Goal: Task Accomplishment & Management: Use online tool/utility

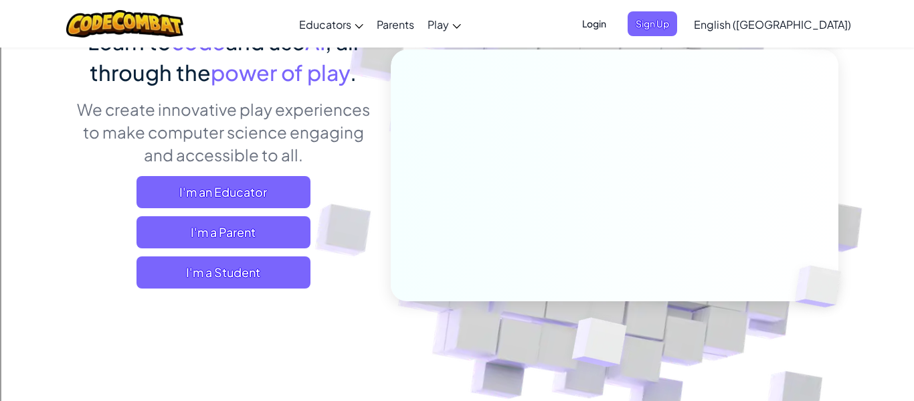
scroll to position [140, 0]
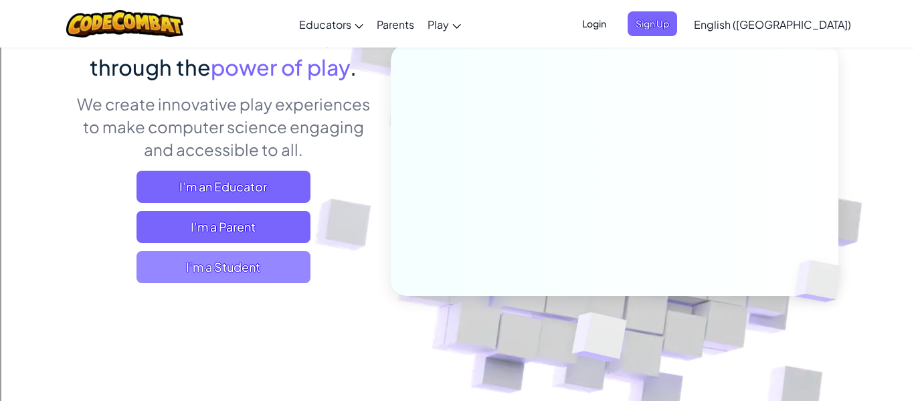
click at [258, 270] on span "I'm a Student" at bounding box center [223, 267] width 174 height 32
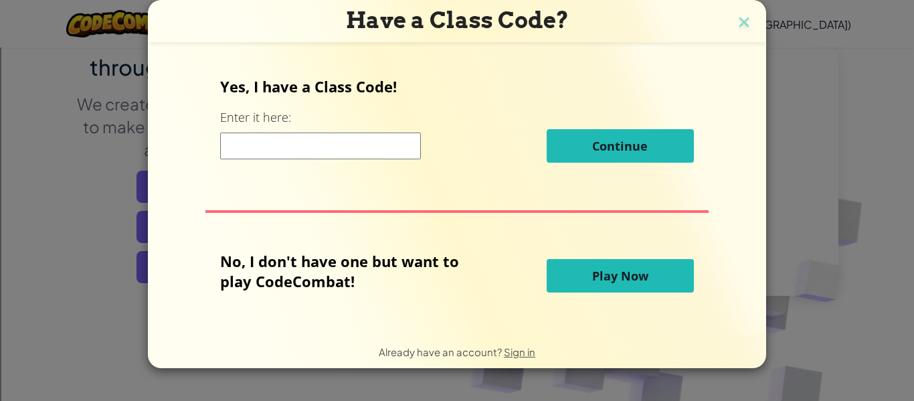
click at [592, 276] on span "Play Now" at bounding box center [620, 276] width 56 height 16
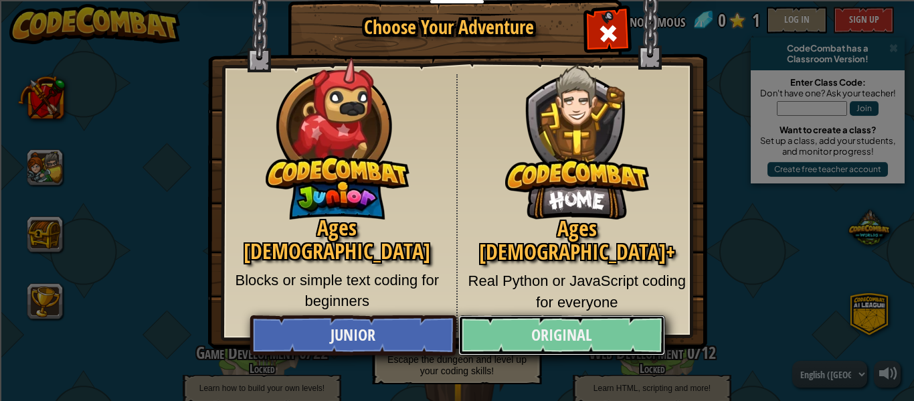
click at [519, 337] on link "Original" at bounding box center [561, 335] width 206 height 40
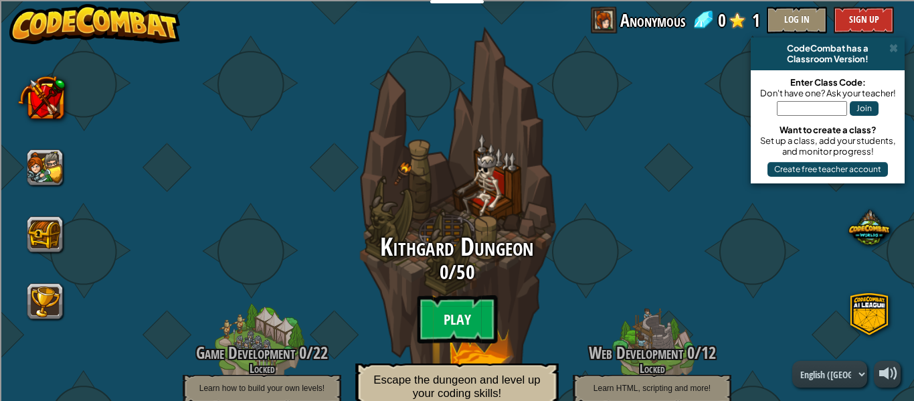
click at [458, 319] on btn "Play" at bounding box center [457, 319] width 80 height 48
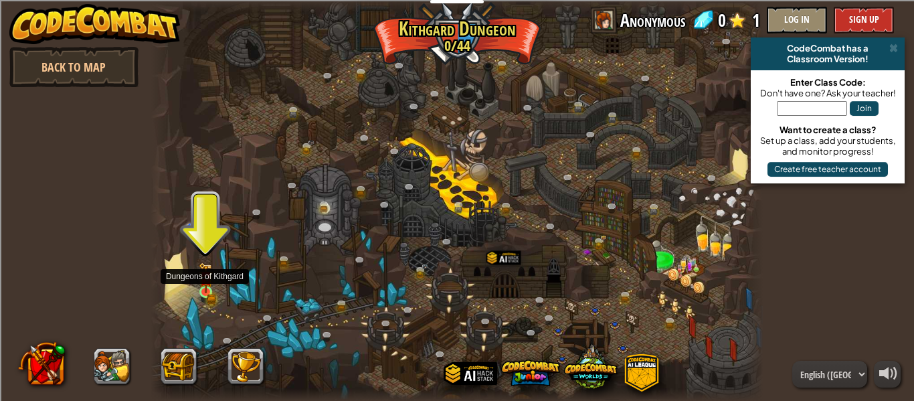
click at [206, 290] on img at bounding box center [206, 277] width 14 height 31
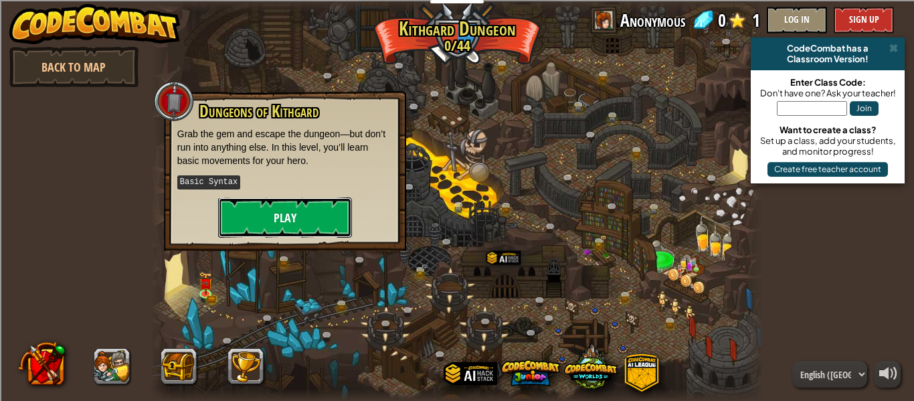
click at [290, 228] on button "Play" at bounding box center [285, 217] width 134 height 40
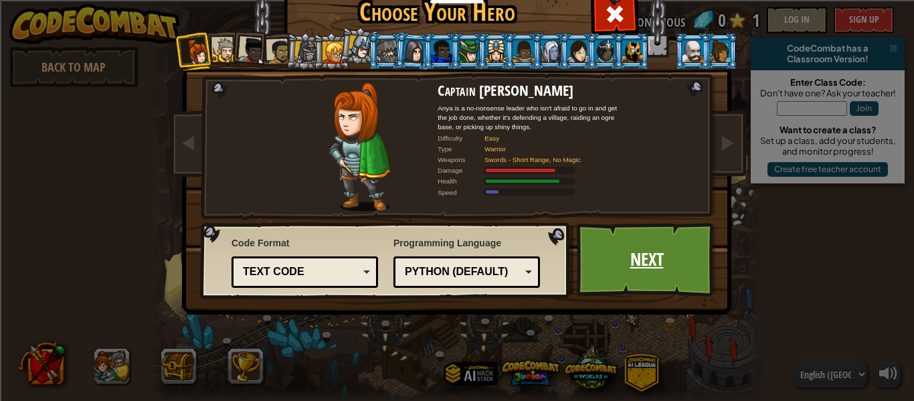
click at [644, 256] on link "Next" at bounding box center [647, 260] width 140 height 74
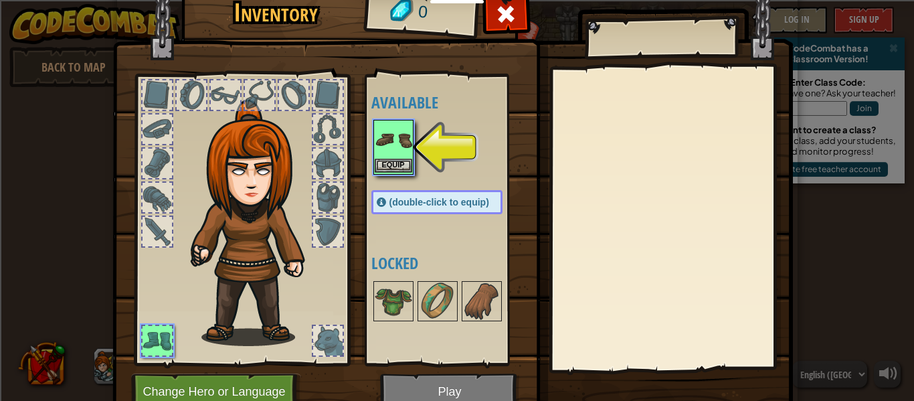
click at [387, 152] on img at bounding box center [393, 139] width 37 height 37
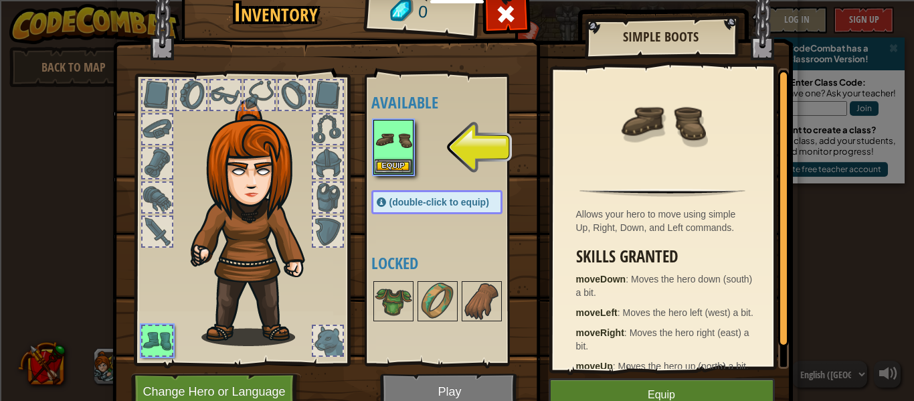
click at [484, 391] on img at bounding box center [452, 181] width 680 height 486
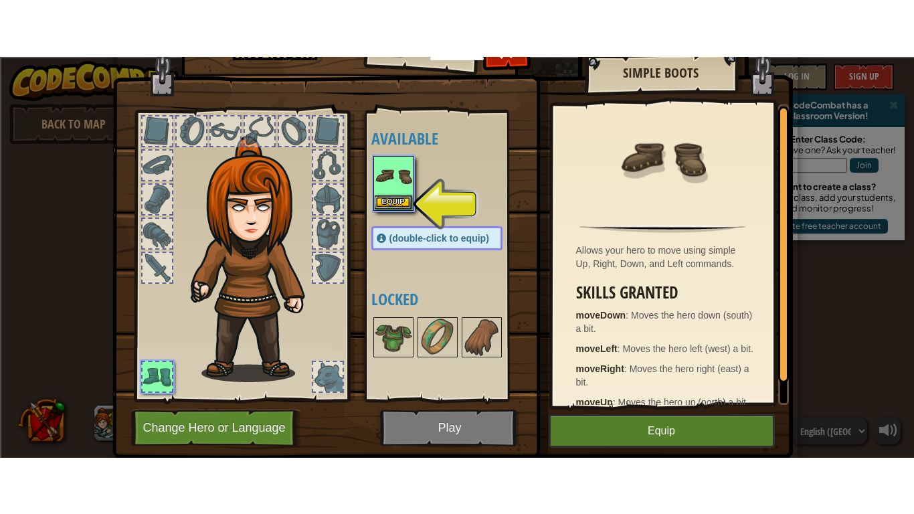
scroll to position [14, 0]
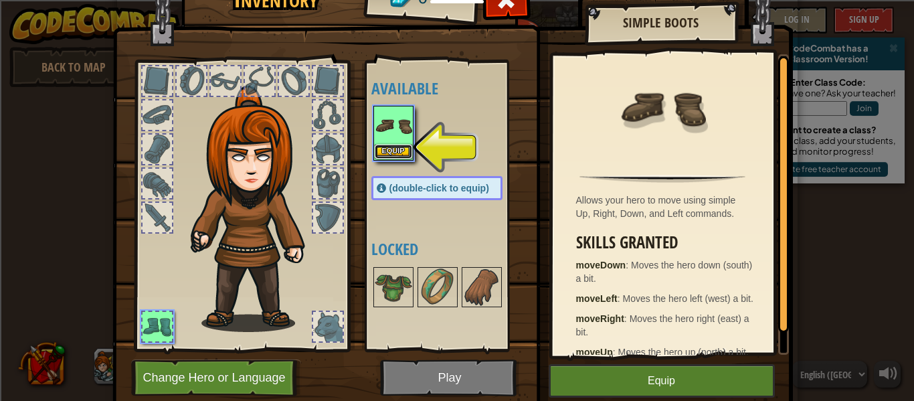
click at [392, 147] on button "Equip" at bounding box center [393, 152] width 37 height 14
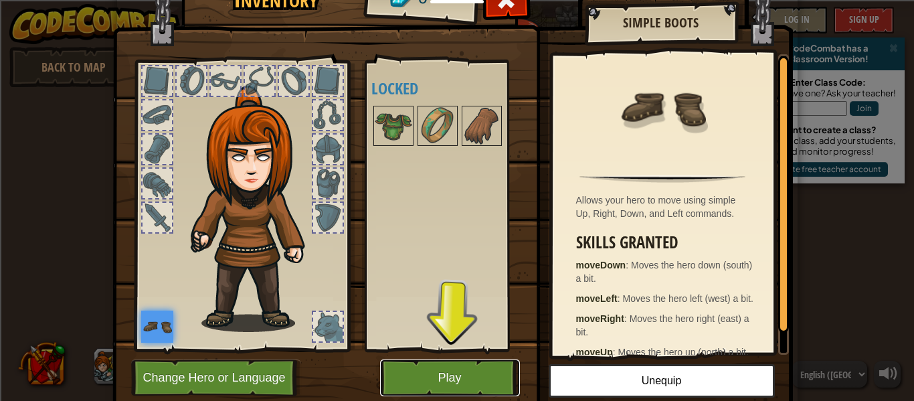
click at [446, 389] on button "Play" at bounding box center [450, 377] width 140 height 37
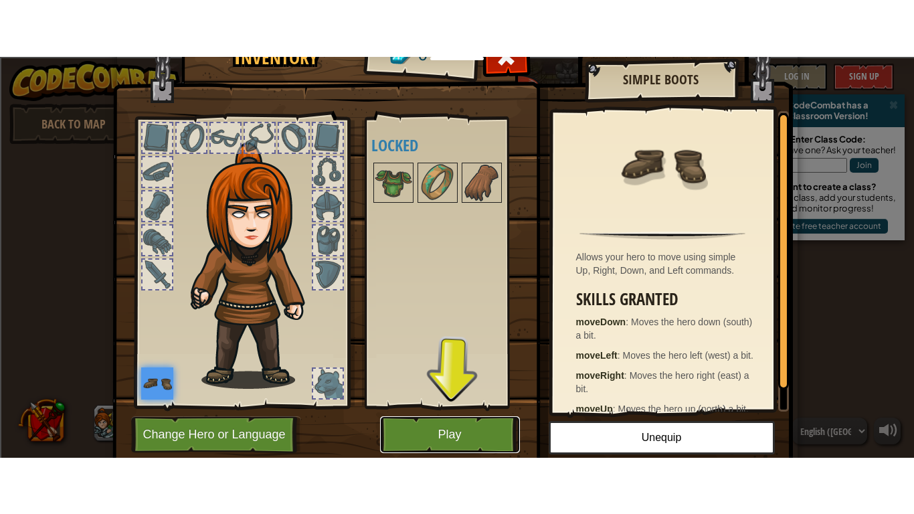
scroll to position [0, 0]
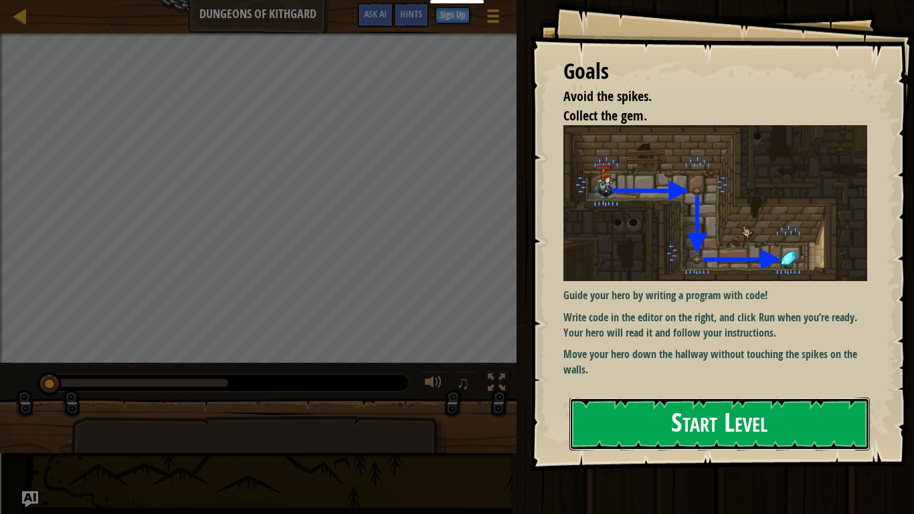
click at [786, 400] on button "Start Level" at bounding box center [719, 423] width 300 height 53
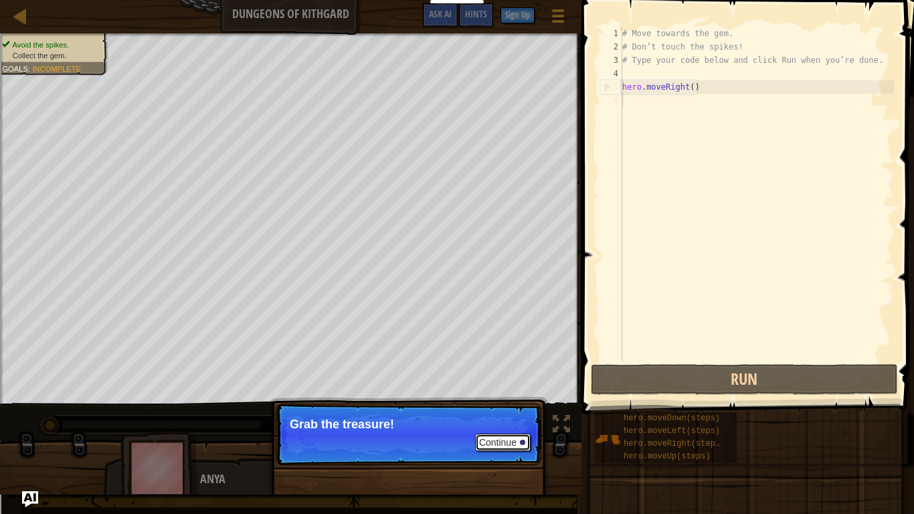
click at [512, 400] on button "Continue" at bounding box center [503, 442] width 56 height 17
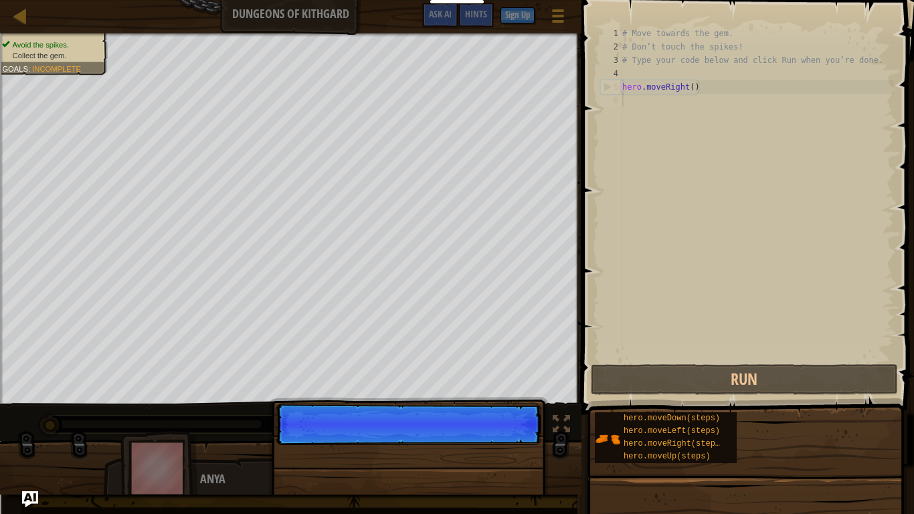
scroll to position [6, 0]
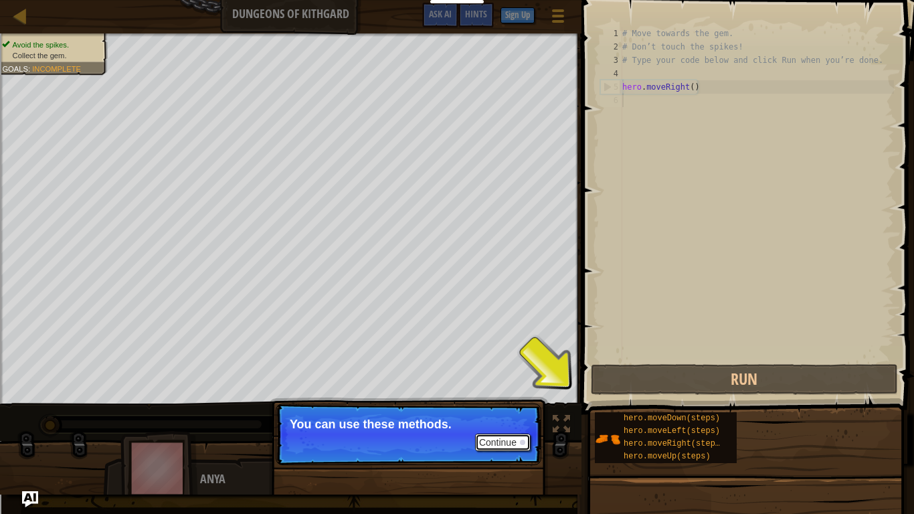
click at [492, 400] on button "Continue" at bounding box center [503, 442] width 56 height 17
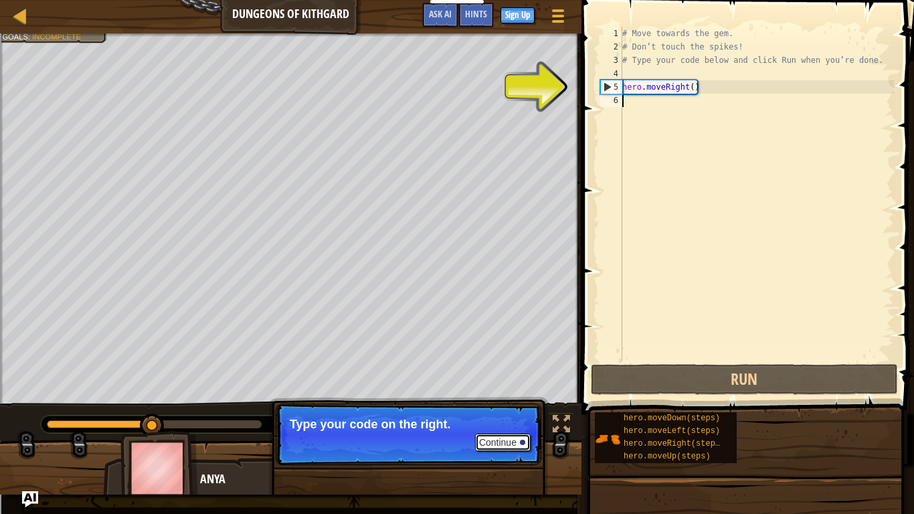
click at [495, 400] on button "Continue" at bounding box center [503, 442] width 56 height 17
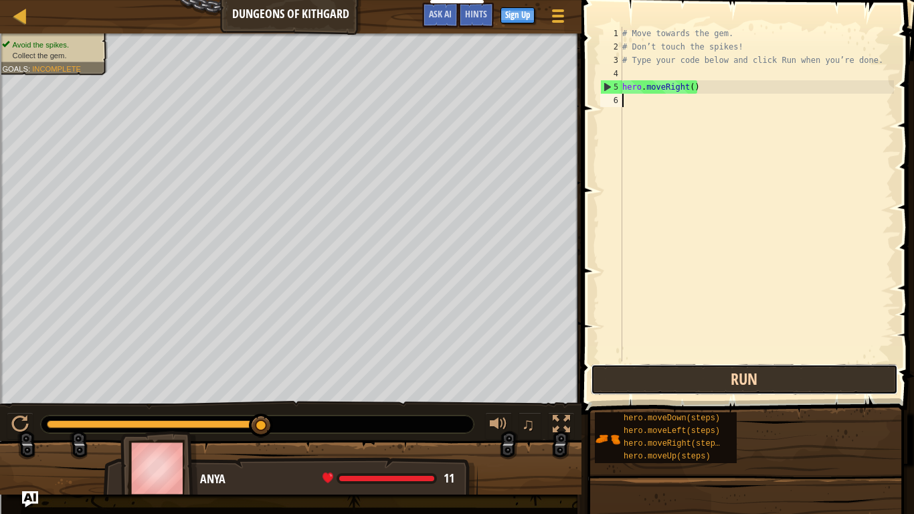
click at [707, 383] on button "Run" at bounding box center [744, 379] width 307 height 31
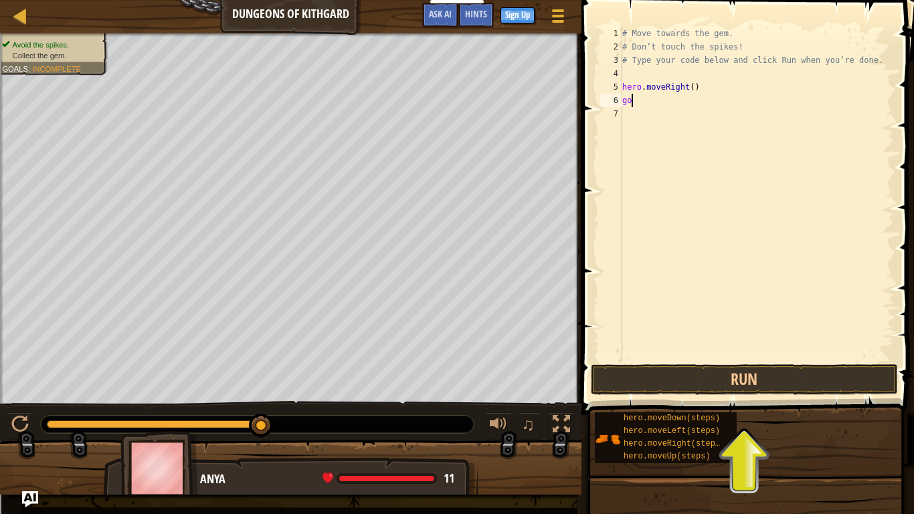
scroll to position [6, 1]
type textarea "g"
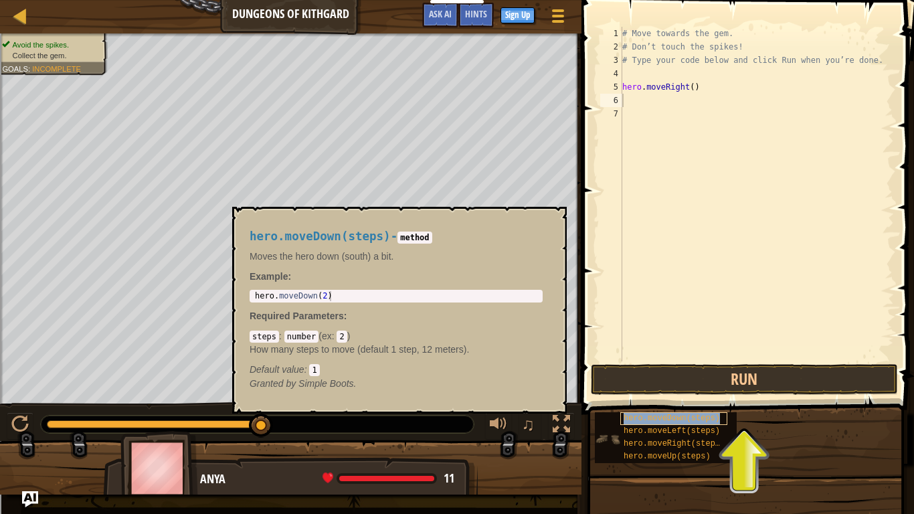
click at [632, 400] on span "hero.moveDown(steps)" at bounding box center [672, 417] width 96 height 9
click at [642, 400] on span "hero.moveDown(steps)" at bounding box center [672, 417] width 96 height 9
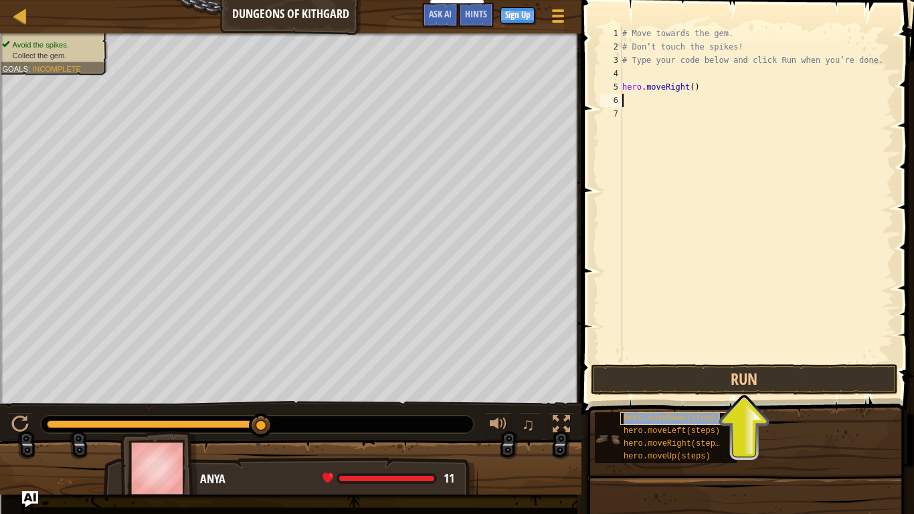
click at [642, 400] on span "hero.moveDown(steps)" at bounding box center [672, 417] width 96 height 9
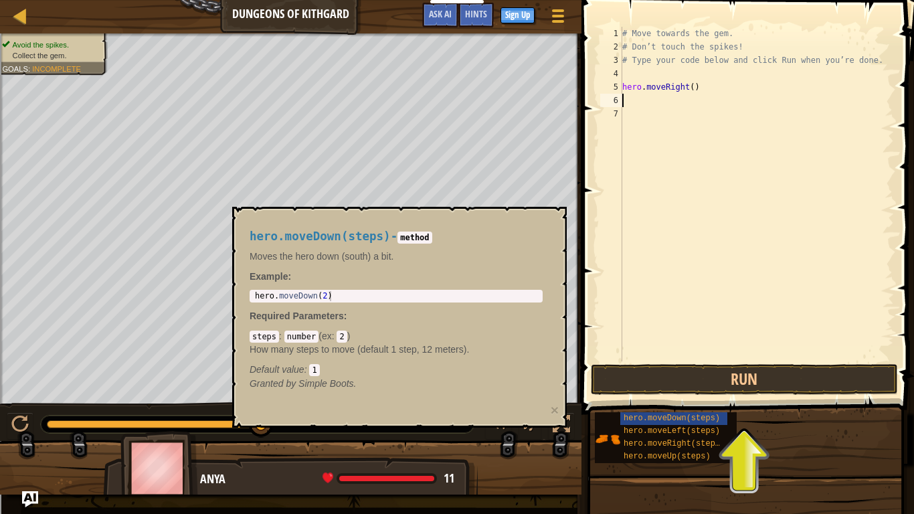
type textarea "hero.moveDown(2)"
click at [462, 299] on div "hero . moveDown ( 2 )" at bounding box center [396, 306] width 288 height 30
click at [767, 314] on div "# Move towards the gem. # Don’t touch the spikes! # Type your code below and cl…" at bounding box center [756, 207] width 274 height 361
type textarea "hero.moveDown(steps)"
click at [809, 187] on div "# Move towards the gem. # Don’t touch the spikes! # Type your code below and cl…" at bounding box center [756, 207] width 274 height 361
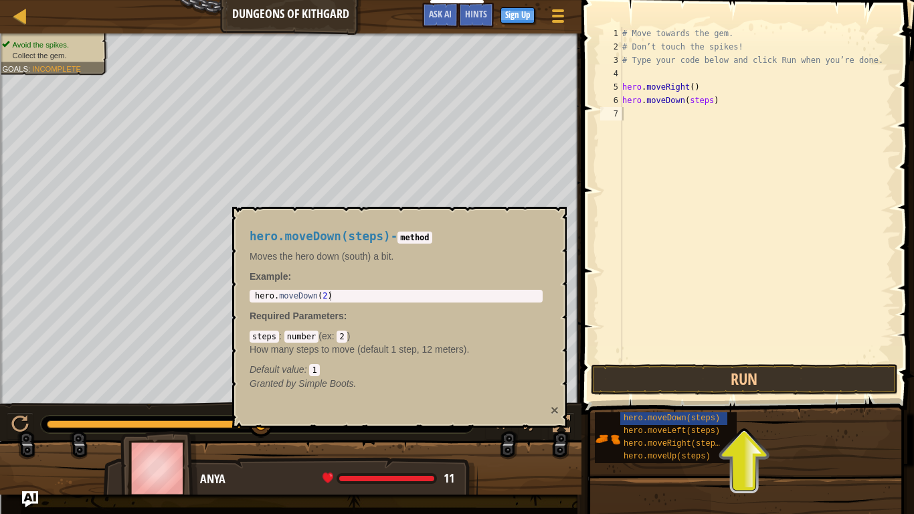
click at [554, 400] on button "×" at bounding box center [555, 410] width 8 height 14
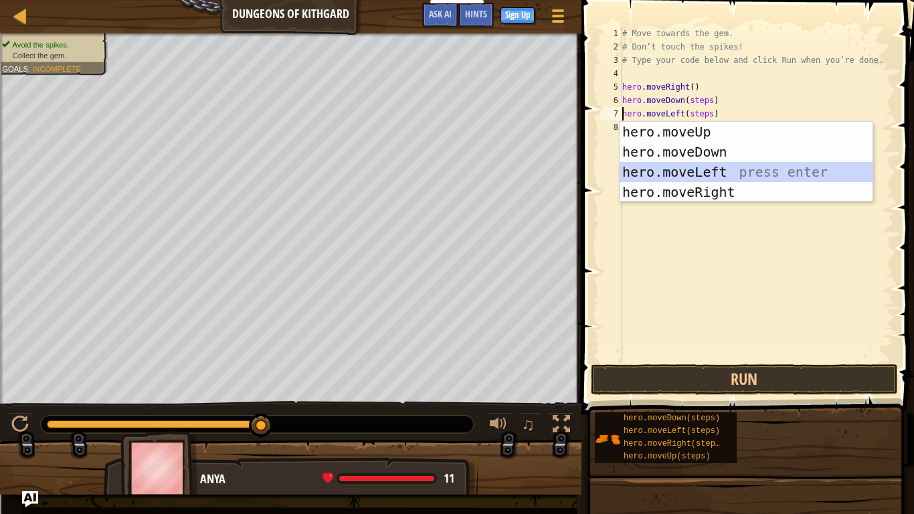
click at [681, 171] on div "hero.moveUp press enter hero.moveDown press enter hero.moveLeft press enter her…" at bounding box center [745, 182] width 253 height 120
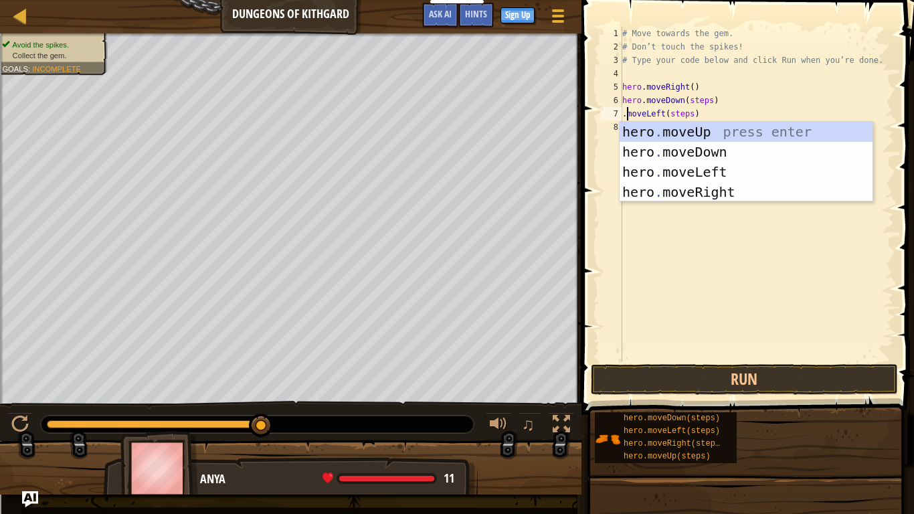
scroll to position [6, 1]
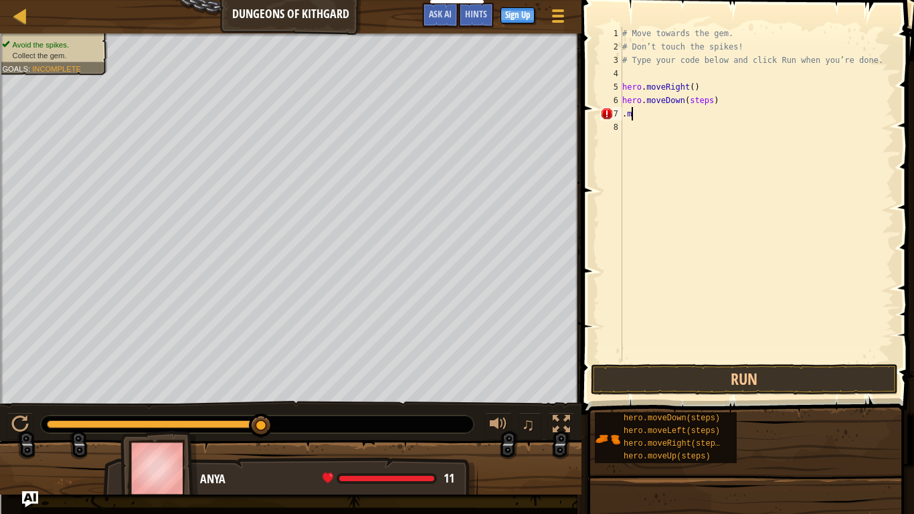
type textarea "."
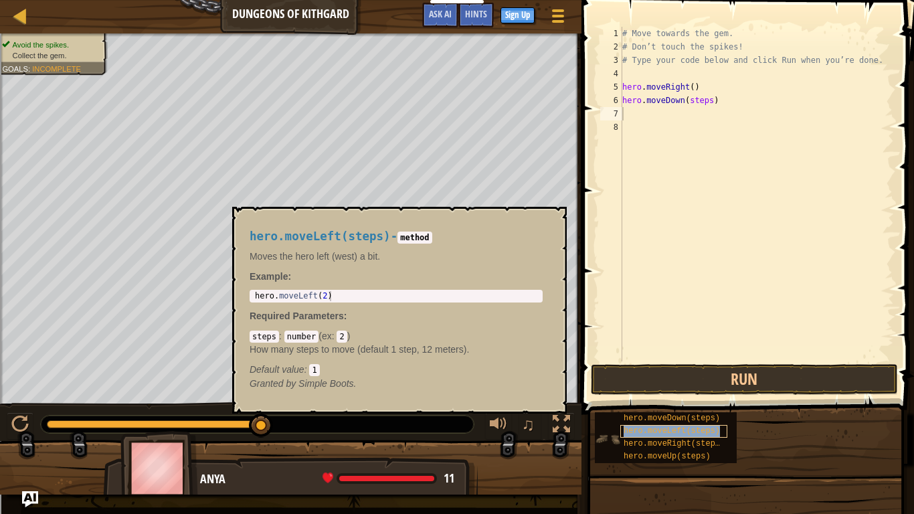
type textarea "hero.moveLeft(steps)"
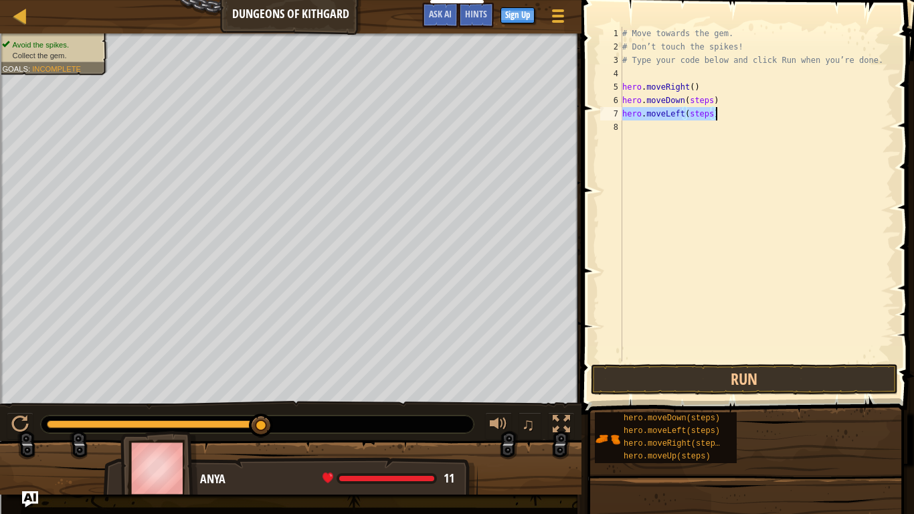
click at [702, 177] on div "# Move towards the gem. # Don’t touch the spikes! # Type your code below and cl…" at bounding box center [756, 207] width 274 height 361
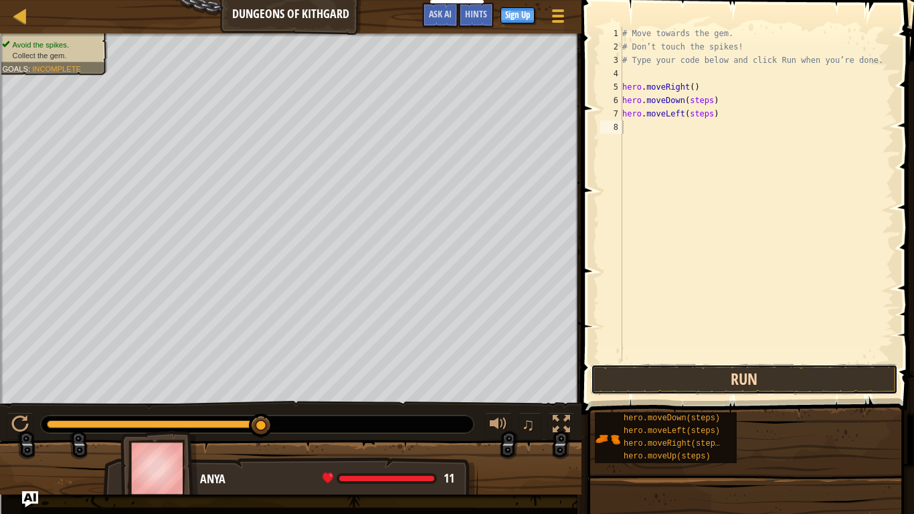
click at [704, 381] on button "Run" at bounding box center [744, 379] width 307 height 31
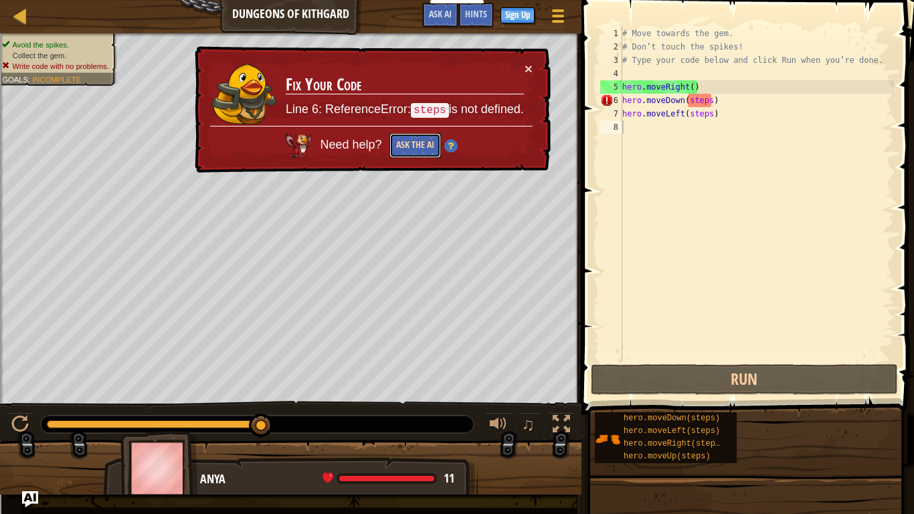
click at [411, 147] on button "Ask the AI" at bounding box center [415, 145] width 52 height 25
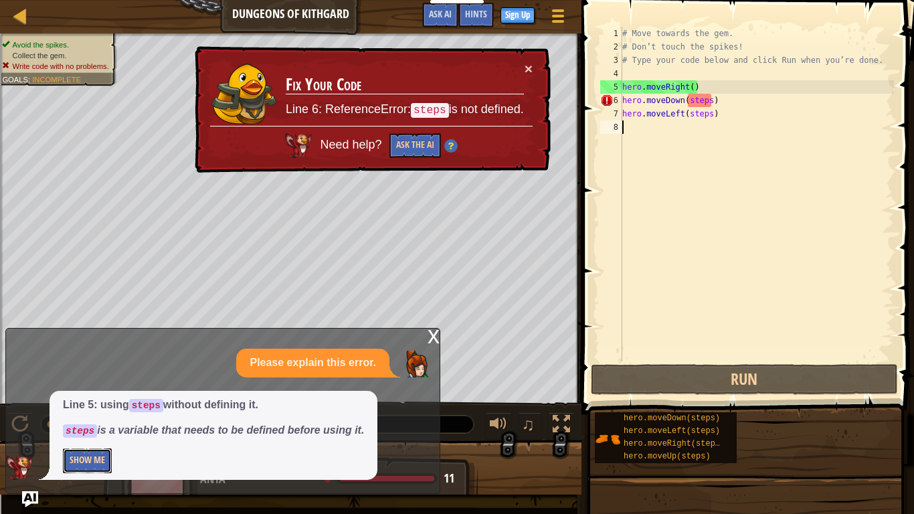
click at [98, 400] on button "Show Me" at bounding box center [87, 460] width 49 height 25
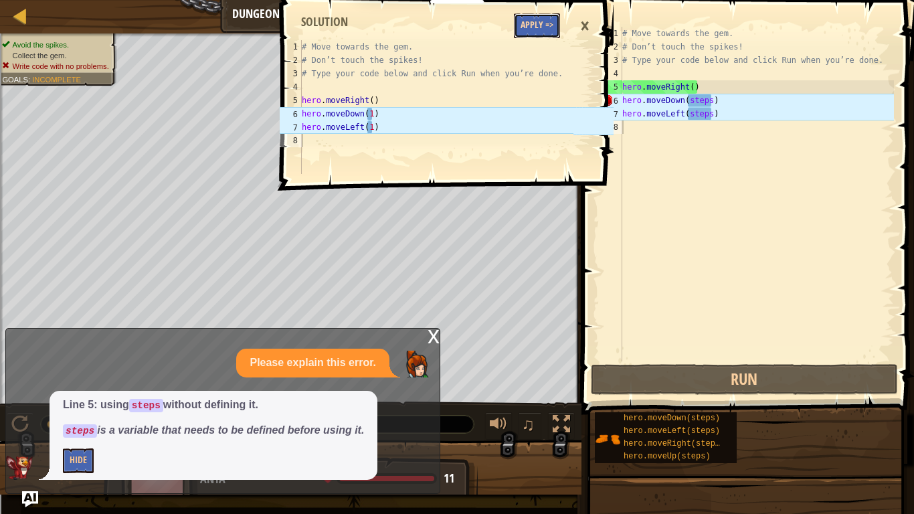
click at [557, 17] on button "Apply =>" at bounding box center [537, 25] width 46 height 25
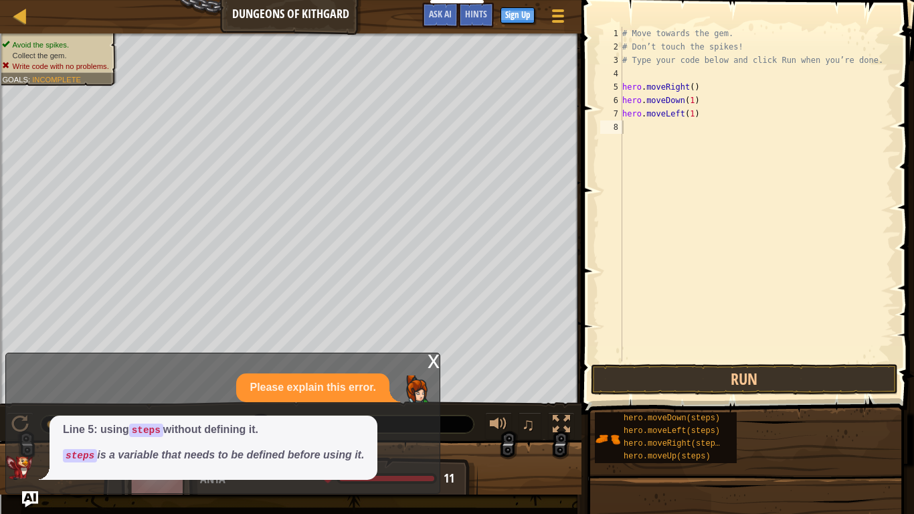
click at [433, 362] on div "x" at bounding box center [433, 359] width 12 height 13
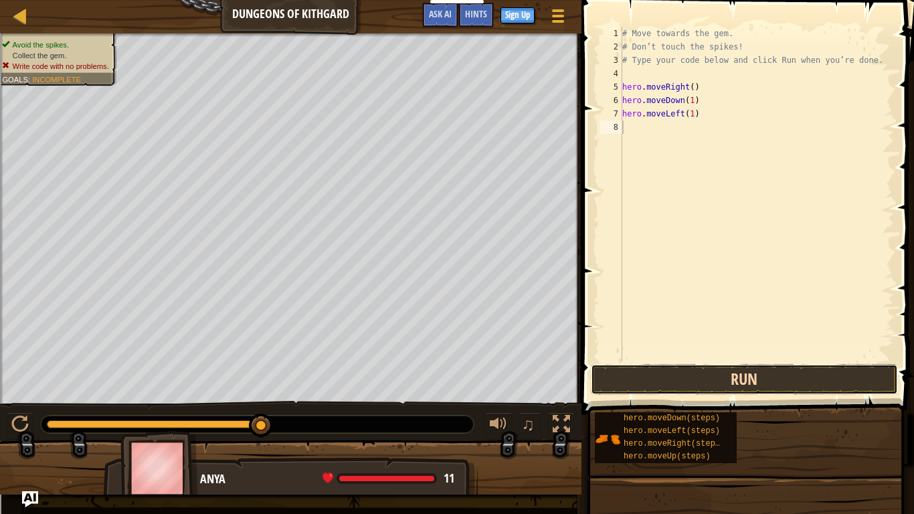
click at [682, 386] on button "Run" at bounding box center [744, 379] width 307 height 31
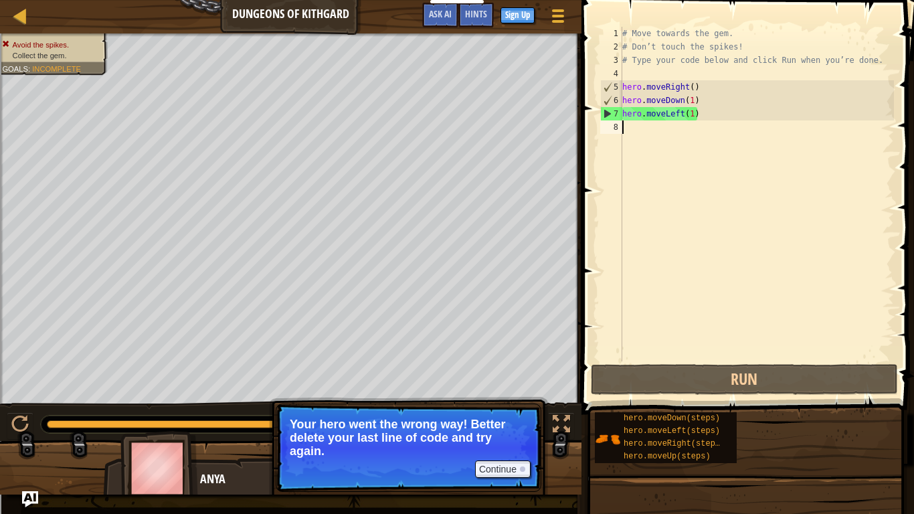
click at [682, 116] on div "# Move towards the gem. # Don’t touch the spikes! # Type your code below and cl…" at bounding box center [756, 207] width 274 height 361
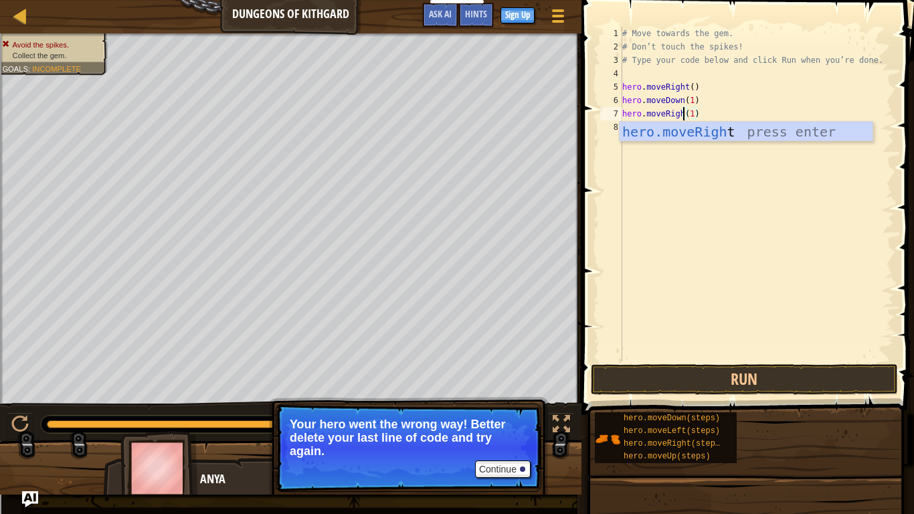
type textarea "hero.moveRight(1)"
click at [687, 343] on div "# Move towards the gem. # Don’t touch the spikes! # Type your code below and cl…" at bounding box center [756, 207] width 274 height 361
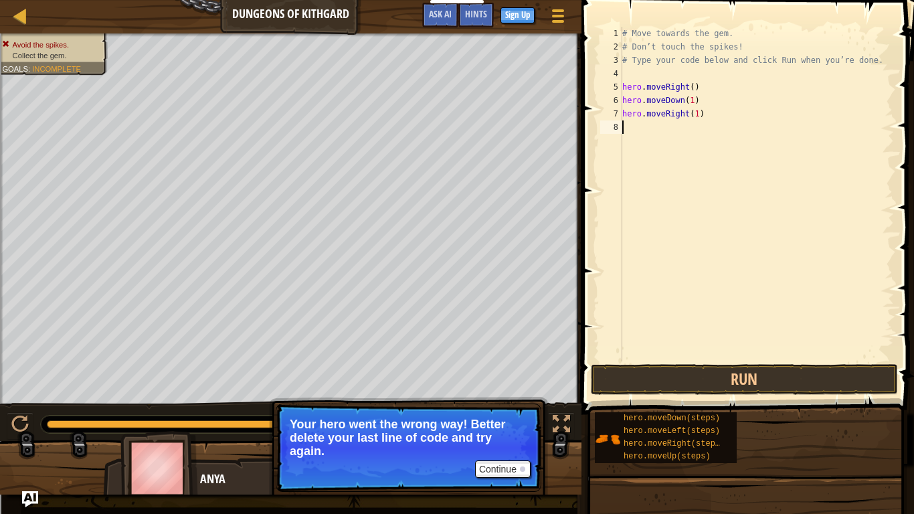
scroll to position [6, 0]
click at [686, 373] on button "Run" at bounding box center [744, 379] width 307 height 31
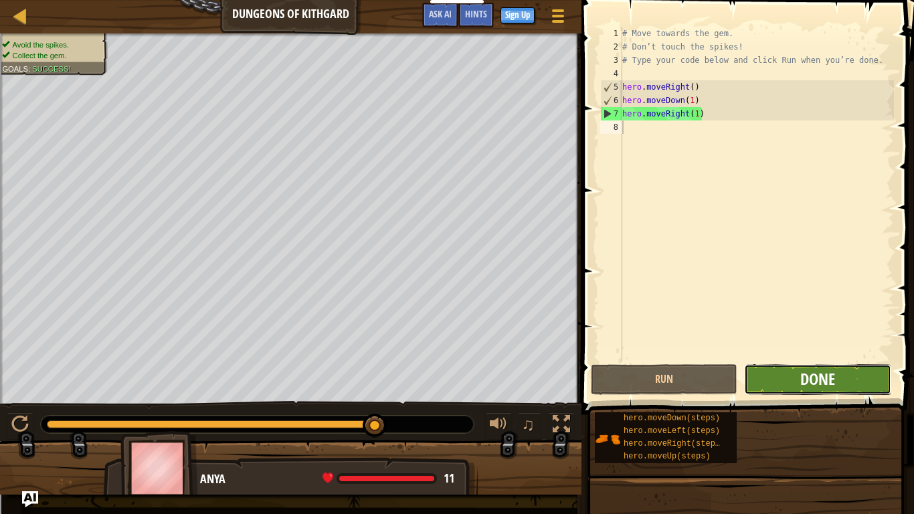
click at [800, 382] on span "Done" at bounding box center [817, 378] width 35 height 21
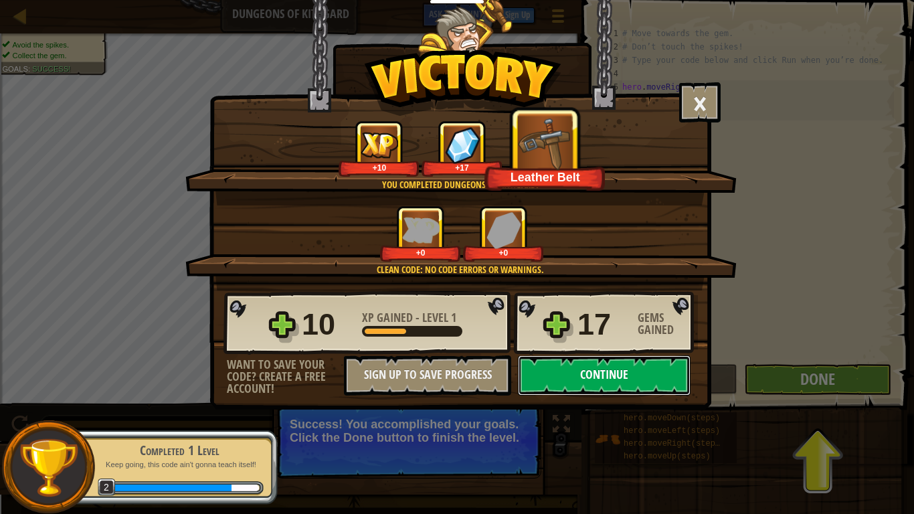
click at [605, 375] on button "Continue" at bounding box center [604, 375] width 173 height 40
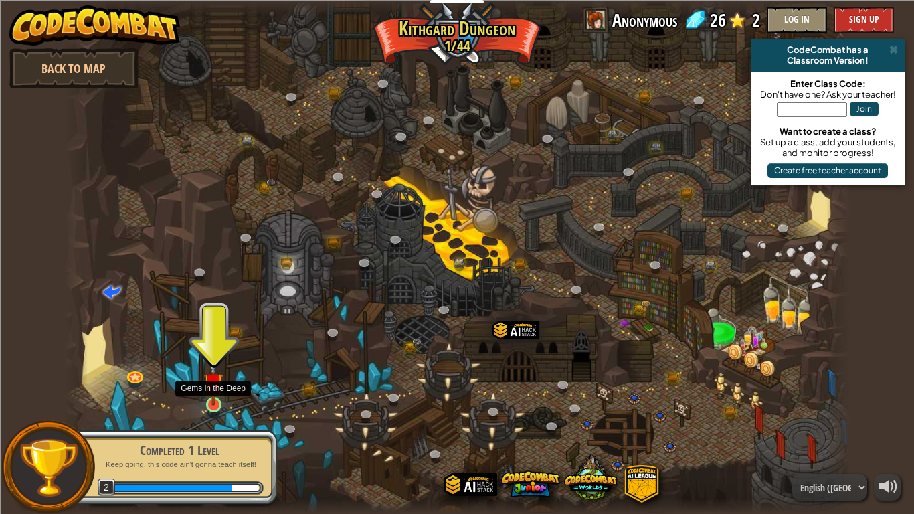
click at [219, 395] on img at bounding box center [213, 382] width 20 height 45
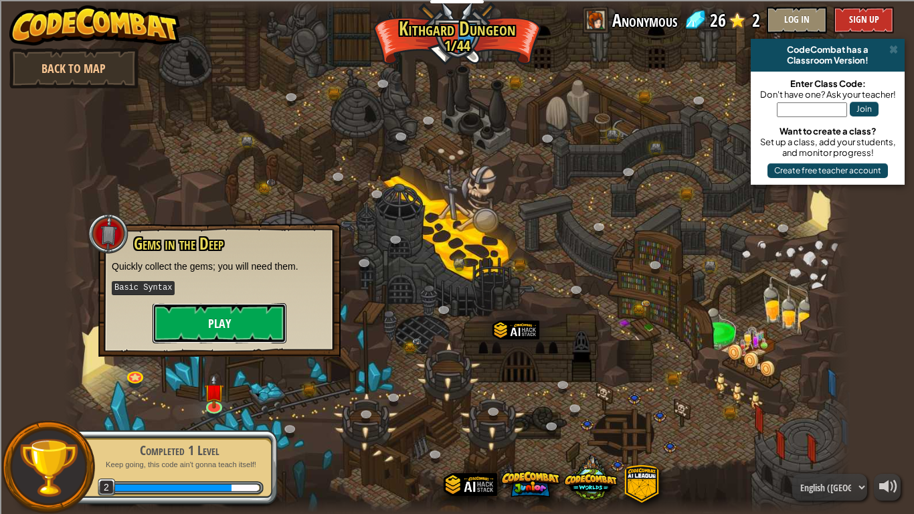
click at [219, 318] on button "Play" at bounding box center [220, 323] width 134 height 40
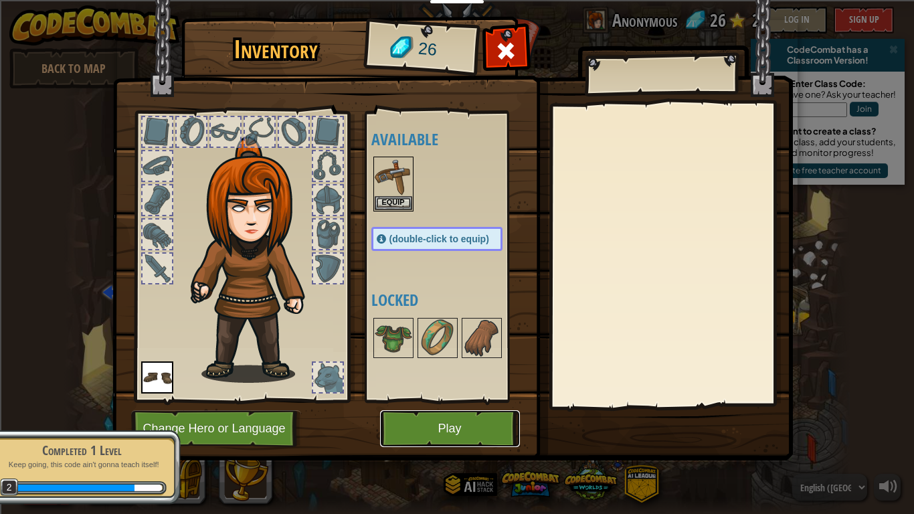
click at [397, 400] on button "Play" at bounding box center [450, 428] width 140 height 37
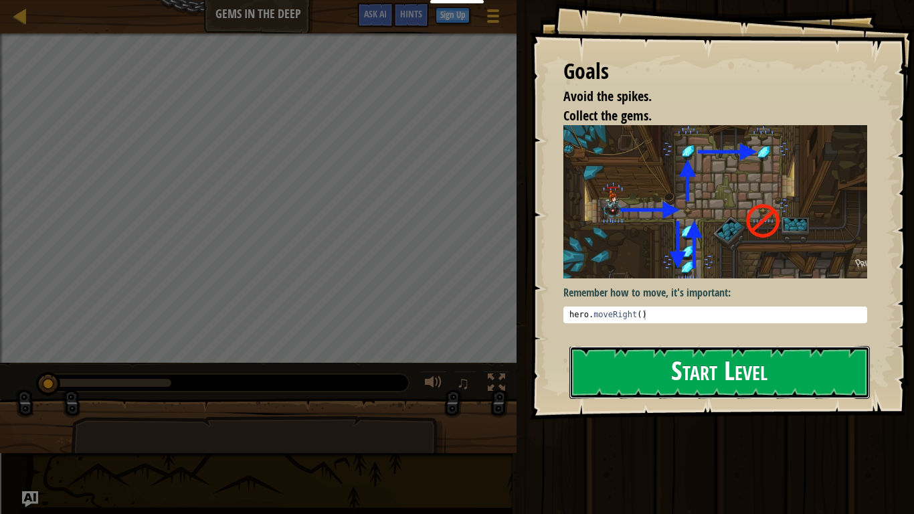
click at [599, 380] on button "Start Level" at bounding box center [719, 372] width 300 height 53
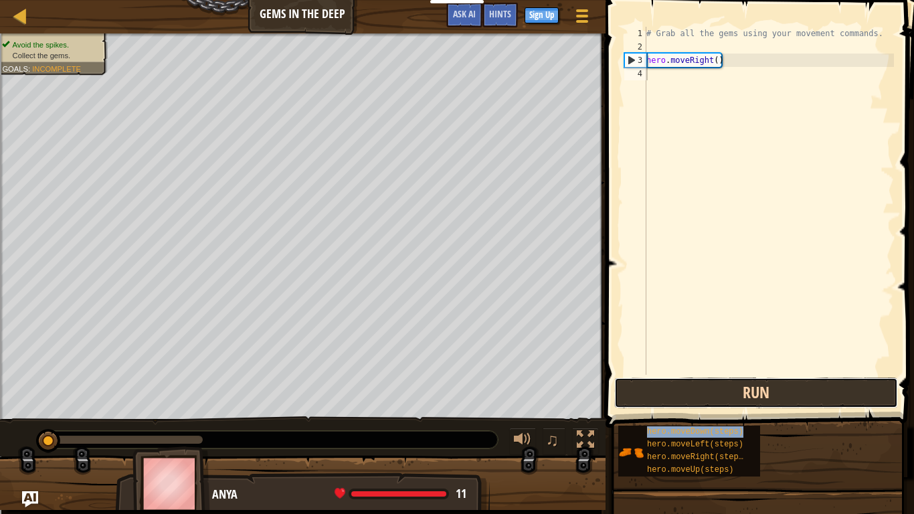
click at [764, 387] on button "Run" at bounding box center [756, 392] width 284 height 31
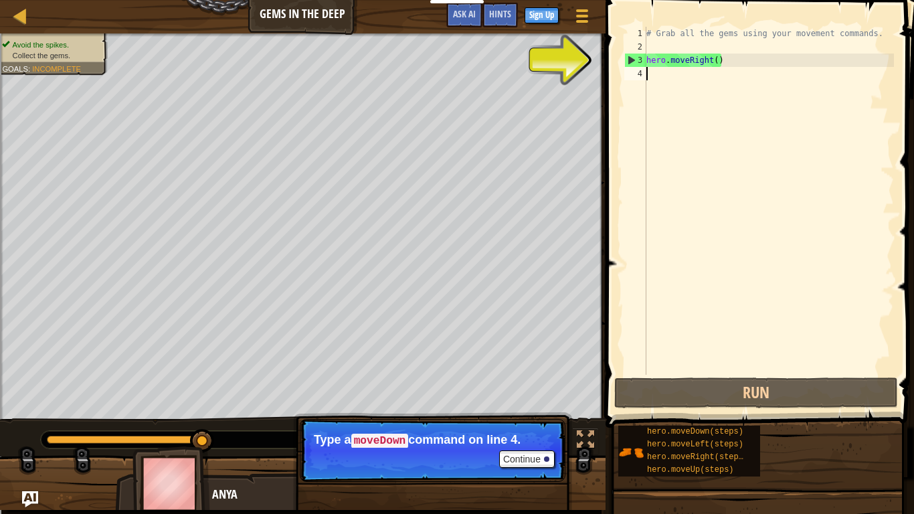
click at [632, 60] on div "3" at bounding box center [635, 60] width 21 height 13
click at [628, 62] on div "3" at bounding box center [635, 60] width 21 height 13
click at [623, 60] on div "hero.moveRight() 1 2 3 4 # Grab all the gems using your movement commands. hero…" at bounding box center [757, 201] width 272 height 348
click at [625, 59] on div "3" at bounding box center [635, 60] width 21 height 13
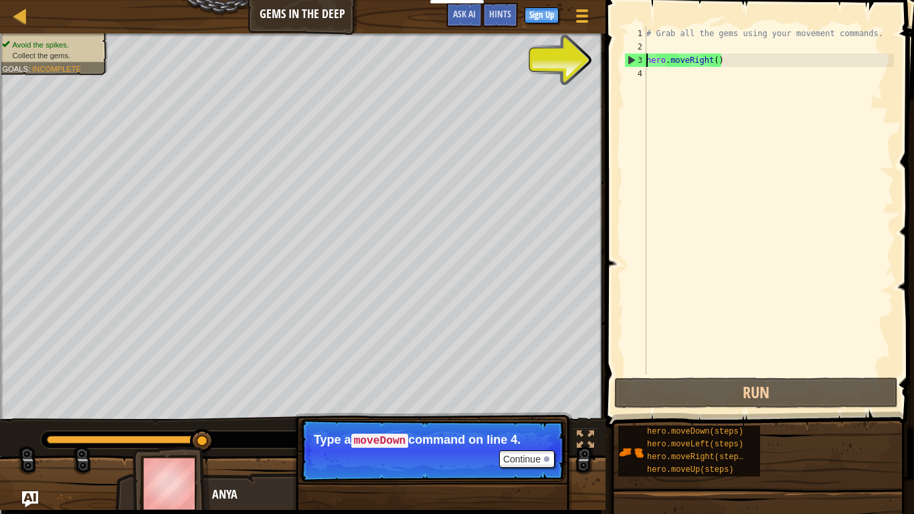
type textarea "hero.moveRight()"
click at [625, 58] on div "3" at bounding box center [635, 60] width 21 height 13
paste textarea
click at [625, 58] on div "3" at bounding box center [635, 60] width 21 height 13
type textarea "hero.moveRight()"
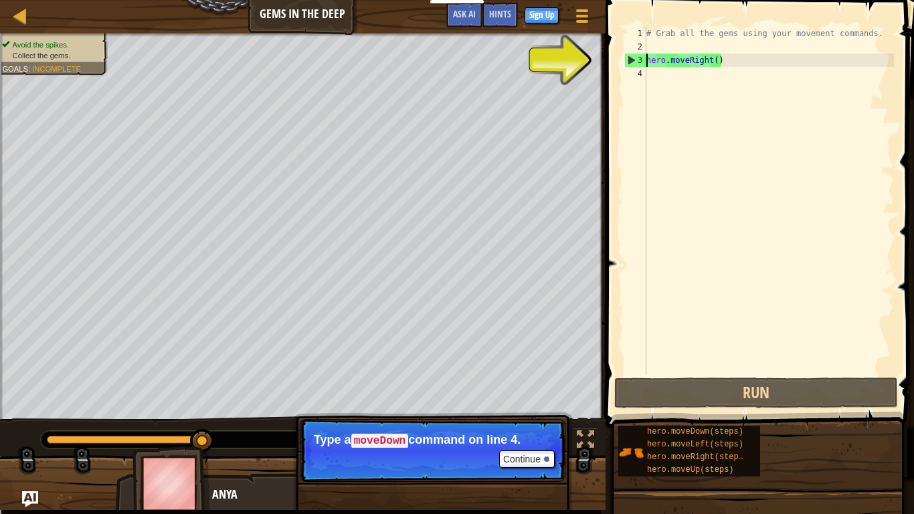
click at [625, 58] on div "3" at bounding box center [635, 60] width 21 height 13
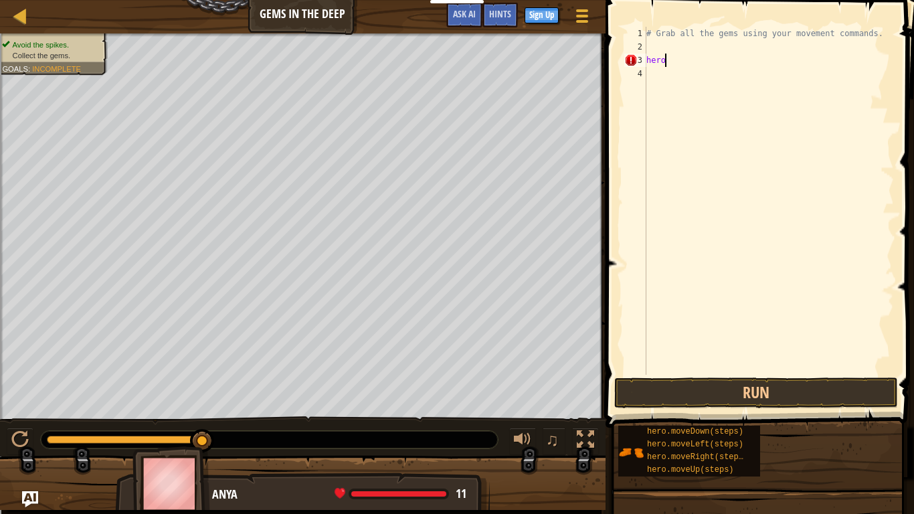
scroll to position [6, 0]
type textarea "h"
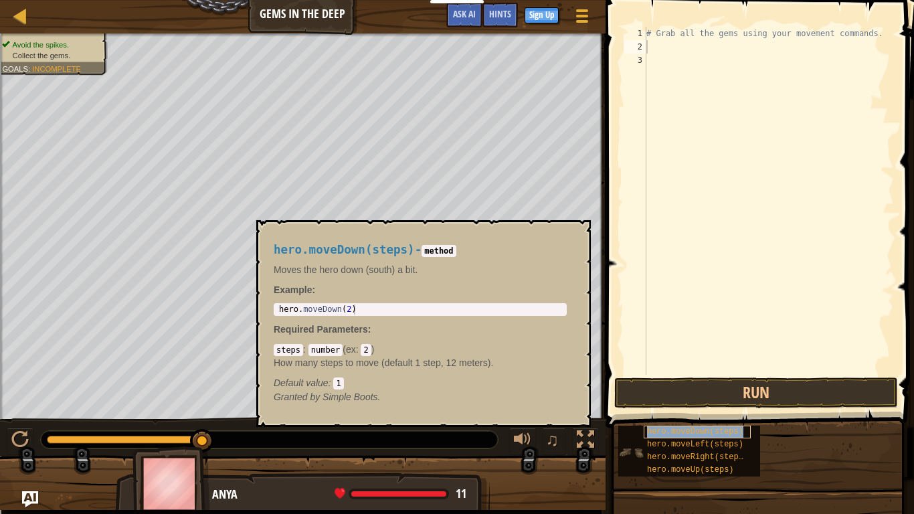
click at [708, 400] on span "hero.moveDown(steps)" at bounding box center [695, 431] width 96 height 9
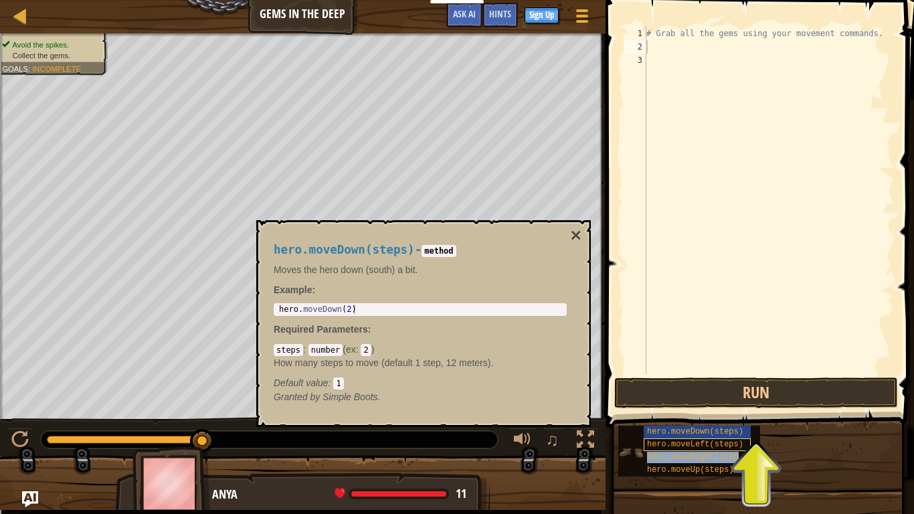
type textarea "hero.moveRight(steps)"
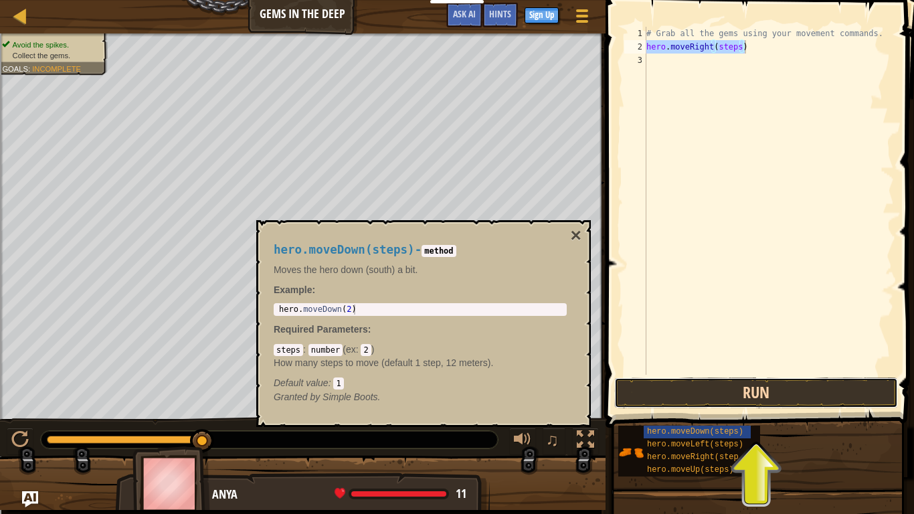
click at [747, 385] on button "Run" at bounding box center [756, 392] width 284 height 31
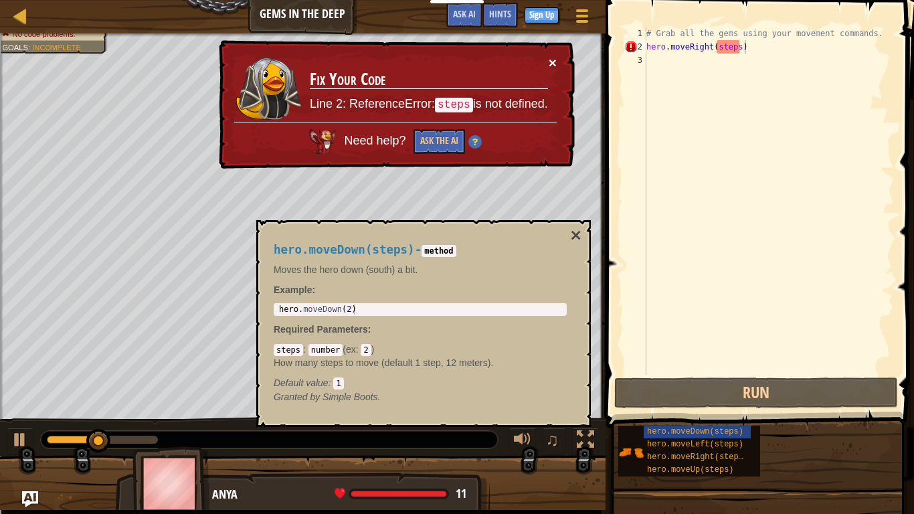
click at [551, 64] on button "×" at bounding box center [553, 63] width 8 height 14
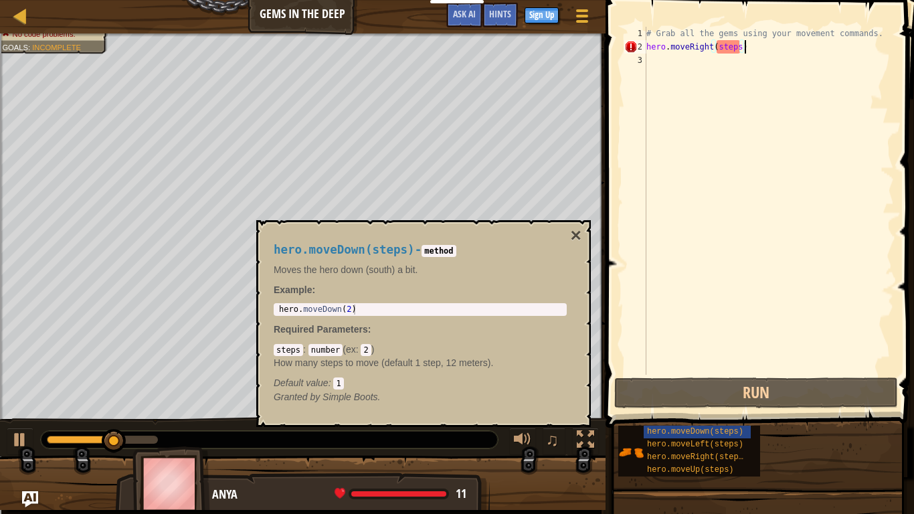
click at [733, 123] on div "# Grab all the gems using your movement commands. hero . moveRight ( steps )" at bounding box center [769, 214] width 250 height 375
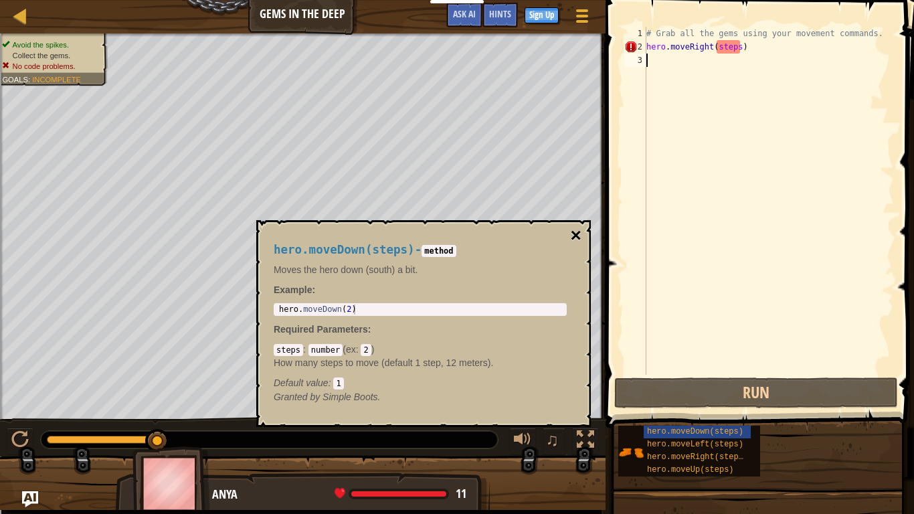
click at [574, 237] on button "×" at bounding box center [576, 235] width 11 height 19
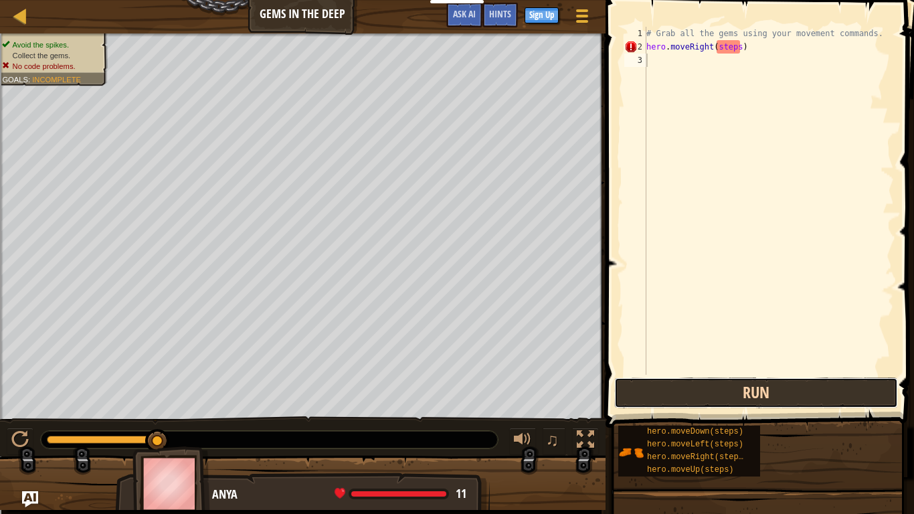
click at [772, 386] on button "Run" at bounding box center [756, 392] width 284 height 31
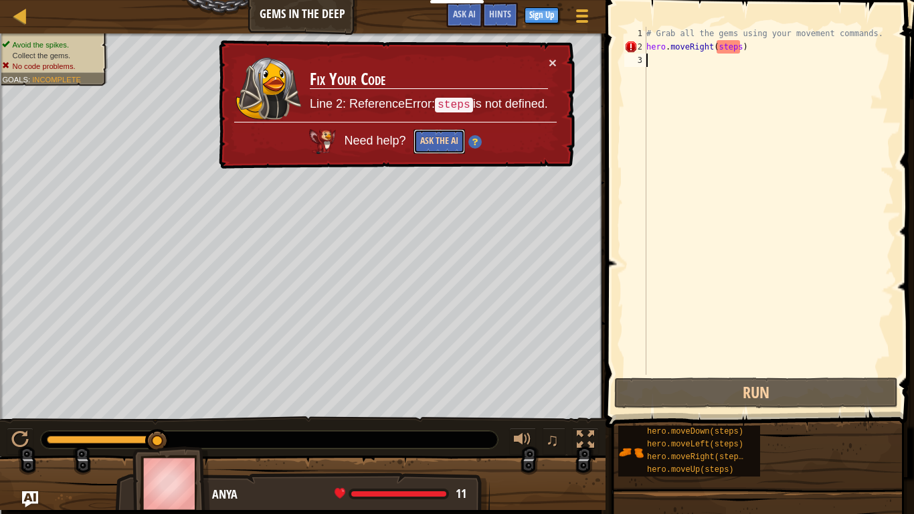
click at [446, 140] on button "Ask the AI" at bounding box center [439, 141] width 52 height 25
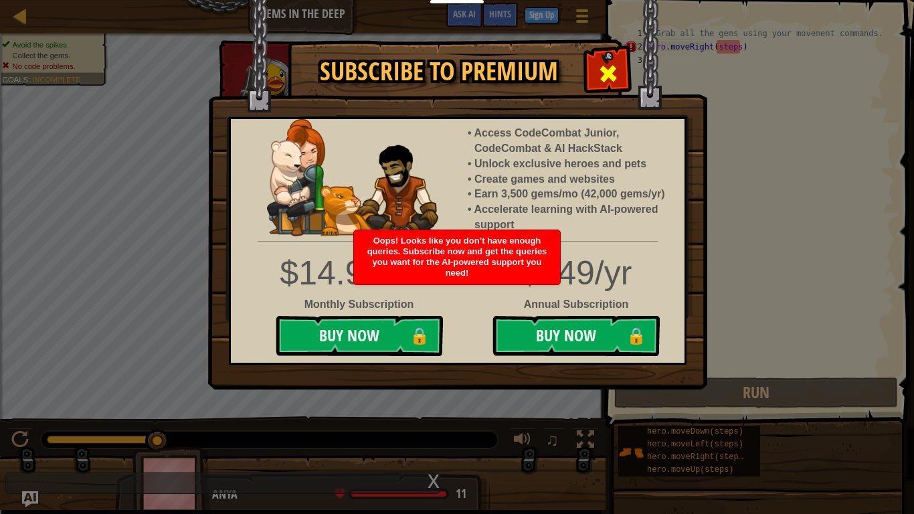
click at [608, 64] on span at bounding box center [607, 73] width 21 height 21
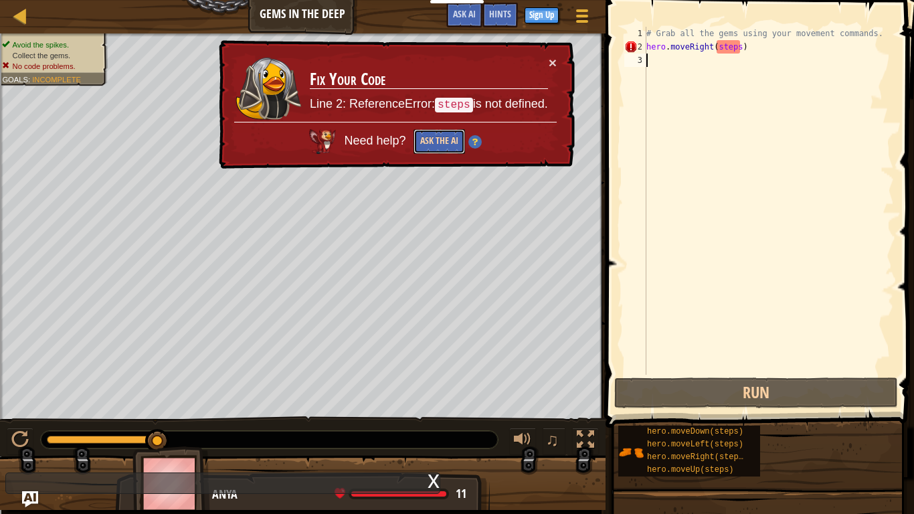
click at [443, 142] on button "Ask the AI" at bounding box center [439, 141] width 52 height 25
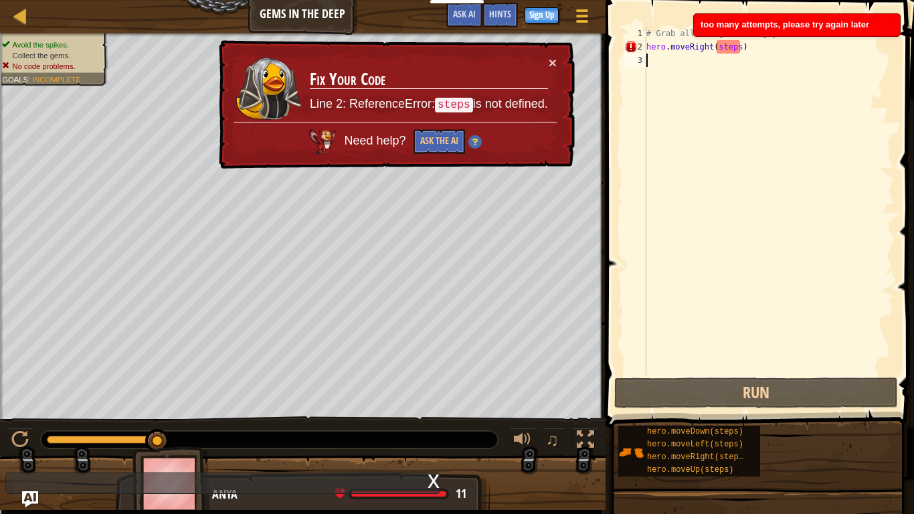
click at [830, 82] on div "# Grab all the gems using your movement commands. hero . moveRight ( steps )" at bounding box center [769, 214] width 250 height 375
click at [801, 47] on div "# Grab all the gems using your movement commands. hero . moveRight ( steps )" at bounding box center [769, 214] width 250 height 375
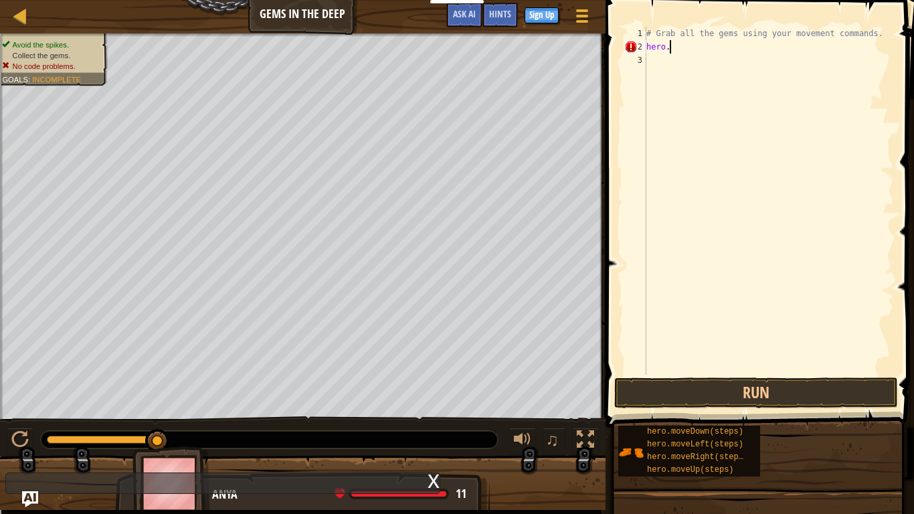
type textarea "h"
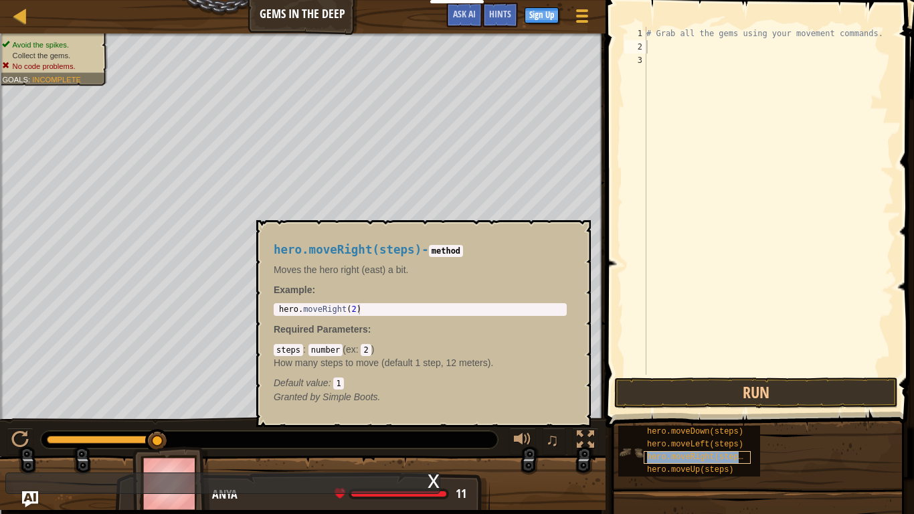
type textarea "hero.moveRight(steps)"
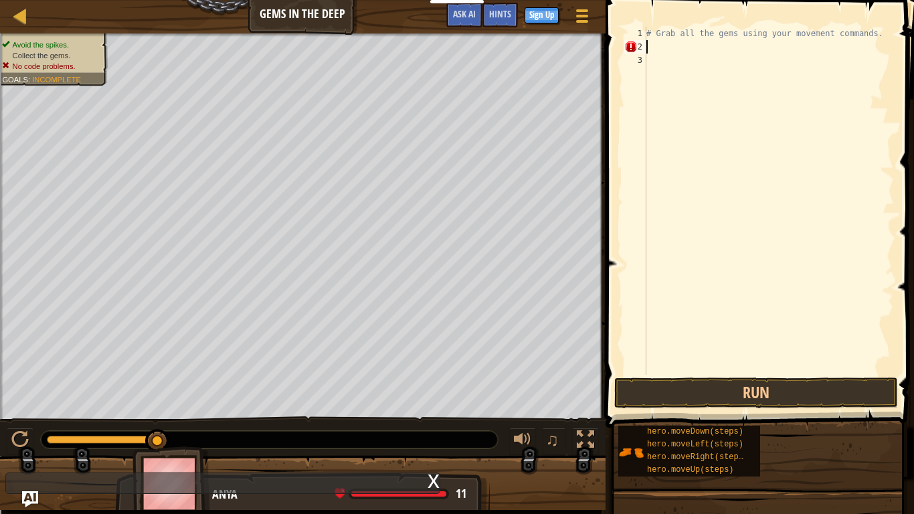
type textarea "# Grab all the gems using your movement commands."
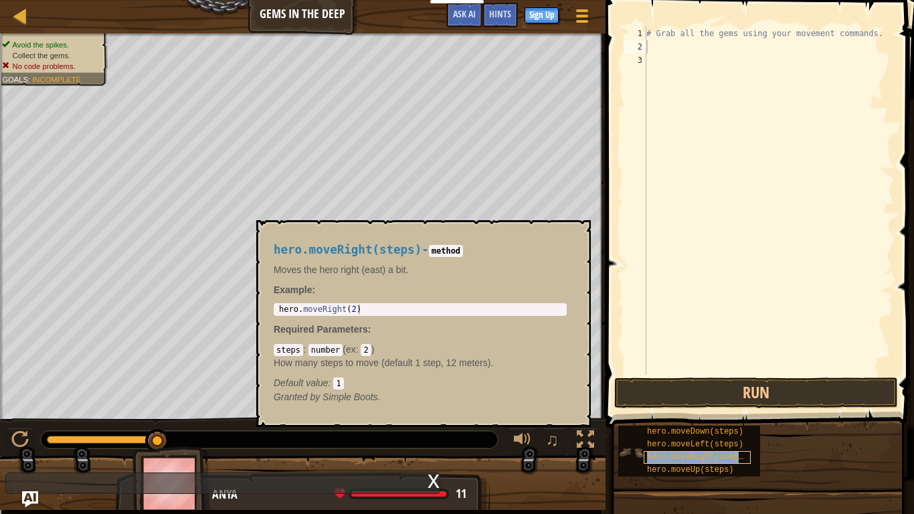
click at [698, 400] on span "hero.moveRight(steps)" at bounding box center [697, 456] width 101 height 9
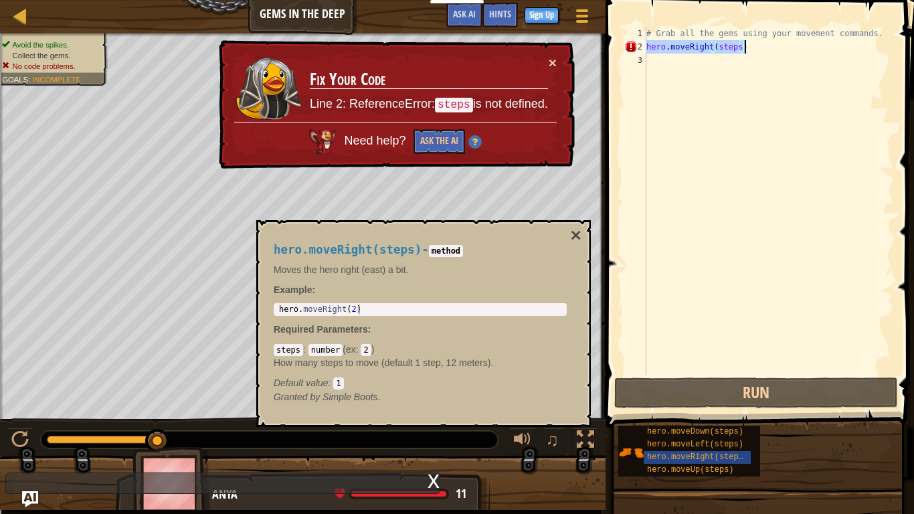
click at [714, 45] on div "# Grab all the gems using your movement commands. hero . moveRight ( steps )" at bounding box center [769, 201] width 250 height 348
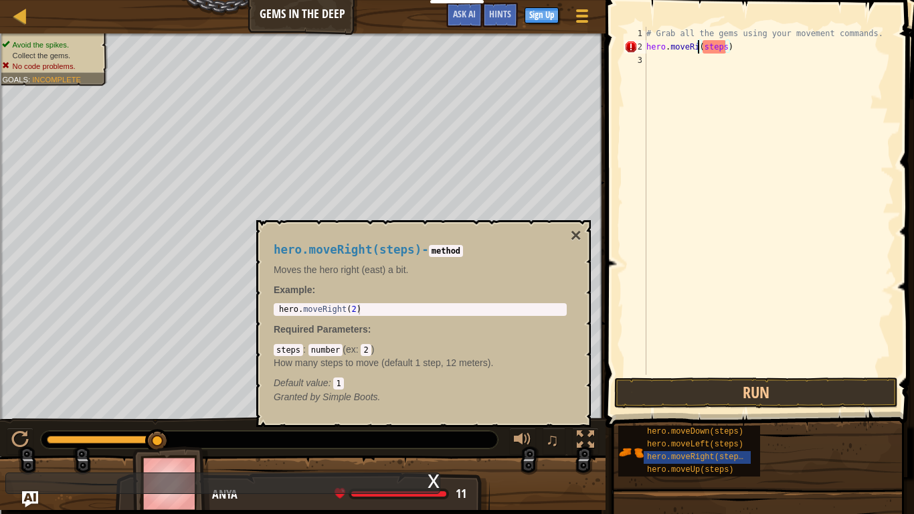
type textarea "hero.moveR(steps)"
type textarea "h"
click at [576, 235] on button "×" at bounding box center [576, 235] width 11 height 19
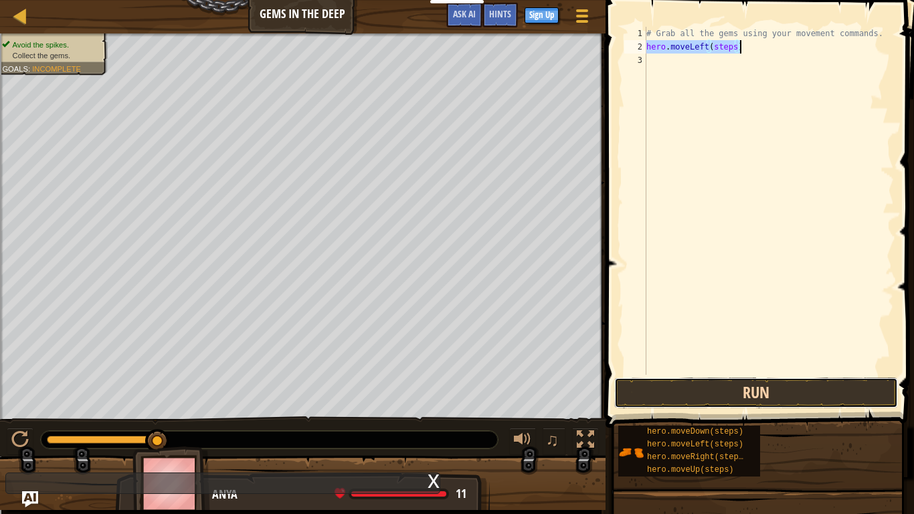
click at [788, 400] on button "Run" at bounding box center [756, 392] width 284 height 31
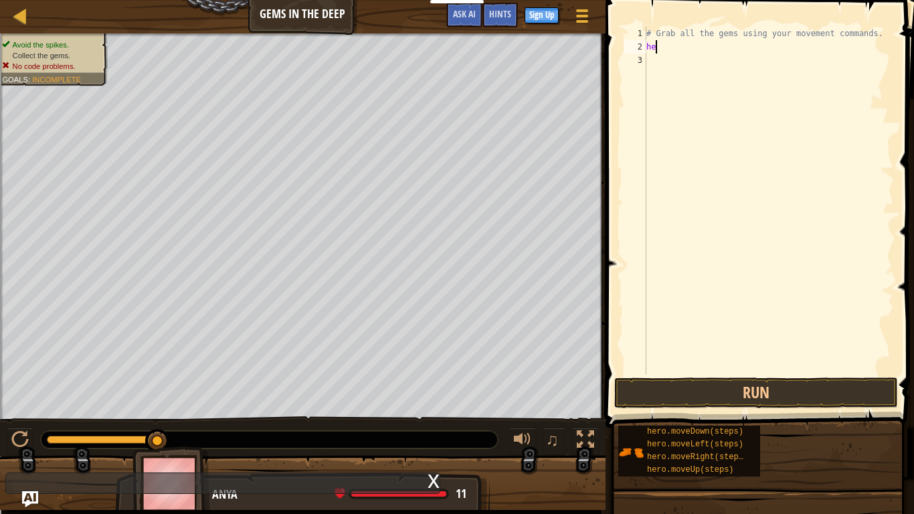
type textarea "h"
click at [801, 398] on button "Run" at bounding box center [756, 392] width 284 height 31
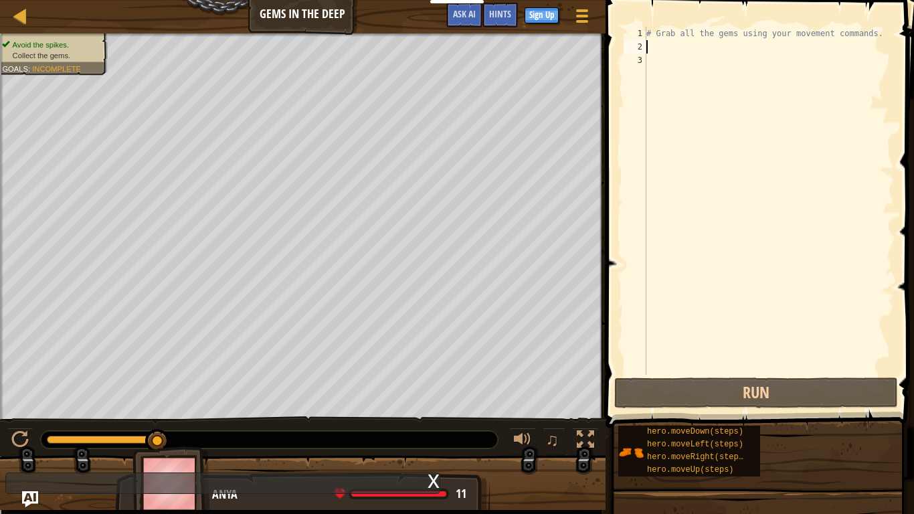
click at [872, 38] on div "# Grab all the gems using your movement commands." at bounding box center [769, 214] width 250 height 375
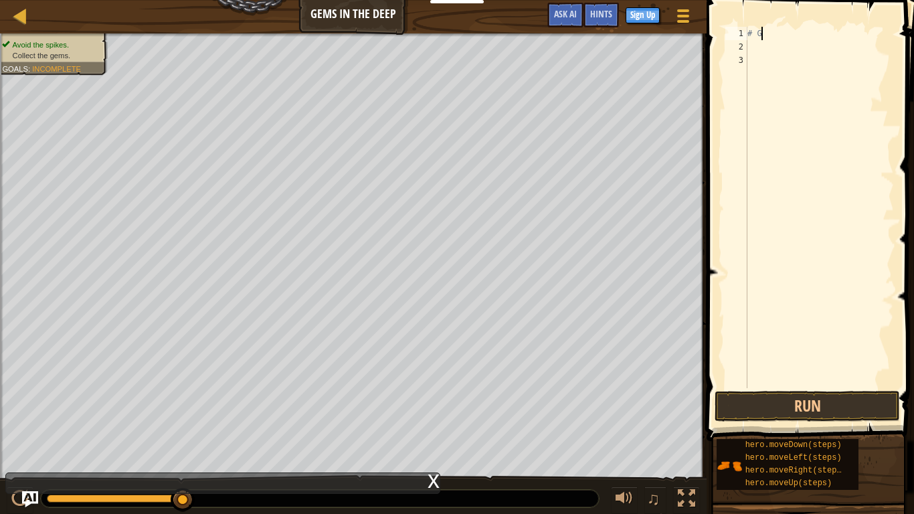
type textarea "#"
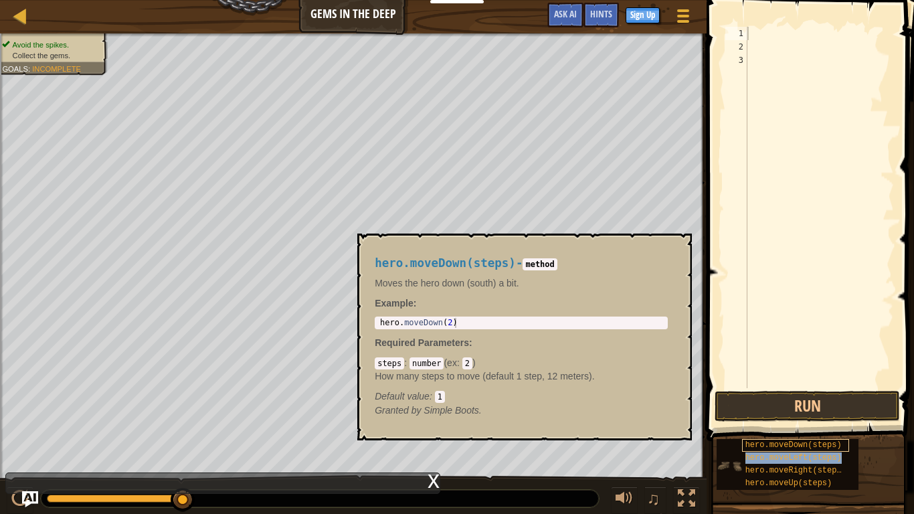
type textarea "hero.moveLeft(steps)"
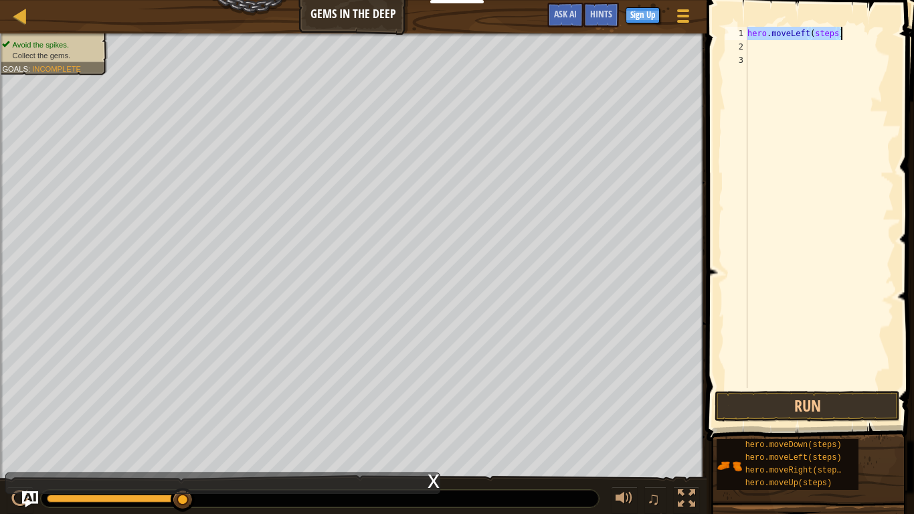
click at [815, 100] on div "hero . moveLeft ( steps )" at bounding box center [819, 221] width 149 height 388
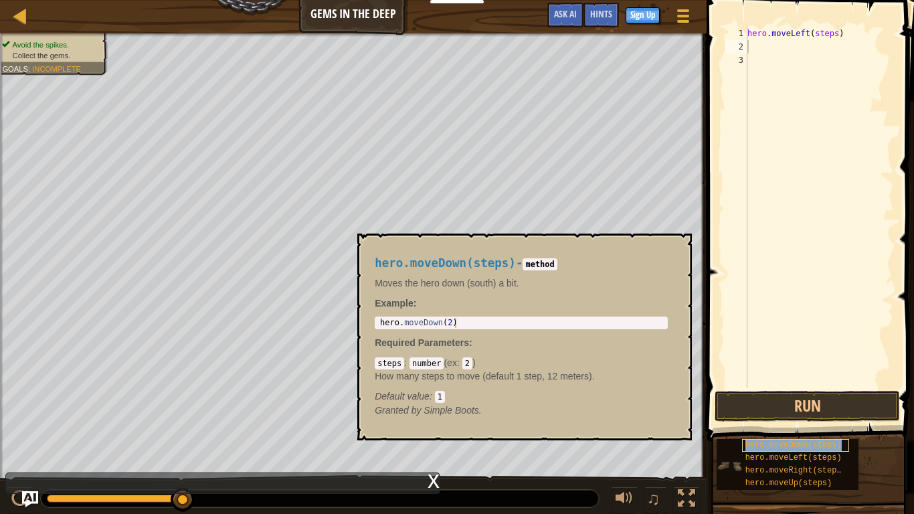
type textarea "hero.moveDown(steps)"
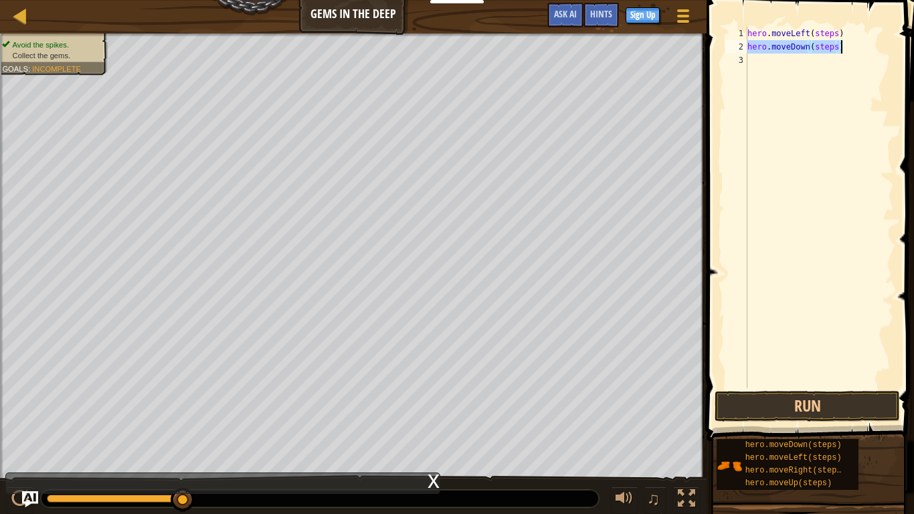
click at [838, 124] on div "hero . moveLeft ( steps ) hero . moveDown ( steps )" at bounding box center [819, 221] width 149 height 388
click at [811, 399] on button "Run" at bounding box center [806, 406] width 185 height 31
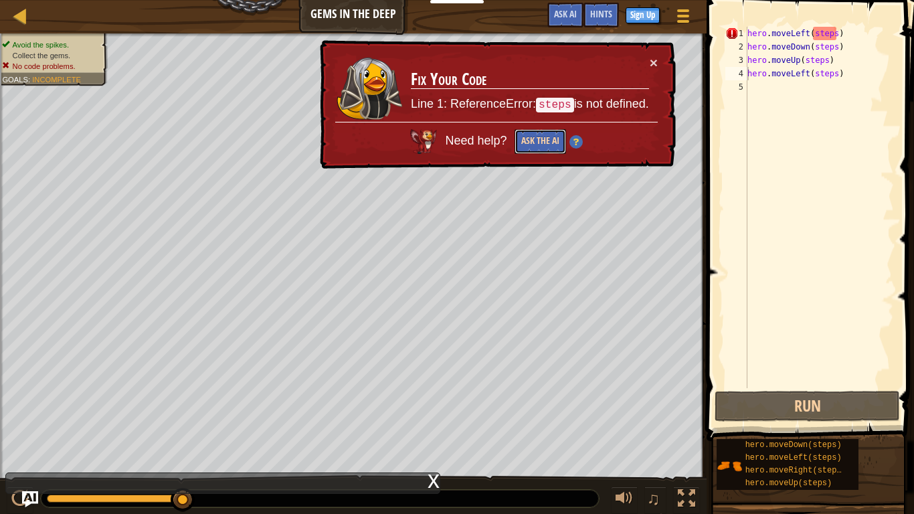
click at [558, 142] on button "Ask the AI" at bounding box center [540, 141] width 52 height 25
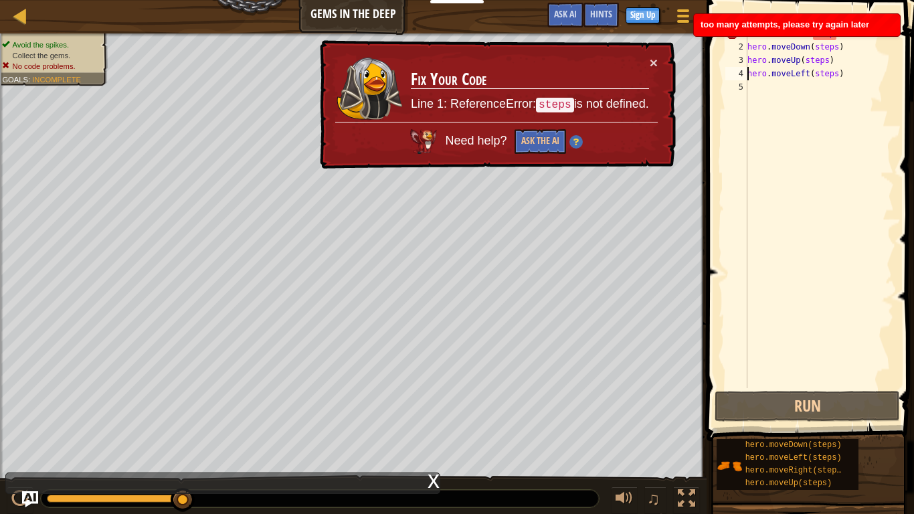
click at [448, 139] on span "Need help?" at bounding box center [477, 140] width 65 height 13
click at [537, 141] on button "Ask the AI" at bounding box center [540, 141] width 52 height 25
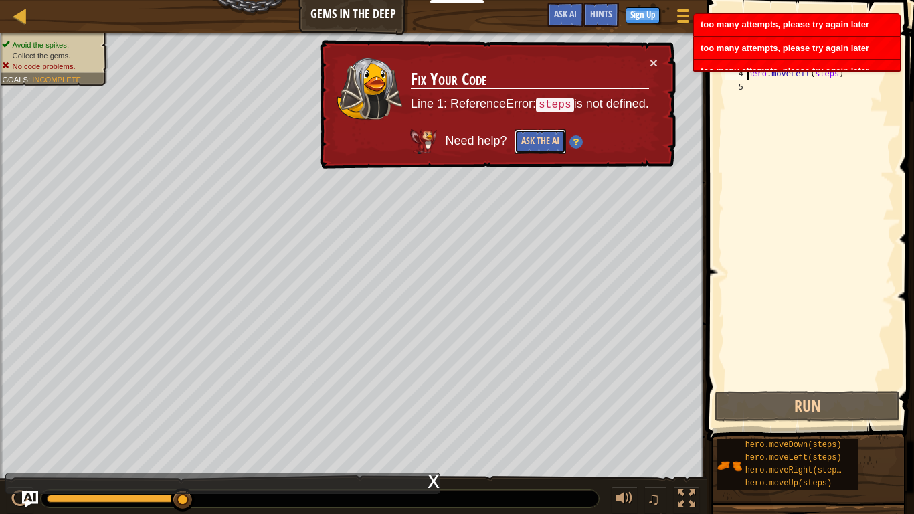
click at [537, 141] on button "Ask the AI" at bounding box center [540, 141] width 52 height 25
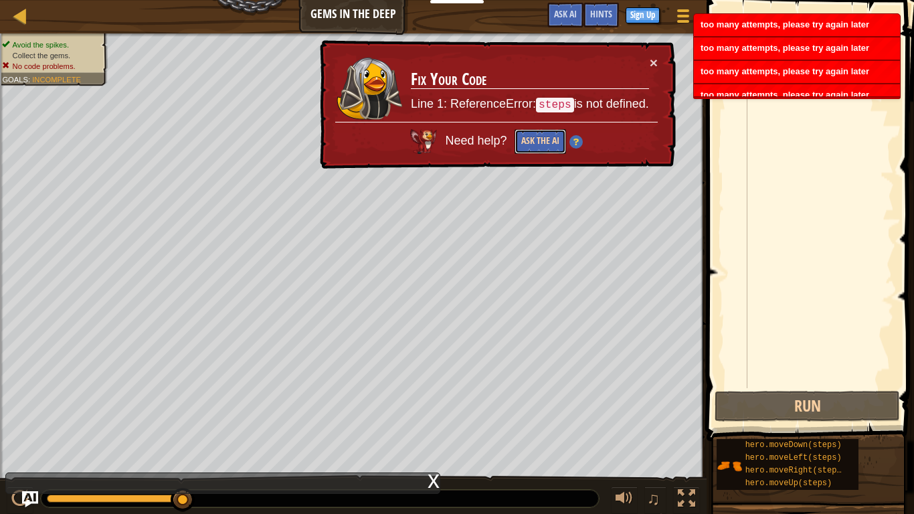
click at [537, 141] on button "Ask the AI" at bounding box center [540, 141] width 52 height 25
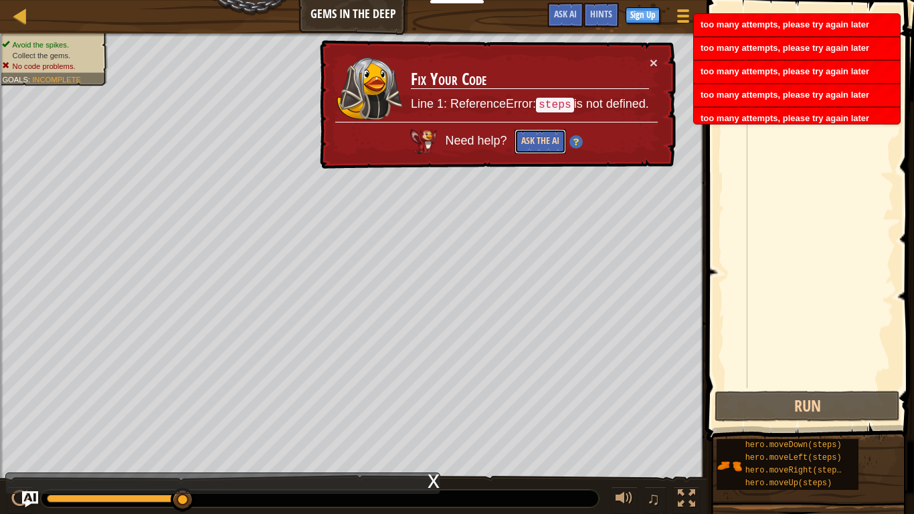
click at [537, 141] on button "Ask the AI" at bounding box center [540, 141] width 52 height 25
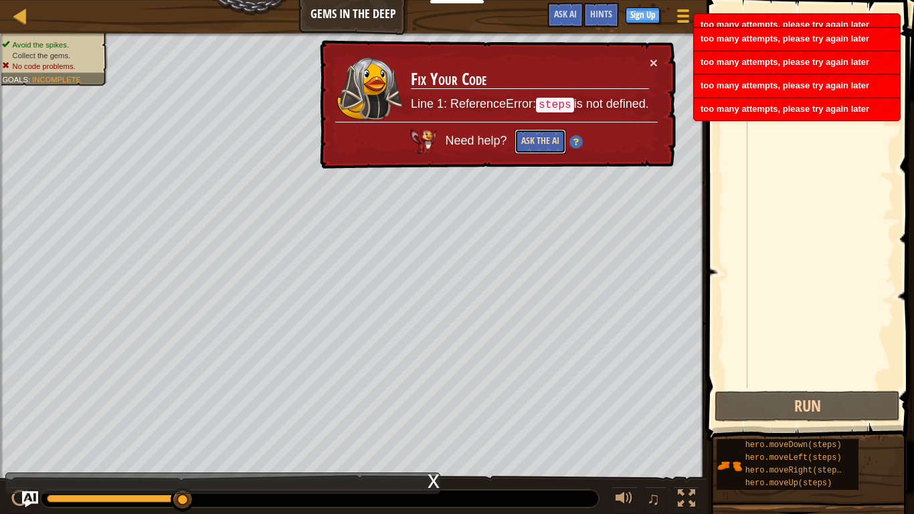
click at [537, 141] on button "Ask the AI" at bounding box center [540, 141] width 52 height 25
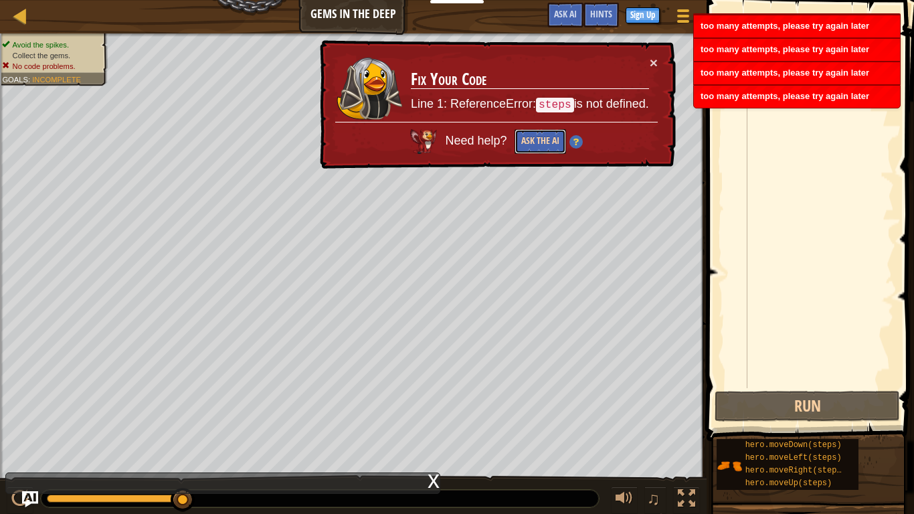
click at [537, 141] on button "Ask the AI" at bounding box center [540, 141] width 52 height 25
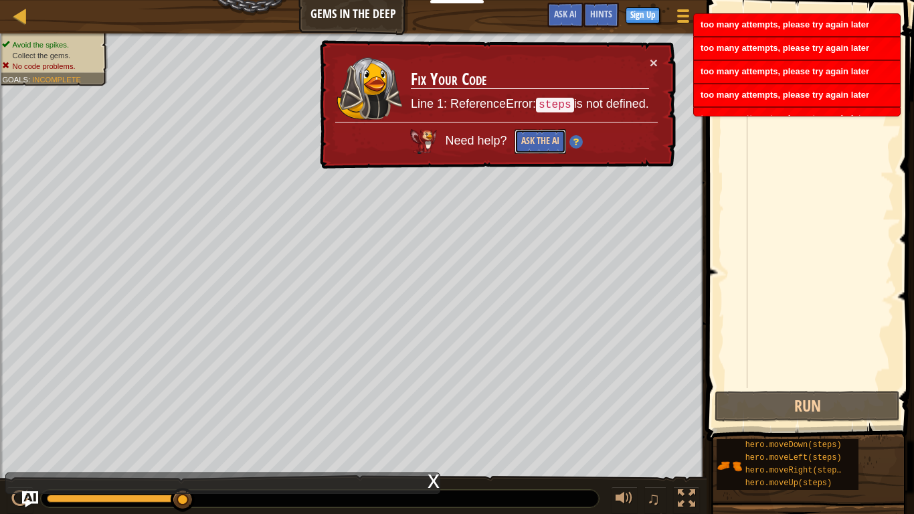
click at [537, 141] on button "Ask the AI" at bounding box center [540, 141] width 52 height 25
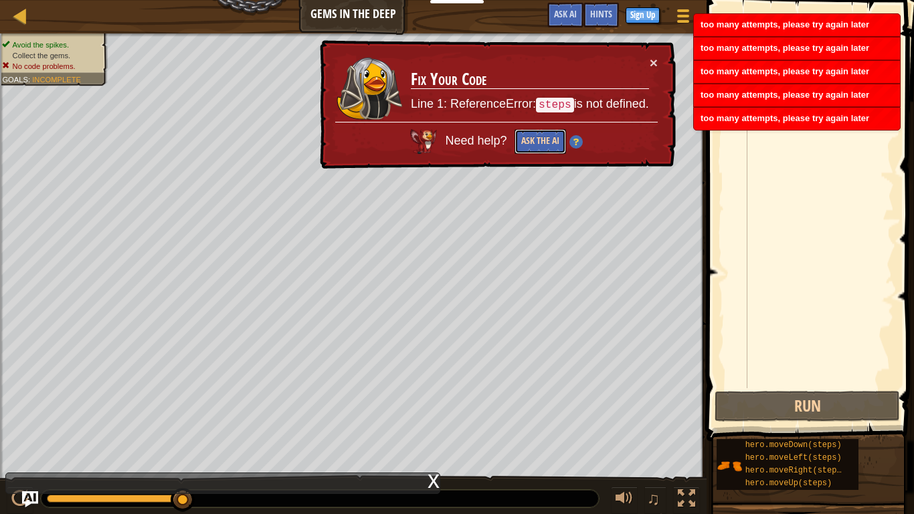
click at [537, 141] on button "Ask the AI" at bounding box center [540, 141] width 52 height 25
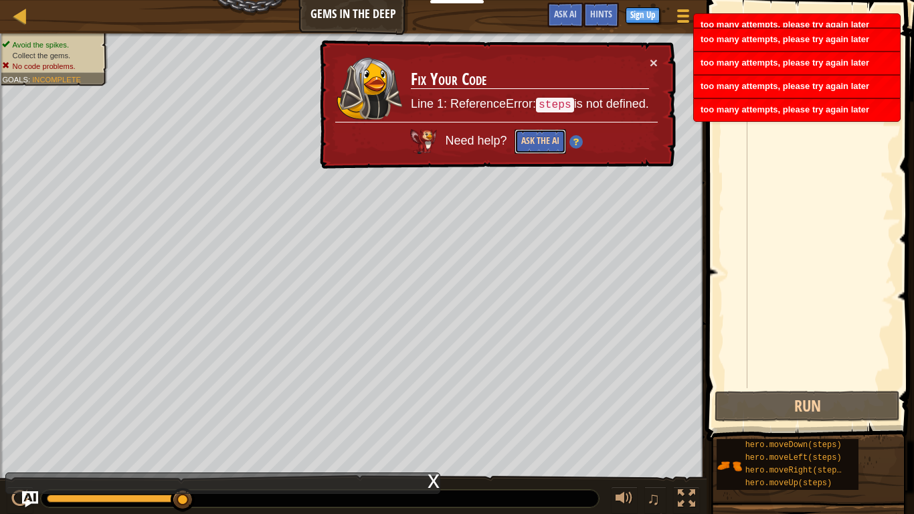
click at [537, 141] on button "Ask the AI" at bounding box center [540, 141] width 52 height 25
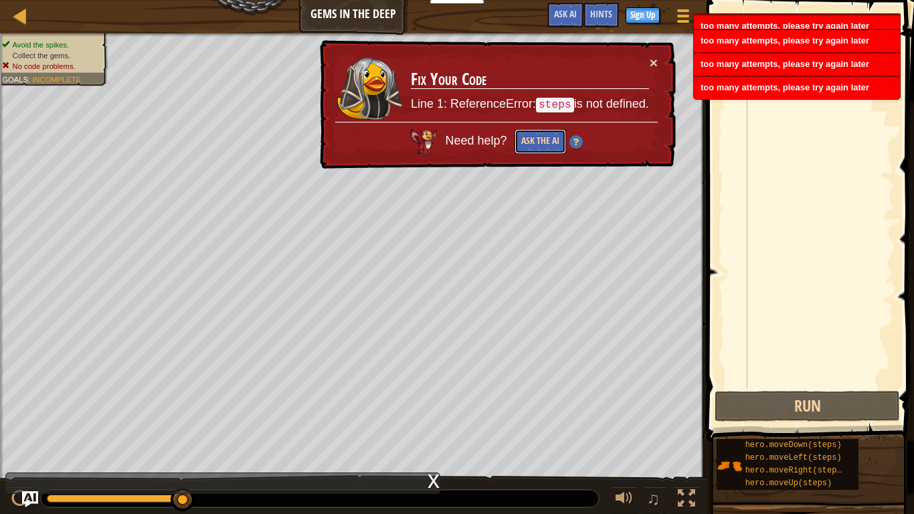
click at [537, 141] on button "Ask the AI" at bounding box center [540, 141] width 52 height 25
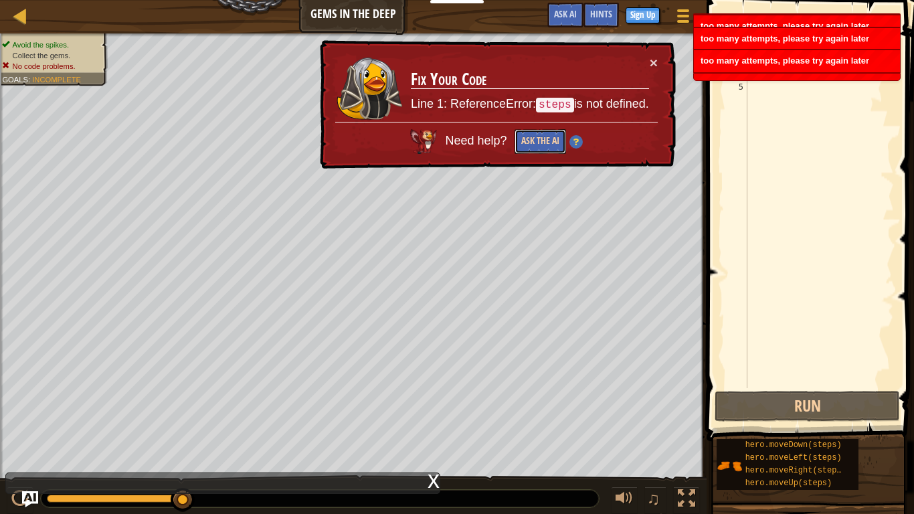
click at [537, 141] on button "Ask the AI" at bounding box center [540, 141] width 52 height 25
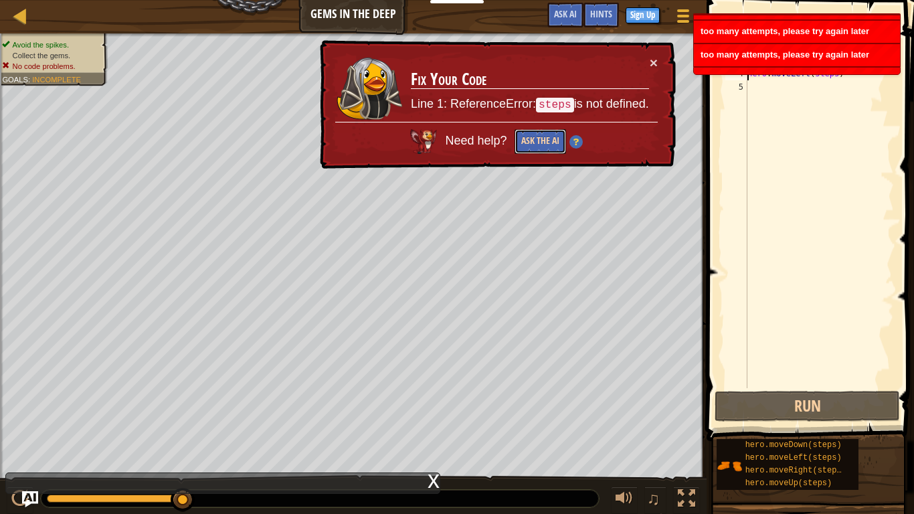
click at [537, 141] on button "Ask the AI" at bounding box center [540, 141] width 52 height 25
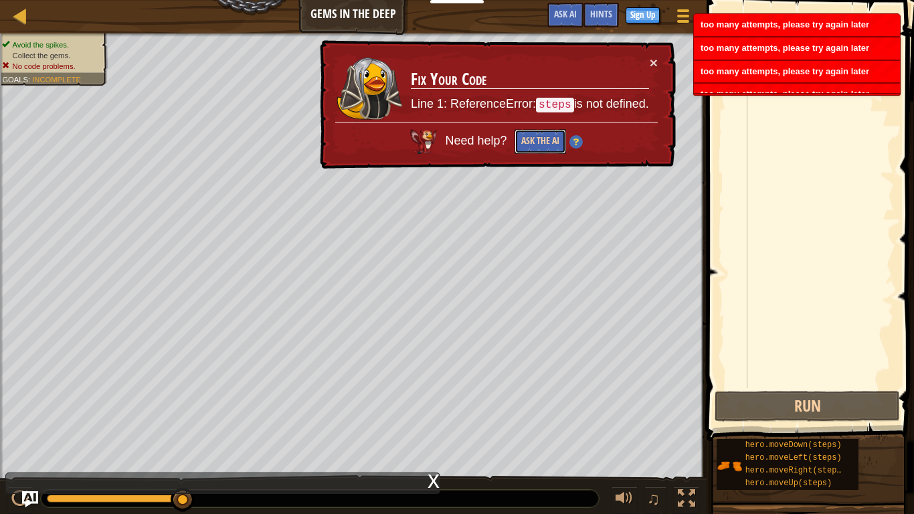
click at [537, 141] on button "Ask the AI" at bounding box center [540, 141] width 52 height 25
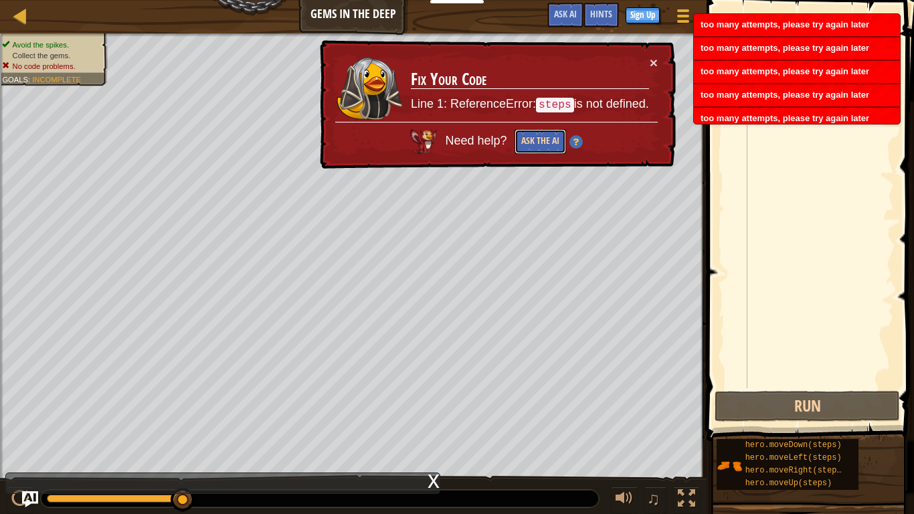
click at [537, 141] on button "Ask the AI" at bounding box center [540, 141] width 52 height 25
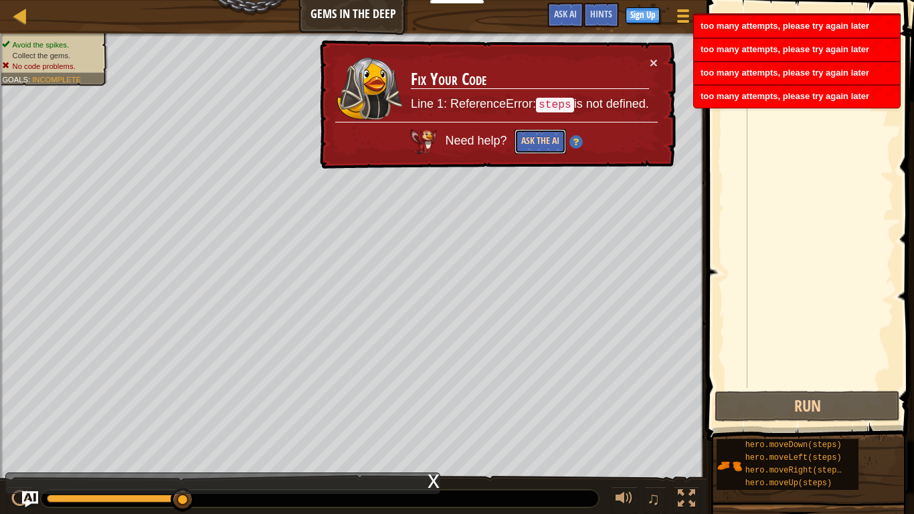
click at [537, 141] on button "Ask the AI" at bounding box center [540, 141] width 52 height 25
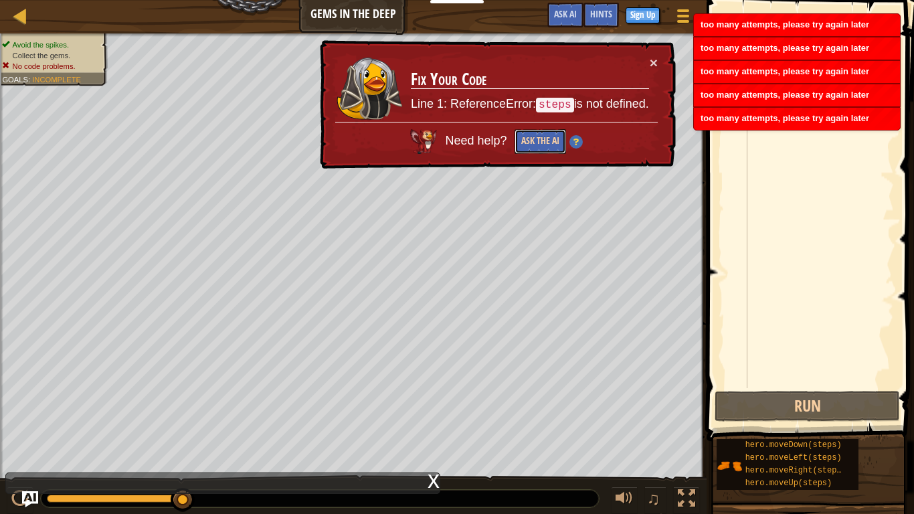
click at [537, 142] on button "Ask the AI" at bounding box center [540, 141] width 52 height 25
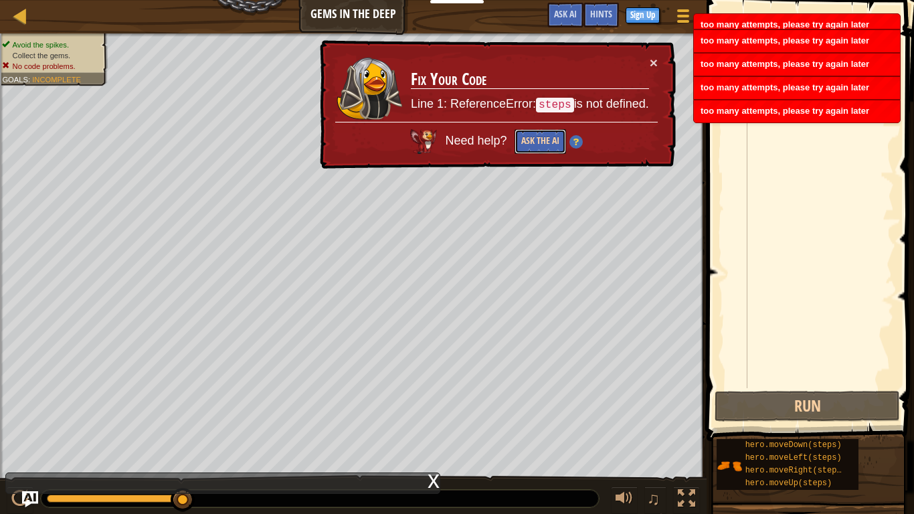
click at [537, 142] on button "Ask the AI" at bounding box center [540, 141] width 52 height 25
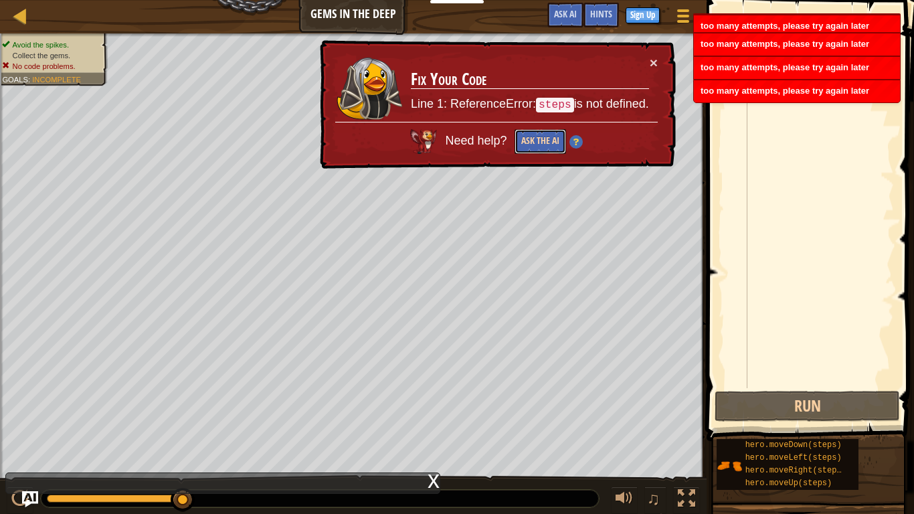
click at [537, 142] on button "Ask the AI" at bounding box center [540, 141] width 52 height 25
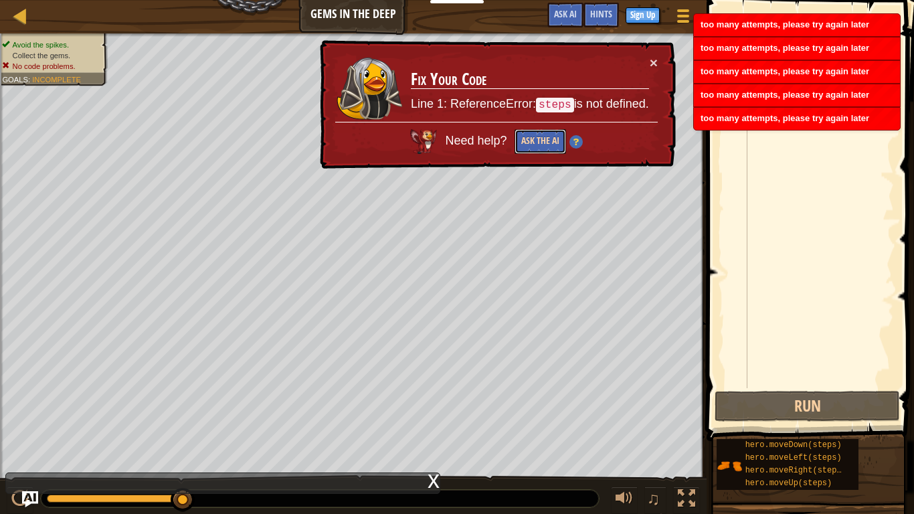
click at [533, 137] on button "Ask the AI" at bounding box center [540, 141] width 52 height 25
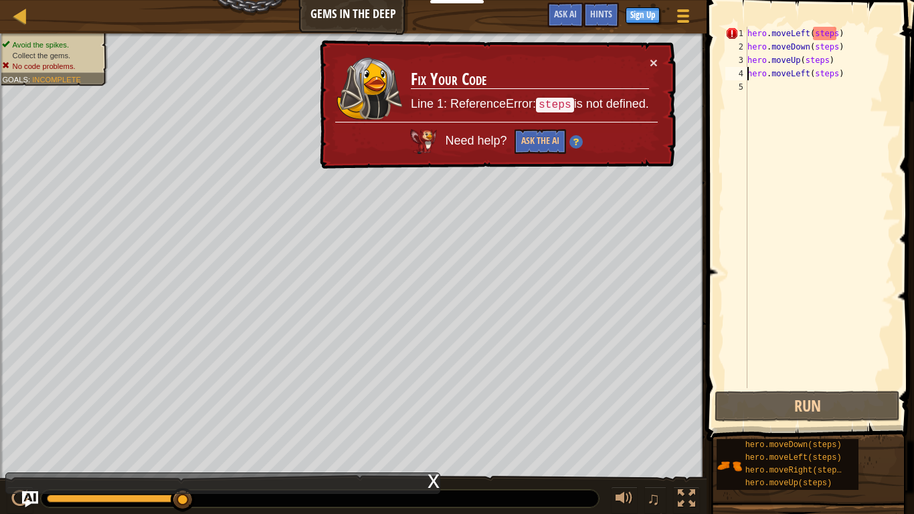
click at [647, 61] on td "Fix Your Code Line 1: ReferenceError: steps is not defined." at bounding box center [530, 89] width 240 height 66
click at [654, 66] on button "×" at bounding box center [654, 63] width 8 height 14
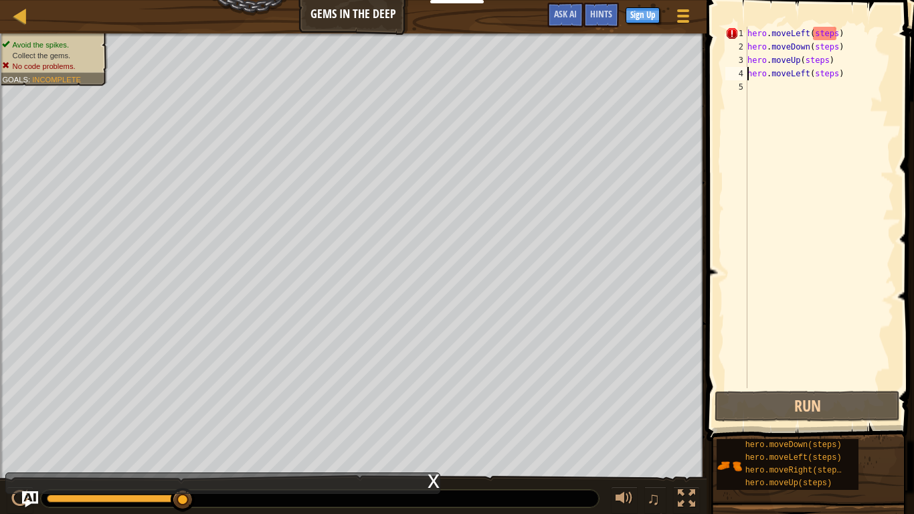
click at [824, 35] on div "hero . moveLeft ( steps ) hero . moveDown ( steps ) hero . moveUp ( steps ) her…" at bounding box center [819, 221] width 149 height 388
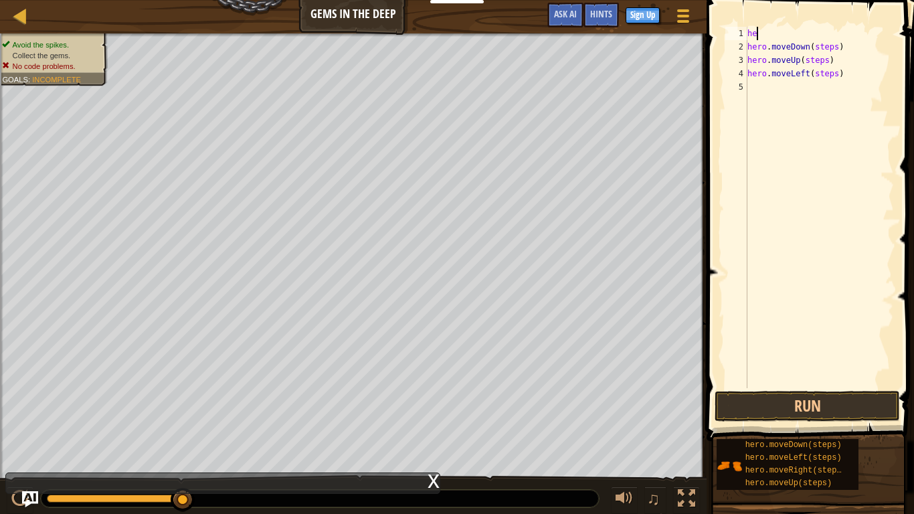
type textarea "h"
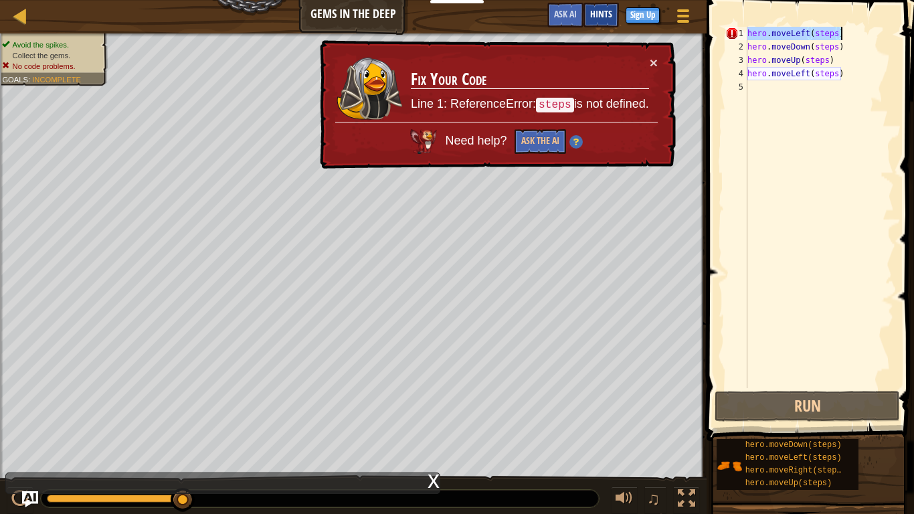
click at [601, 10] on span "Hints" at bounding box center [601, 13] width 22 height 13
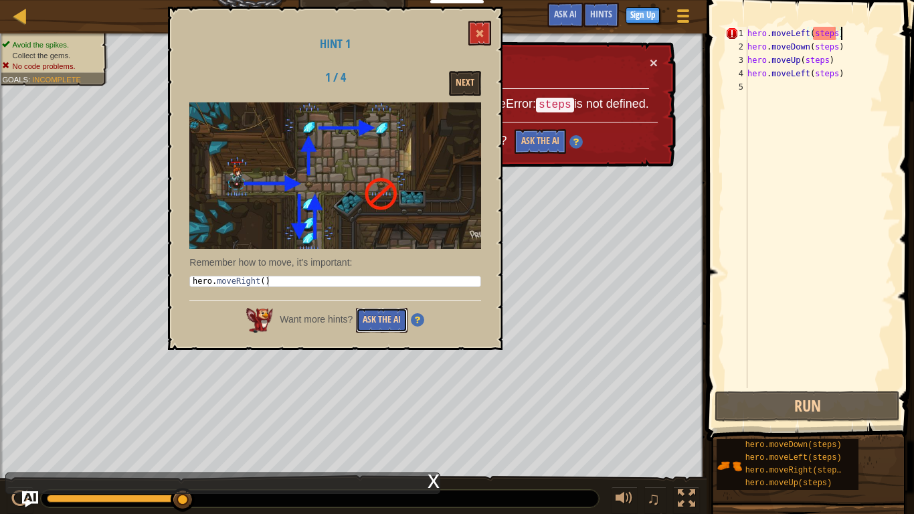
click at [372, 312] on button "Ask the AI" at bounding box center [382, 320] width 52 height 25
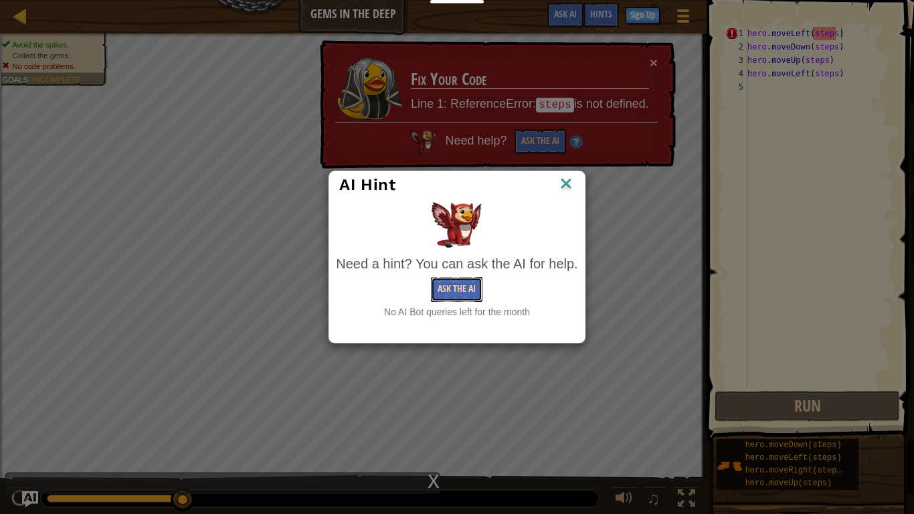
click at [448, 290] on button "Ask the AI" at bounding box center [457, 289] width 52 height 25
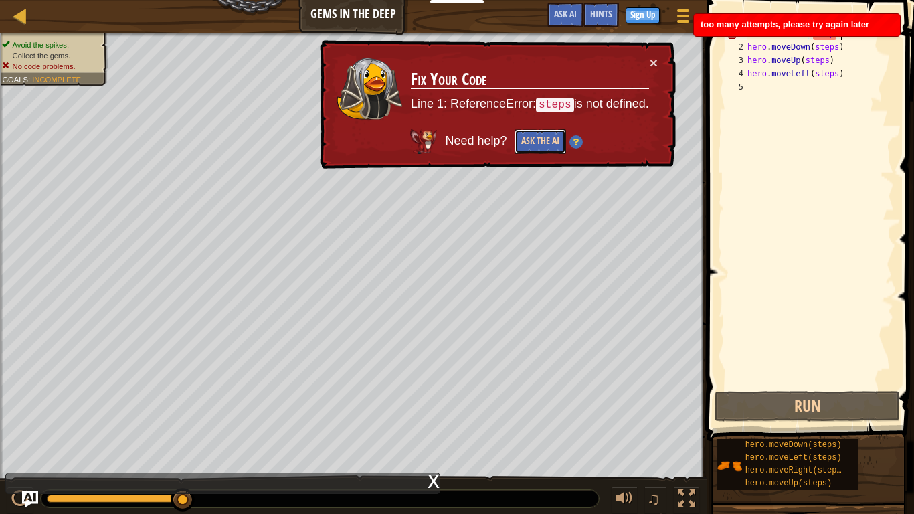
click at [521, 142] on button "Ask the AI" at bounding box center [540, 141] width 52 height 25
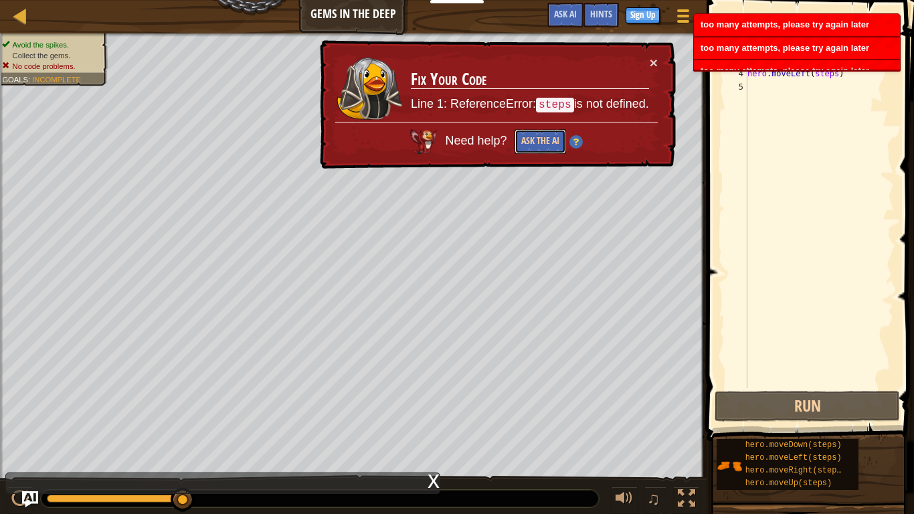
click at [521, 142] on button "Ask the AI" at bounding box center [540, 141] width 52 height 25
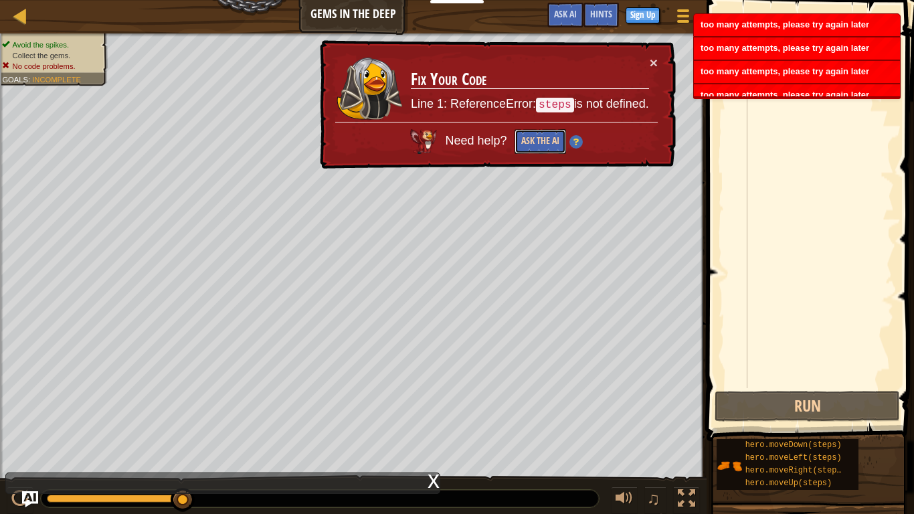
click at [521, 142] on button "Ask the AI" at bounding box center [540, 141] width 52 height 25
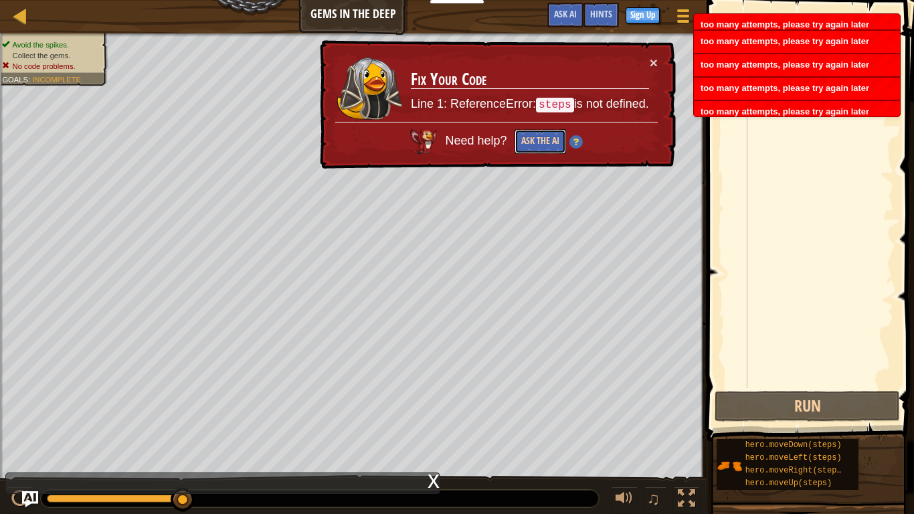
click at [521, 142] on button "Ask the AI" at bounding box center [540, 141] width 52 height 25
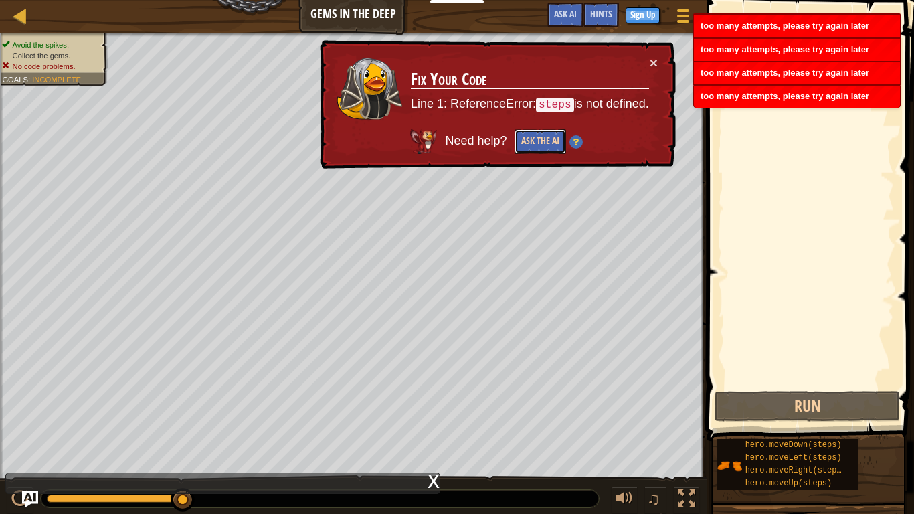
click at [521, 142] on button "Ask the AI" at bounding box center [540, 141] width 52 height 25
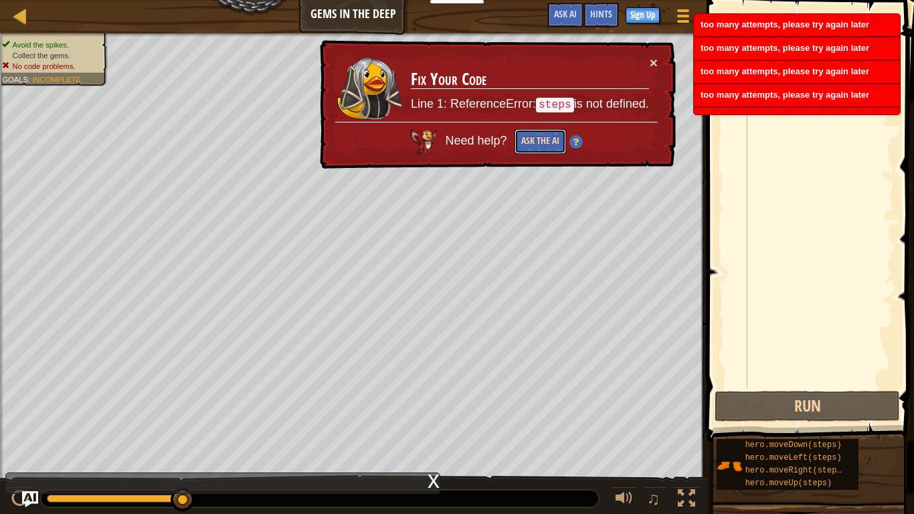
click at [521, 142] on button "Ask the AI" at bounding box center [540, 141] width 52 height 25
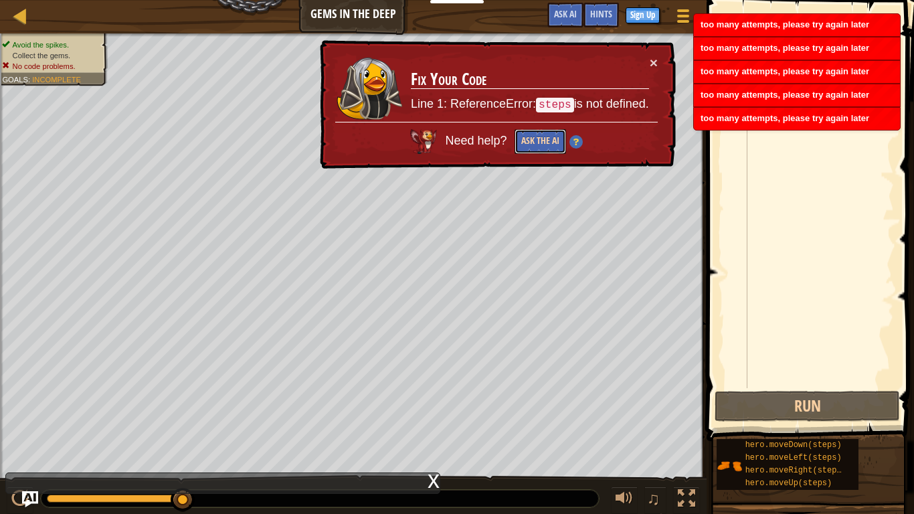
click at [521, 142] on button "Ask the AI" at bounding box center [540, 141] width 52 height 25
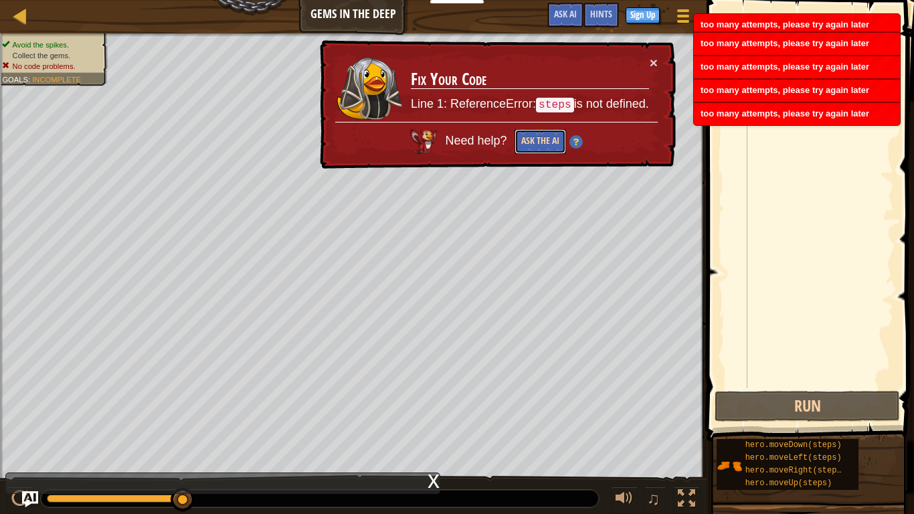
click at [521, 142] on button "Ask the AI" at bounding box center [540, 141] width 52 height 25
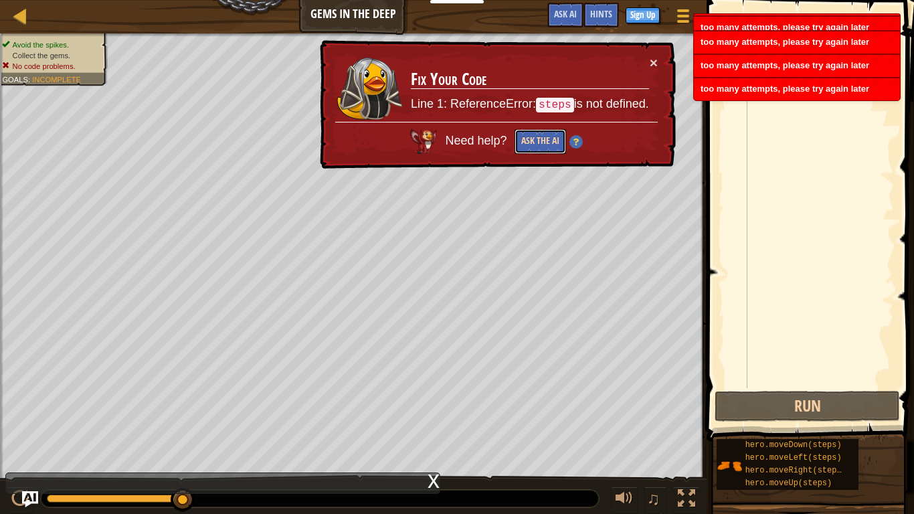
click at [521, 142] on button "Ask the AI" at bounding box center [540, 141] width 52 height 25
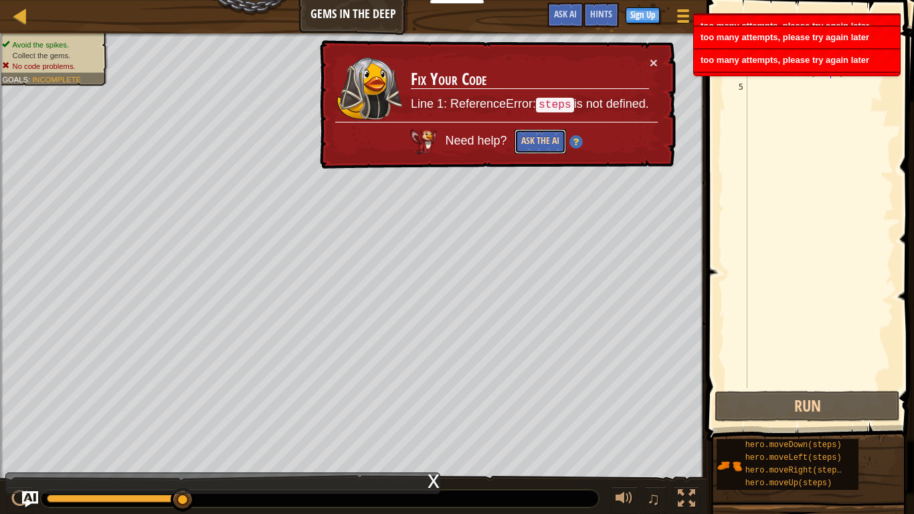
click at [521, 142] on button "Ask the AI" at bounding box center [540, 141] width 52 height 25
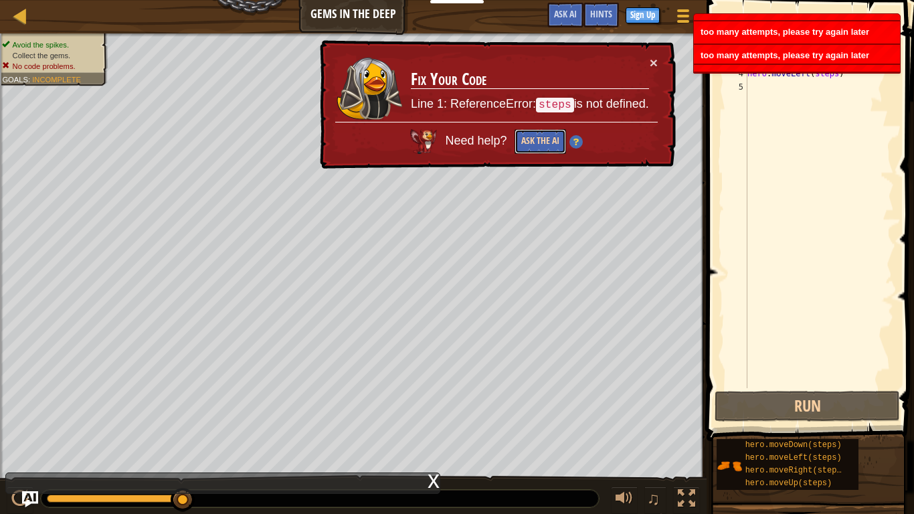
click at [521, 142] on button "Ask the AI" at bounding box center [540, 141] width 52 height 25
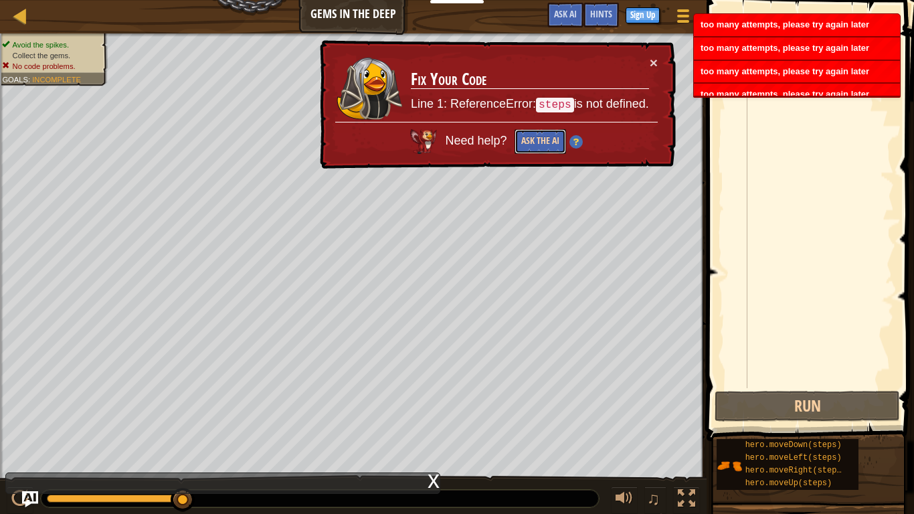
click at [521, 142] on button "Ask the AI" at bounding box center [540, 141] width 52 height 25
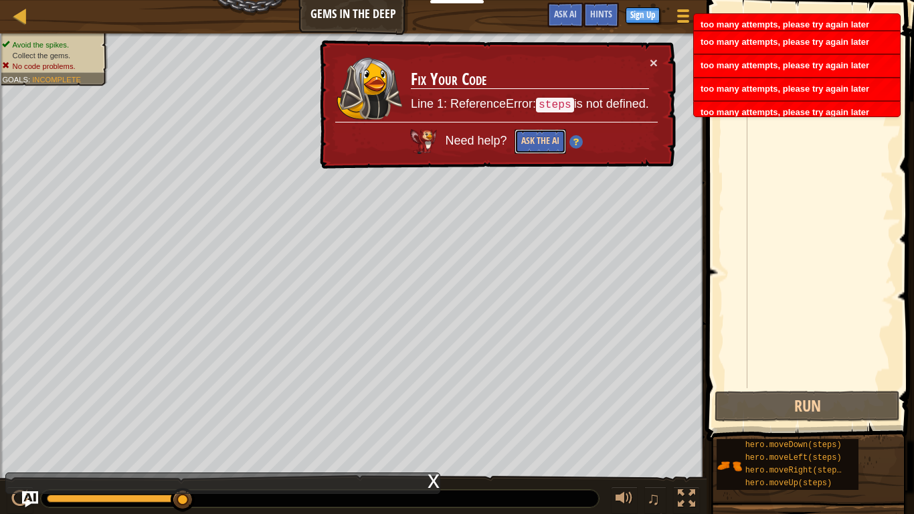
click at [521, 142] on button "Ask the AI" at bounding box center [540, 141] width 52 height 25
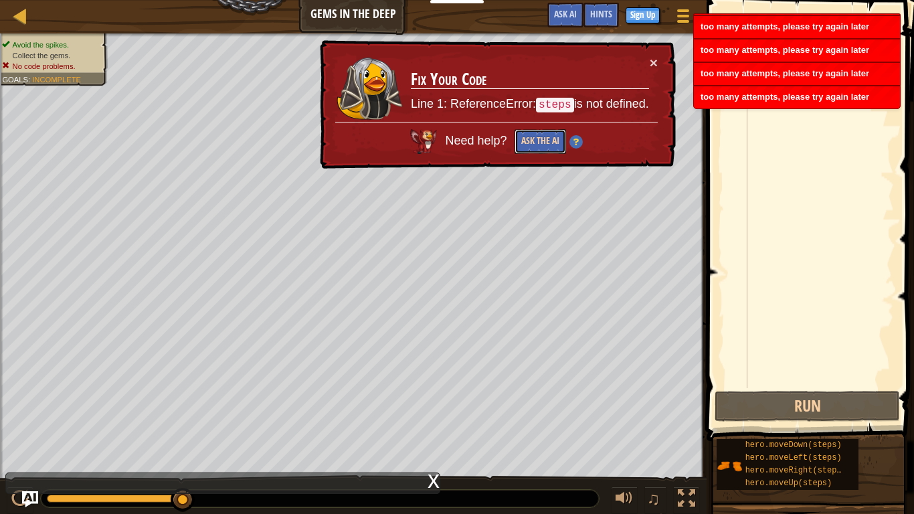
click at [521, 142] on button "Ask the AI" at bounding box center [540, 141] width 52 height 25
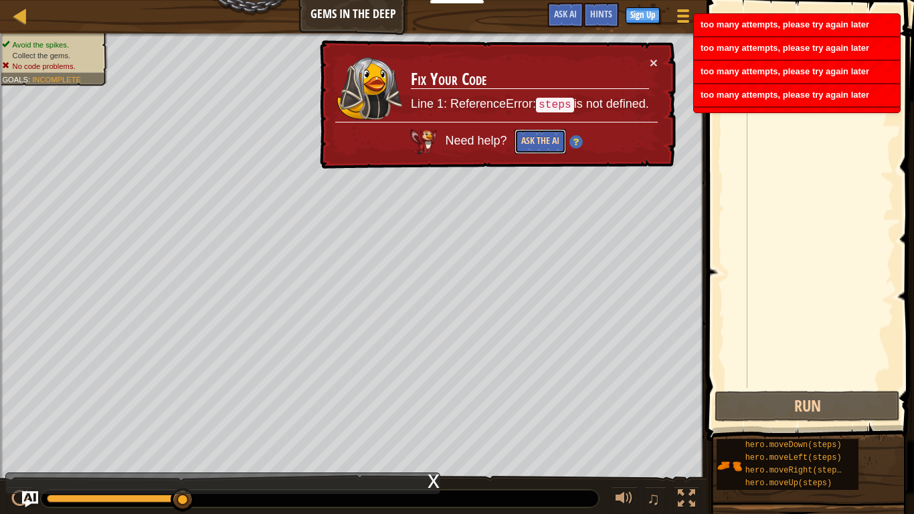
click at [521, 142] on button "Ask the AI" at bounding box center [540, 141] width 52 height 25
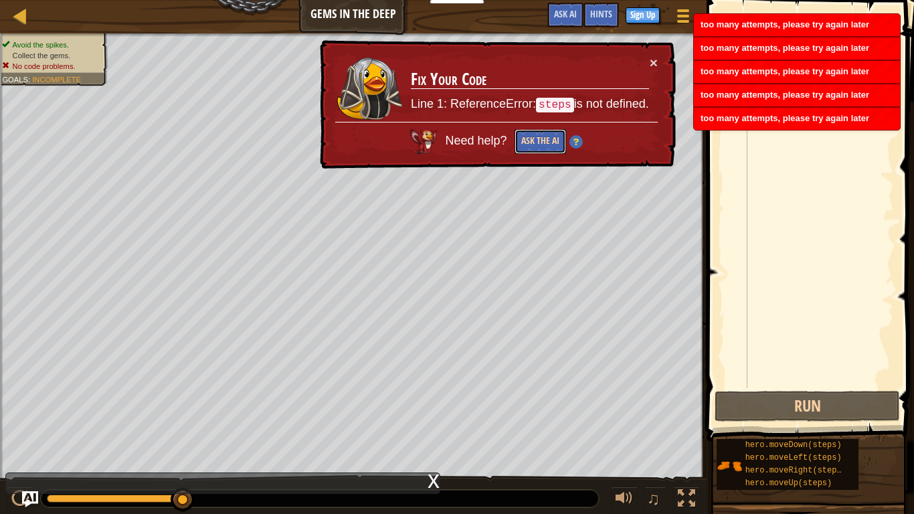
click at [521, 142] on button "Ask the AI" at bounding box center [540, 141] width 52 height 25
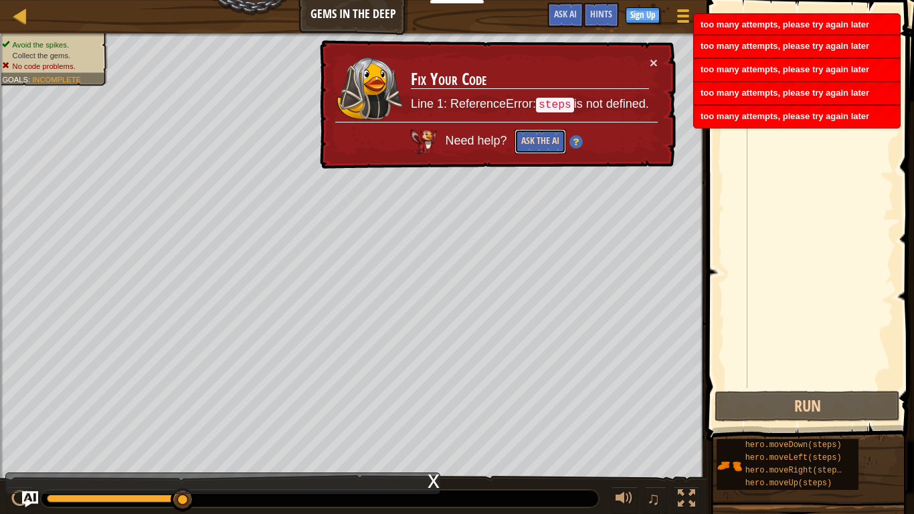
click at [521, 142] on button "Ask the AI" at bounding box center [540, 141] width 52 height 25
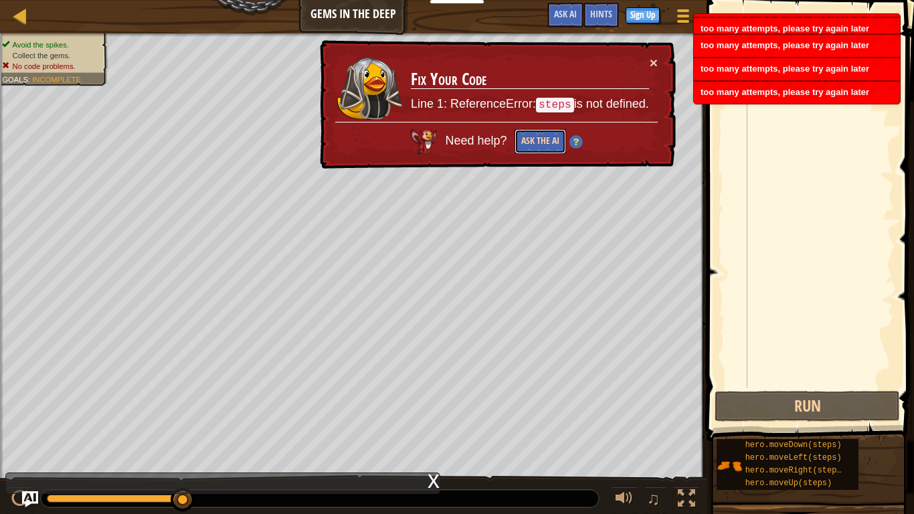
click at [521, 142] on button "Ask the AI" at bounding box center [540, 141] width 52 height 25
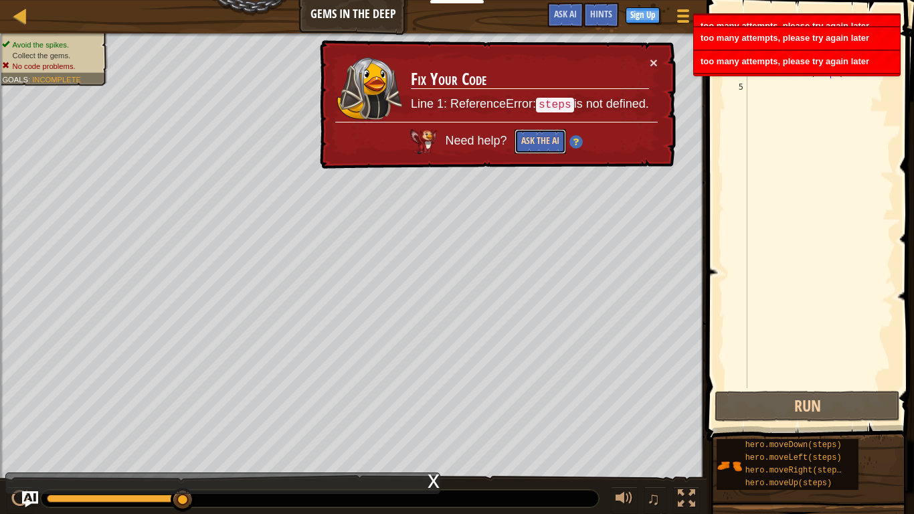
click at [521, 142] on button "Ask the AI" at bounding box center [540, 141] width 52 height 25
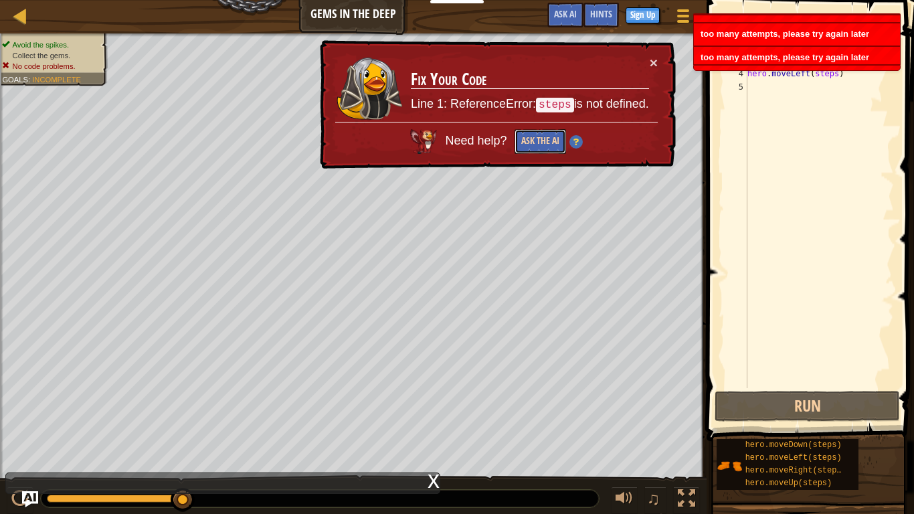
click at [521, 142] on button "Ask the AI" at bounding box center [540, 141] width 52 height 25
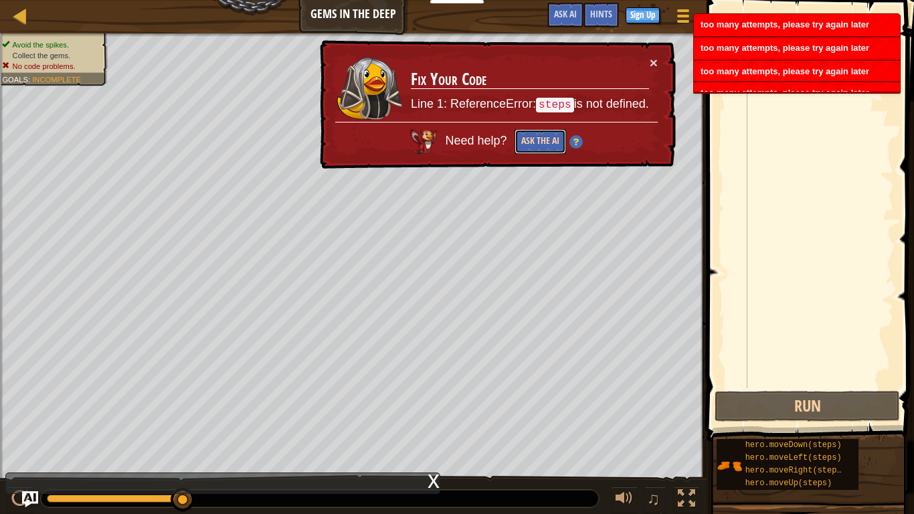
click at [521, 142] on button "Ask the AI" at bounding box center [540, 141] width 52 height 25
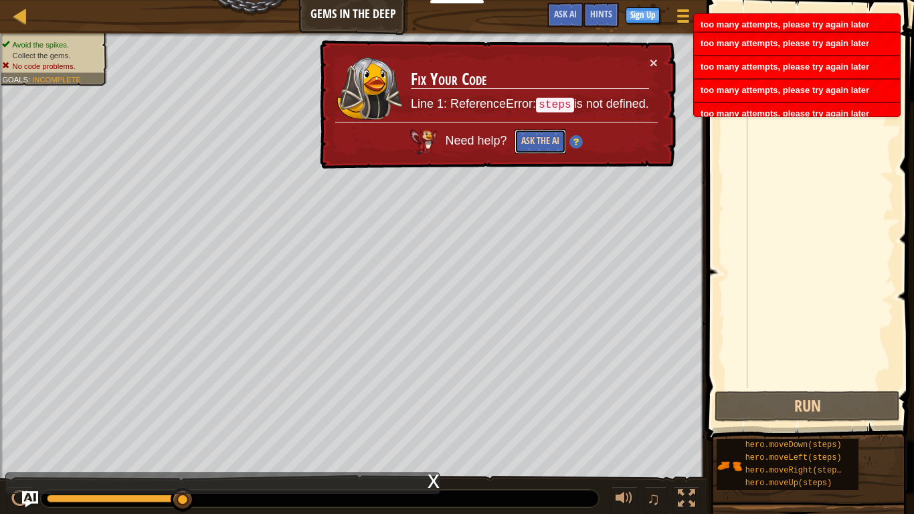
click at [521, 142] on button "Ask the AI" at bounding box center [540, 141] width 52 height 25
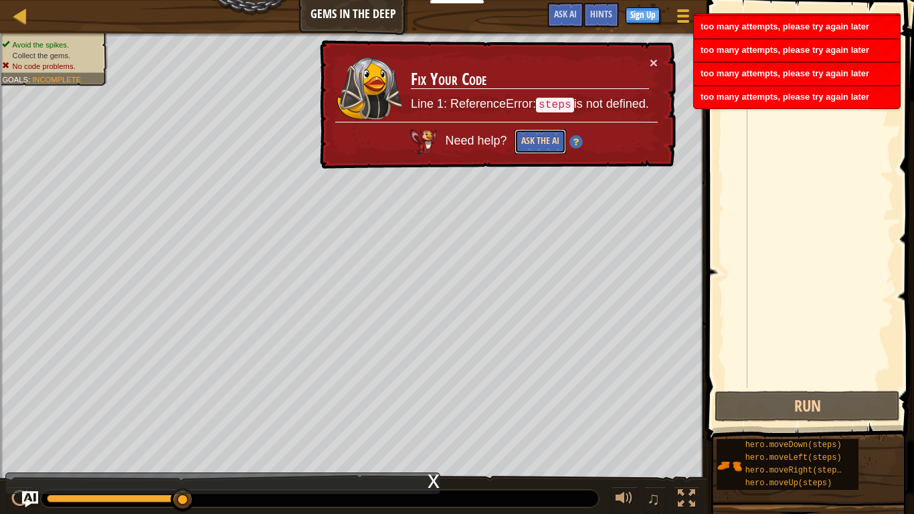
click at [521, 142] on button "Ask the AI" at bounding box center [540, 141] width 52 height 25
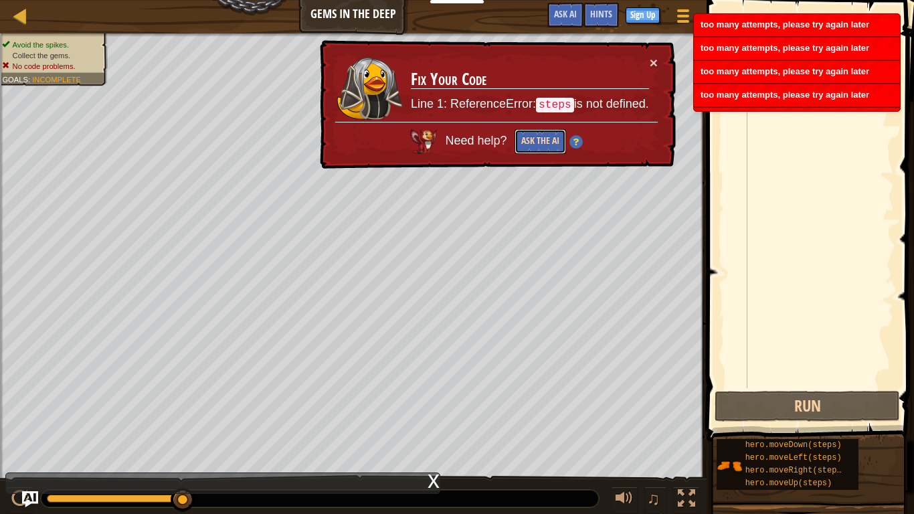
click at [521, 142] on button "Ask the AI" at bounding box center [540, 141] width 52 height 25
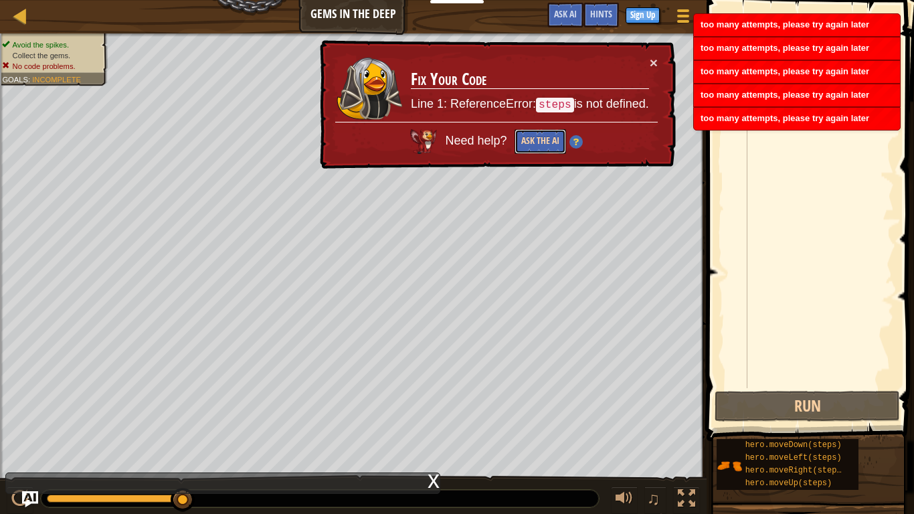
click at [521, 142] on button "Ask the AI" at bounding box center [540, 141] width 52 height 25
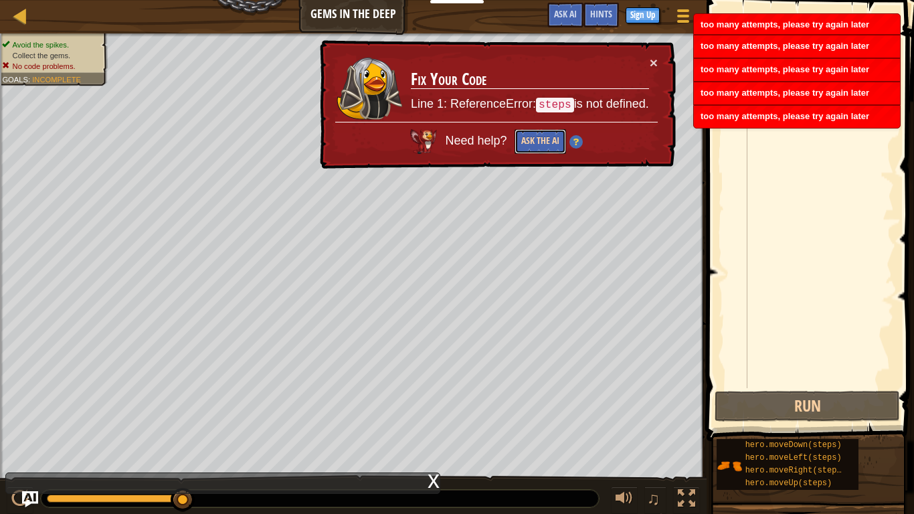
click at [521, 142] on button "Ask the AI" at bounding box center [540, 141] width 52 height 25
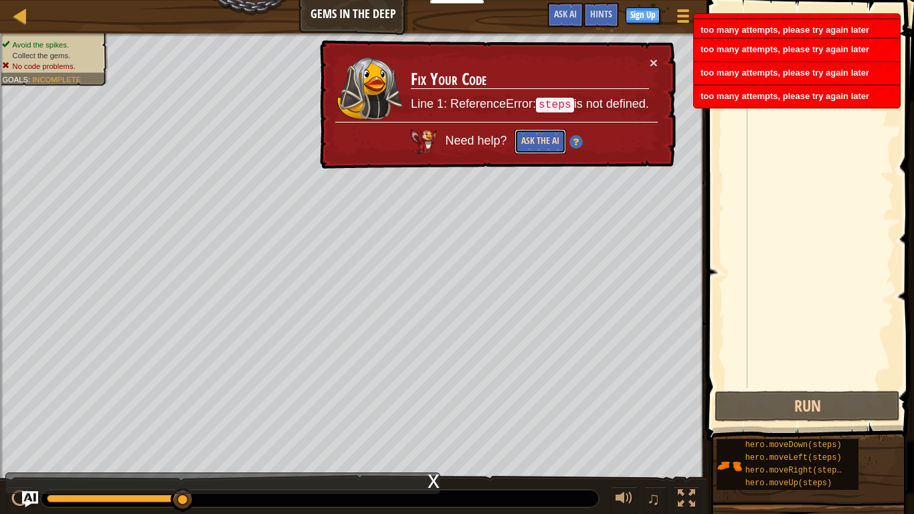
click at [521, 142] on button "Ask the AI" at bounding box center [540, 141] width 52 height 25
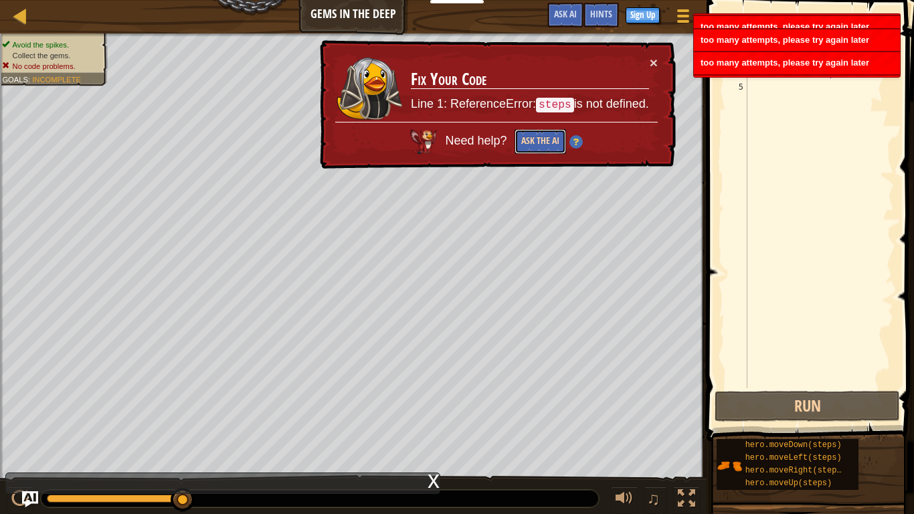
click at [521, 142] on button "Ask the AI" at bounding box center [540, 141] width 52 height 25
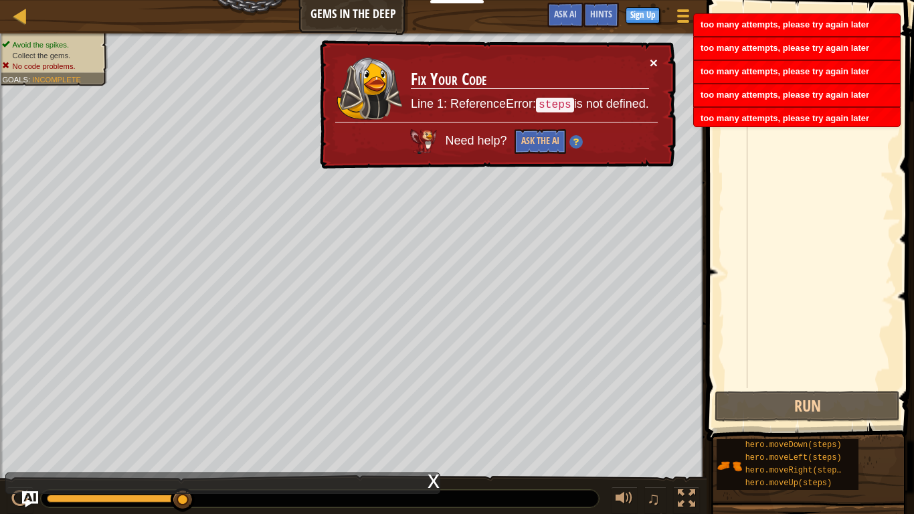
click at [656, 57] on button "×" at bounding box center [654, 63] width 8 height 14
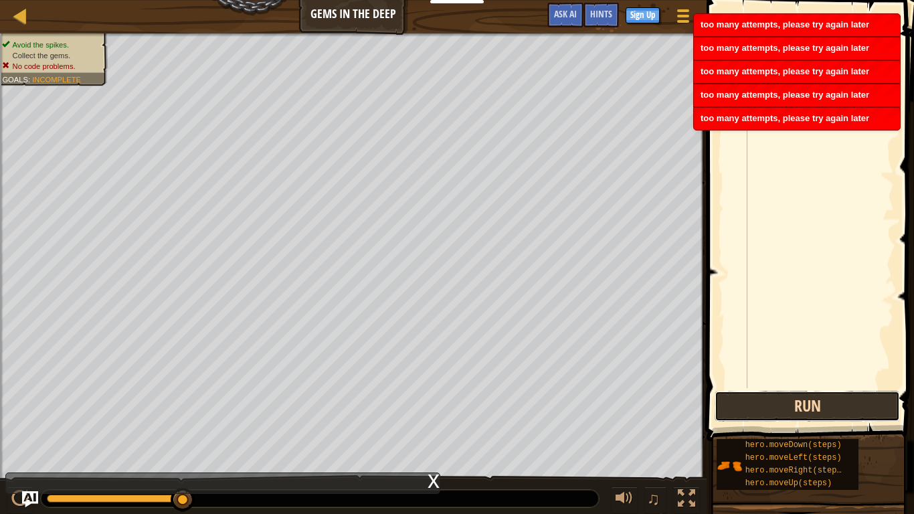
click at [783, 400] on button "Run" at bounding box center [806, 406] width 185 height 31
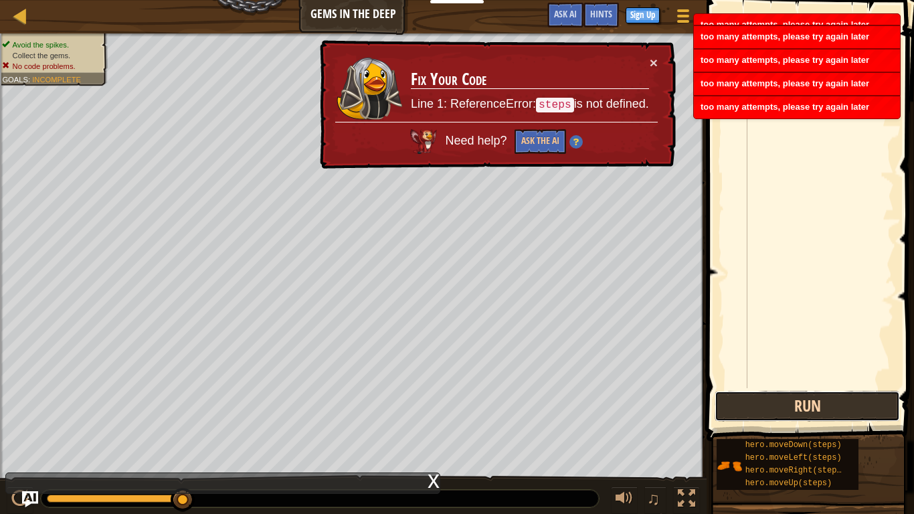
click at [784, 400] on button "Run" at bounding box center [806, 406] width 185 height 31
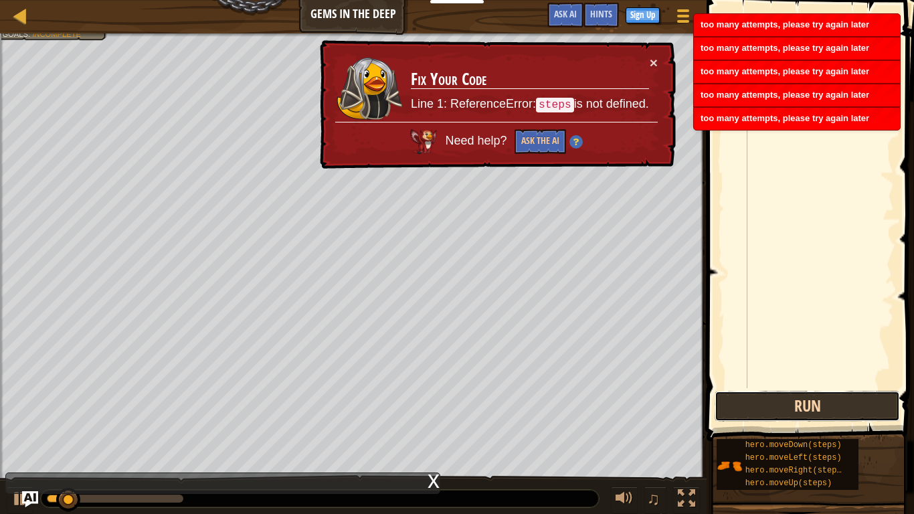
click at [783, 400] on button "Run" at bounding box center [806, 406] width 185 height 31
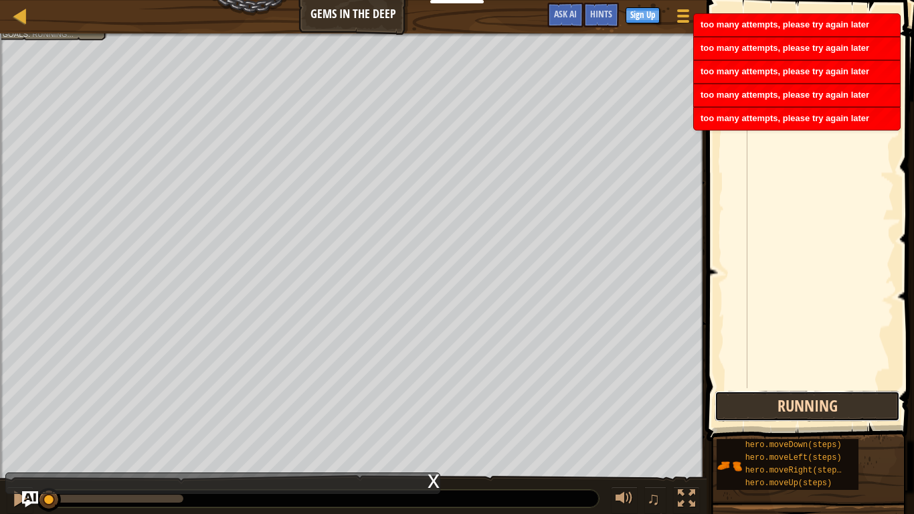
click at [783, 400] on button "Running" at bounding box center [806, 406] width 185 height 31
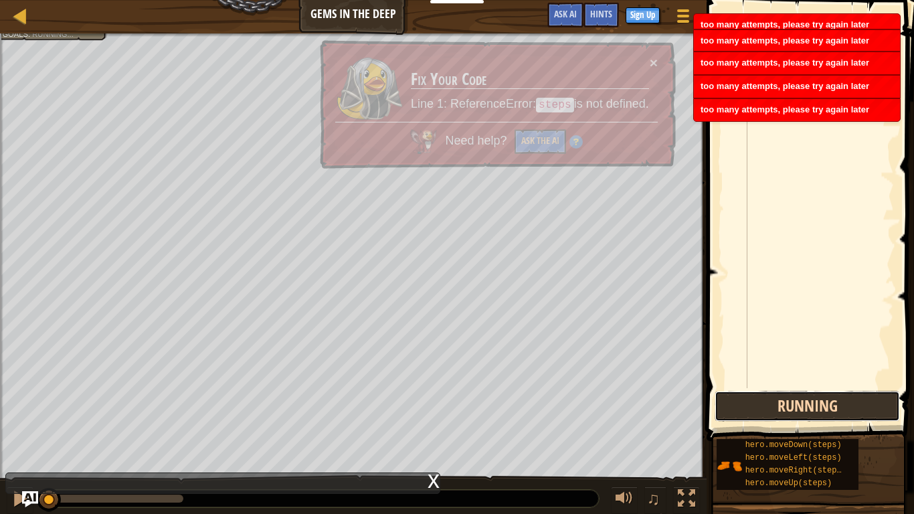
click at [783, 400] on button "Running" at bounding box center [806, 406] width 185 height 31
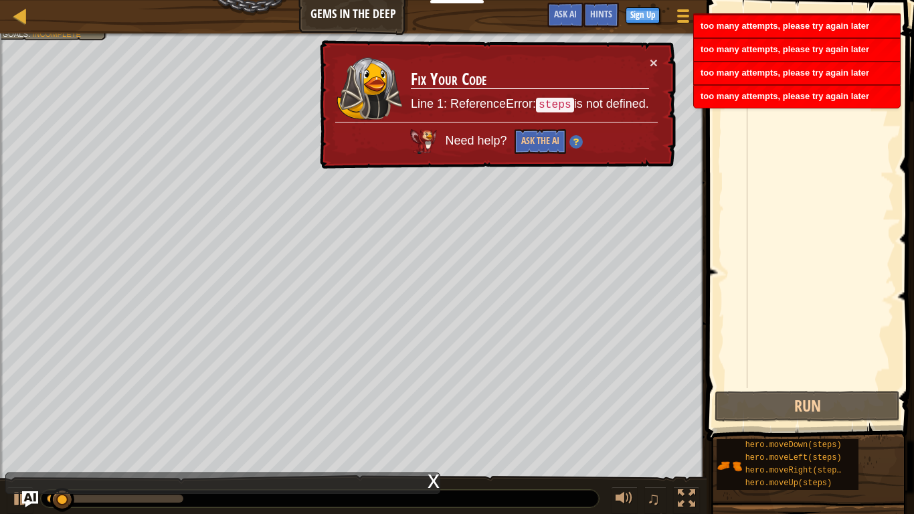
click at [648, 66] on td "Fix Your Code Line 1: ReferenceError: steps is not defined." at bounding box center [530, 89] width 240 height 70
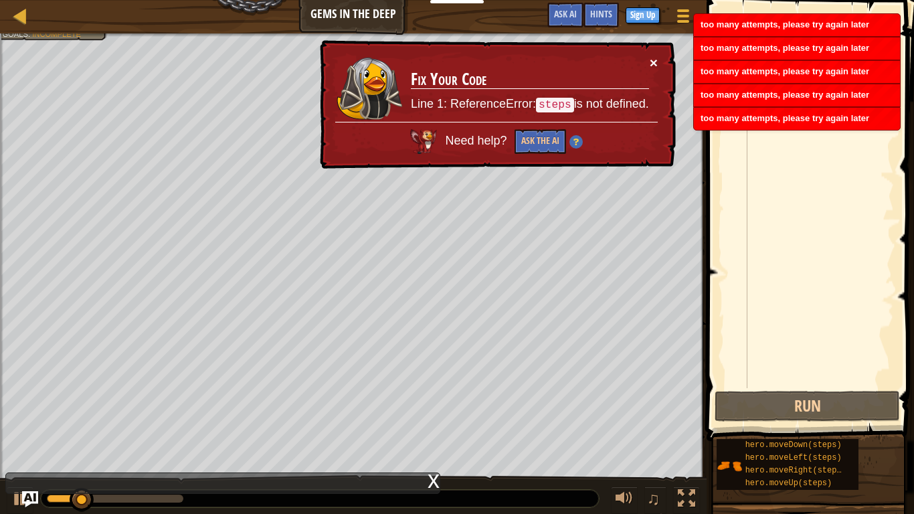
click at [654, 61] on button "×" at bounding box center [653, 62] width 8 height 14
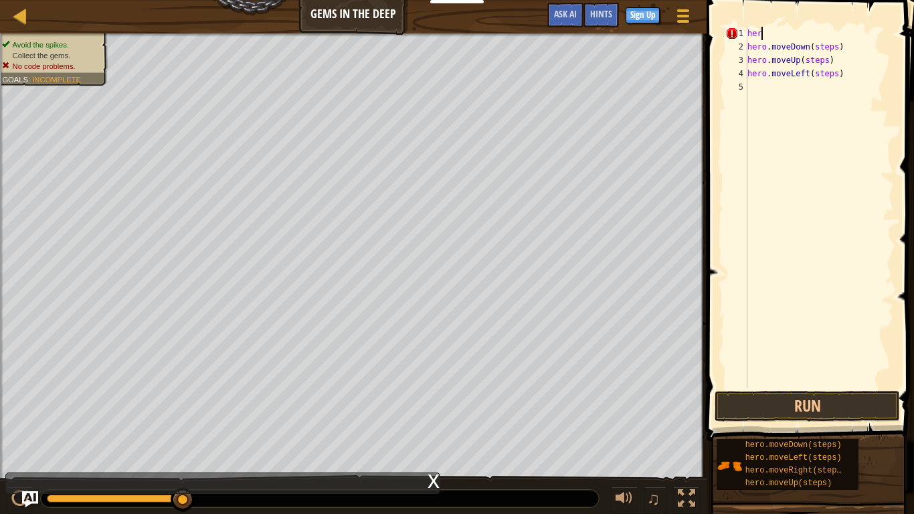
type textarea "h"
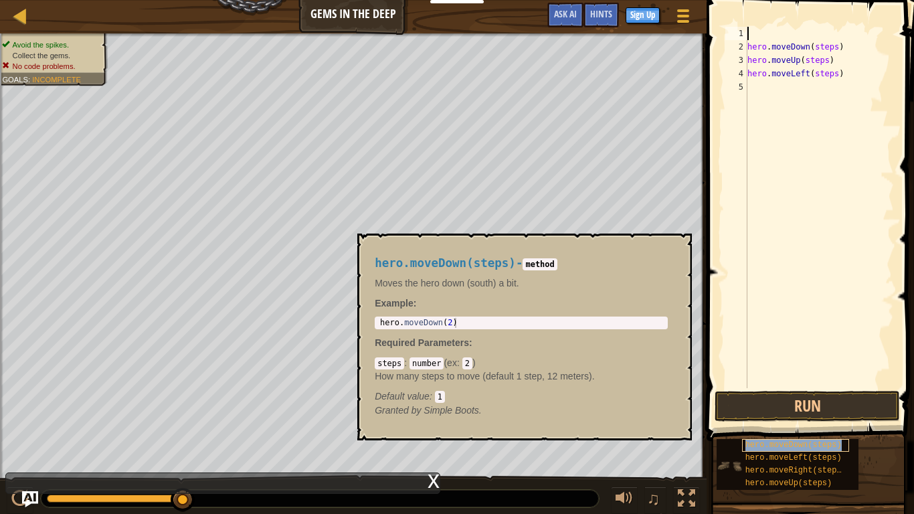
click at [747, 400] on span "hero.moveDown(steps)" at bounding box center [793, 444] width 96 height 9
type textarea "hero.moveLeft(steps)"
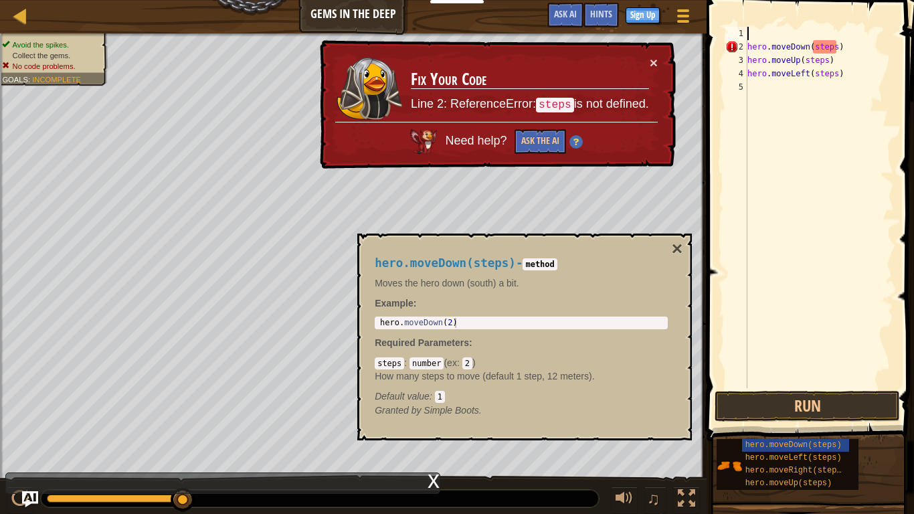
click at [862, 78] on div "hero . moveDown ( steps ) hero . moveUp ( steps ) hero . moveLeft ( steps )" at bounding box center [819, 221] width 149 height 388
click at [846, 53] on div "hero . moveDown ( steps ) hero . moveUp ( steps ) hero . moveLeft ( steps )" at bounding box center [819, 221] width 149 height 388
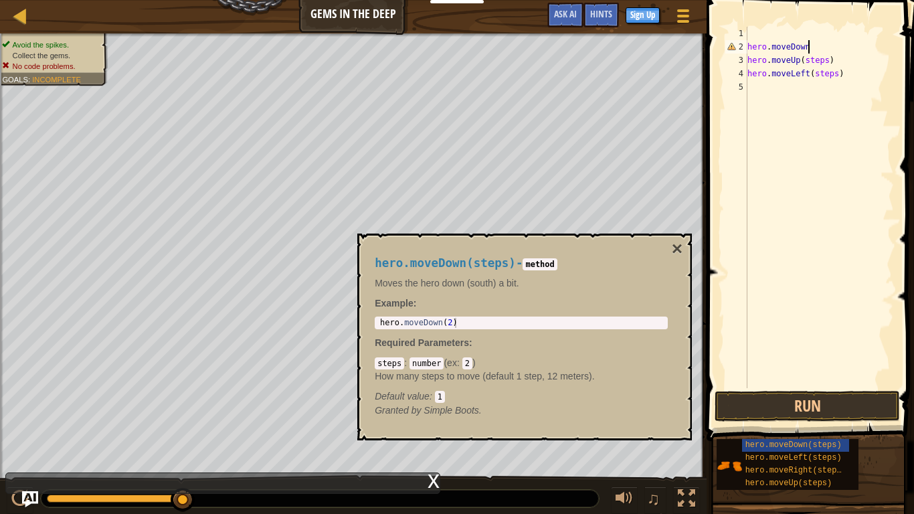
click at [834, 64] on div "hero . moveDown hero . moveUp ( steps ) hero . moveLeft ( steps )" at bounding box center [819, 221] width 149 height 388
click at [840, 73] on div "hero . moveDown hero . moveUp hero . moveLeft ( steps )" at bounding box center [819, 221] width 149 height 388
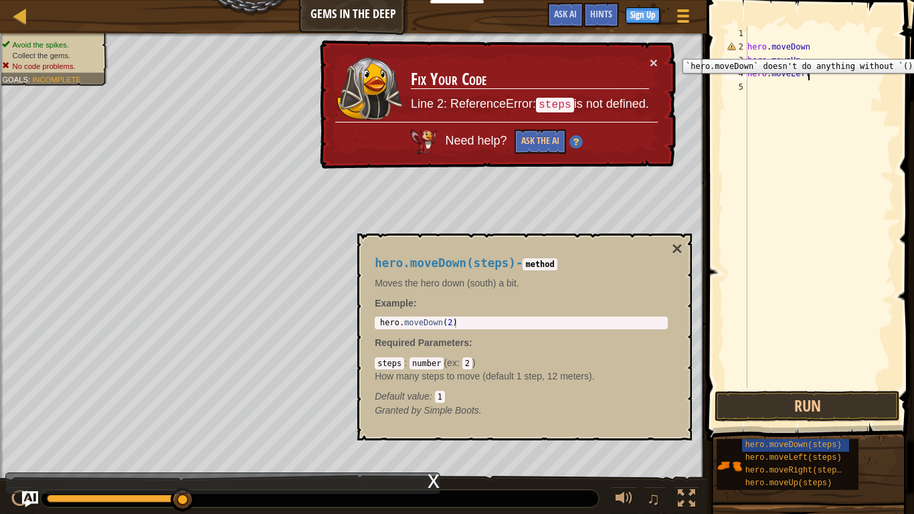
click at [731, 52] on div "2" at bounding box center [736, 46] width 22 height 13
type textarea "hero.moveDown"
click at [656, 62] on button "×" at bounding box center [654, 63] width 8 height 14
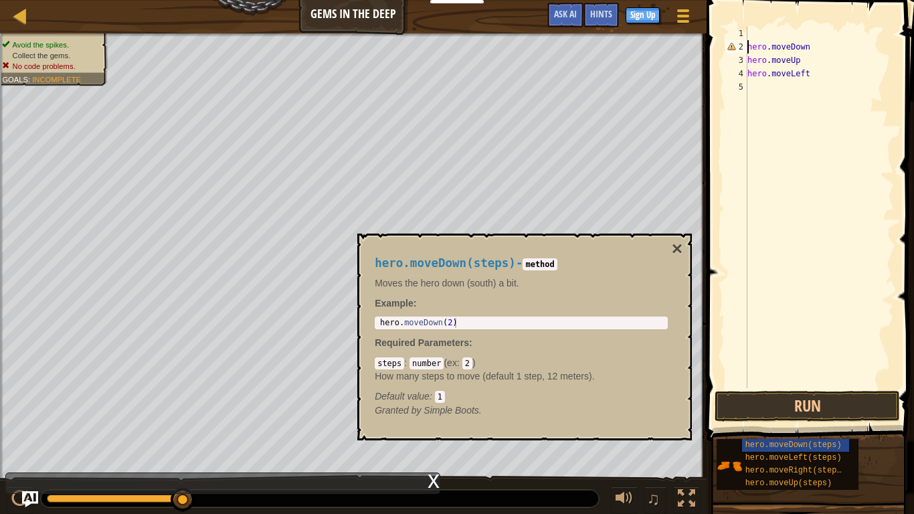
click at [810, 84] on div "hero . moveDown hero . moveUp hero . moveLeft" at bounding box center [819, 221] width 149 height 388
click at [809, 77] on div "hero . moveDown hero . moveUp hero . moveLeft" at bounding box center [819, 221] width 149 height 388
type textarea "h"
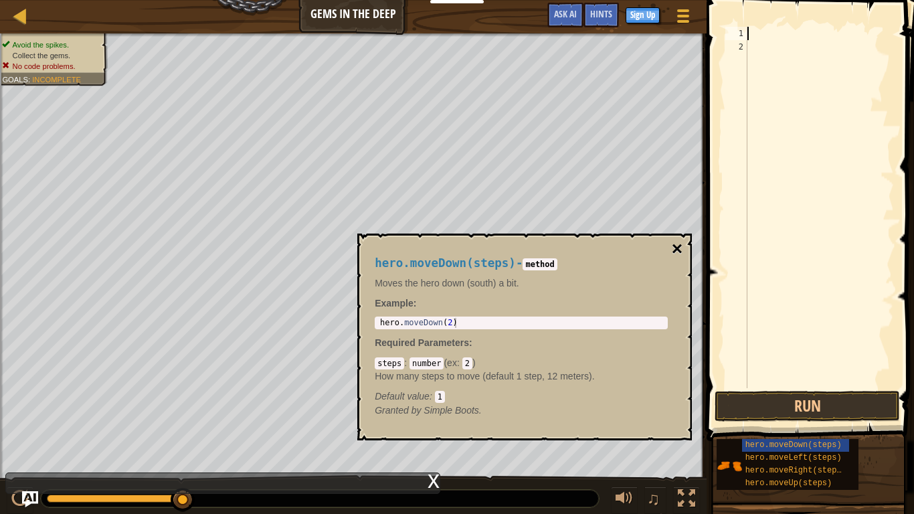
click at [674, 247] on button "×" at bounding box center [677, 249] width 11 height 19
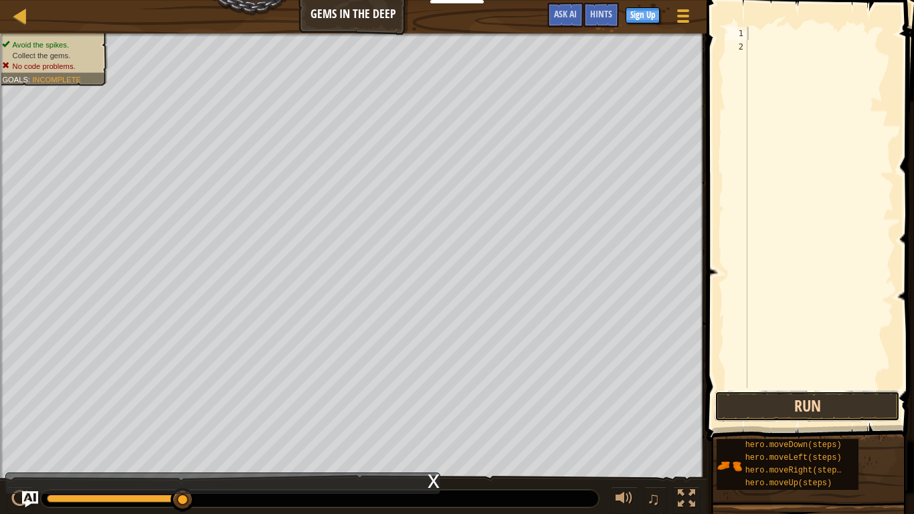
click at [779, 400] on button "Run" at bounding box center [806, 406] width 185 height 31
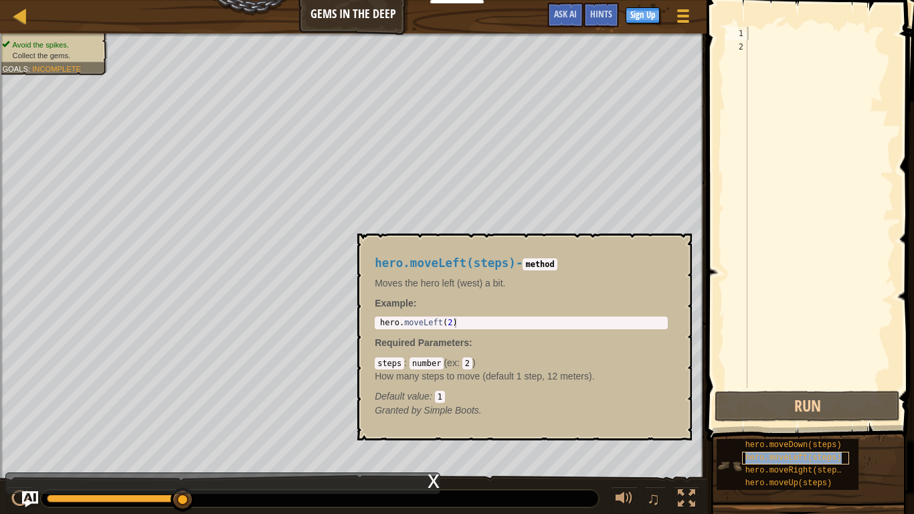
type textarea "hero.moveLeft(steps)"
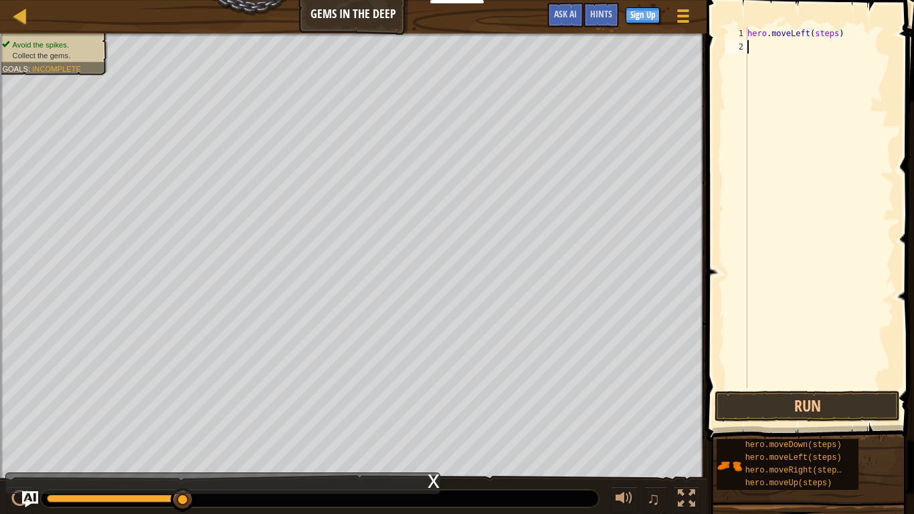
click at [801, 82] on div "hero . moveLeft ( steps )" at bounding box center [819, 221] width 149 height 388
click at [807, 400] on button "Run" at bounding box center [806, 406] width 185 height 31
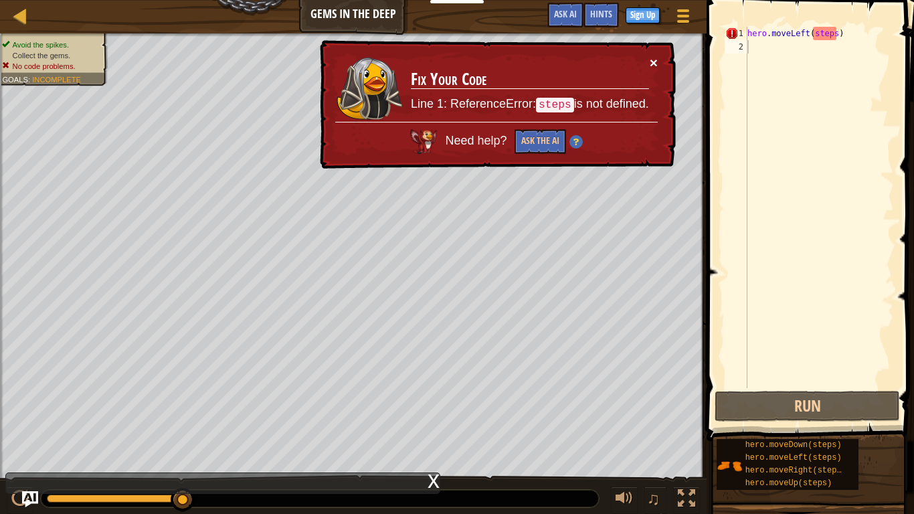
click at [656, 64] on button "×" at bounding box center [654, 63] width 8 height 14
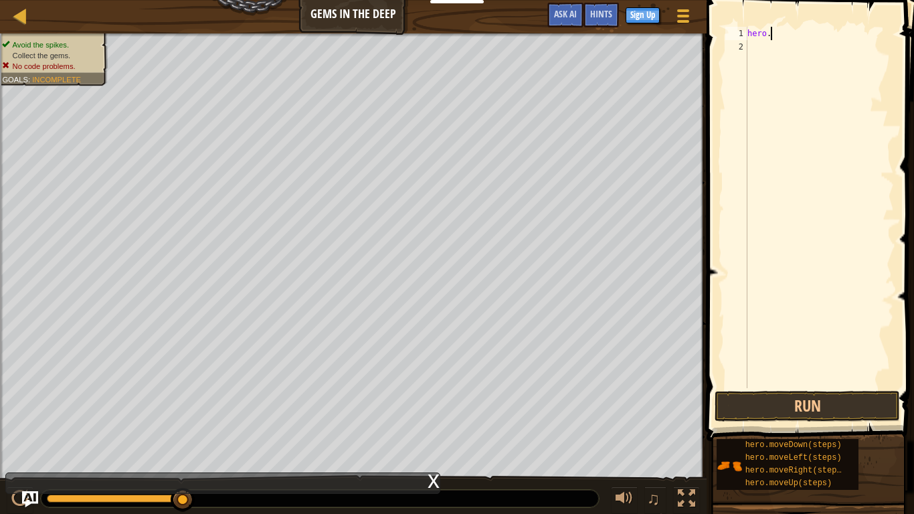
type textarea "h"
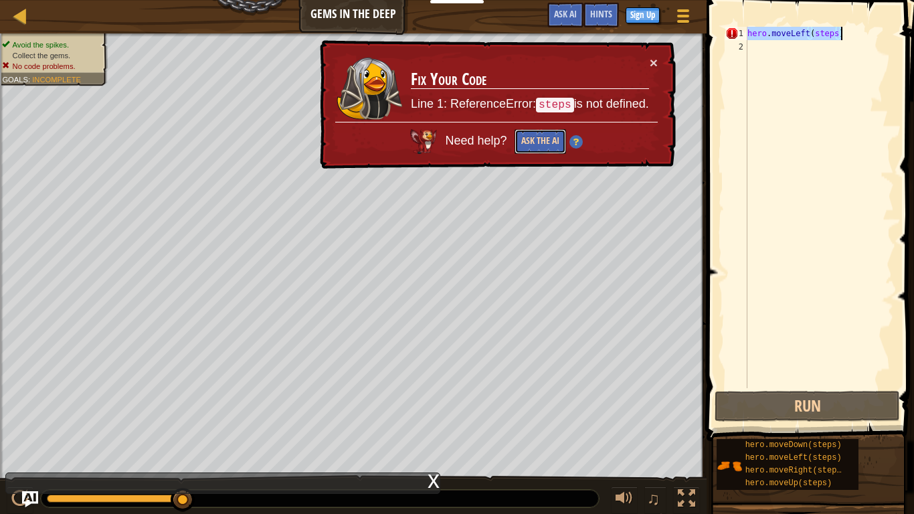
click at [533, 139] on button "Ask the AI" at bounding box center [540, 140] width 52 height 25
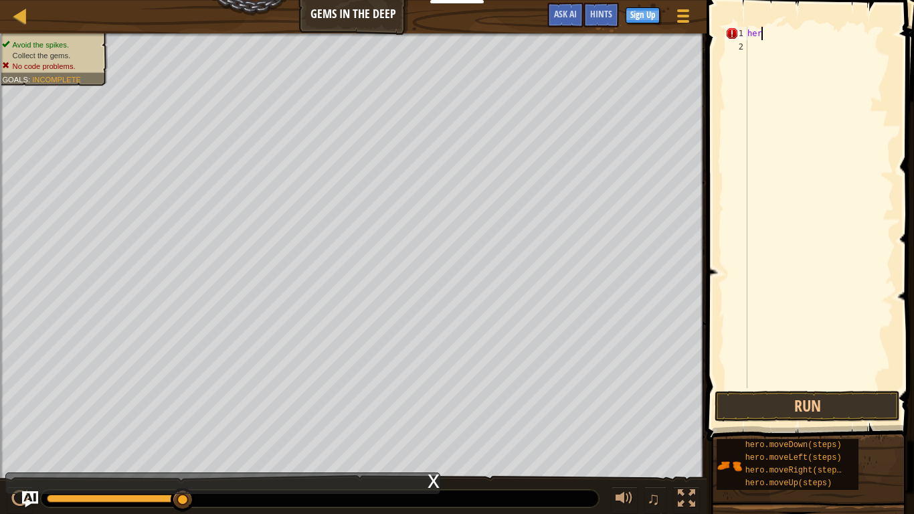
type textarea "h"
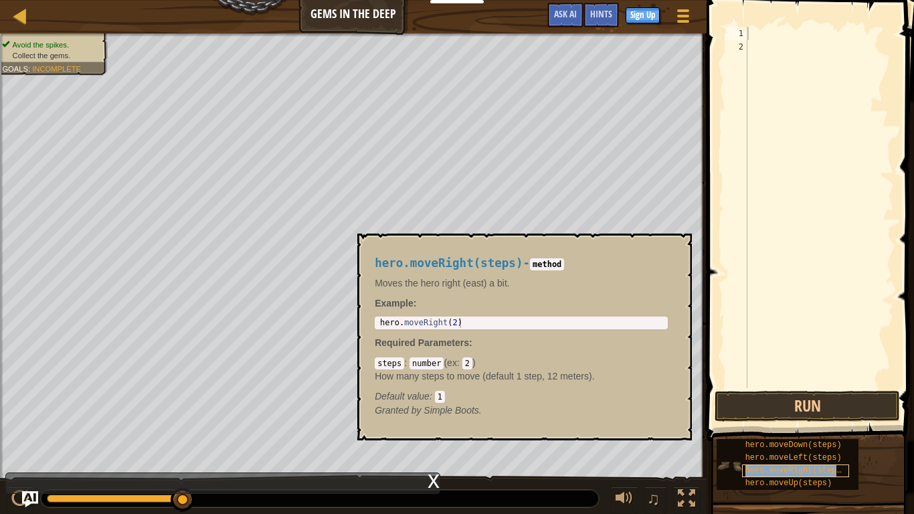
type textarea "hero.moveRight(steps)"
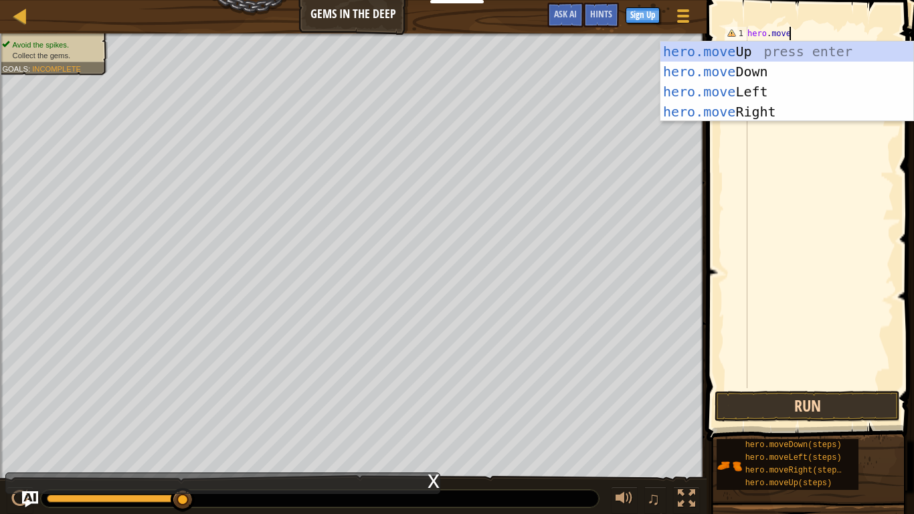
scroll to position [6, 5]
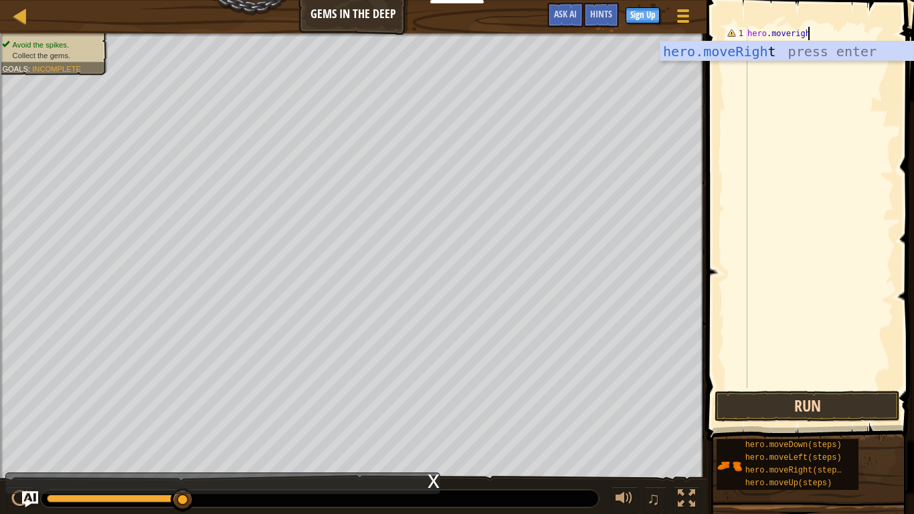
type textarea "hero.moveright"
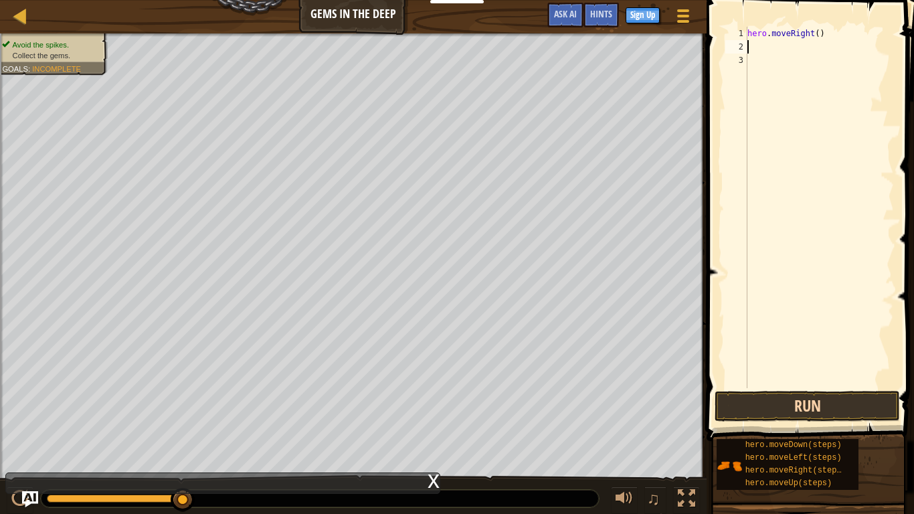
scroll to position [6, 0]
click at [826, 400] on button "Run" at bounding box center [806, 406] width 185 height 31
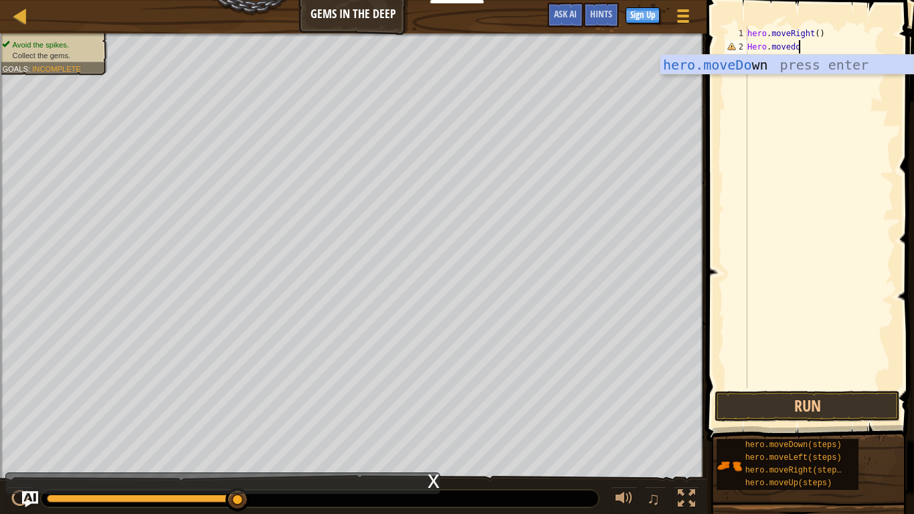
scroll to position [6, 7]
type textarea "Hero.movedown"
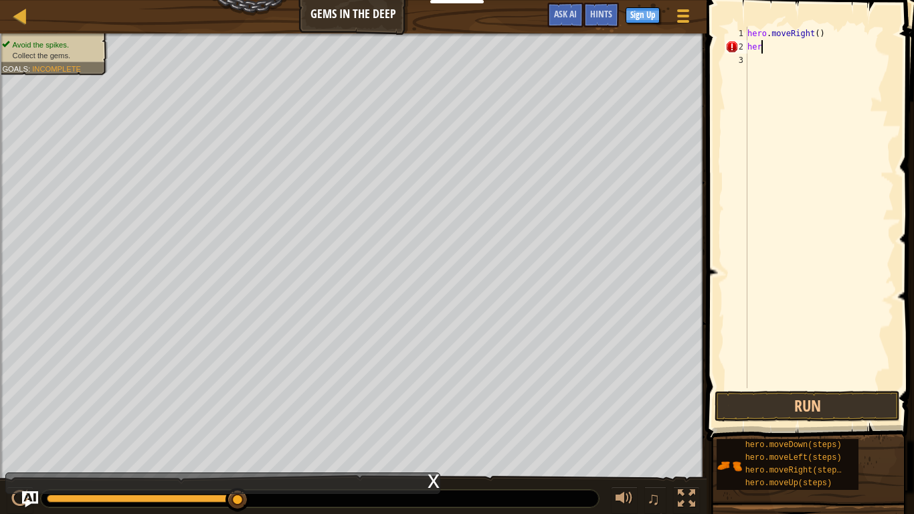
type textarea "h"
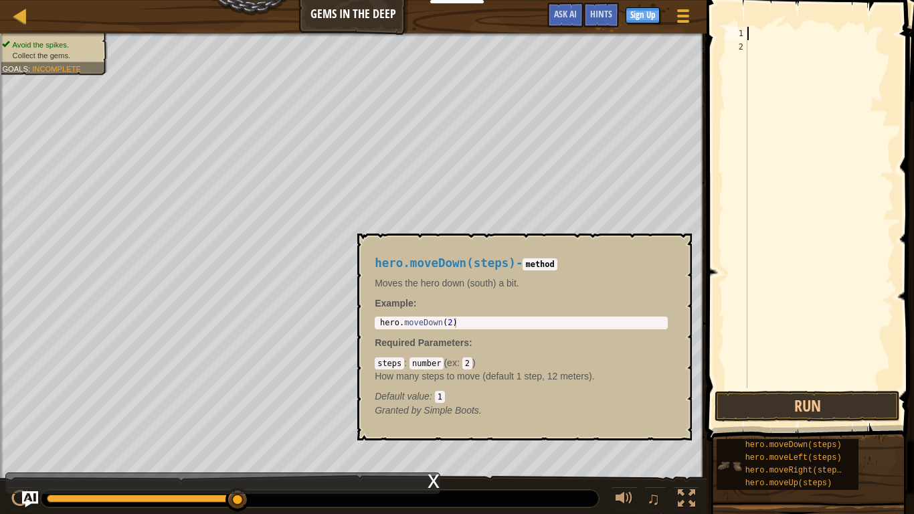
click at [737, 400] on img at bounding box center [728, 465] width 25 height 25
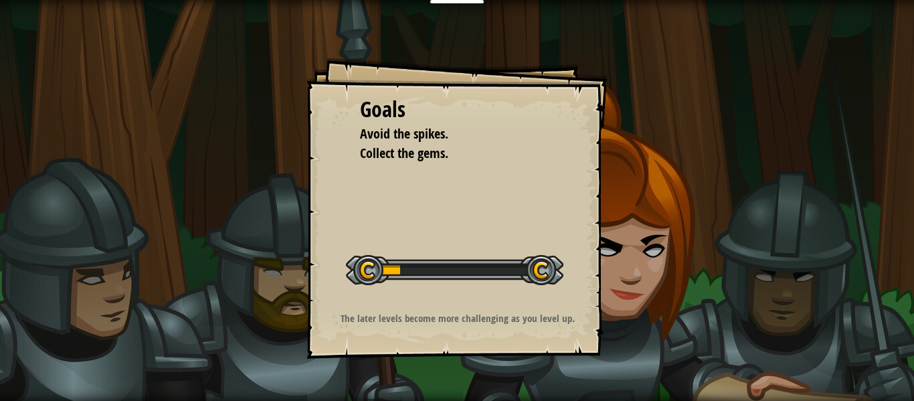
click at [374, 148] on span "Collect the gems." at bounding box center [404, 153] width 88 height 18
click at [383, 157] on span "Collect the gems." at bounding box center [404, 153] width 88 height 18
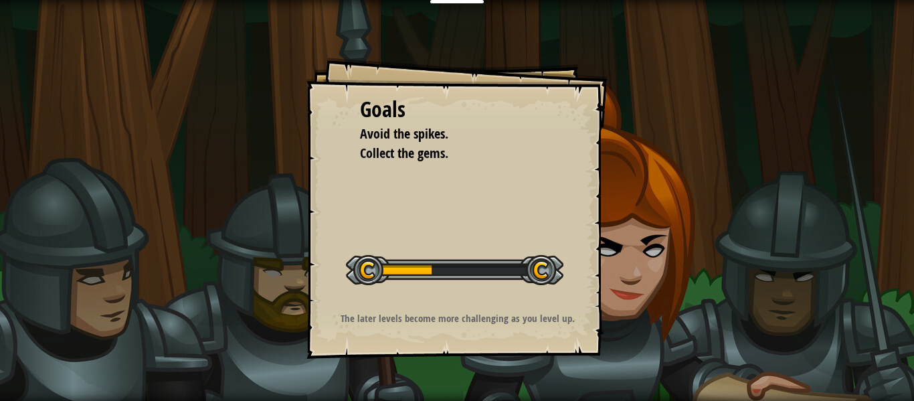
click at [407, 203] on div "Goals Avoid the spikes. Collect the gems. Start Level Error loading from server…" at bounding box center [456, 208] width 301 height 301
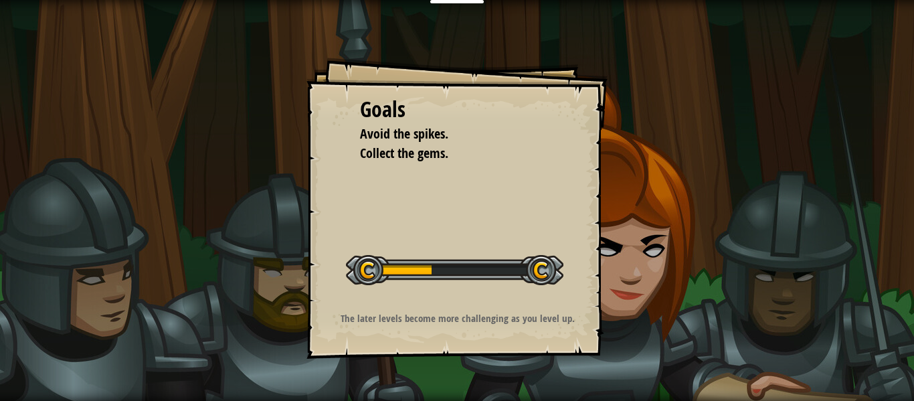
click at [407, 203] on div "Goals Avoid the spikes. Collect the gems. Start Level Error loading from server…" at bounding box center [456, 208] width 301 height 301
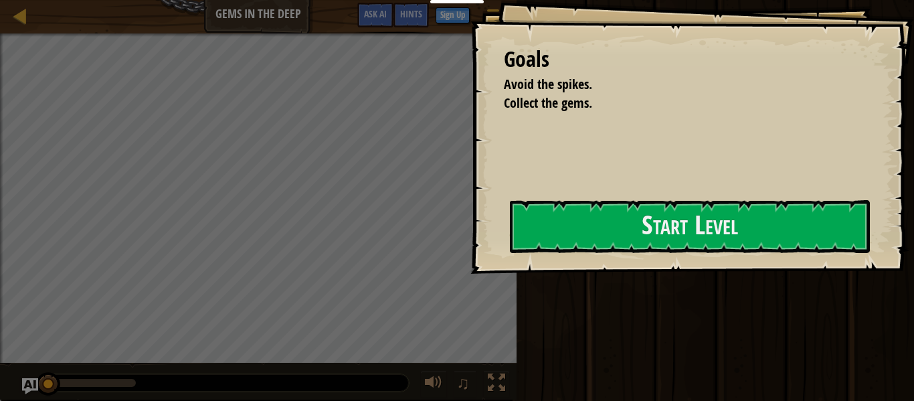
click at [470, 204] on div "Goals Avoid the spikes. Collect the gems. Start Level Error loading from server…" at bounding box center [692, 137] width 444 height 274
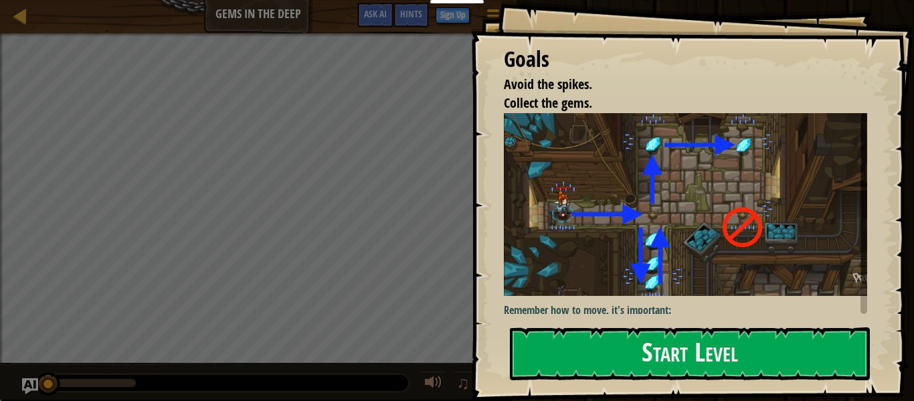
click at [563, 248] on img at bounding box center [685, 204] width 363 height 183
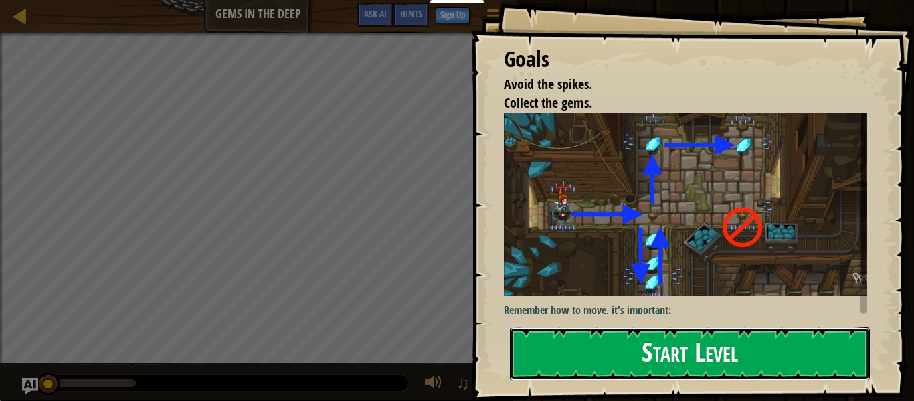
click at [581, 337] on button "Start Level" at bounding box center [690, 353] width 360 height 53
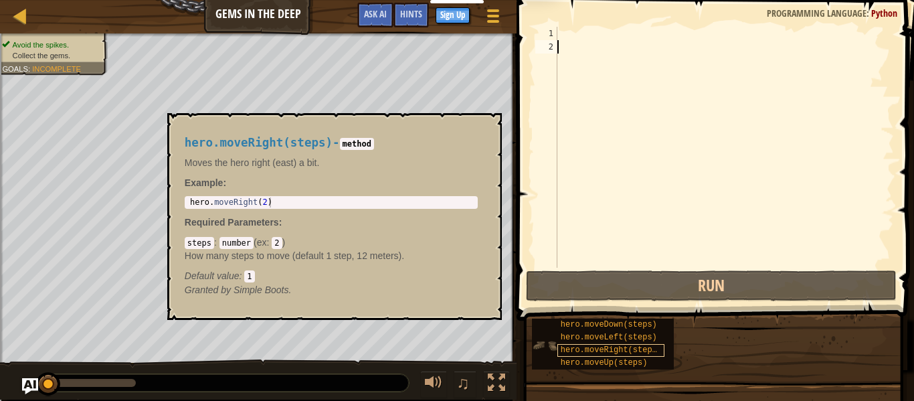
click at [586, 351] on span "hero.moveRight(steps)" at bounding box center [611, 349] width 101 height 9
click at [585, 349] on span "hero.moveRight(steps)" at bounding box center [611, 349] width 101 height 9
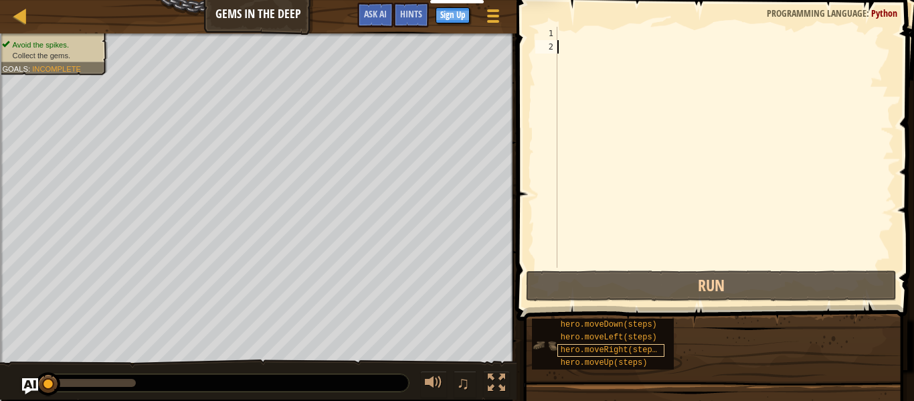
click at [585, 349] on span "hero.moveRight(steps)" at bounding box center [611, 349] width 101 height 9
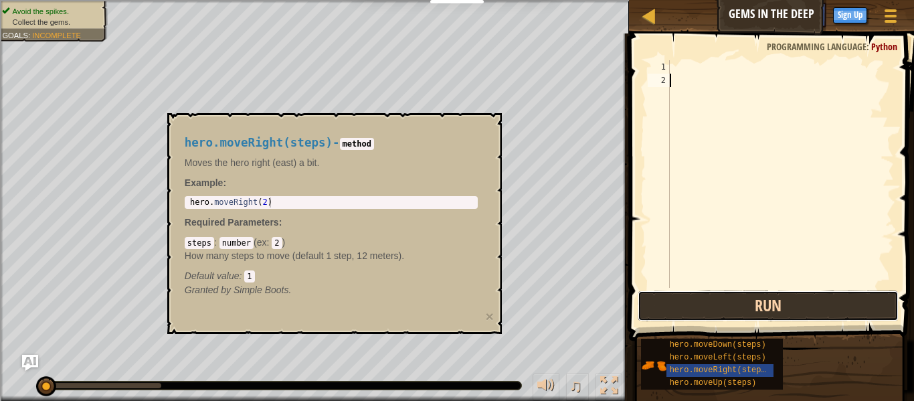
click at [686, 317] on button "Run" at bounding box center [768, 305] width 261 height 31
click at [686, 317] on button "Running" at bounding box center [768, 305] width 261 height 31
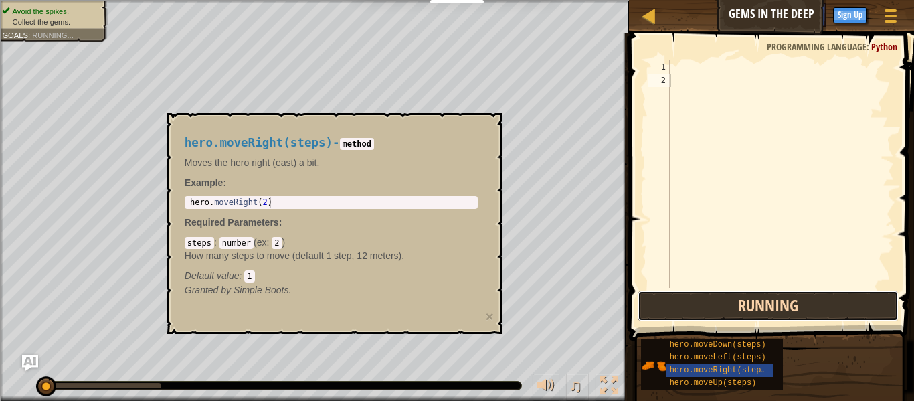
click at [686, 317] on button "Running" at bounding box center [768, 305] width 261 height 31
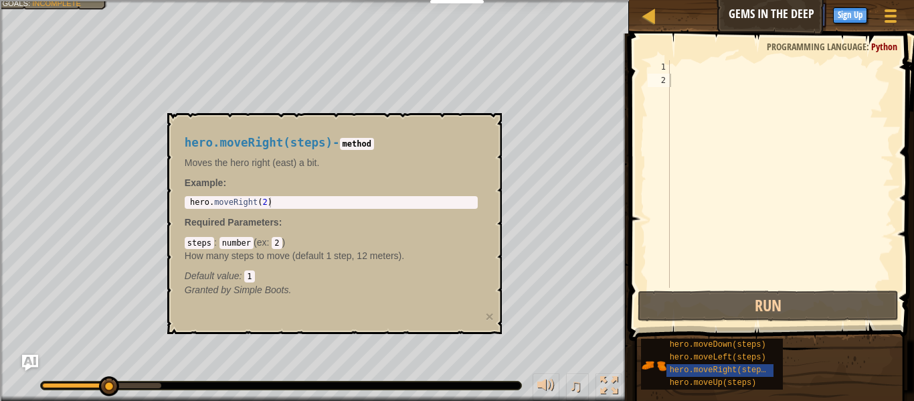
click at [444, 165] on p "Moves the hero right (east) a bit." at bounding box center [331, 162] width 293 height 13
click at [408, 227] on p "Required Parameters :" at bounding box center [331, 221] width 293 height 13
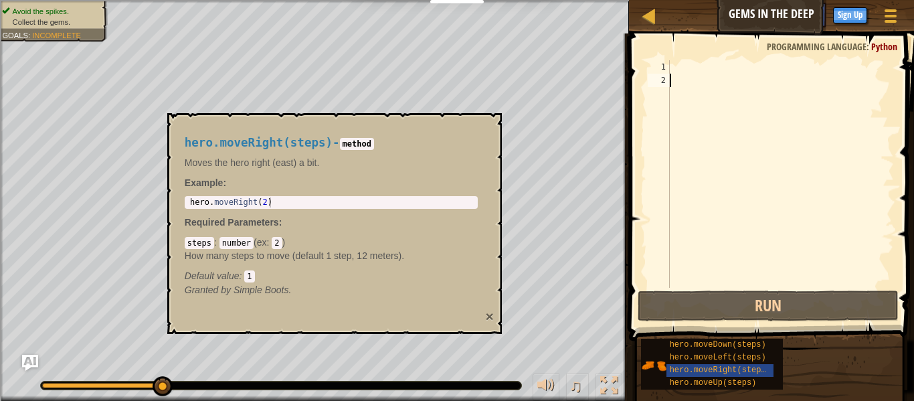
click at [487, 315] on button "×" at bounding box center [490, 316] width 8 height 14
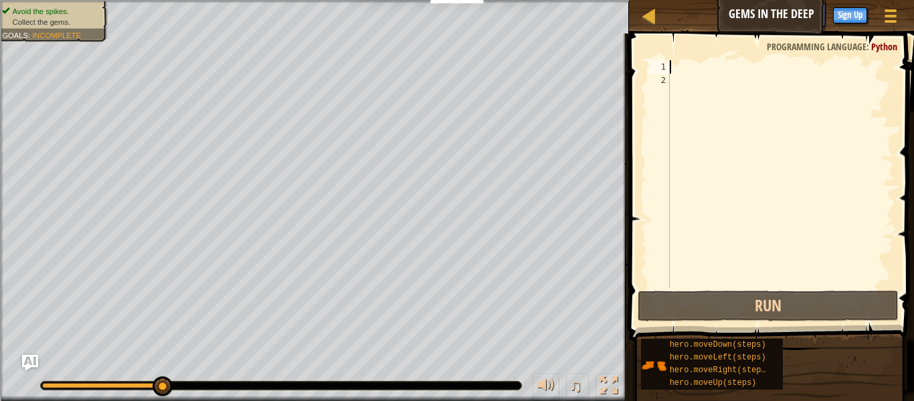
click at [684, 60] on div at bounding box center [780, 187] width 227 height 254
type textarea "m"
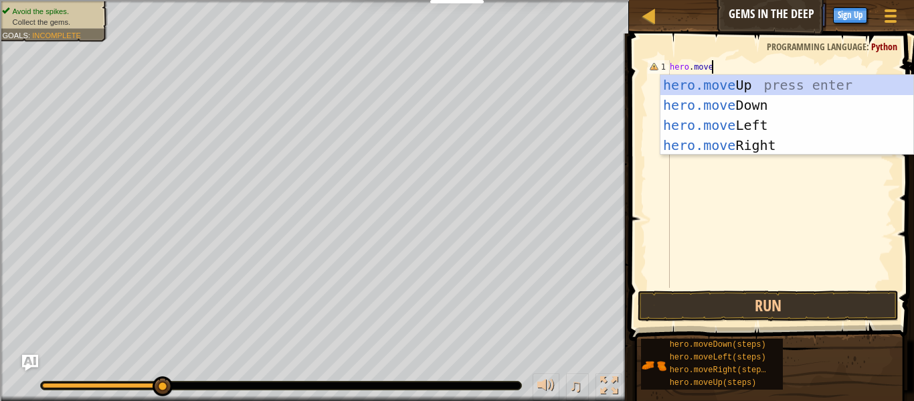
scroll to position [6, 5]
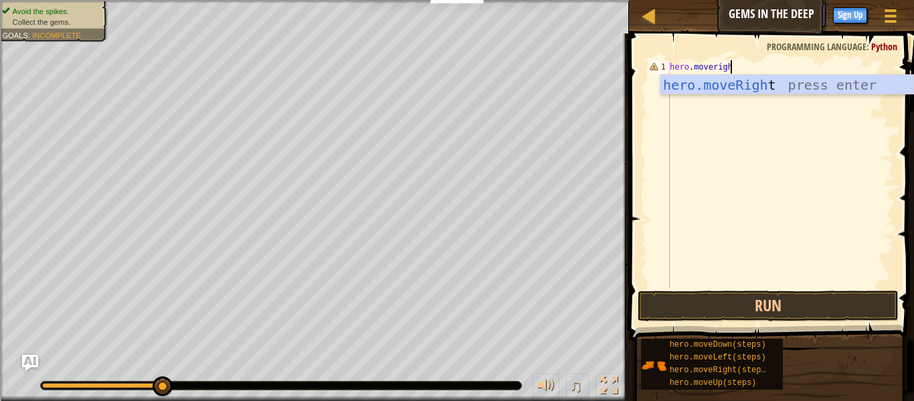
type textarea "hero.moveright"
click at [698, 138] on div "hero . moveright" at bounding box center [780, 187] width 227 height 254
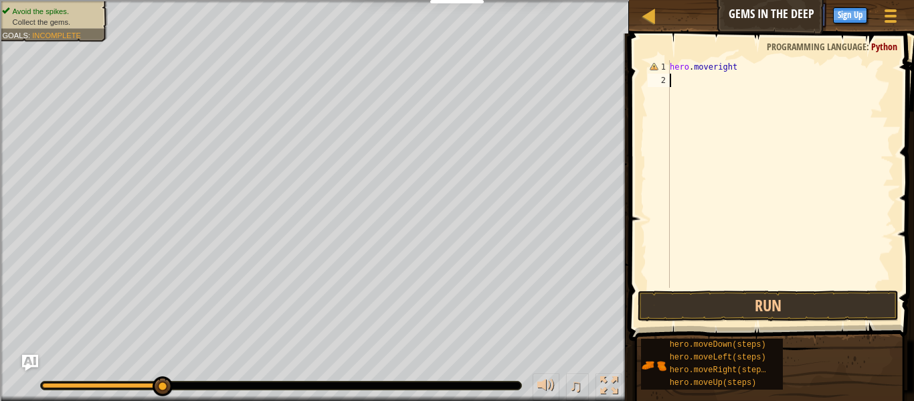
scroll to position [6, 0]
type textarea "hero.moveright"
click at [686, 297] on button "Run" at bounding box center [768, 305] width 261 height 31
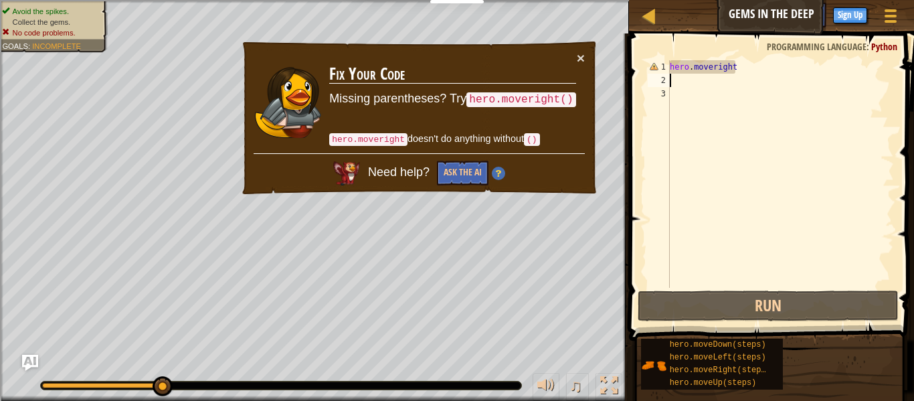
click at [587, 55] on div "× Fix Your Code Missing parentheses? Try hero.moveright() hero.moveright doesn'…" at bounding box center [419, 118] width 358 height 156
click at [581, 59] on button "×" at bounding box center [581, 58] width 8 height 14
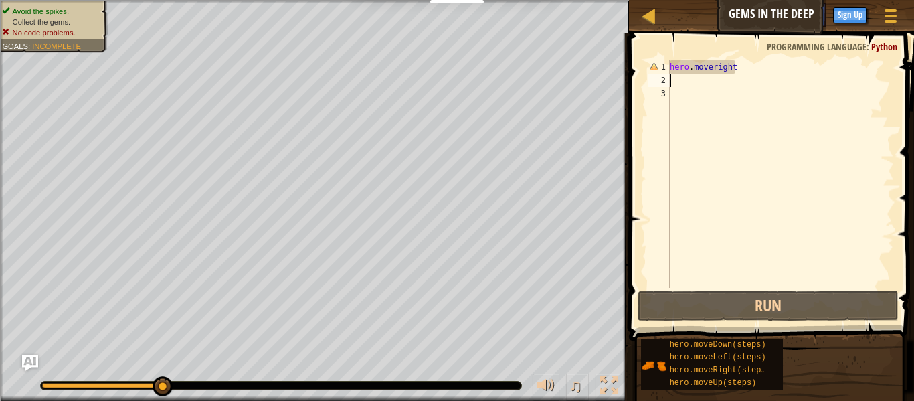
click at [731, 76] on div "hero . moveright" at bounding box center [780, 187] width 227 height 254
click at [733, 98] on div "hero . moveright" at bounding box center [780, 187] width 227 height 254
click at [751, 76] on div "hero . moveright" at bounding box center [780, 187] width 227 height 254
click at [747, 70] on div "hero . moveright" at bounding box center [780, 187] width 227 height 254
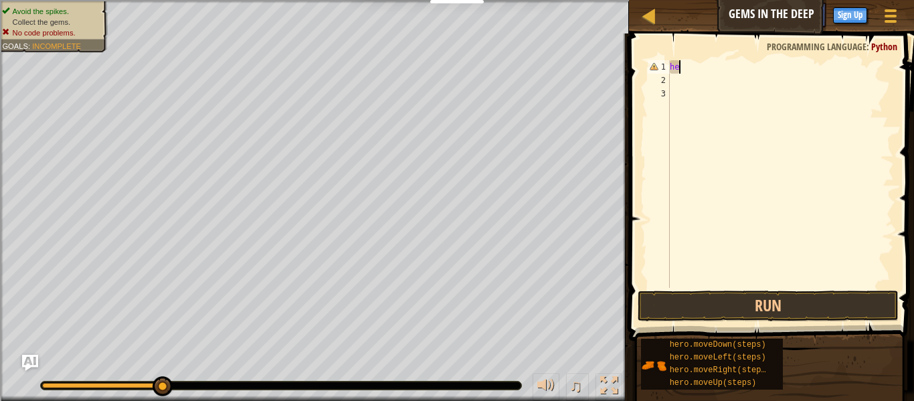
type textarea "h"
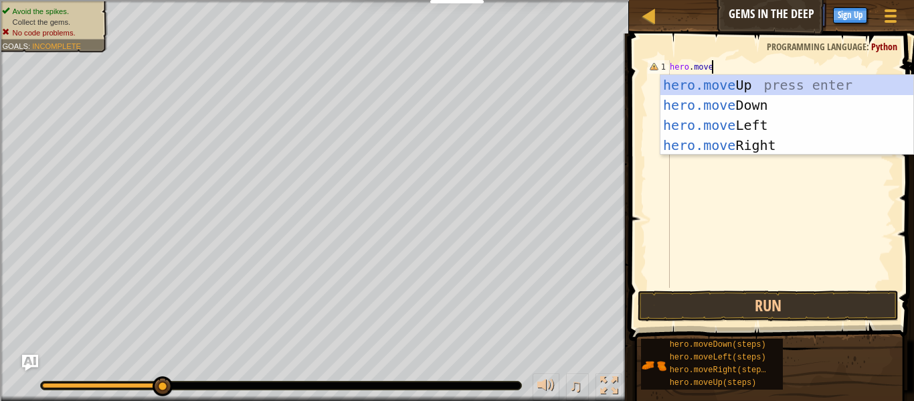
scroll to position [6, 5]
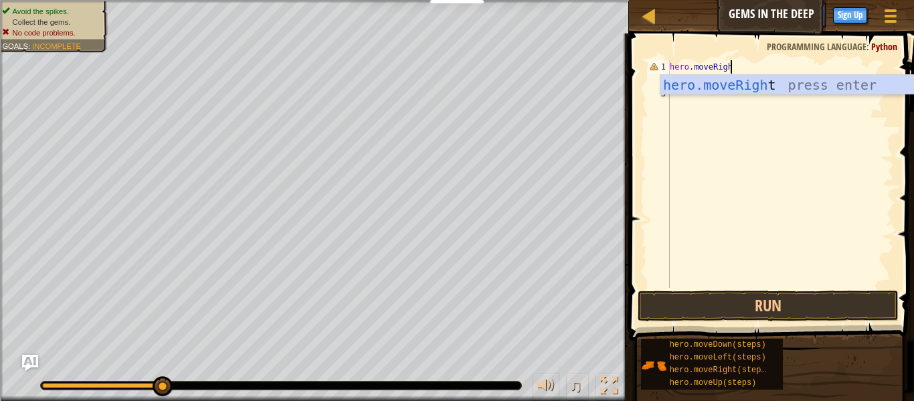
type textarea "hero.moveRight"
click at [750, 121] on div "hero . moveRight" at bounding box center [780, 187] width 227 height 254
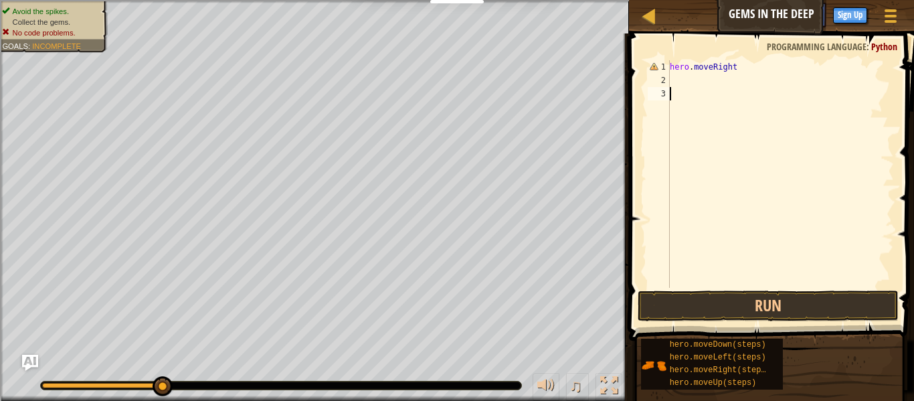
scroll to position [6, 0]
type textarea "hero.moveRight"
type textarea "hero.moveRight44444"
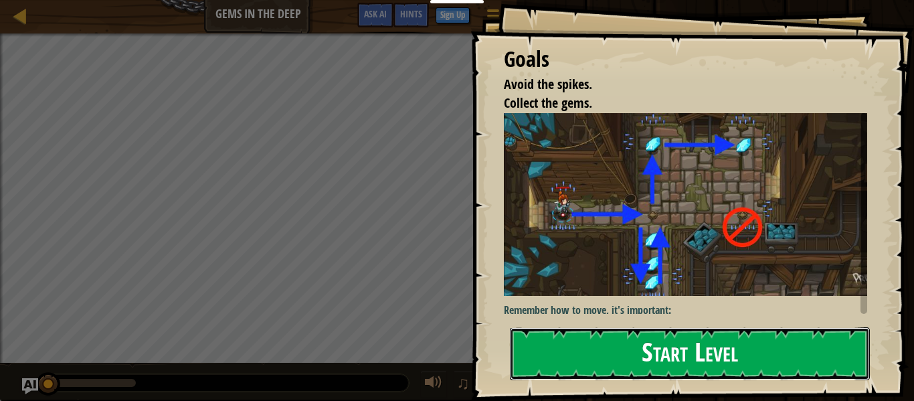
click at [659, 338] on button "Start Level" at bounding box center [690, 353] width 360 height 53
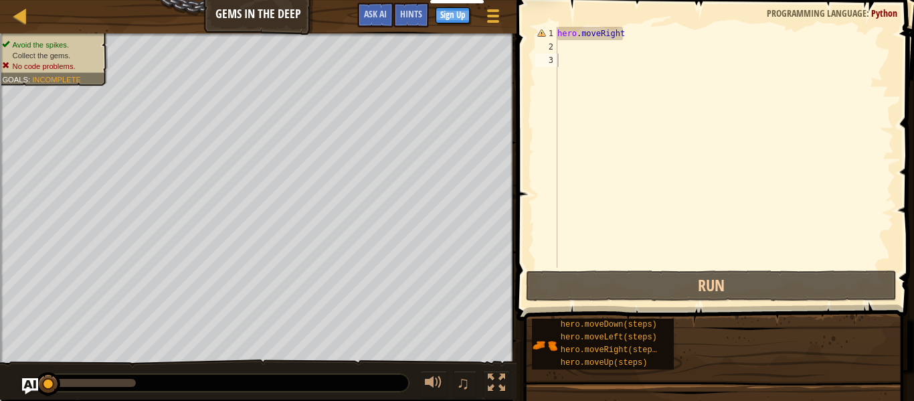
click at [659, 338] on div "hero.moveLeft(steps)" at bounding box center [610, 337] width 107 height 13
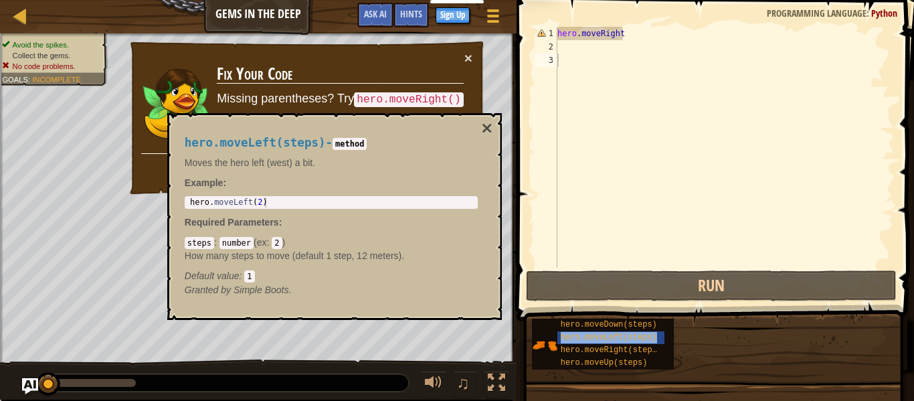
click at [659, 338] on div "hero.moveLeft(steps)" at bounding box center [610, 337] width 107 height 13
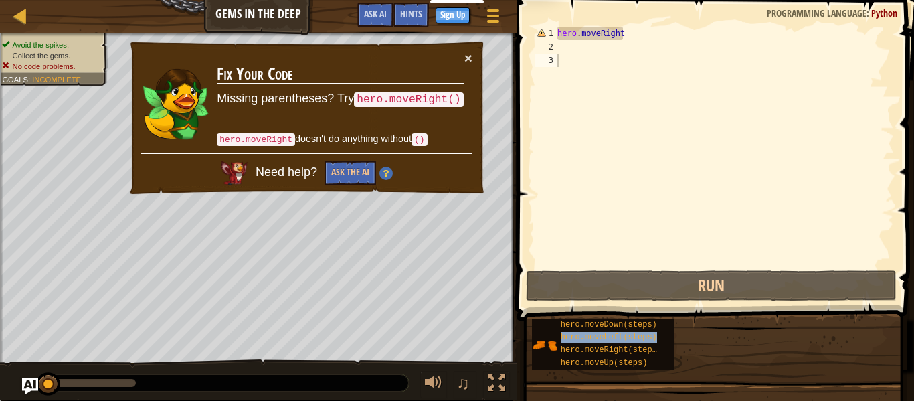
click at [659, 338] on div "hero.moveLeft(steps)" at bounding box center [610, 337] width 107 height 13
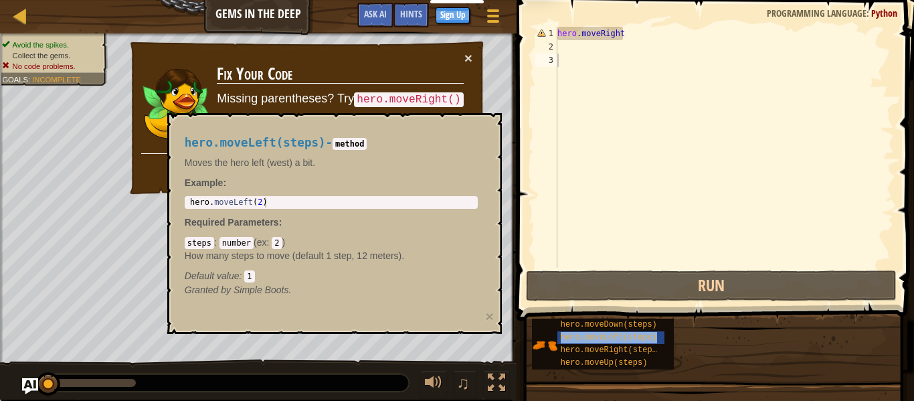
click at [659, 338] on div "hero.moveLeft(steps)" at bounding box center [610, 337] width 107 height 13
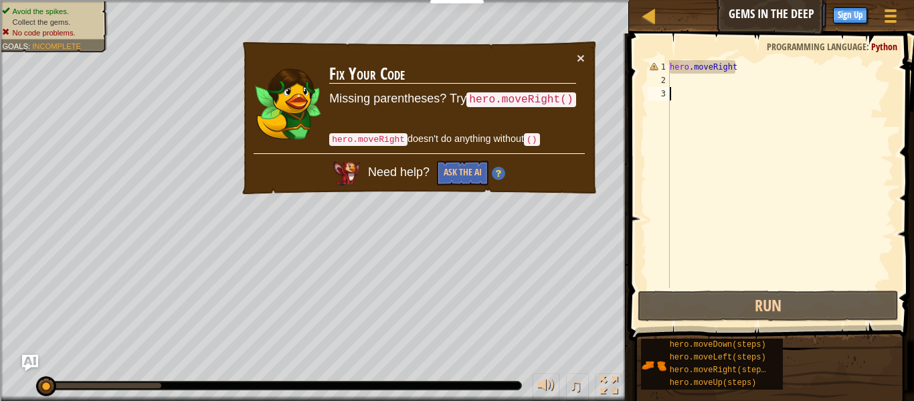
click at [659, 338] on div "hero.moveDown(steps) hero.moveLeft(steps) hero.moveRight(steps) hero.moveUp(ste…" at bounding box center [772, 364] width 264 height 52
click at [581, 56] on button "×" at bounding box center [581, 58] width 8 height 14
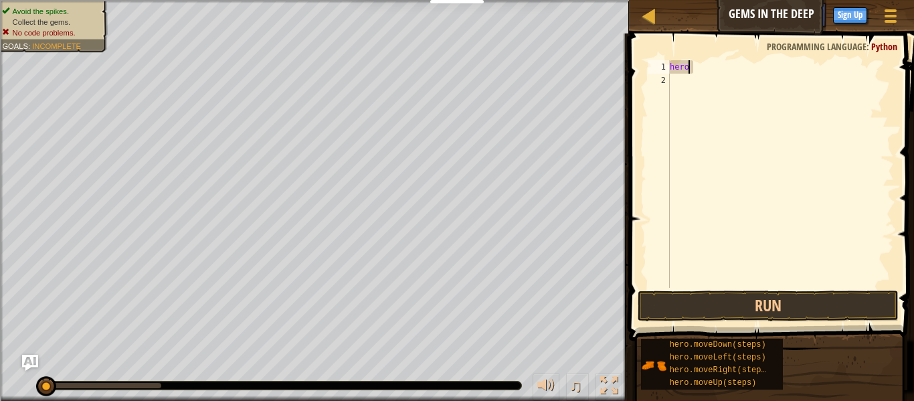
type textarea "h"
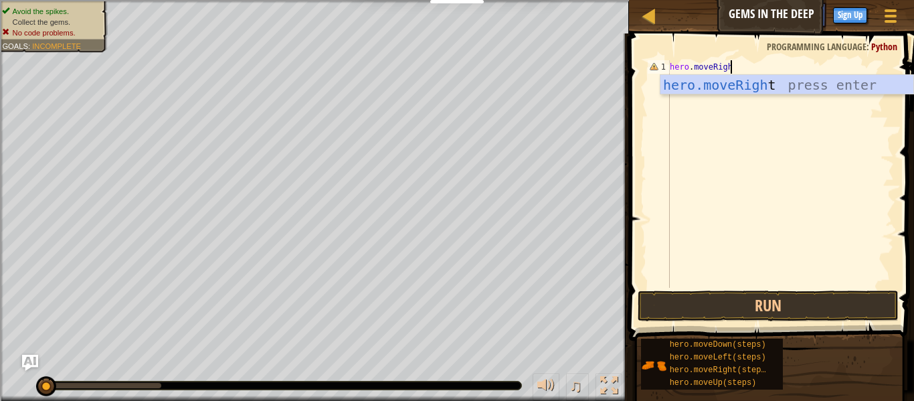
scroll to position [6, 9]
click at [691, 69] on div "hero . moveRight" at bounding box center [780, 187] width 227 height 254
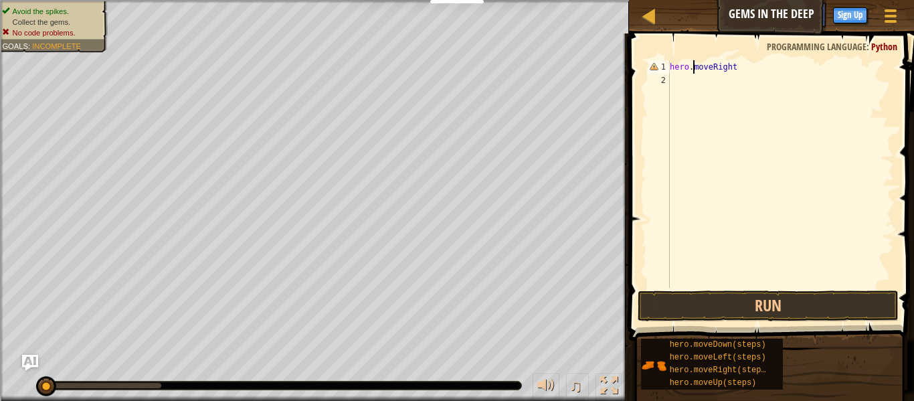
click at [747, 69] on div "hero . moveRight" at bounding box center [780, 187] width 227 height 254
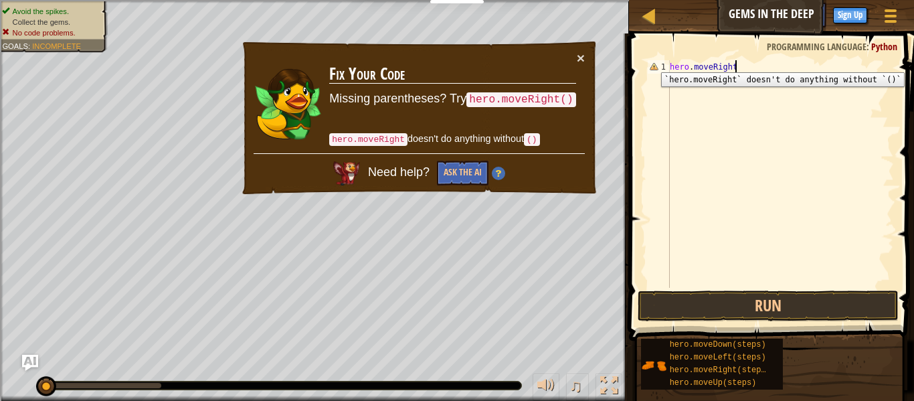
click at [652, 62] on div "1" at bounding box center [659, 66] width 22 height 13
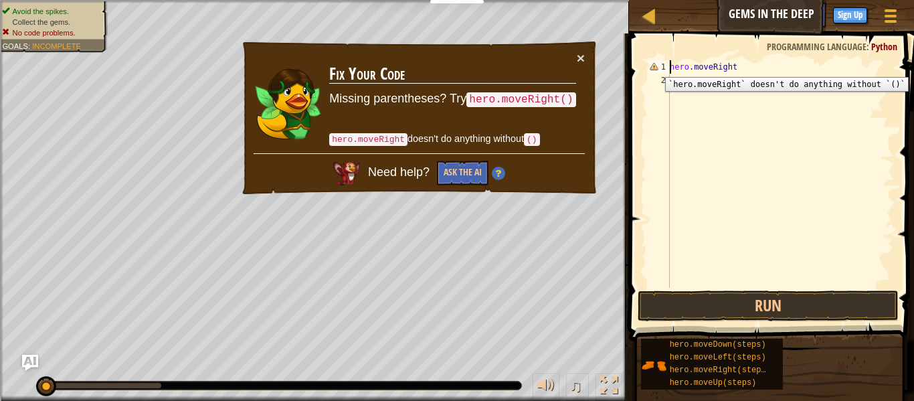
click at [655, 67] on div "1" at bounding box center [659, 66] width 22 height 13
click at [733, 67] on div "hero . moveRight" at bounding box center [780, 187] width 227 height 254
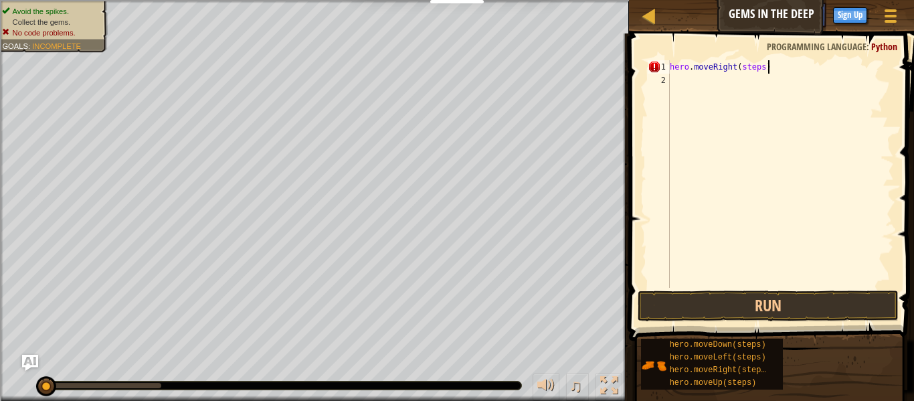
scroll to position [6, 13]
click at [723, 289] on span at bounding box center [773, 168] width 296 height 347
click at [723, 294] on button "Run" at bounding box center [768, 305] width 261 height 31
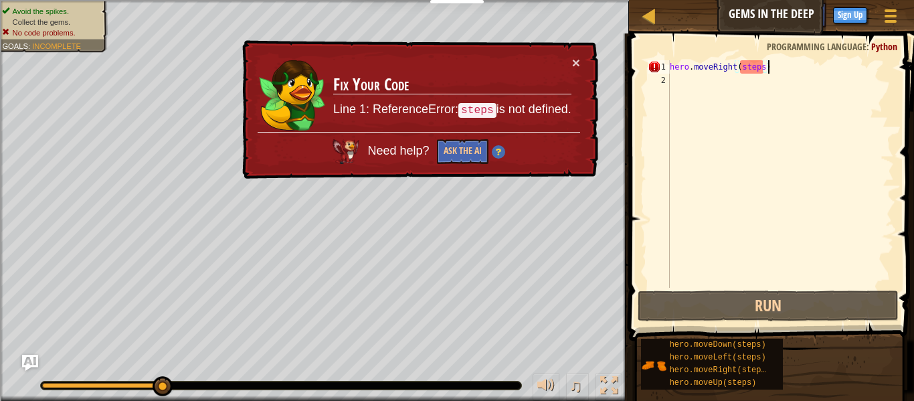
click at [764, 68] on div "hero . moveRight ( steps )" at bounding box center [780, 187] width 227 height 254
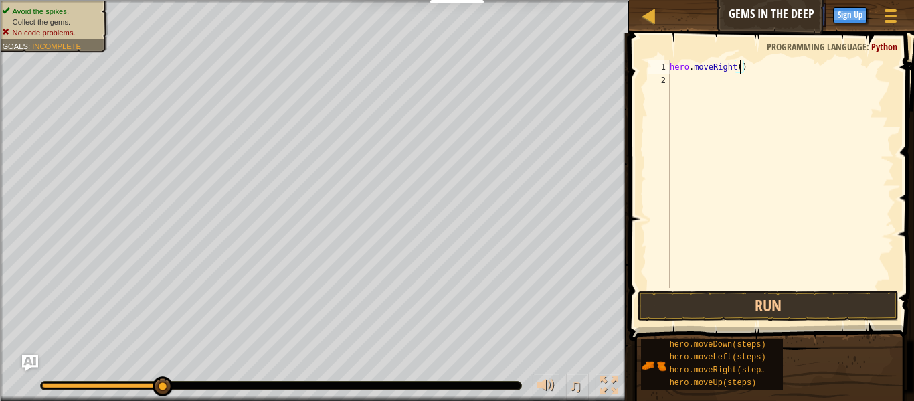
scroll to position [6, 11]
type textarea "hero.moveRight(1)"
click at [783, 309] on button "Run" at bounding box center [768, 305] width 261 height 31
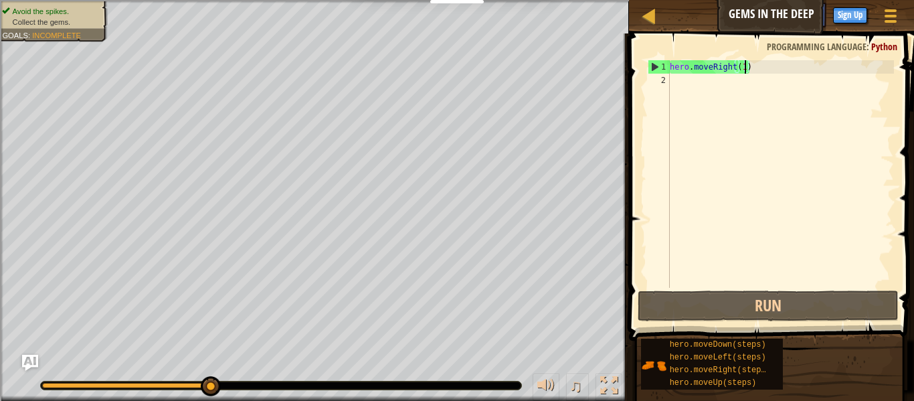
click at [676, 84] on div "hero . moveRight ( 1 )" at bounding box center [780, 187] width 227 height 254
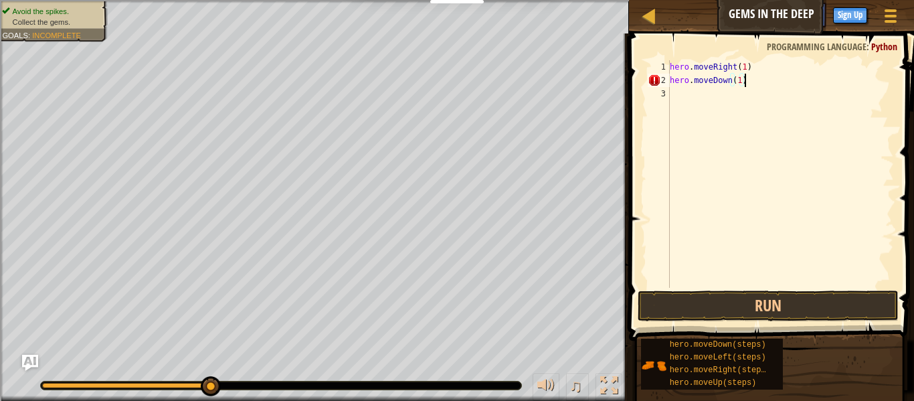
scroll to position [6, 10]
type textarea "hero.moveDown(1)"
click at [704, 306] on button "Run" at bounding box center [768, 305] width 261 height 31
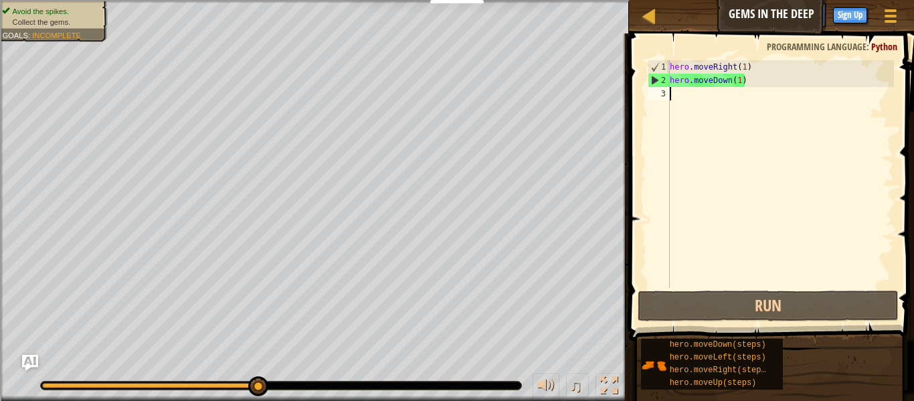
click at [671, 91] on div "hero . moveRight ( 1 ) hero . moveDown ( 1 )" at bounding box center [780, 187] width 227 height 254
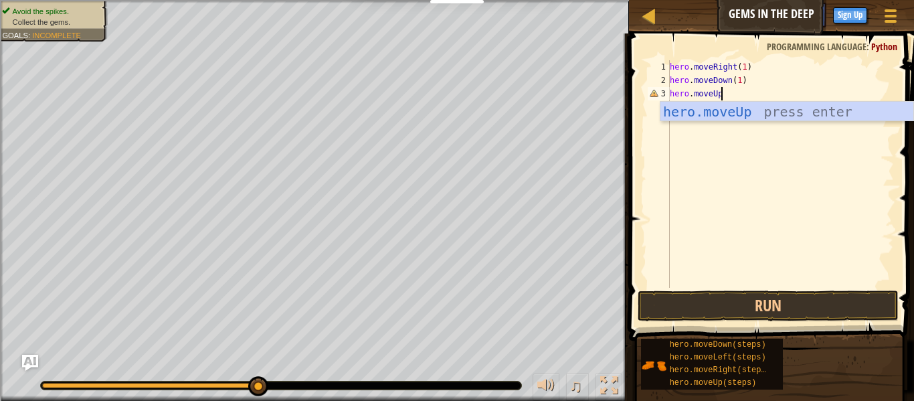
scroll to position [6, 7]
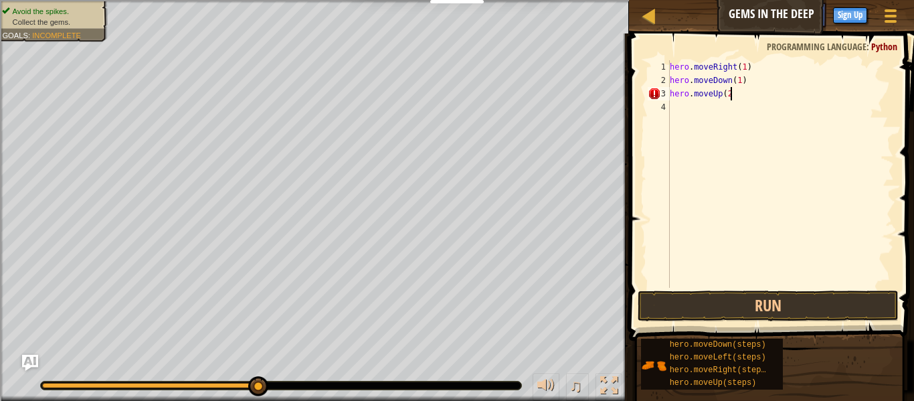
type textarea "hero.moveUp(2)"
click at [668, 106] on div "4" at bounding box center [659, 106] width 22 height 13
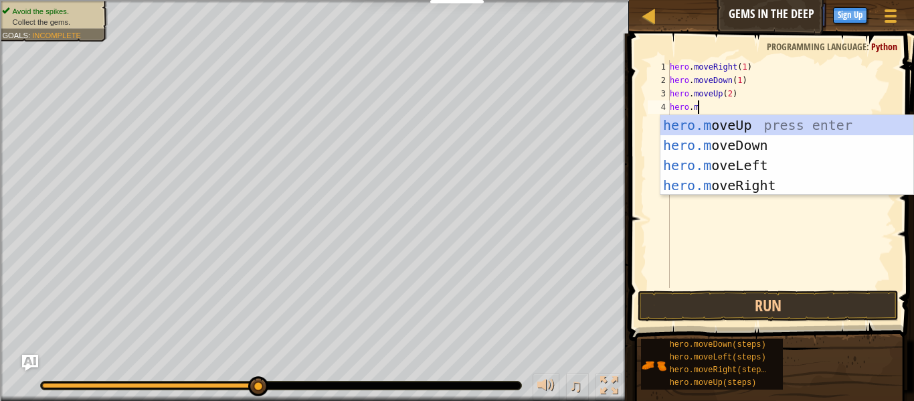
scroll to position [6, 4]
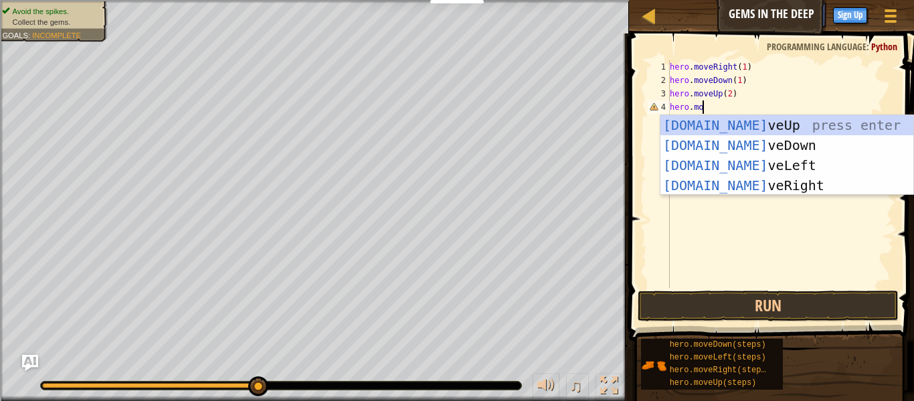
type textarea "hero.move"
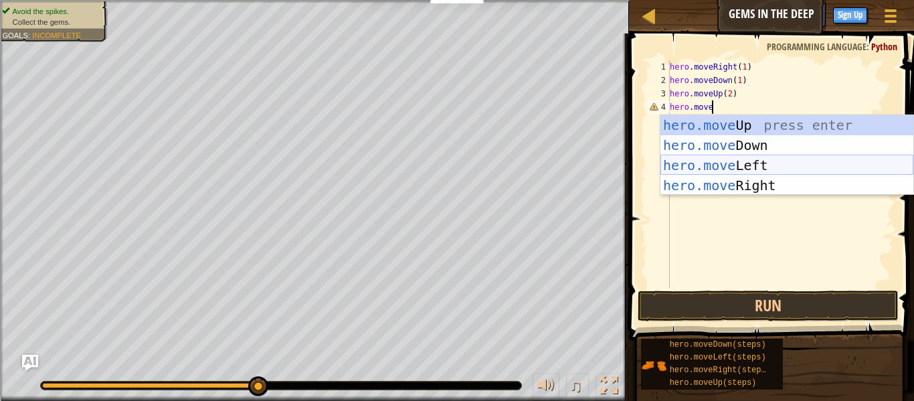
scroll to position [6, 0]
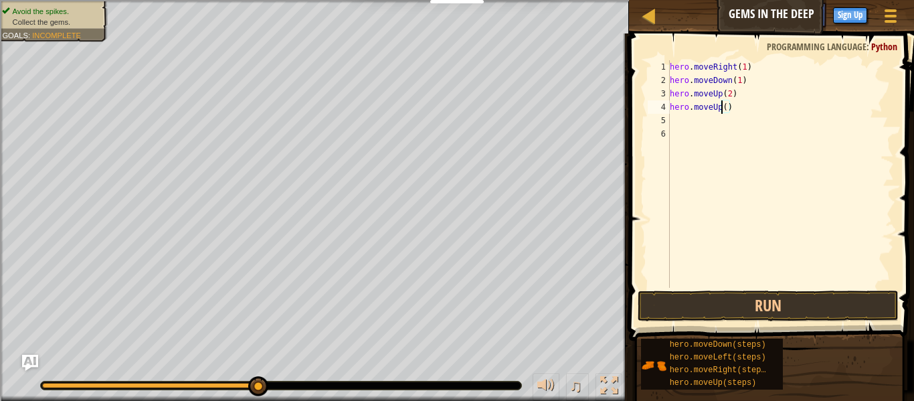
click at [721, 110] on div "hero . moveRight ( 1 ) hero . moveDown ( 1 ) hero . moveUp ( 2 ) hero . moveUp …" at bounding box center [780, 187] width 227 height 254
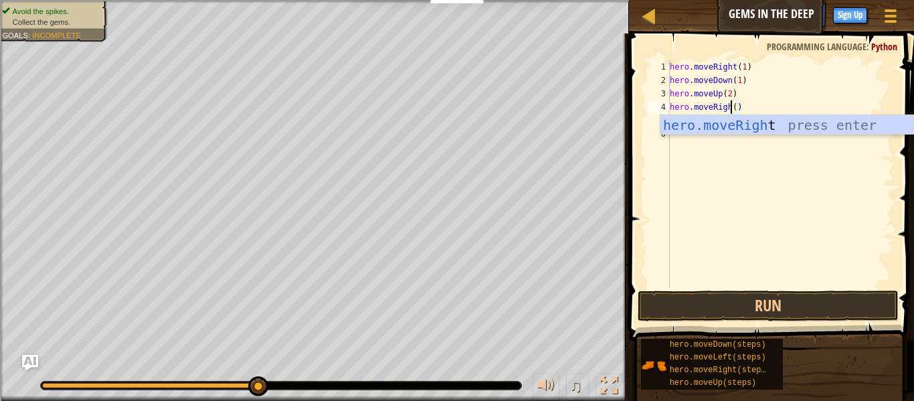
scroll to position [6, 9]
click at [741, 111] on div "hero . moveRight ( 1 ) hero . moveDown ( 1 ) hero . moveUp ( 2 ) hero . moveRig…" at bounding box center [780, 187] width 227 height 254
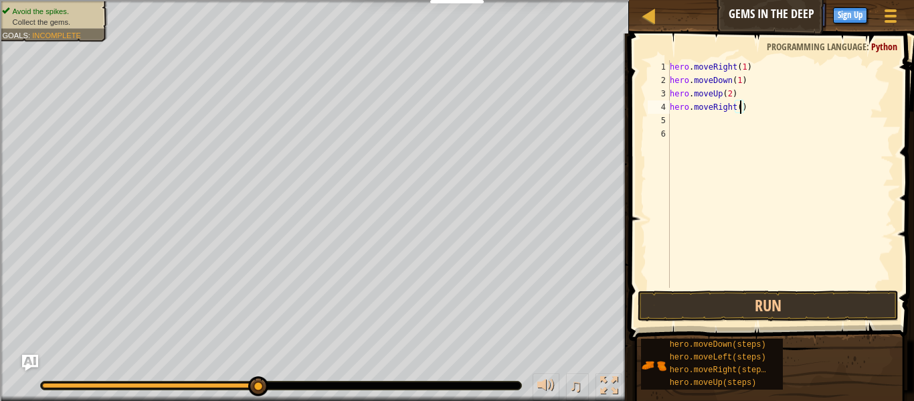
scroll to position [6, 11]
type textarea "hero.moveRight(1)"
click at [757, 307] on button "Run" at bounding box center [768, 305] width 261 height 31
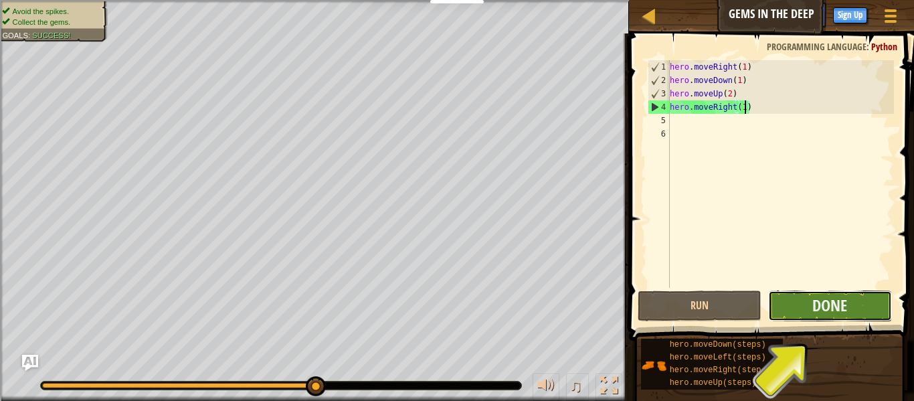
click at [805, 313] on button "Done" at bounding box center [830, 305] width 124 height 31
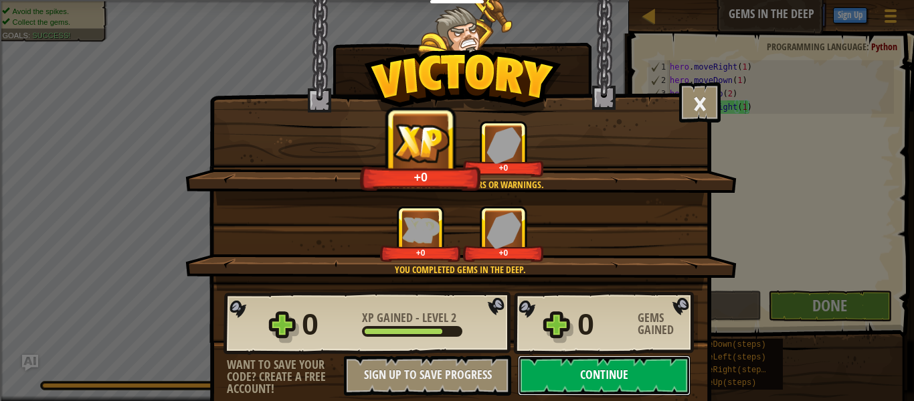
click at [598, 369] on button "Continue" at bounding box center [604, 375] width 173 height 40
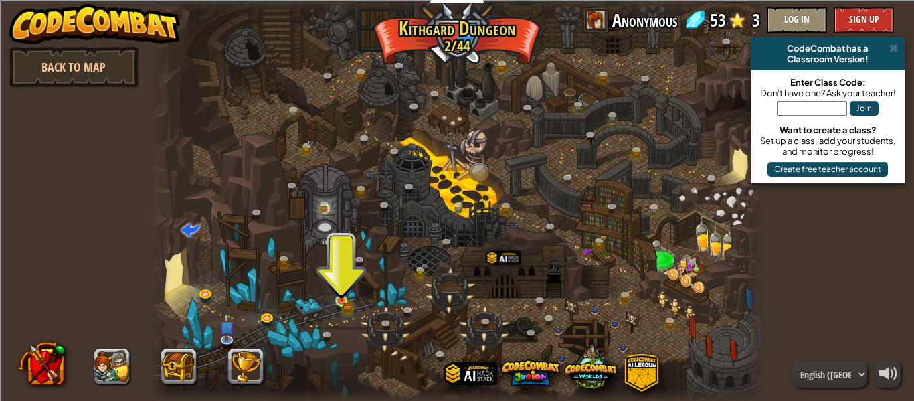
click at [337, 283] on img at bounding box center [341, 285] width 14 height 31
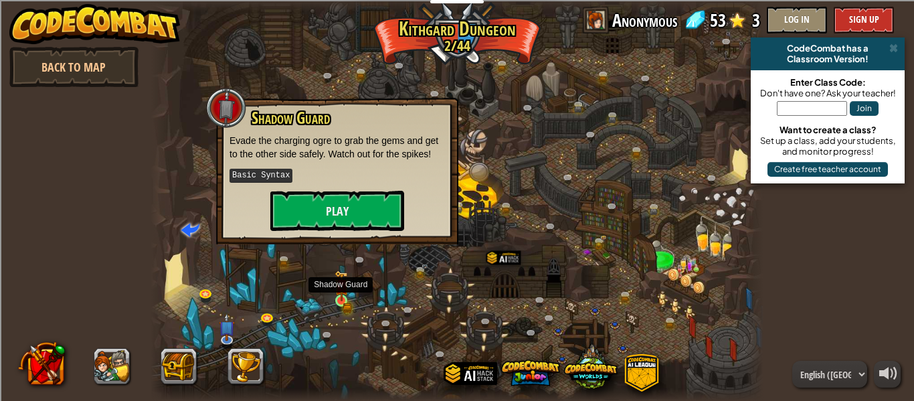
click at [343, 290] on img at bounding box center [341, 286] width 8 height 8
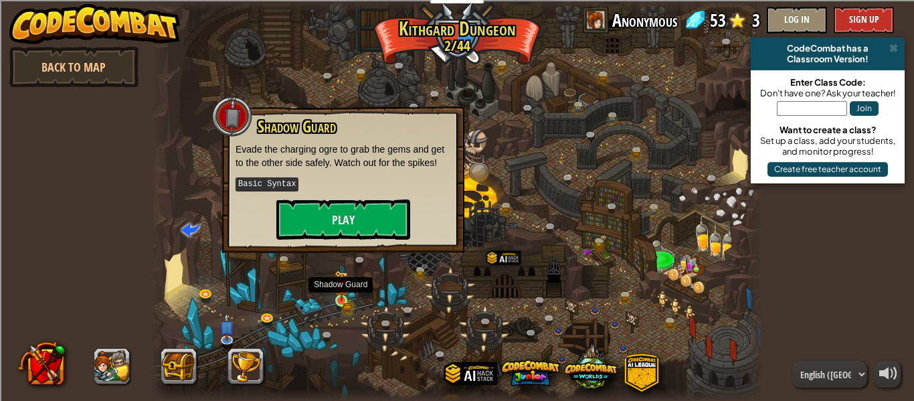
click at [343, 290] on img at bounding box center [341, 286] width 8 height 8
click at [344, 230] on button "Play" at bounding box center [343, 219] width 134 height 40
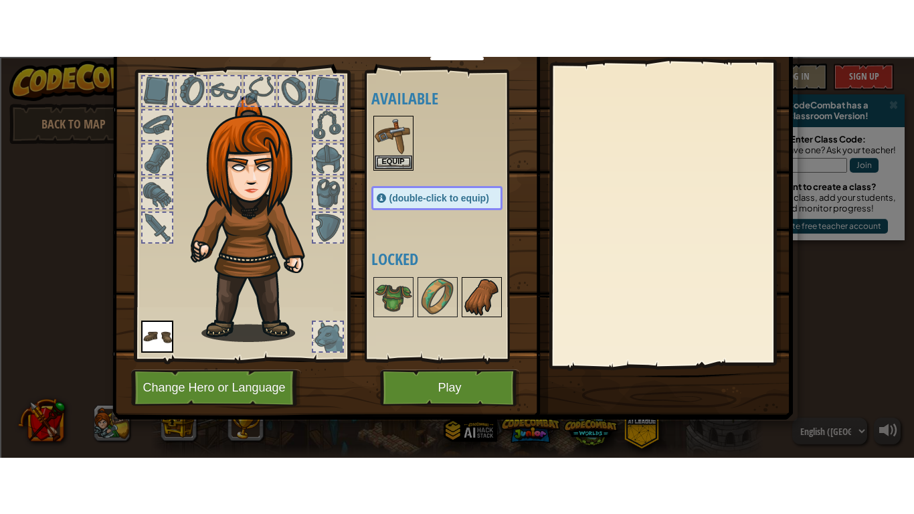
scroll to position [60, 0]
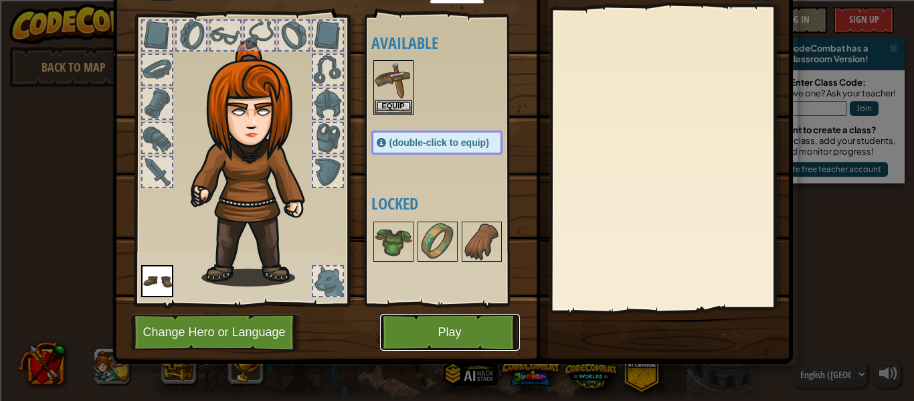
click at [462, 329] on button "Play" at bounding box center [450, 332] width 140 height 37
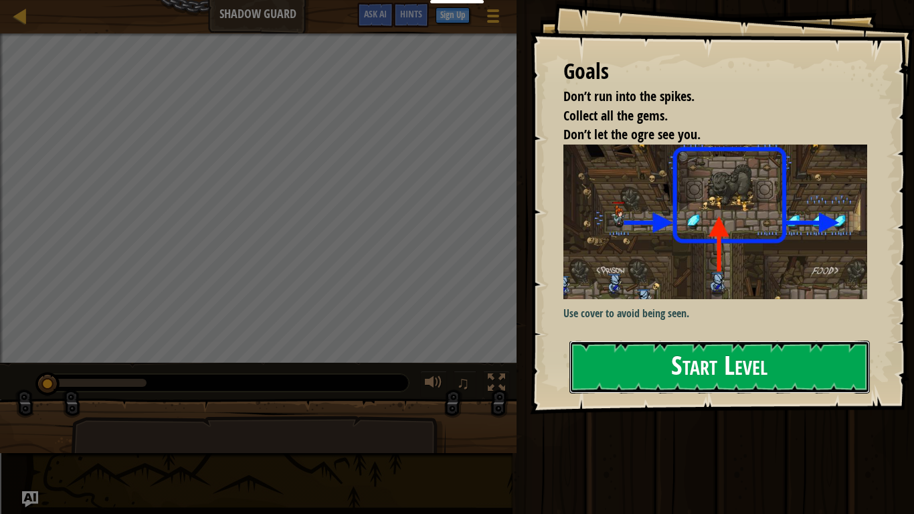
click at [685, 382] on button "Start Level" at bounding box center [719, 367] width 300 height 53
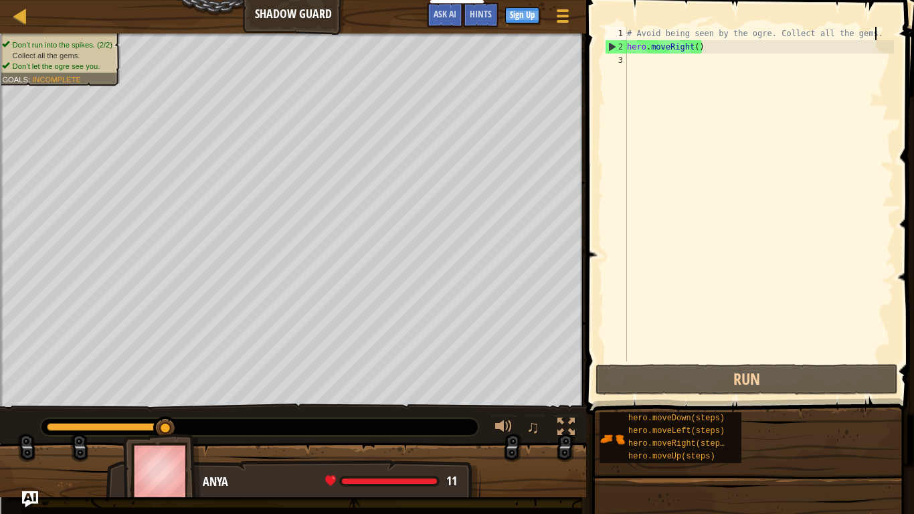
click at [873, 35] on div "# Avoid being seen by the ogre. Collect all the gems. hero . moveRight ( )" at bounding box center [759, 207] width 270 height 361
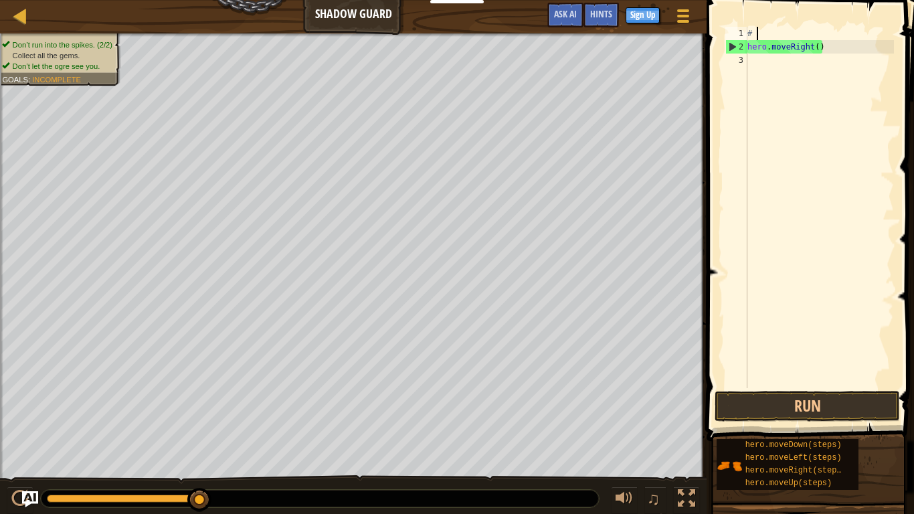
type textarea "#"
type textarea "hero.moveRight()"
click at [746, 41] on div "2" at bounding box center [736, 46] width 22 height 13
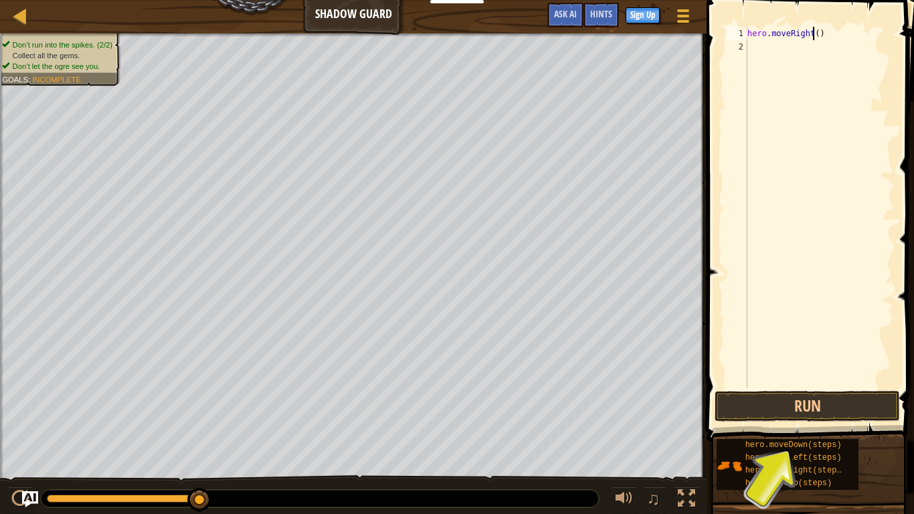
click at [812, 37] on div "hero . moveRight ( )" at bounding box center [819, 221] width 149 height 388
click at [819, 400] on button "Run" at bounding box center [806, 406] width 185 height 31
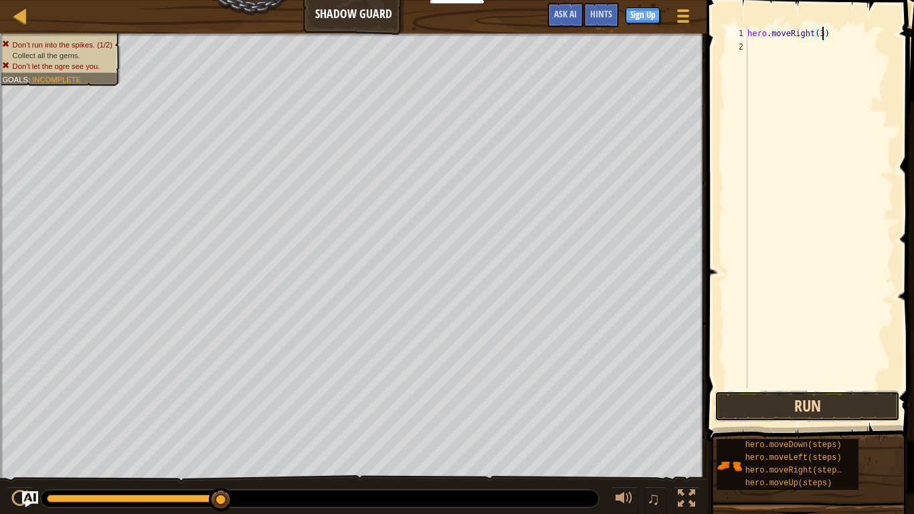
click at [801, 400] on button "Run" at bounding box center [806, 406] width 185 height 31
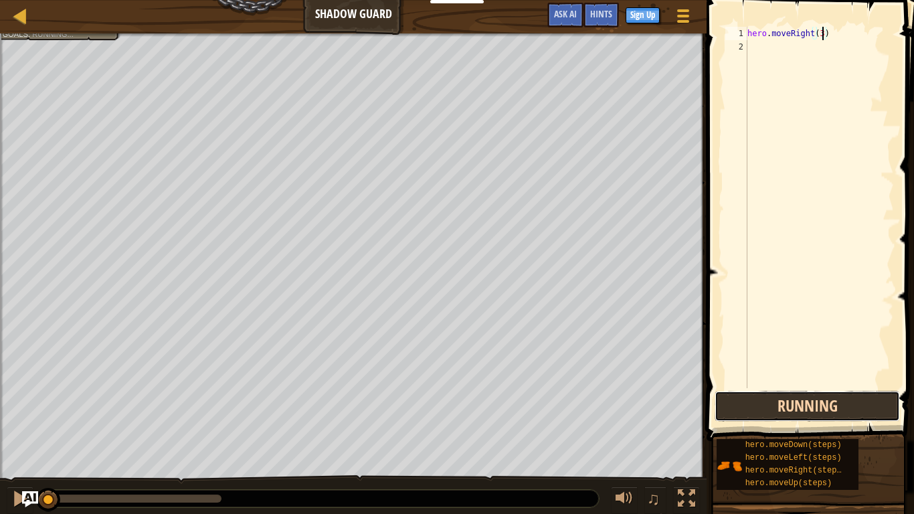
click at [801, 400] on button "Running" at bounding box center [806, 406] width 185 height 31
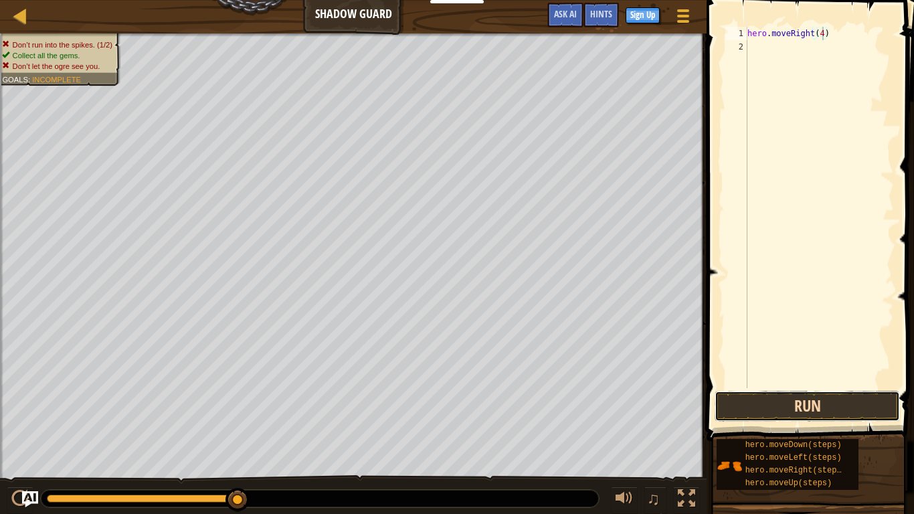
click at [850, 399] on button "Run" at bounding box center [806, 406] width 185 height 31
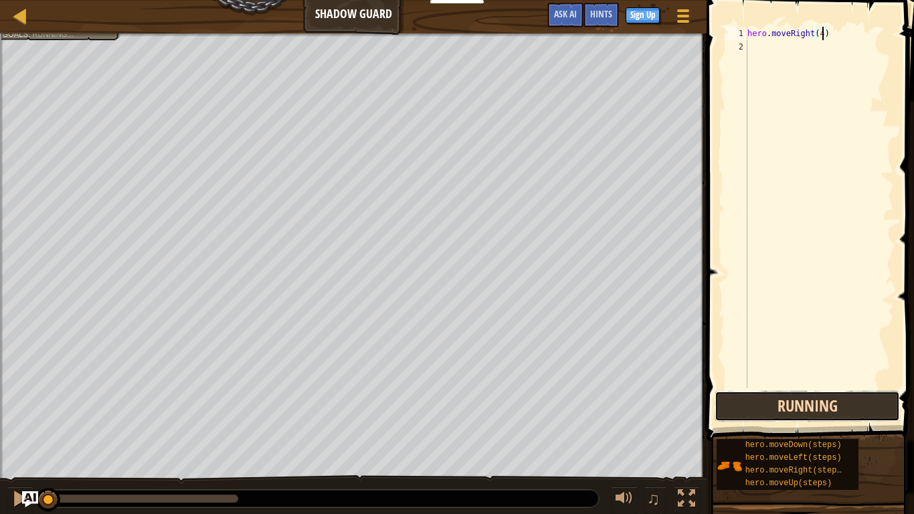
click at [850, 400] on button "Running" at bounding box center [806, 406] width 185 height 31
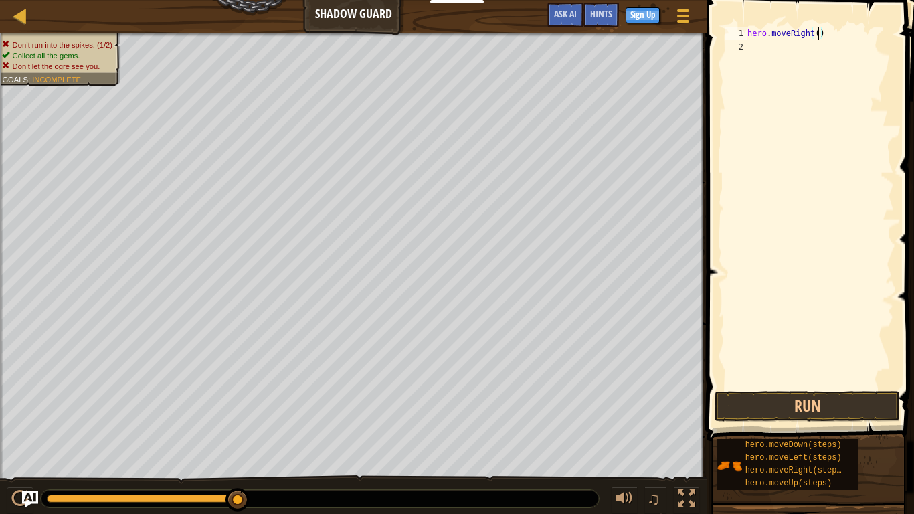
type textarea "hero.moveRight(1)"
click at [756, 50] on div "hero . moveRight ( 1 )" at bounding box center [819, 221] width 149 height 388
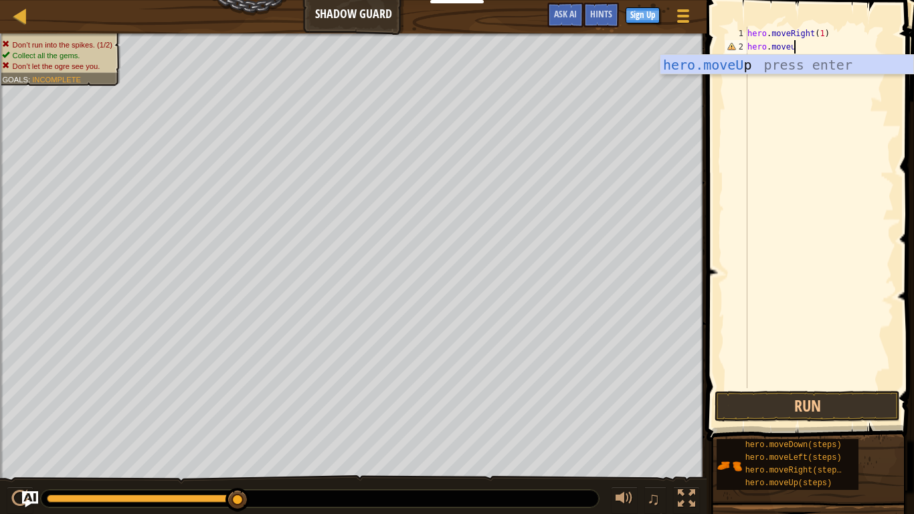
scroll to position [6, 7]
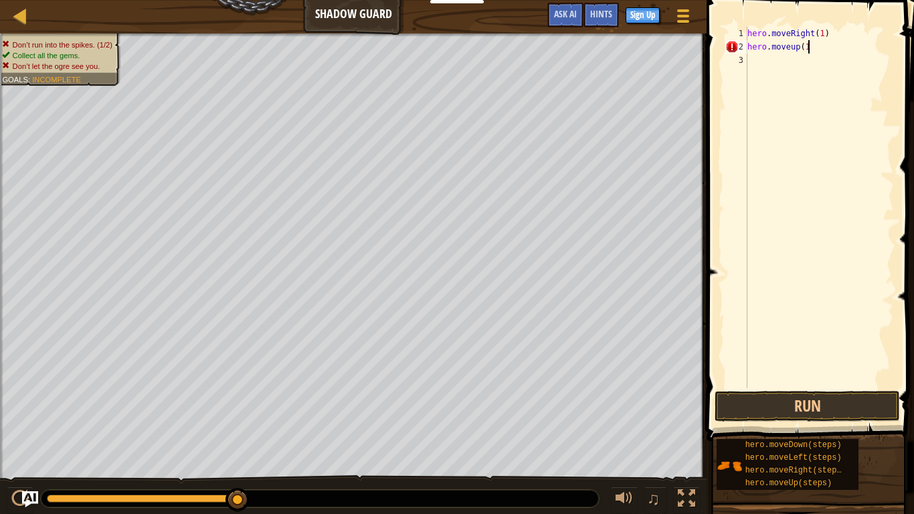
type textarea "hero.moveup(1)"
click at [750, 64] on div "hero . moveRight ( 1 ) hero . moveup ( 1 )" at bounding box center [819, 221] width 149 height 388
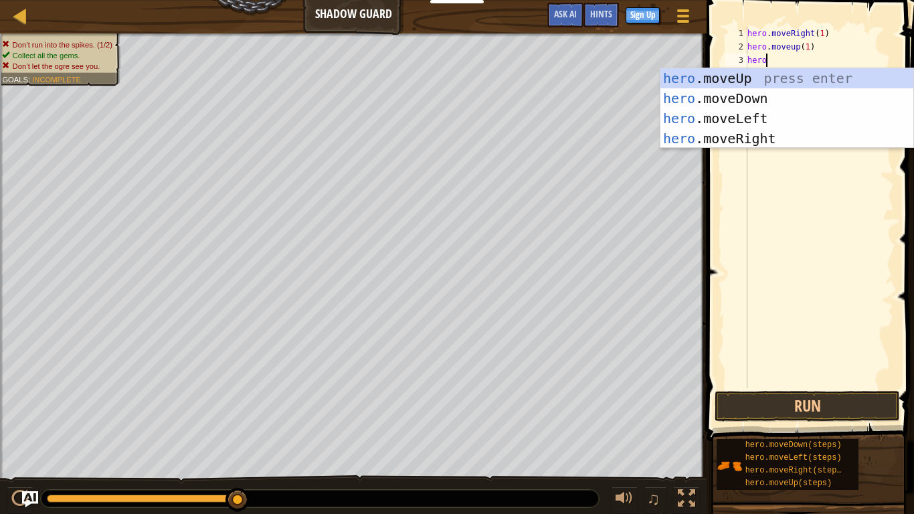
scroll to position [6, 3]
type textarea "hero."
click at [912, 400] on div "Hints hero. 1 2 3 4 hero . moveRight ( 1 ) hero . moveup ( 1 ) hero . ההההההההה…" at bounding box center [807, 257] width 211 height 514
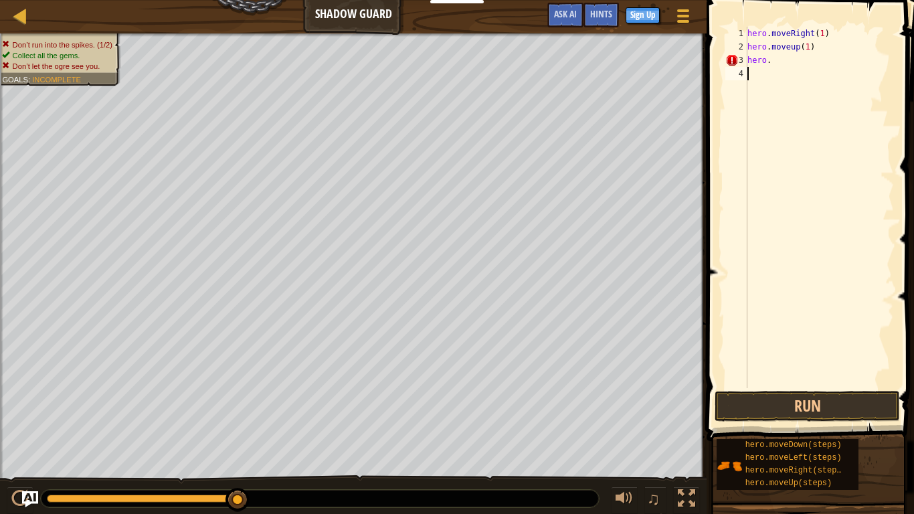
click at [824, 93] on div "hero . moveRight ( 1 ) hero . moveup ( 1 ) hero ." at bounding box center [819, 221] width 149 height 388
click at [783, 59] on div "hero . moveRight ( 1 ) hero . moveup ( 1 ) hero ." at bounding box center [819, 221] width 149 height 388
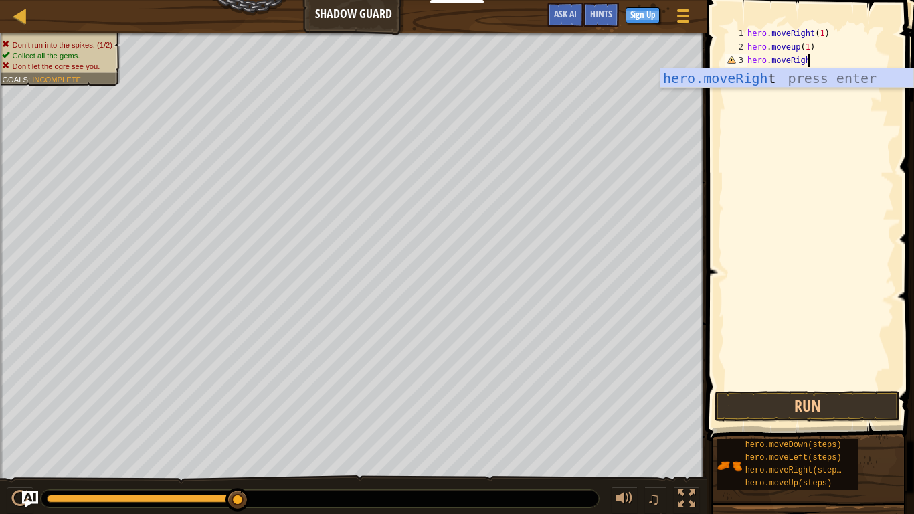
type textarea "hero.moveRight"
click at [824, 112] on div "hero . moveRight ( 1 ) hero . moveup ( 1 ) hero . moveRight" at bounding box center [819, 221] width 149 height 388
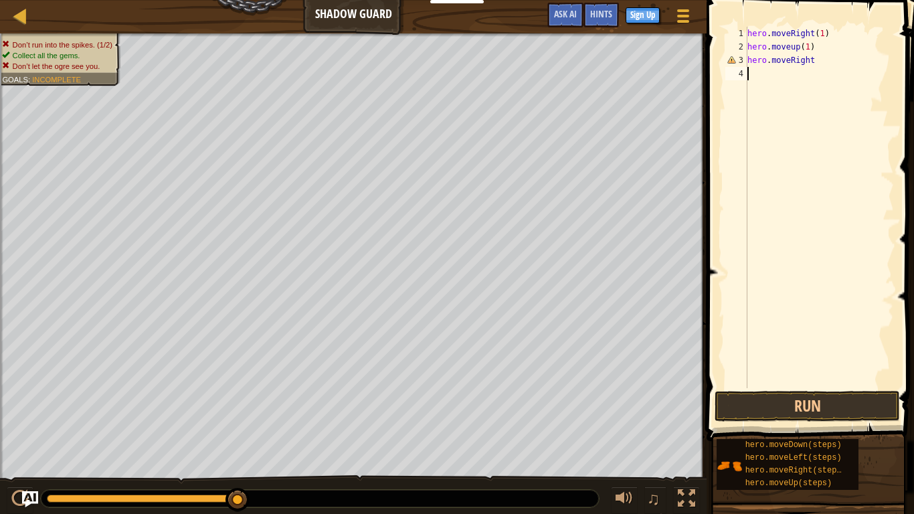
click at [816, 66] on div "hero . moveRight ( 1 ) hero . moveup ( 1 ) hero . moveRight" at bounding box center [819, 221] width 149 height 388
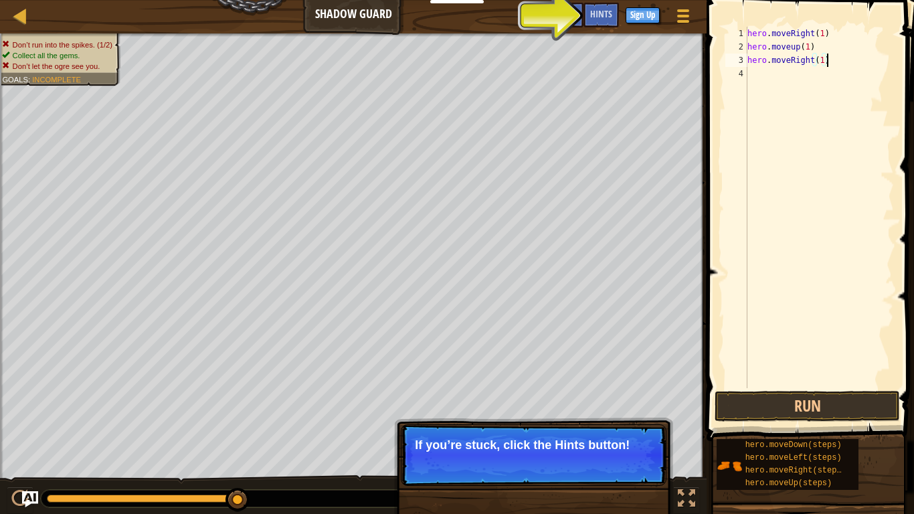
click at [793, 50] on div "hero . moveRight ( 1 ) hero . moveup ( 1 ) hero . moveRight ( 1 )" at bounding box center [819, 221] width 149 height 388
type textarea "hero.moveUp(1)"
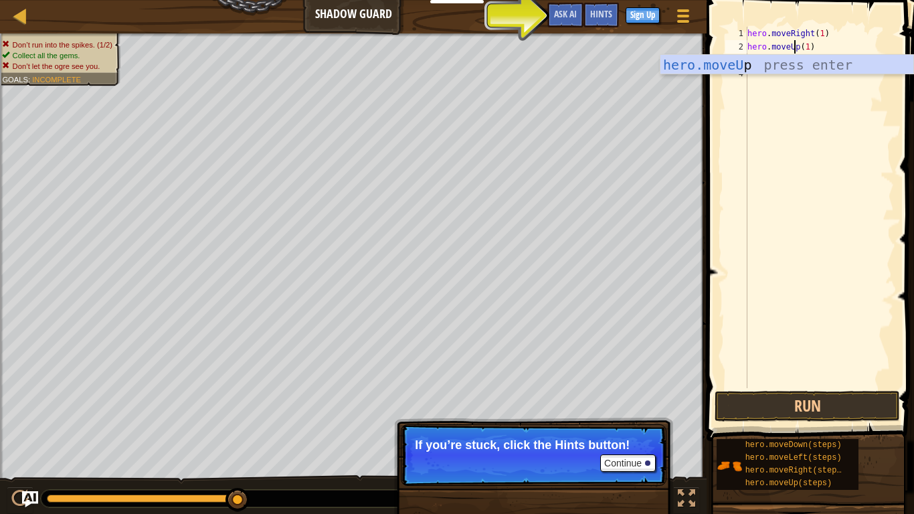
click at [841, 115] on div "hero . moveRight ( 1 ) hero . moveUp ( 1 ) hero . moveRight ( 1 )" at bounding box center [819, 221] width 149 height 388
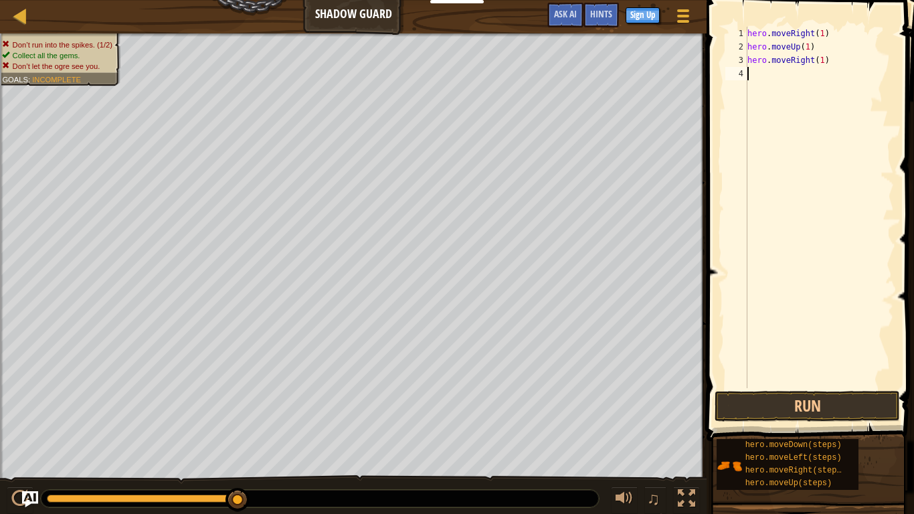
type textarea "h"
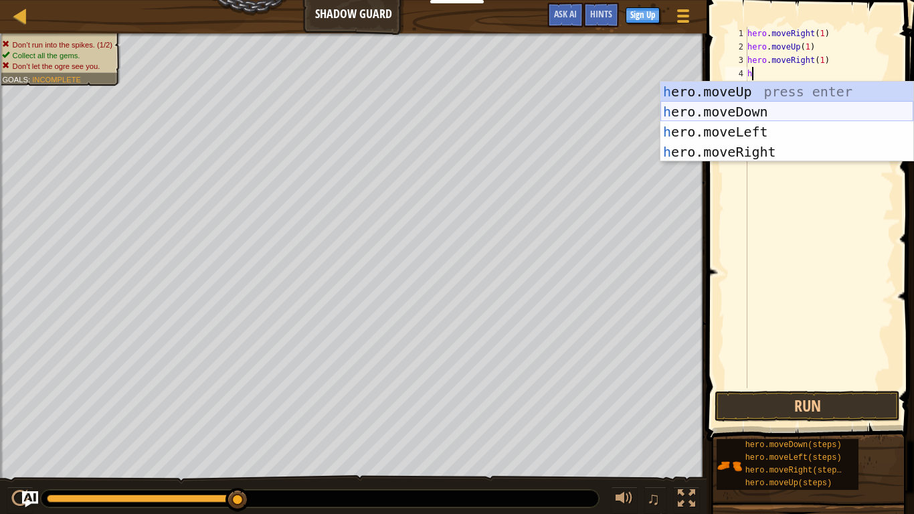
click at [747, 112] on div "h ero.moveUp press enter h ero.moveDown press enter h ero.moveLeft press enter …" at bounding box center [786, 142] width 253 height 120
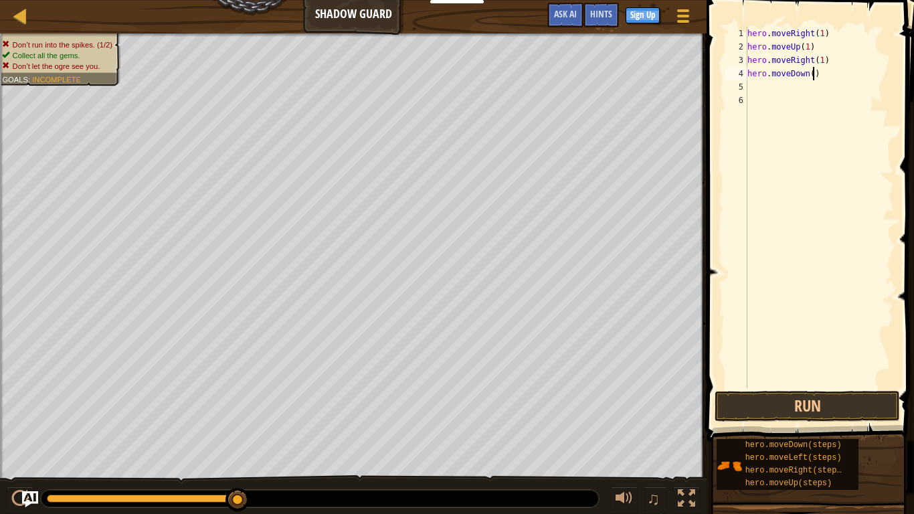
click at [814, 77] on div "hero . moveRight ( 1 ) hero . moveUp ( 1 ) hero . moveRight ( 1 ) hero . moveDo…" at bounding box center [819, 221] width 149 height 388
type textarea "hero.moveDown(1)"
click at [755, 92] on div "hero . moveRight ( 1 ) hero . moveUp ( 1 ) hero . moveRight ( 1 ) hero . moveDo…" at bounding box center [819, 221] width 149 height 388
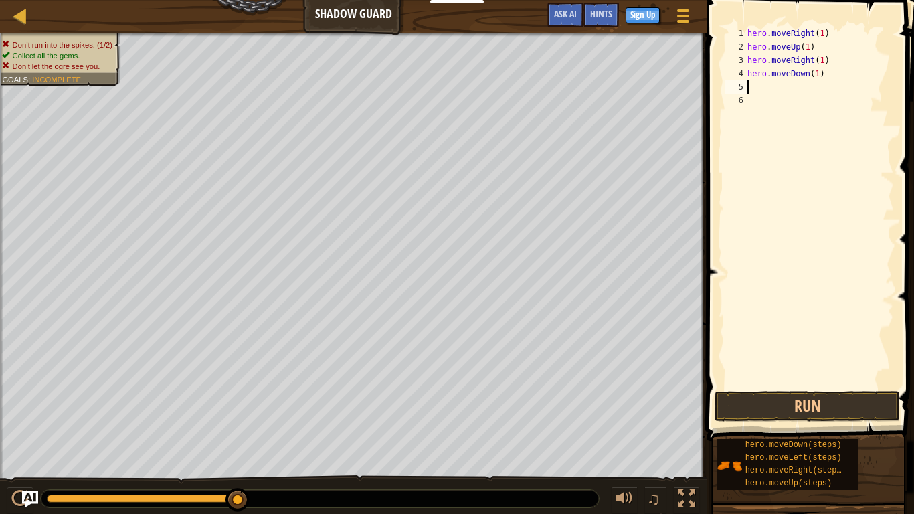
type textarea "h"
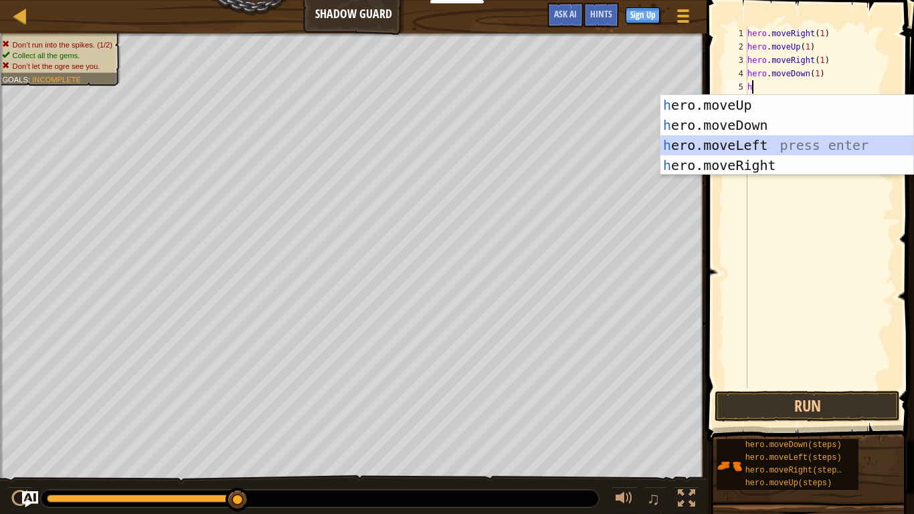
click at [695, 142] on div "h ero.moveUp press enter h ero.moveDown press enter h ero.moveLeft press enter …" at bounding box center [786, 155] width 253 height 120
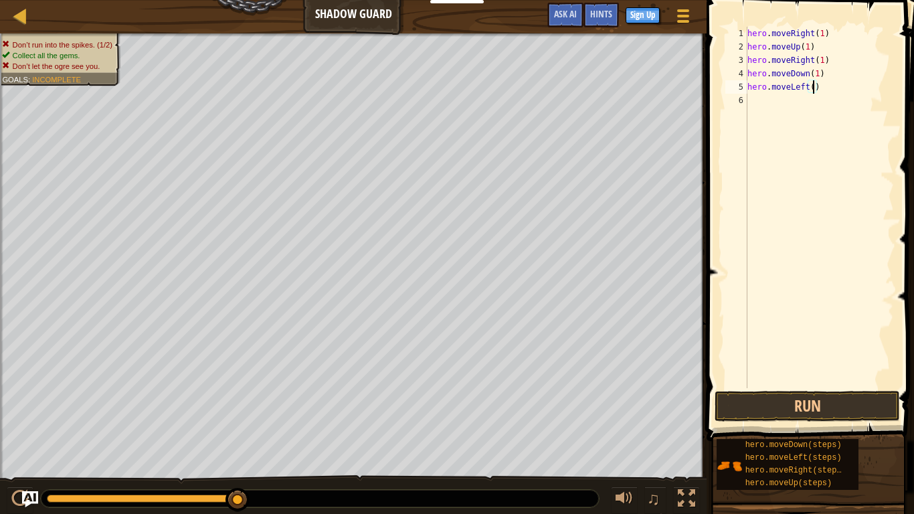
type textarea "hero.moveLeft(1)"
click at [753, 104] on div "hero . moveRight ( 1 ) hero . moveUp ( 1 ) hero . moveRight ( 1 ) hero . moveDo…" at bounding box center [819, 221] width 149 height 388
type textarea "hero.moveLeft(1)"
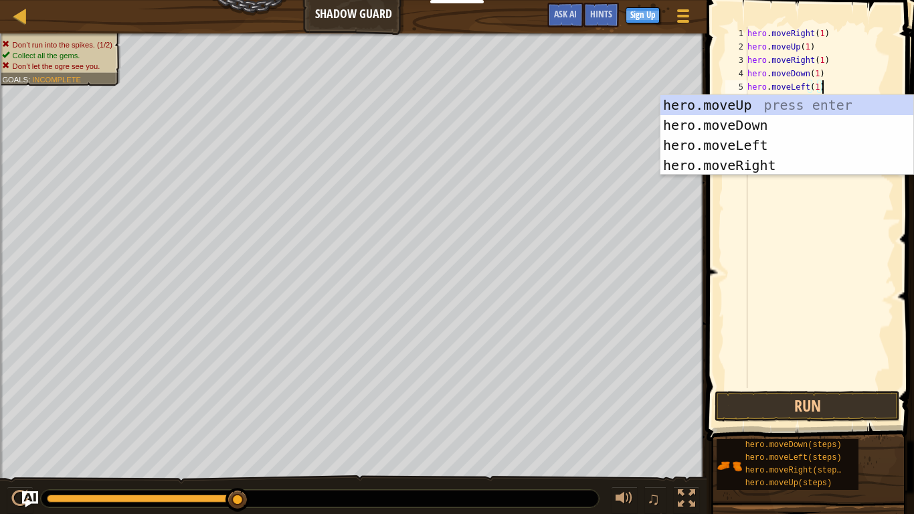
click at [797, 389] on span at bounding box center [811, 201] width 218 height 480
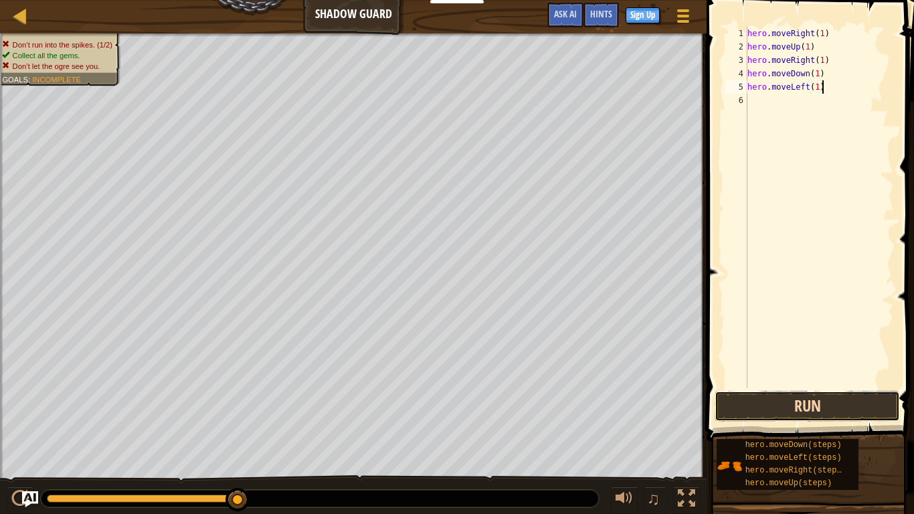
click at [799, 400] on button "Run" at bounding box center [806, 406] width 185 height 31
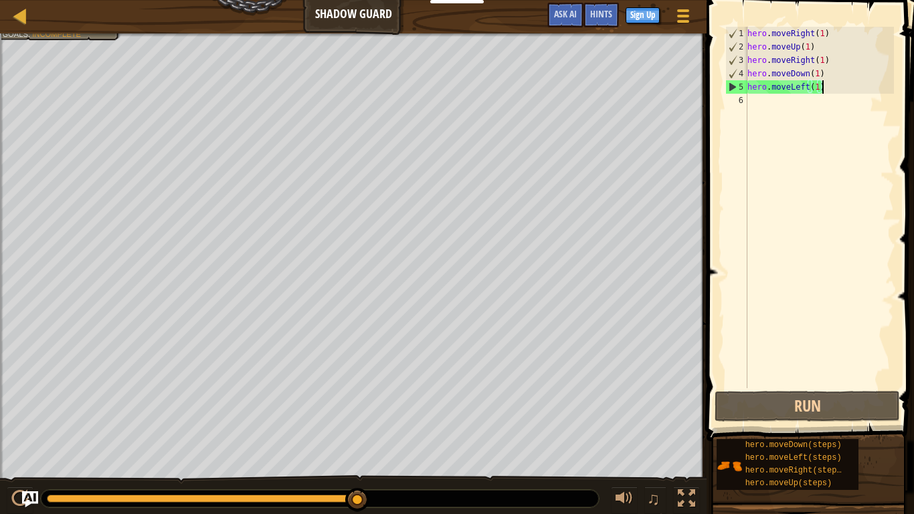
click at [809, 88] on div "hero . moveRight ( 1 ) hero . moveUp ( 1 ) hero . moveRight ( 1 ) hero . moveDo…" at bounding box center [819, 221] width 149 height 388
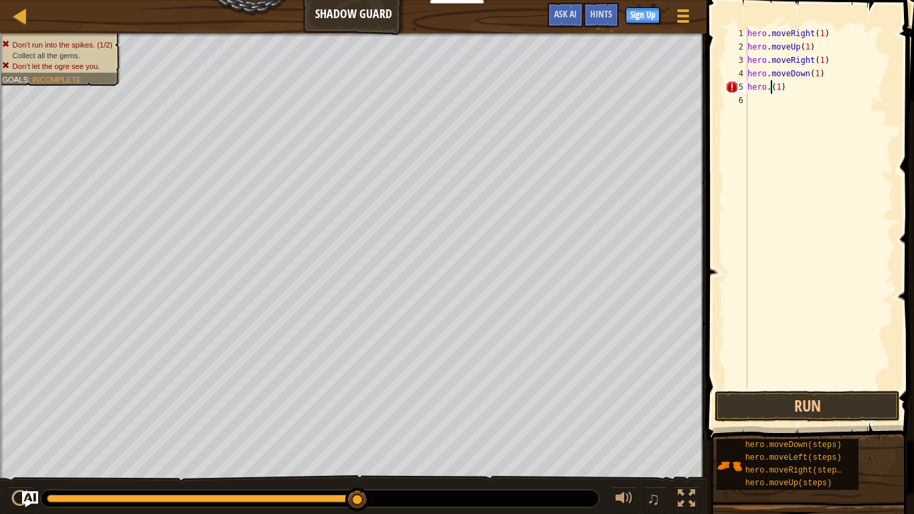
scroll to position [6, 5]
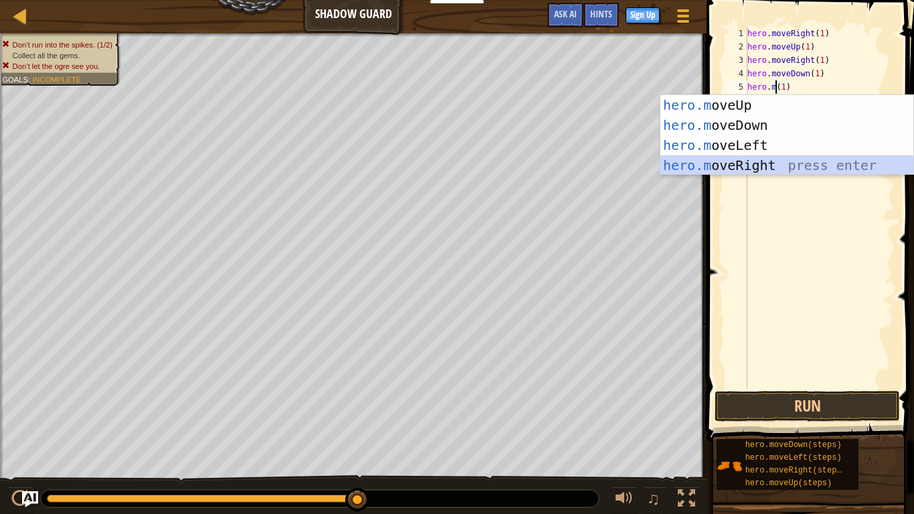
click at [789, 159] on div "hero.m oveUp press enter hero.m oveDown press enter hero.m oveLeft press enter …" at bounding box center [786, 155] width 253 height 120
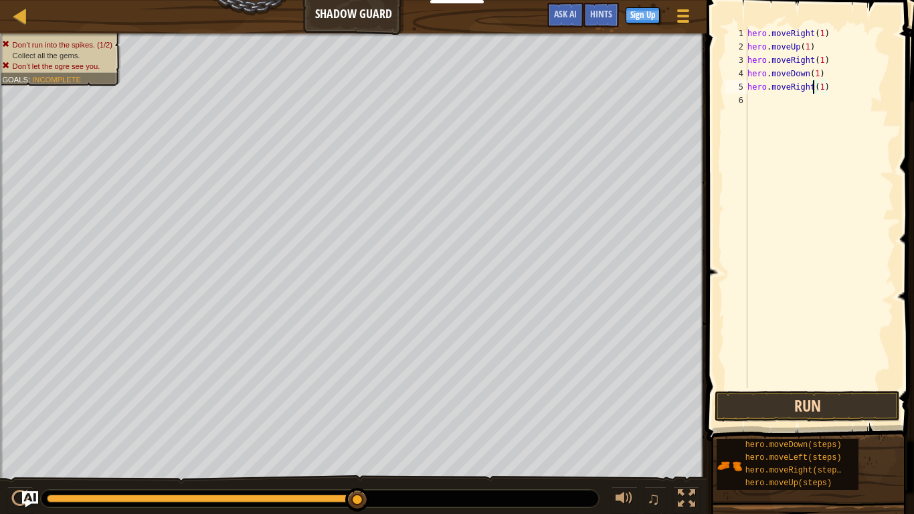
type textarea "hero.moveRight(1)"
click at [838, 400] on button "Run" at bounding box center [806, 406] width 185 height 31
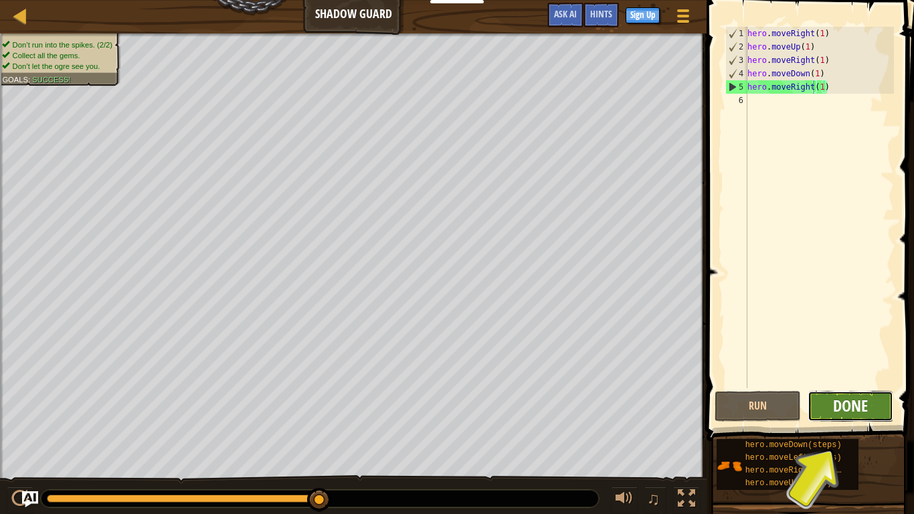
click at [844, 400] on span "Done" at bounding box center [850, 405] width 35 height 21
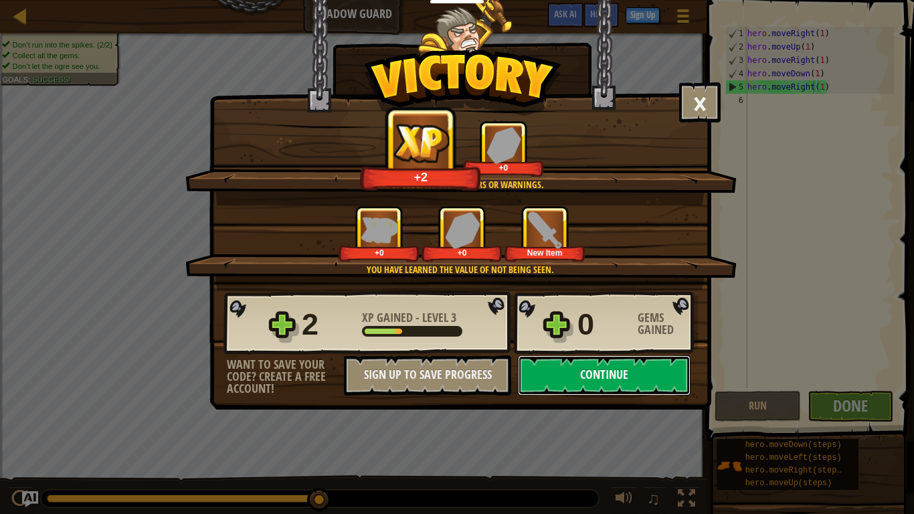
click at [657, 391] on button "Continue" at bounding box center [604, 375] width 173 height 40
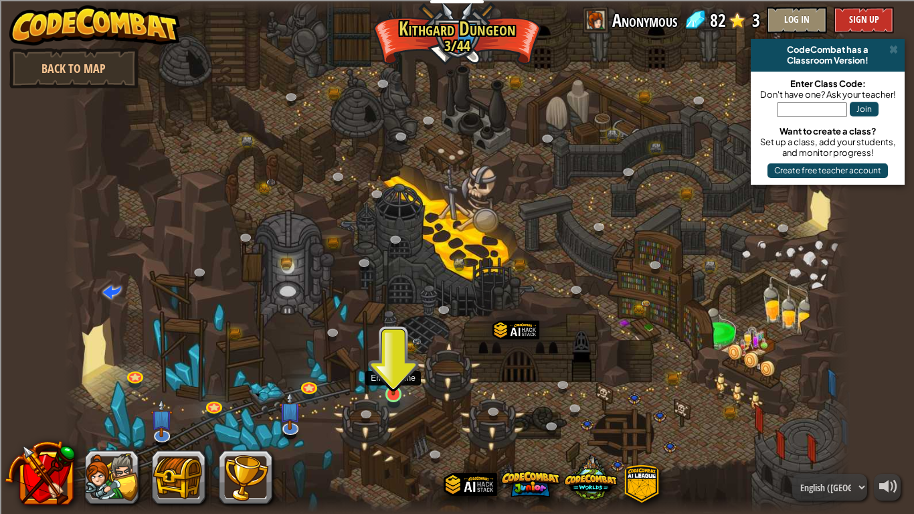
click at [387, 377] on img at bounding box center [393, 372] width 20 height 45
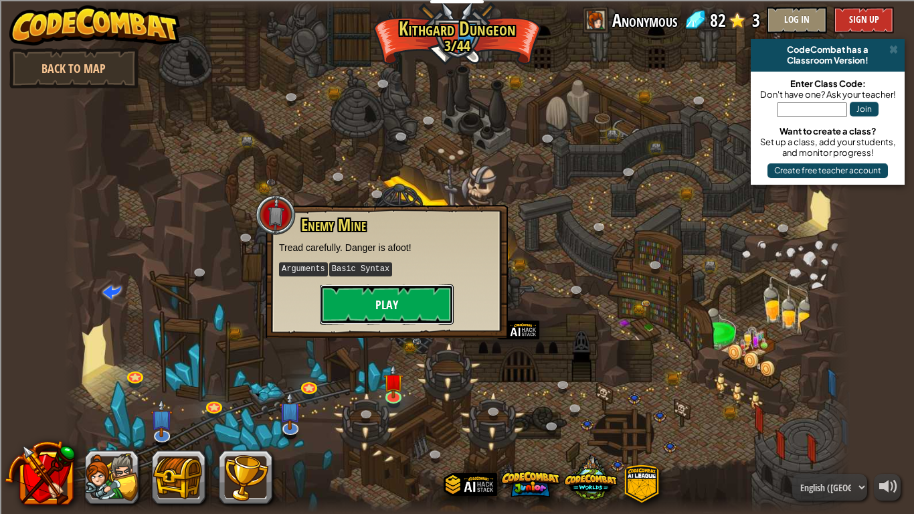
click at [377, 300] on button "Play" at bounding box center [387, 304] width 134 height 40
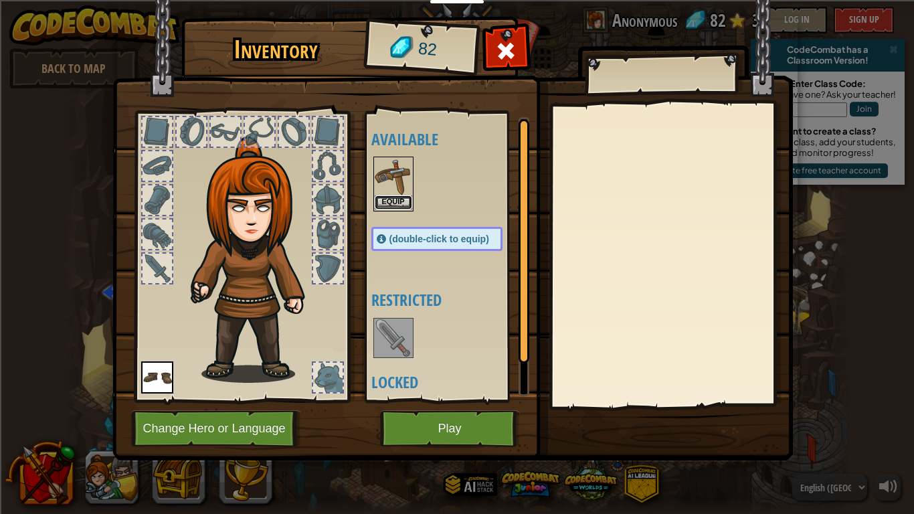
click at [387, 195] on button "Equip" at bounding box center [393, 202] width 37 height 14
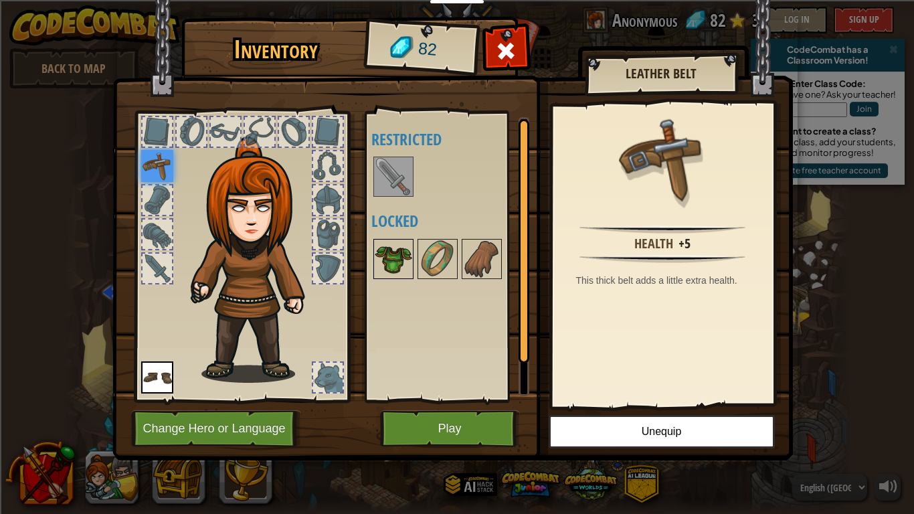
click at [399, 258] on img at bounding box center [393, 258] width 37 height 37
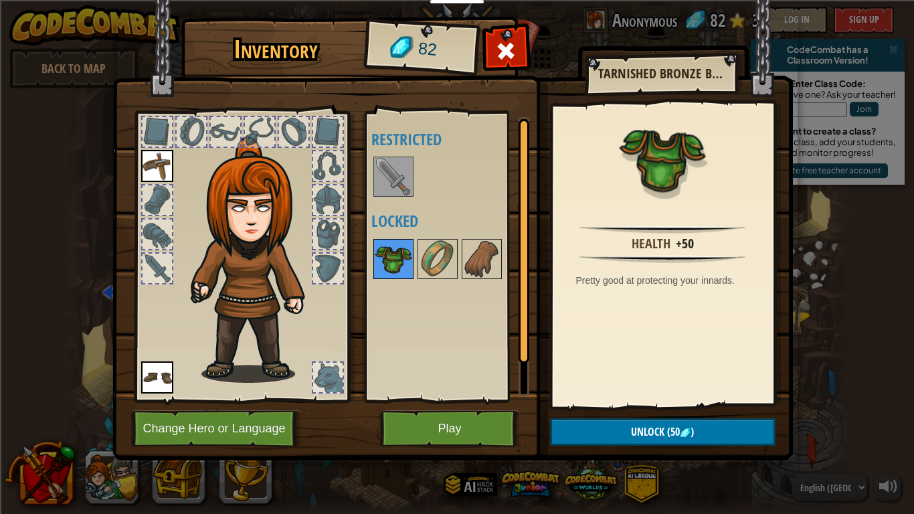
click at [387, 261] on img at bounding box center [393, 258] width 37 height 37
click at [397, 256] on img at bounding box center [393, 258] width 37 height 37
click at [496, 400] on button "Play" at bounding box center [450, 428] width 140 height 37
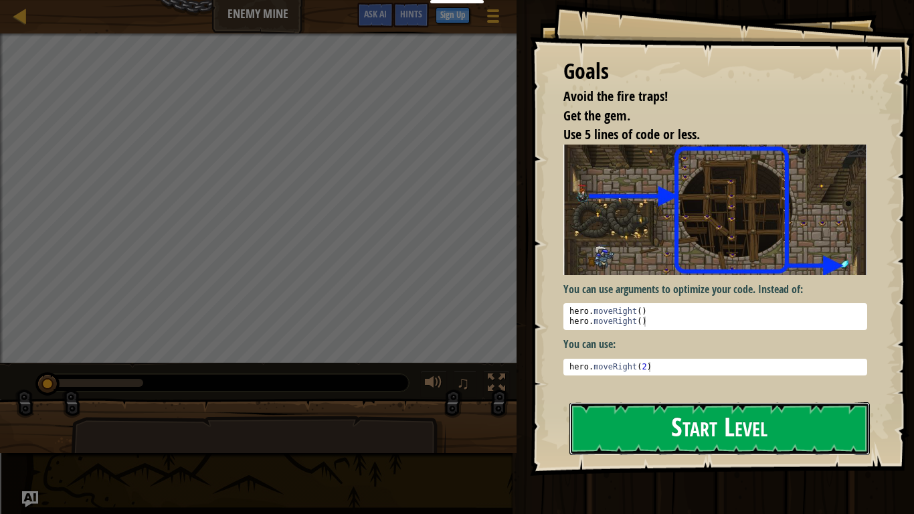
click at [603, 400] on button "Start Level" at bounding box center [719, 428] width 300 height 53
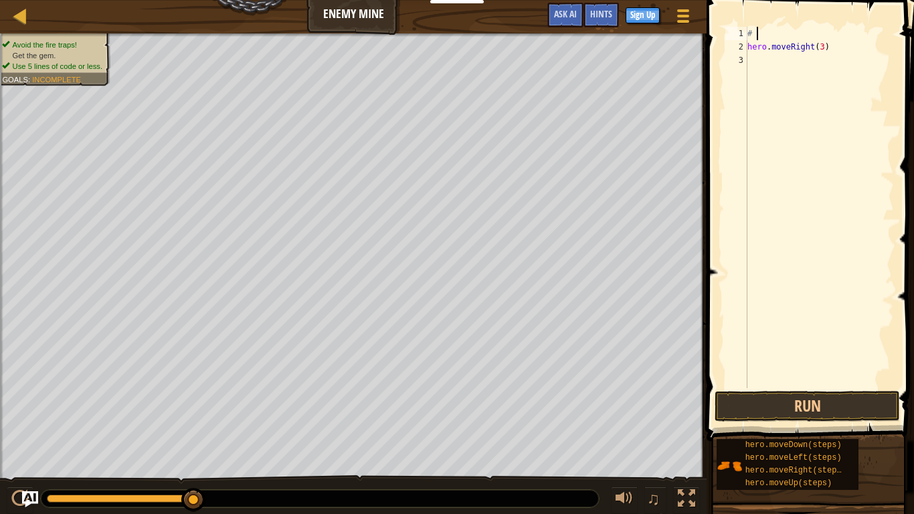
type textarea "#"
type textarea "hero.moveRight(3)"
click at [753, 51] on div "hero . moveRight ( 3 )" at bounding box center [819, 221] width 149 height 388
type textarea "h"
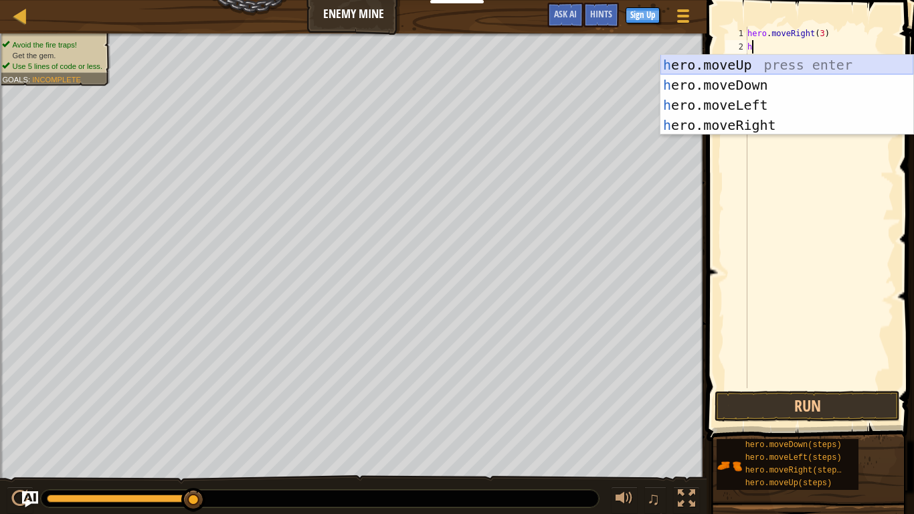
click at [727, 66] on div "h ero.moveUp press enter h ero.moveDown press enter h ero.moveLeft press enter …" at bounding box center [786, 115] width 253 height 120
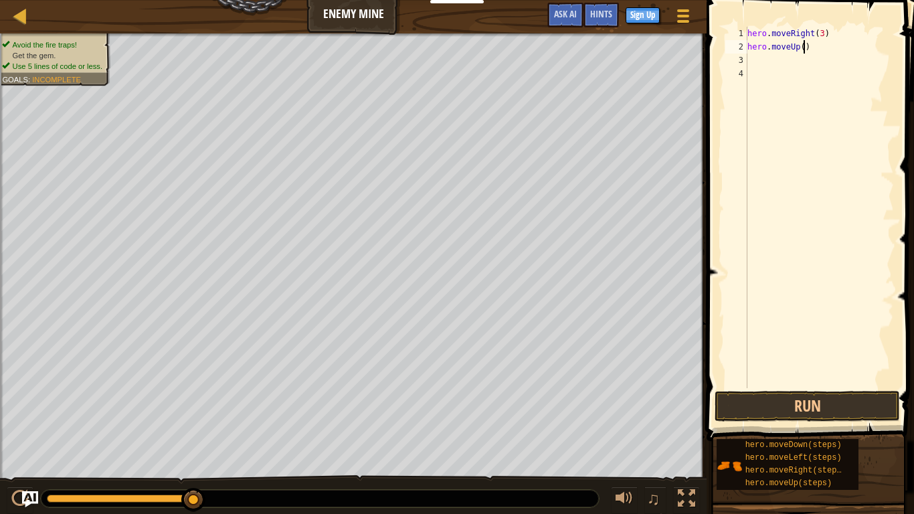
click at [803, 52] on div "hero . moveRight ( 3 ) hero . moveUp ( )" at bounding box center [819, 221] width 149 height 388
type textarea "hero.moveUp(1)"
click at [752, 60] on div "hero . moveRight ( 3 ) hero . moveUp ( 1 )" at bounding box center [819, 221] width 149 height 388
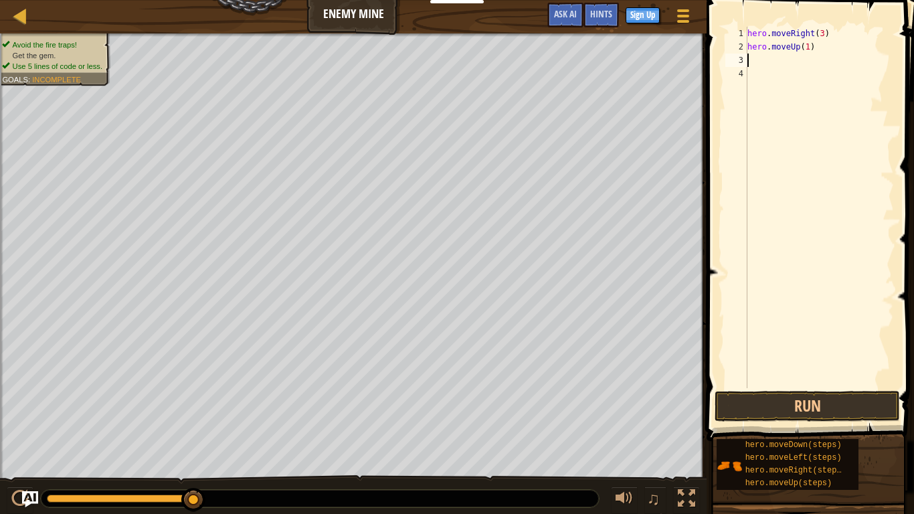
type textarea "h"
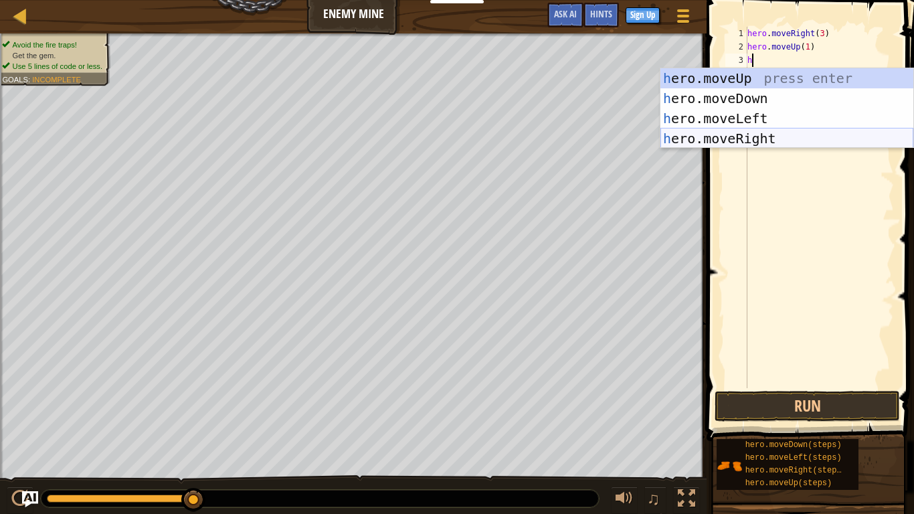
click at [743, 141] on div "h ero.moveUp press enter h ero.moveDown press enter h ero.moveLeft press enter …" at bounding box center [786, 128] width 253 height 120
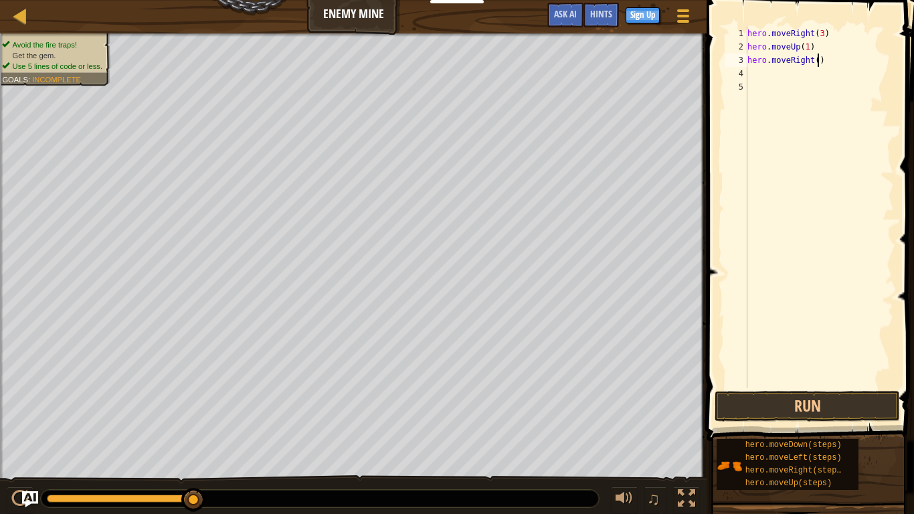
click at [816, 60] on div "hero . moveRight ( 3 ) hero . moveUp ( 1 ) hero . moveRight ( )" at bounding box center [819, 221] width 149 height 388
type textarea "hero.moveRight(1)"
click at [745, 76] on div "4" at bounding box center [736, 73] width 22 height 13
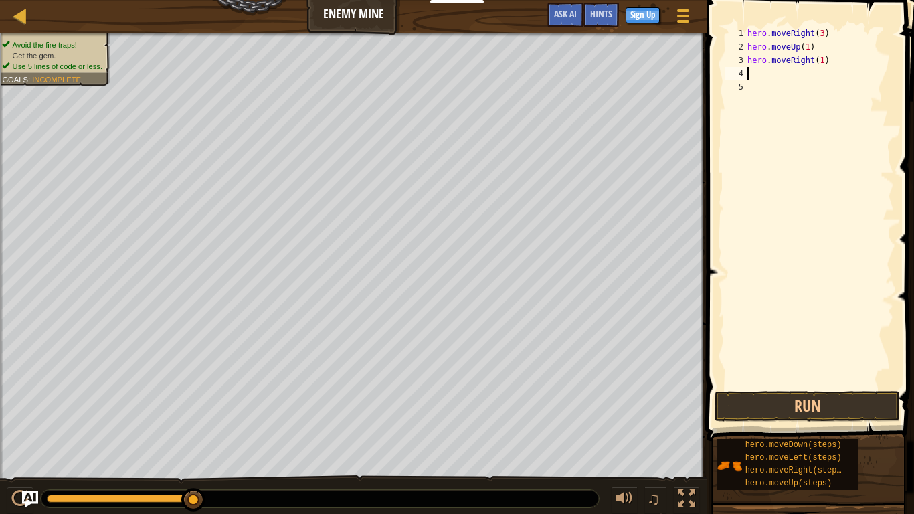
type textarea "h"
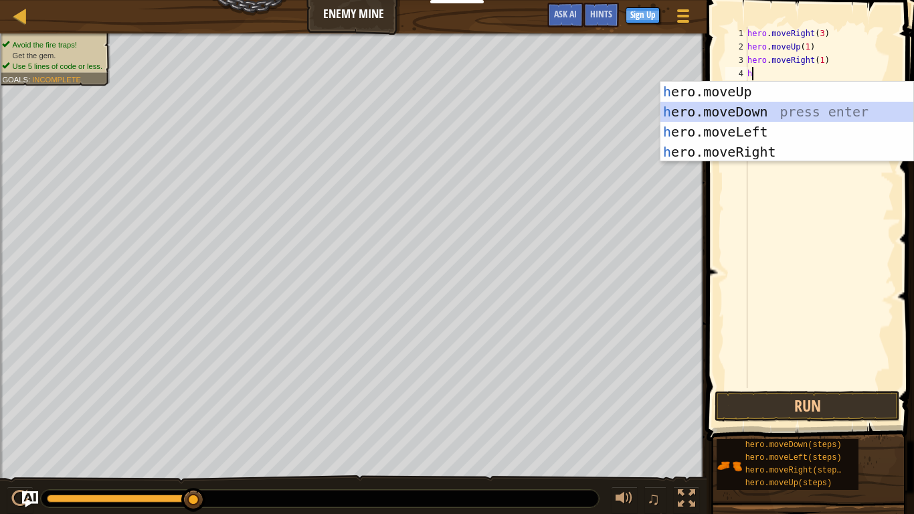
click at [758, 107] on div "h ero.moveUp press enter h ero.moveDown press enter h ero.moveLeft press enter …" at bounding box center [786, 142] width 253 height 120
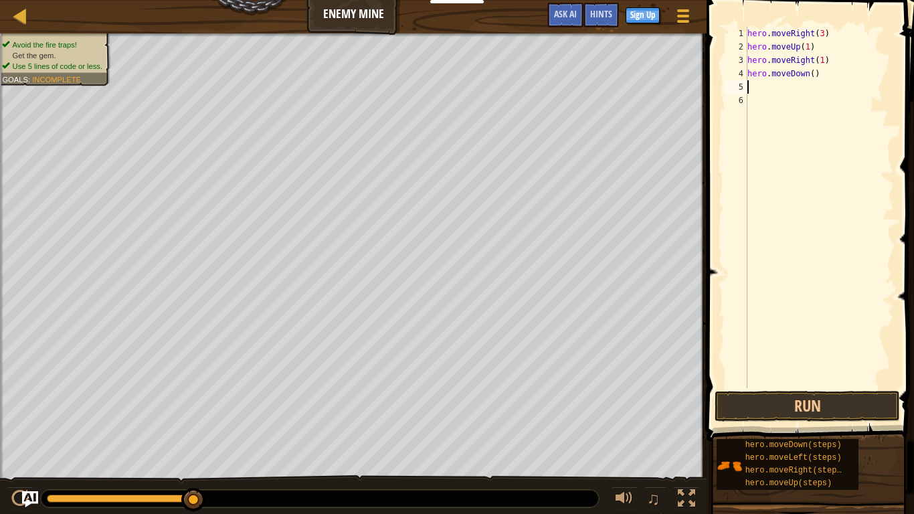
click at [813, 74] on div "hero . moveRight ( 3 ) hero . moveUp ( 1 ) hero . moveRight ( 1 ) hero . moveDo…" at bounding box center [819, 221] width 149 height 388
type textarea "hero.moveDown(3)"
click at [754, 89] on div "hero . moveRight ( 3 ) hero . moveUp ( 1 ) hero . moveRight ( 1 ) hero . moveDo…" at bounding box center [819, 221] width 149 height 388
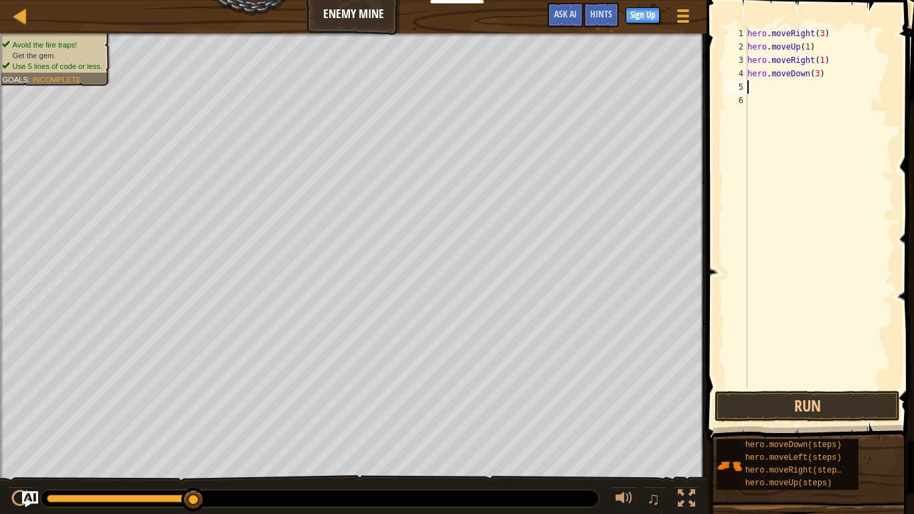
type textarea "h"
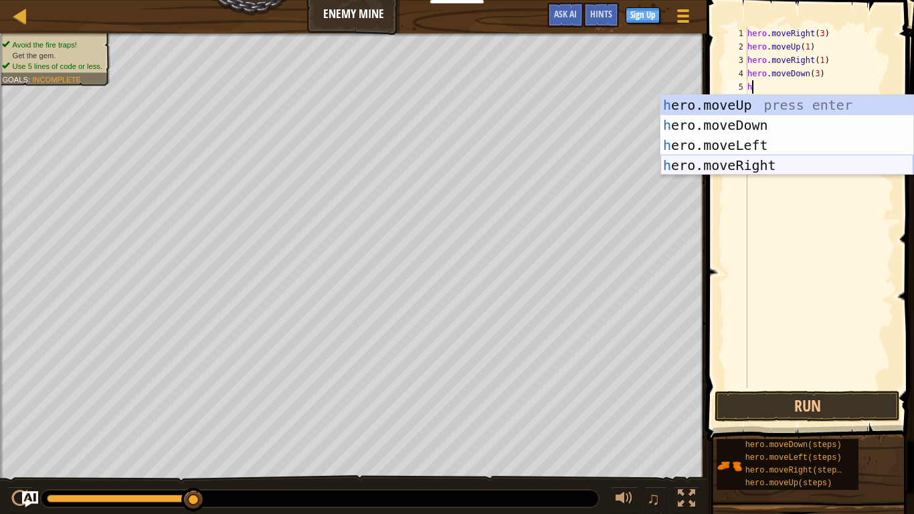
click at [771, 158] on div "h ero.moveUp press enter h ero.moveDown press enter h ero.moveLeft press enter …" at bounding box center [786, 155] width 253 height 120
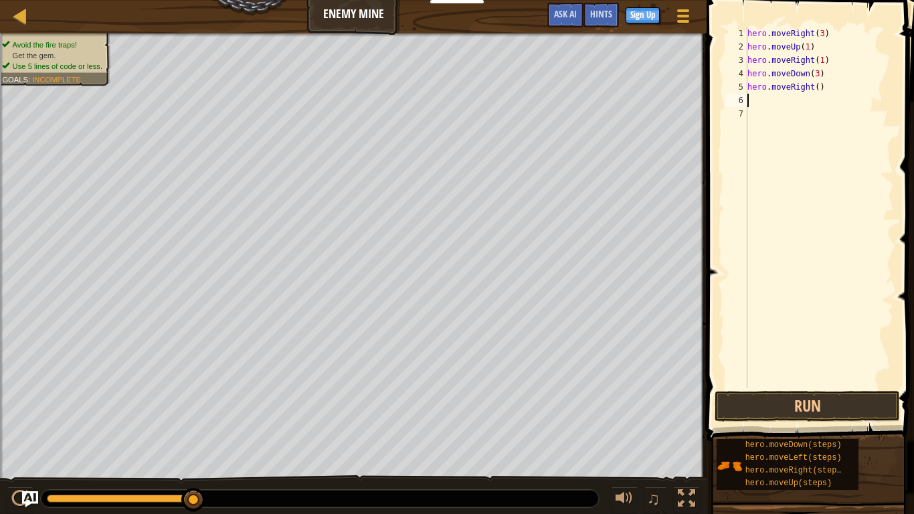
click at [819, 87] on div "hero . moveRight ( 3 ) hero . moveUp ( 1 ) hero . moveRight ( 1 ) hero . moveDo…" at bounding box center [819, 221] width 149 height 388
type textarea "hero.moveRight(2)"
click at [747, 114] on div "hero . moveRight ( 3 ) hero . moveUp ( 1 ) hero . moveRight ( 1 ) hero . moveDo…" at bounding box center [819, 221] width 149 height 388
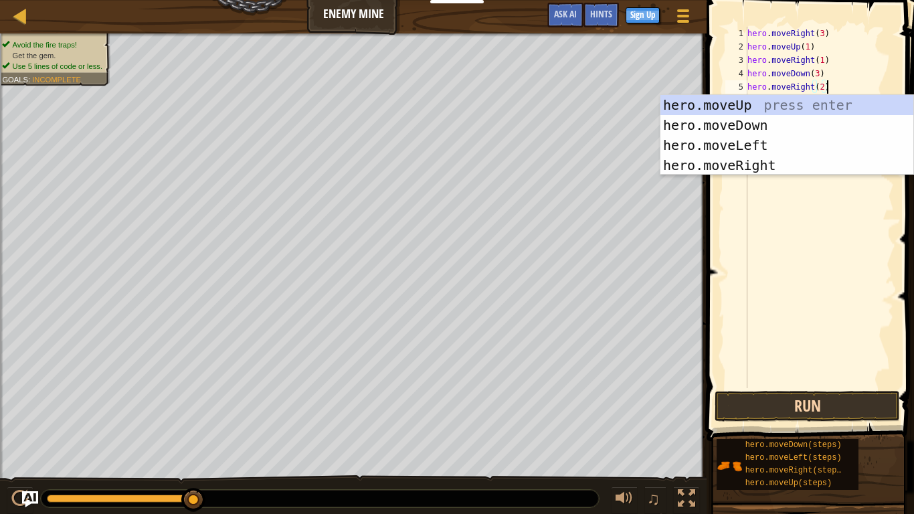
type textarea "hero.moveRight(2)"
click at [724, 400] on button "Run" at bounding box center [806, 406] width 185 height 31
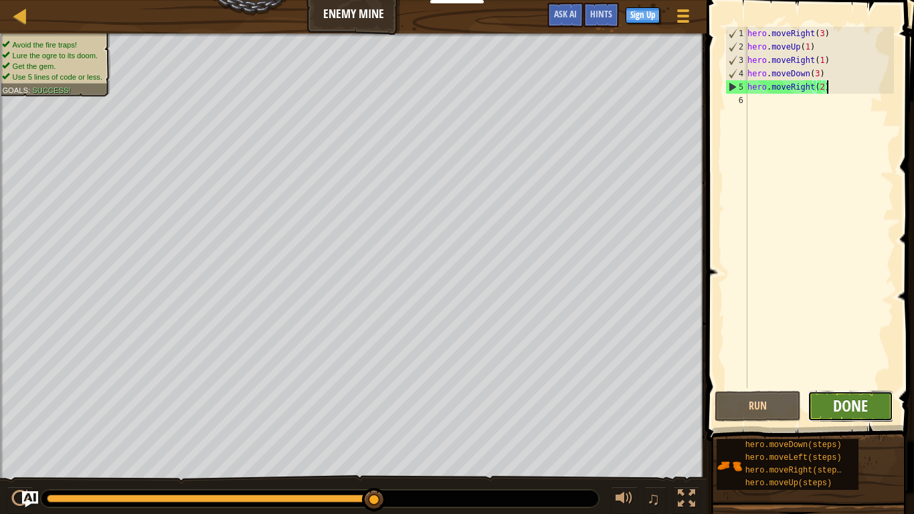
click at [859, 400] on span "Done" at bounding box center [850, 405] width 35 height 21
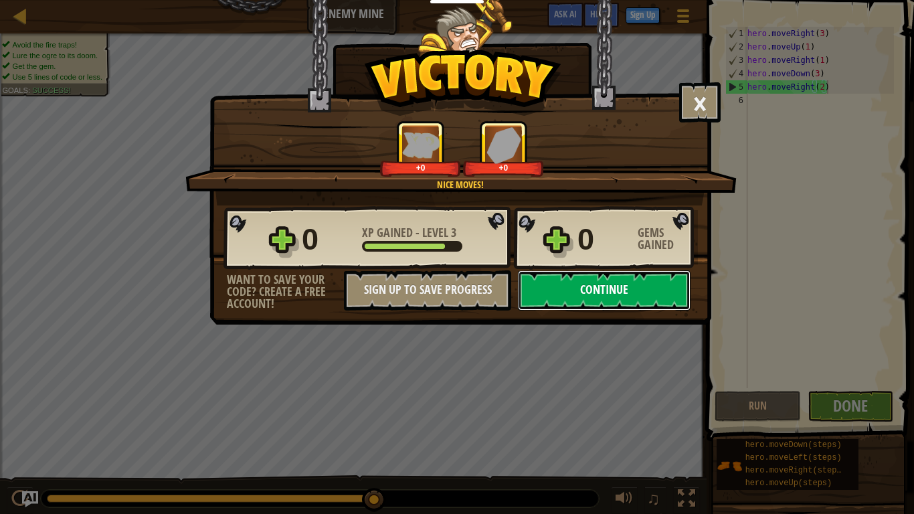
click at [688, 298] on button "Continue" at bounding box center [604, 290] width 173 height 40
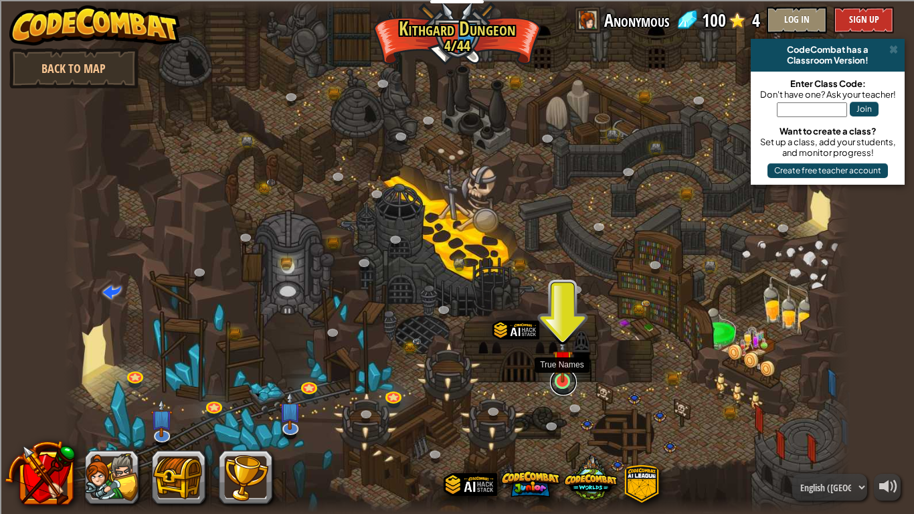
click at [569, 385] on link at bounding box center [563, 382] width 27 height 27
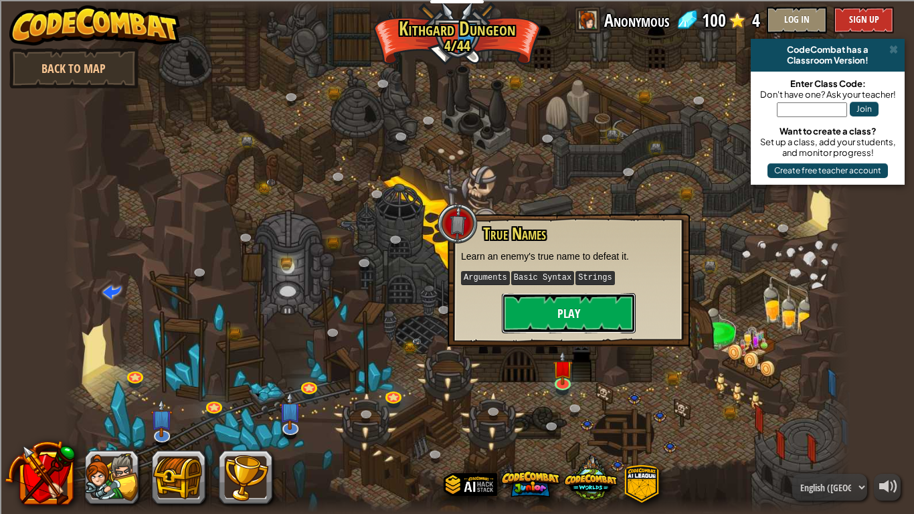
click at [551, 312] on button "Play" at bounding box center [569, 313] width 134 height 40
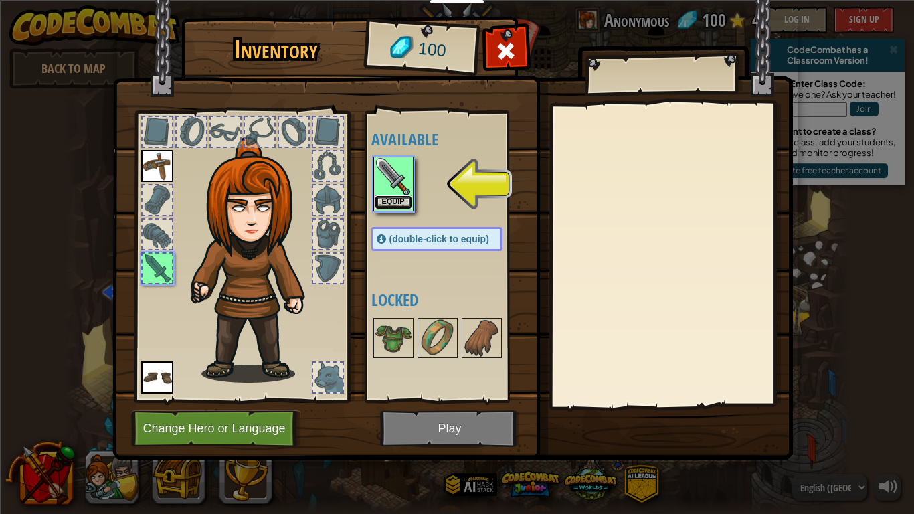
click at [403, 205] on button "Equip" at bounding box center [393, 202] width 37 height 14
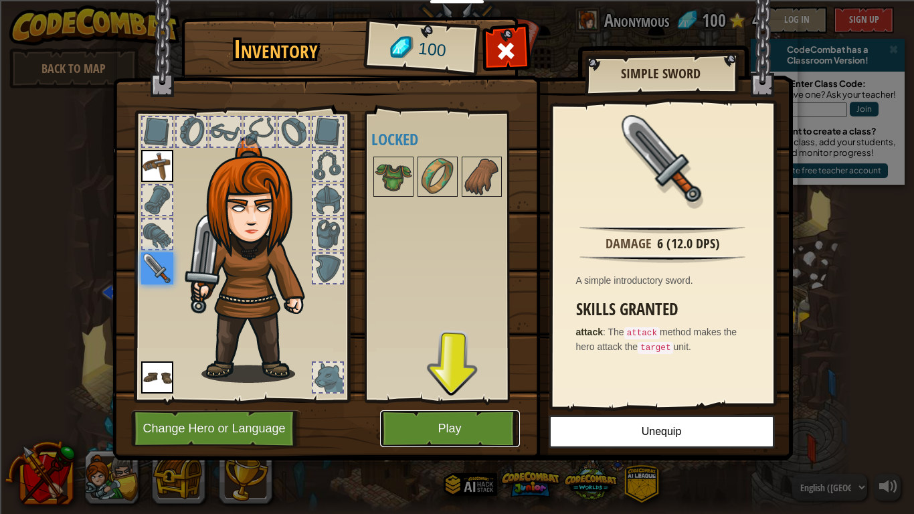
click at [440, 400] on button "Play" at bounding box center [450, 428] width 140 height 37
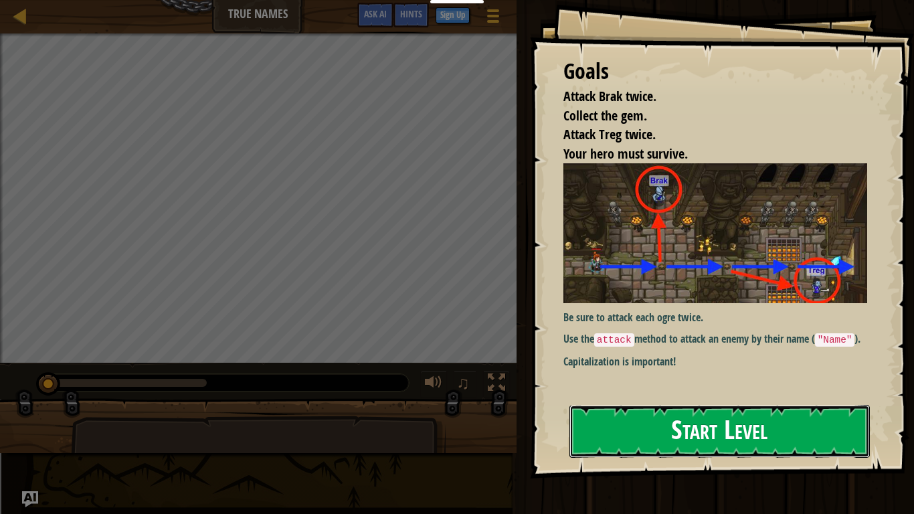
click at [623, 400] on button "Start Level" at bounding box center [719, 431] width 300 height 53
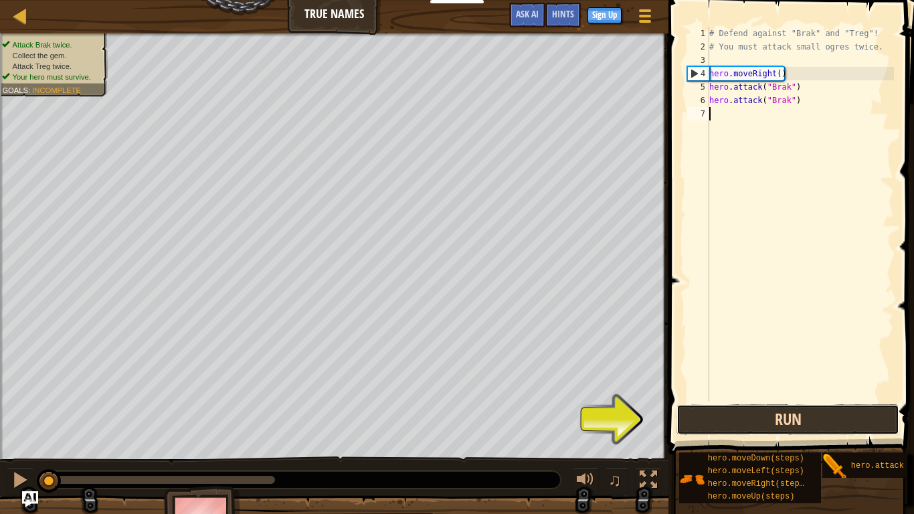
click at [697, 400] on button "Run" at bounding box center [787, 419] width 223 height 31
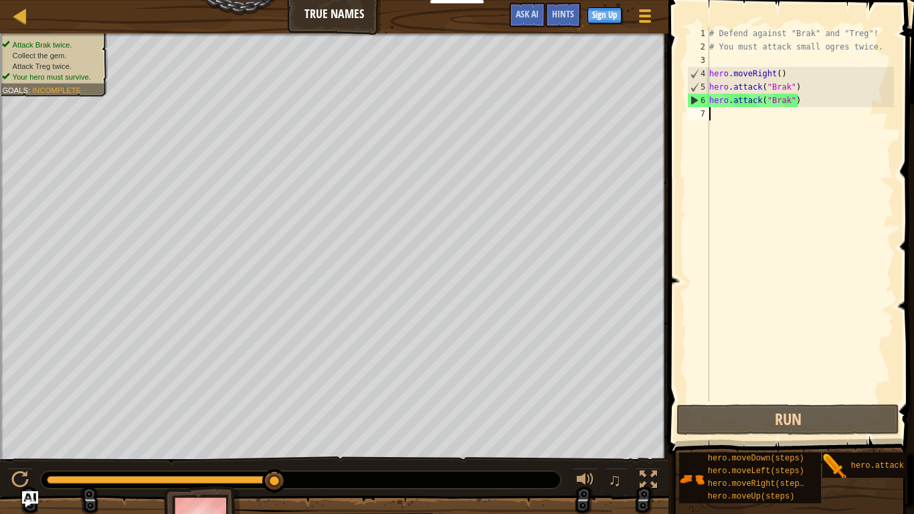
click at [874, 48] on div "# Defend against "Brak" and "Treg"! # You must attack small ogres twice. hero .…" at bounding box center [799, 227] width 187 height 401
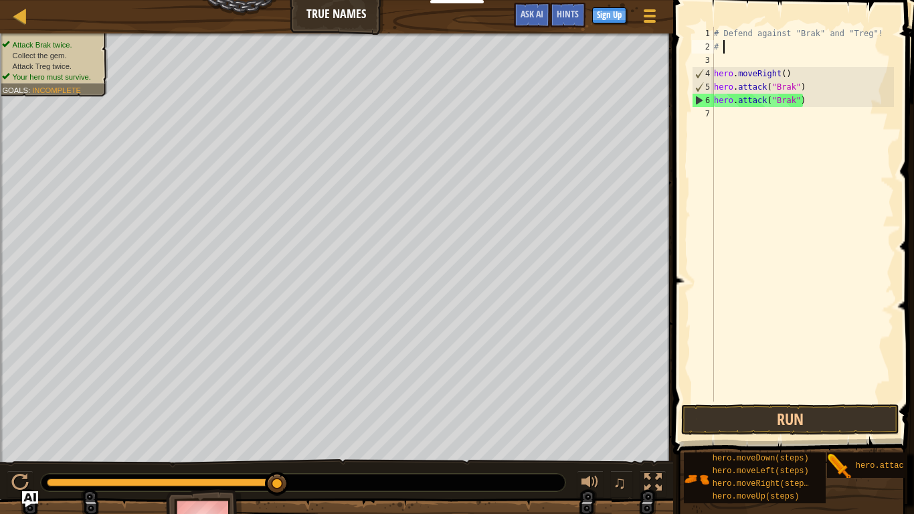
type textarea "#"
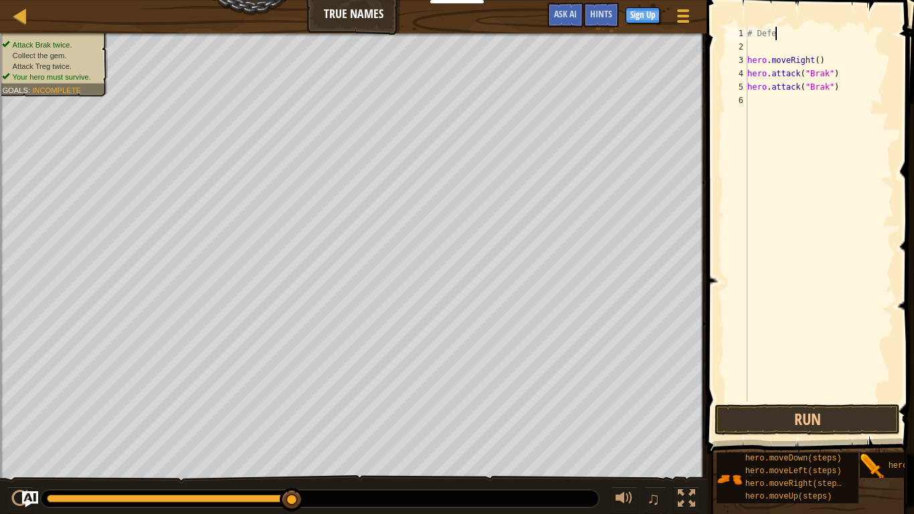
type textarea "#"
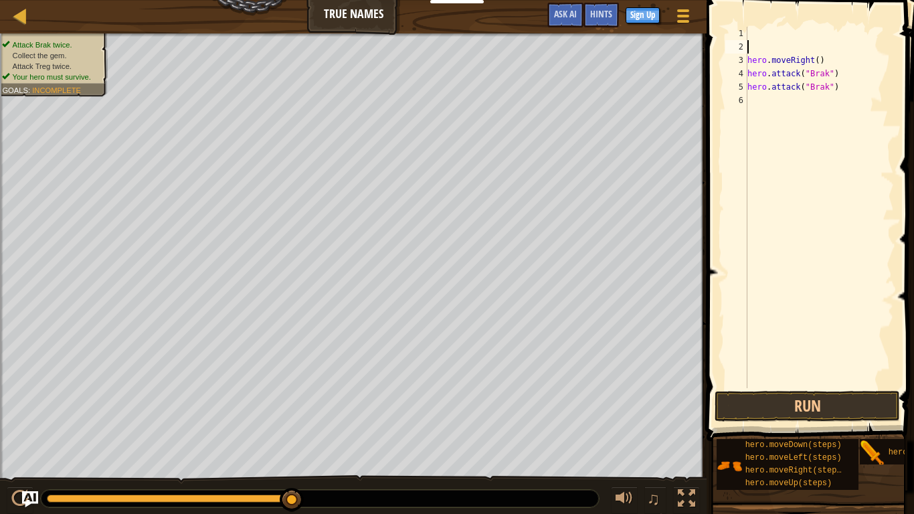
type textarea "hero.moveRight()"
click at [748, 70] on div "hero . moveRight ( ) hero . attack ( "Brak" ) hero . attack ( "Brak" )" at bounding box center [819, 221] width 149 height 388
type textarea "h"
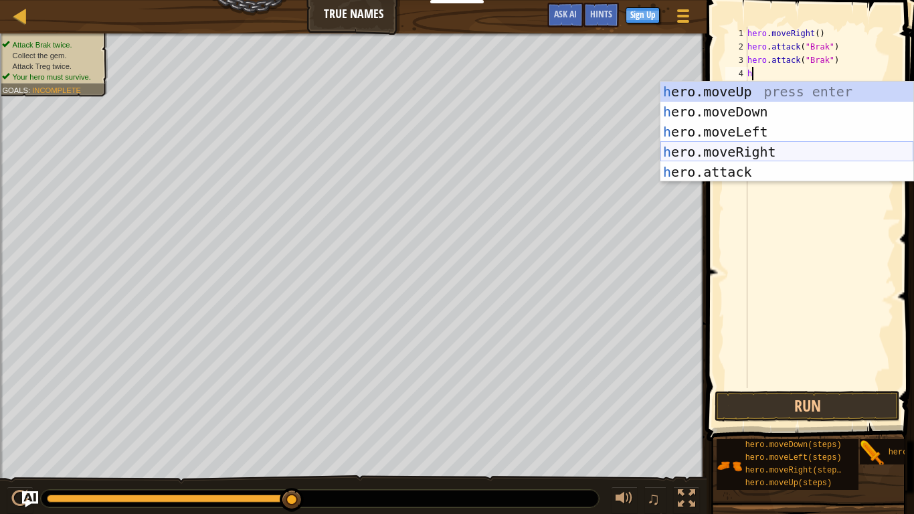
click at [785, 149] on div "h ero.moveUp press enter h ero.moveDown press enter h ero.moveLeft press enter …" at bounding box center [786, 152] width 253 height 140
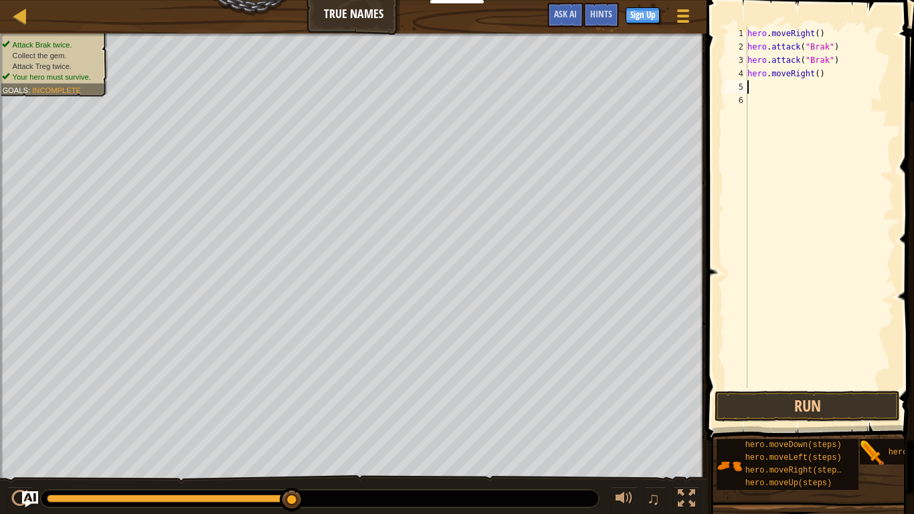
click at [819, 75] on div "hero . moveRight ( ) hero . attack ( "Brak" ) hero . attack ( "Brak" ) hero . m…" at bounding box center [819, 221] width 149 height 388
type textarea "hero.moveRight(3)"
click at [751, 88] on div "hero . moveRight ( ) hero . attack ( "Brak" ) hero . attack ( "Brak" ) hero . m…" at bounding box center [819, 221] width 149 height 388
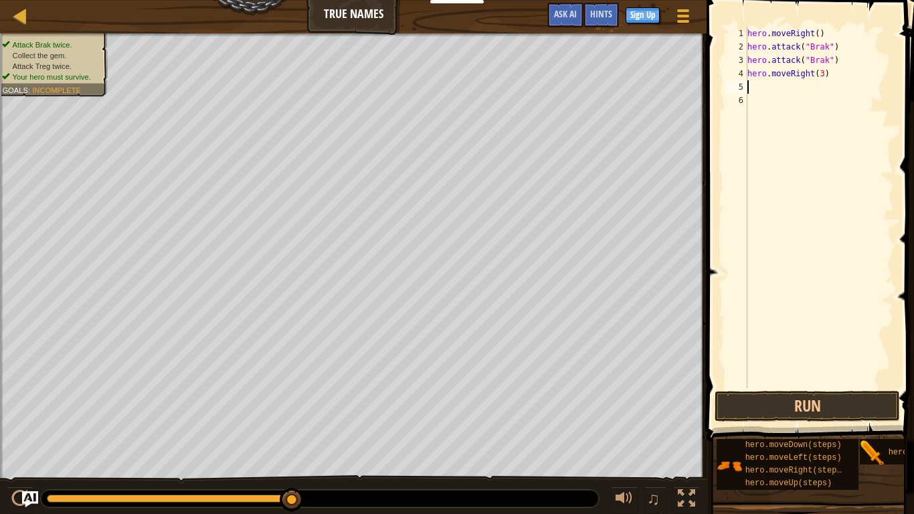
scroll to position [6, 0]
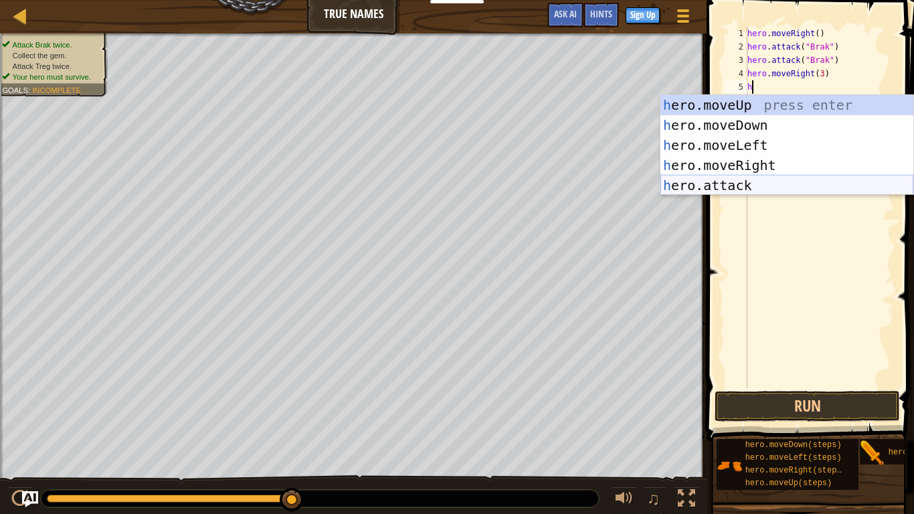
click at [769, 179] on div "h ero.moveUp press enter h ero.moveDown press enter h ero.moveLeft press enter …" at bounding box center [786, 165] width 253 height 140
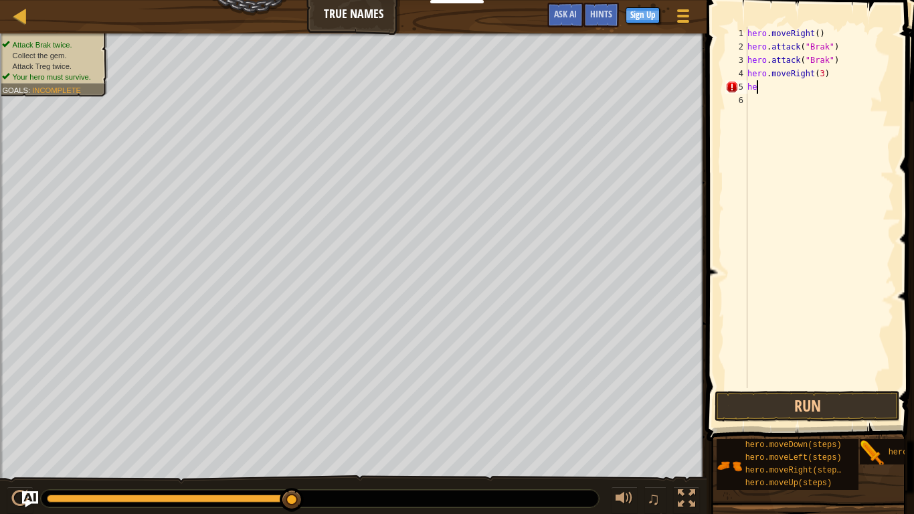
type textarea "h"
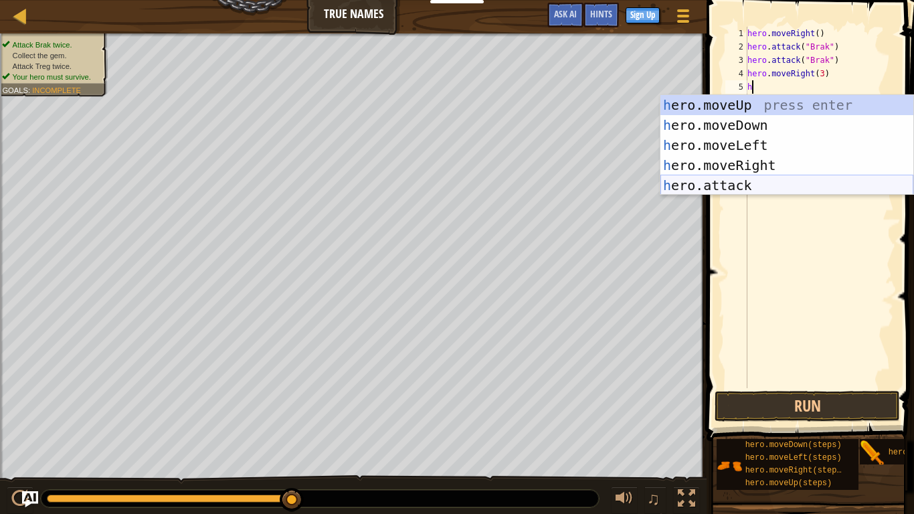
click at [829, 185] on div "h ero.moveUp press enter h ero.moveDown press enter h ero.moveLeft press enter …" at bounding box center [786, 165] width 253 height 140
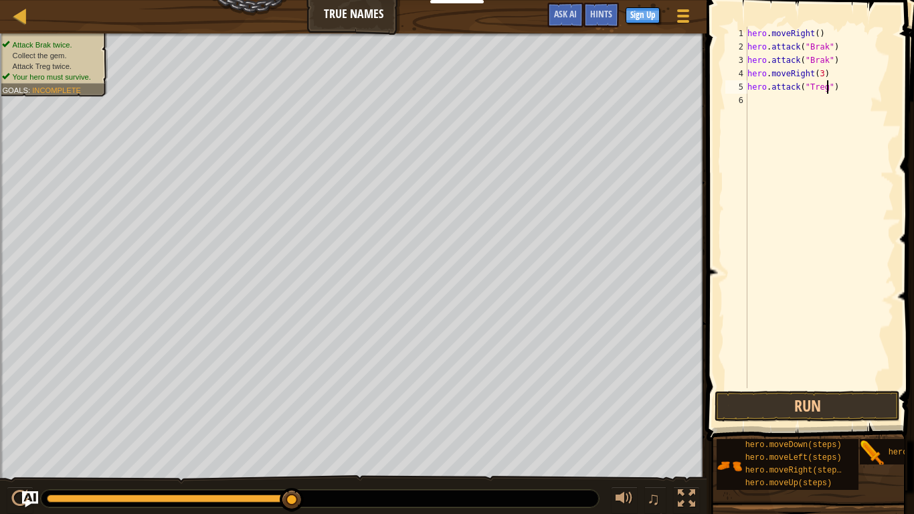
scroll to position [6, 12]
click at [791, 395] on button "Run" at bounding box center [806, 406] width 185 height 31
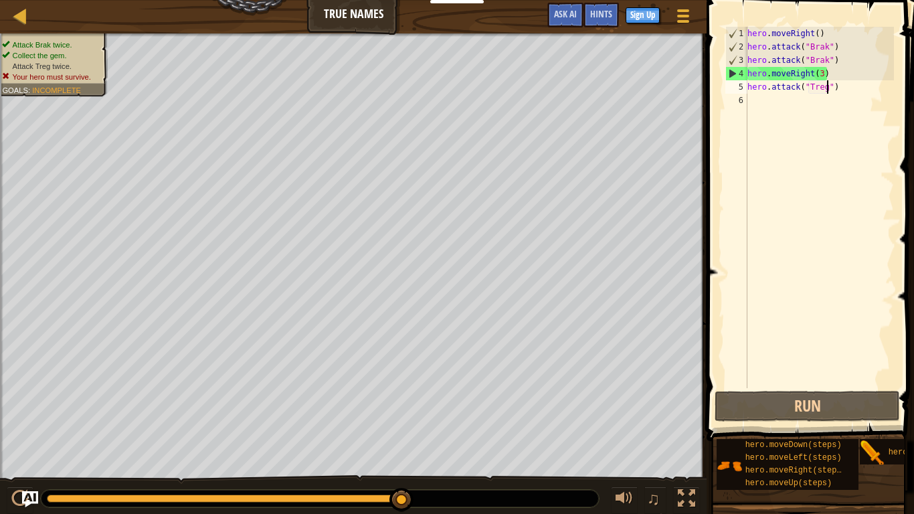
click at [822, 72] on div "hero . moveRight ( ) hero . attack ( "Brak" ) hero . attack ( "Brak" ) hero . m…" at bounding box center [819, 221] width 149 height 388
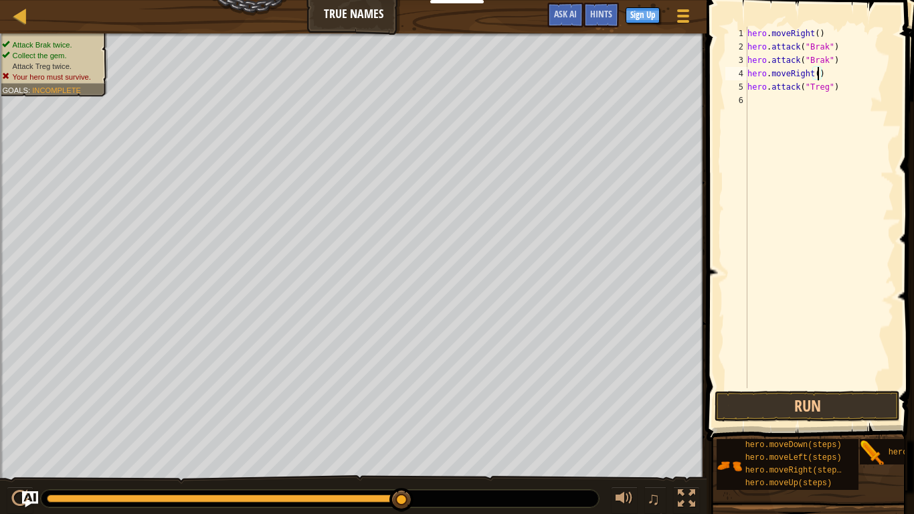
type textarea "hero.moveRight(1)"
click at [751, 104] on div "hero . moveRight ( ) hero . attack ( "Brak" ) hero . attack ( "Brak" ) hero . m…" at bounding box center [819, 221] width 149 height 388
type textarea "h"
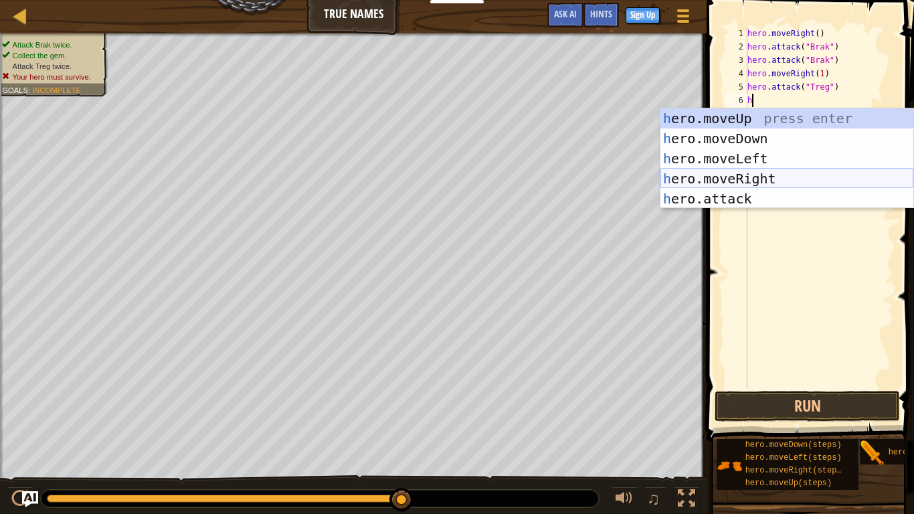
click at [785, 175] on div "h ero.moveUp press enter h ero.moveDown press enter h ero.moveLeft press enter …" at bounding box center [786, 178] width 253 height 140
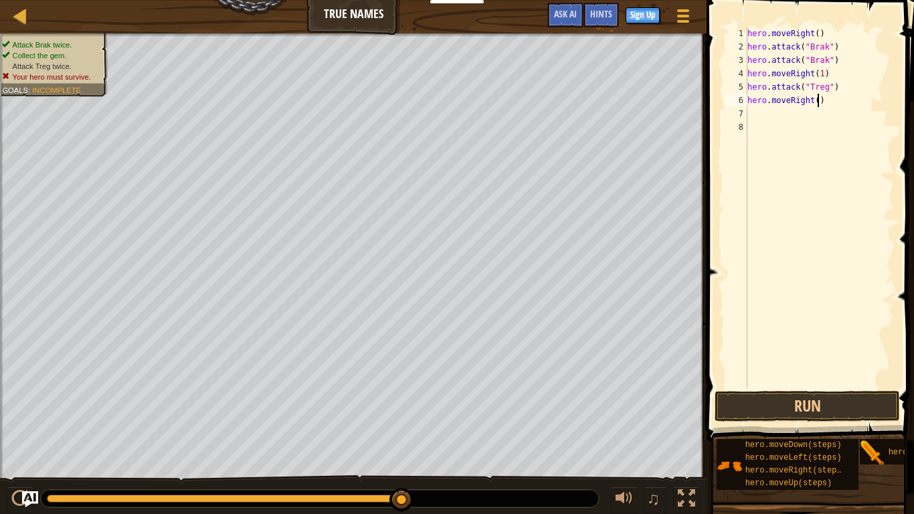
click at [818, 98] on div "hero . moveRight ( ) hero . attack ( "Brak" ) hero . attack ( "Brak" ) hero . m…" at bounding box center [819, 221] width 149 height 388
type textarea "hero.moveRight(2)"
click at [751, 130] on div "hero . moveRight ( ) hero . attack ( "Brak" ) hero . attack ( "Brak" ) hero . m…" at bounding box center [819, 221] width 149 height 388
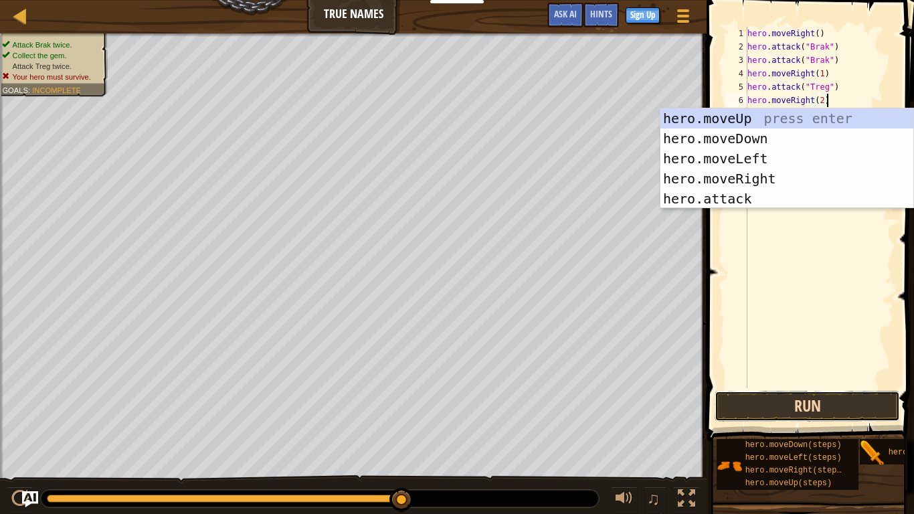
click at [781, 391] on button "Run" at bounding box center [806, 406] width 185 height 31
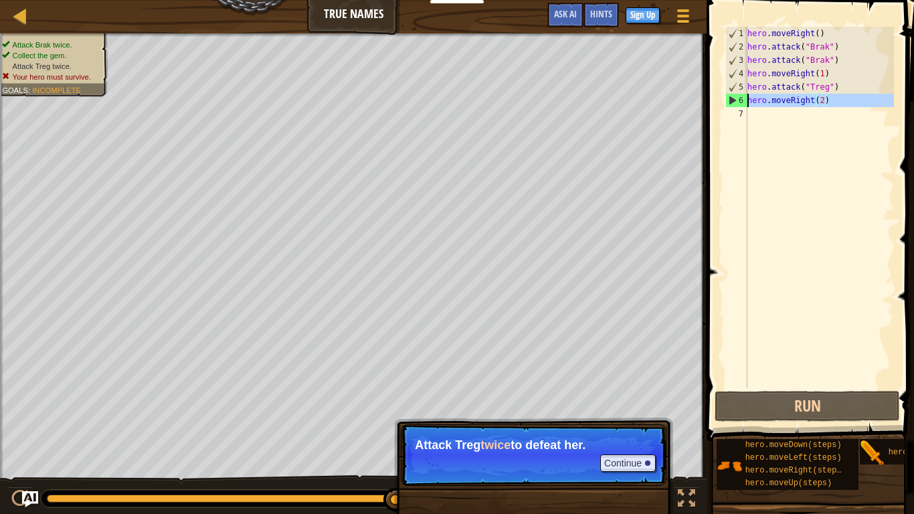
click at [747, 103] on div "6" at bounding box center [736, 100] width 21 height 13
type textarea "hero.moveRight(2)"
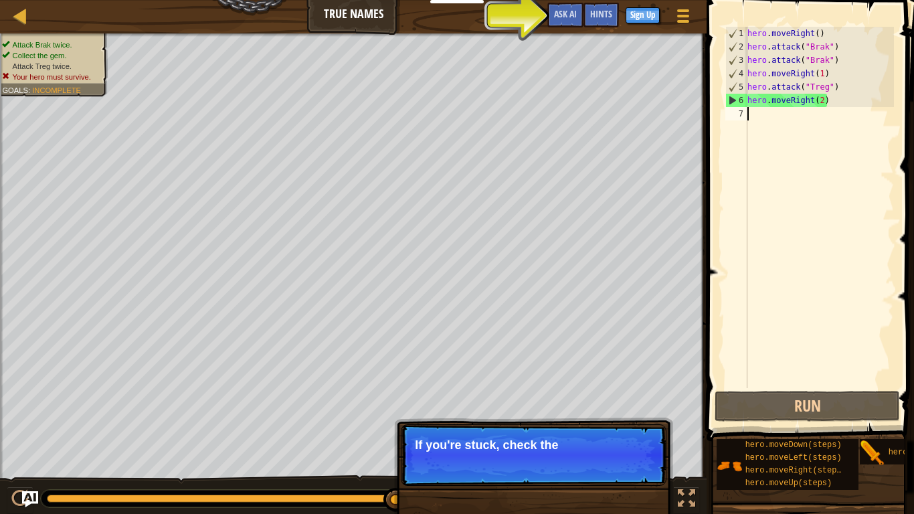
type textarea "hero.moveRight(2)"
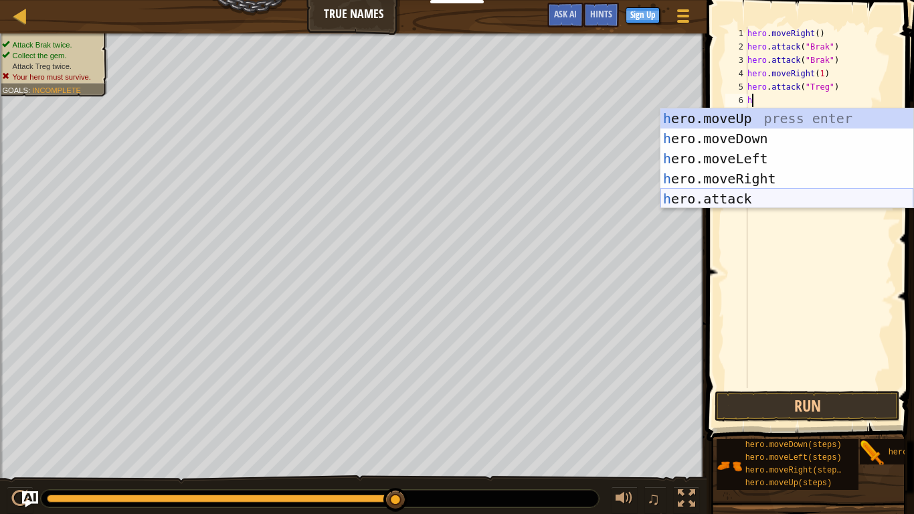
click at [756, 202] on div "h ero.moveUp press enter h ero.moveDown press enter h ero.moveLeft press enter …" at bounding box center [786, 178] width 253 height 140
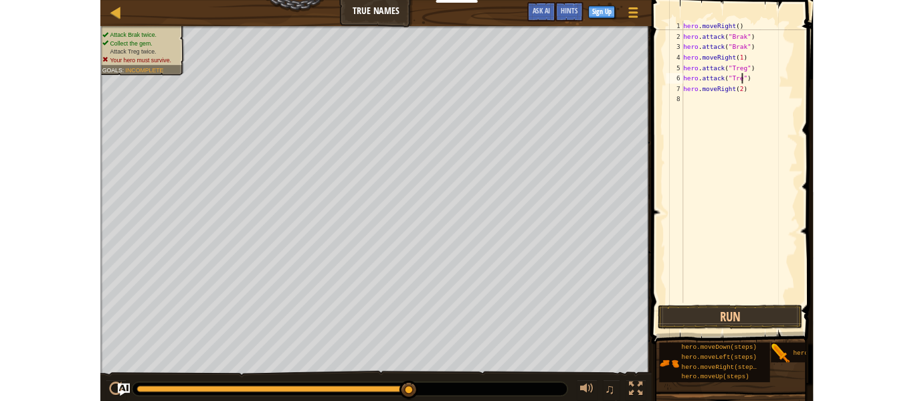
scroll to position [6, 12]
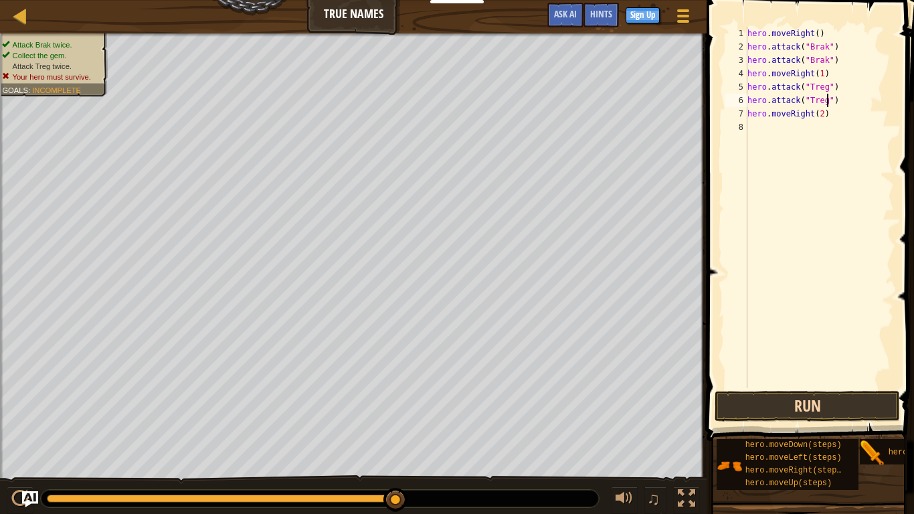
type textarea "hero.attack("Treg")"
click at [798, 400] on button "Run" at bounding box center [806, 406] width 185 height 31
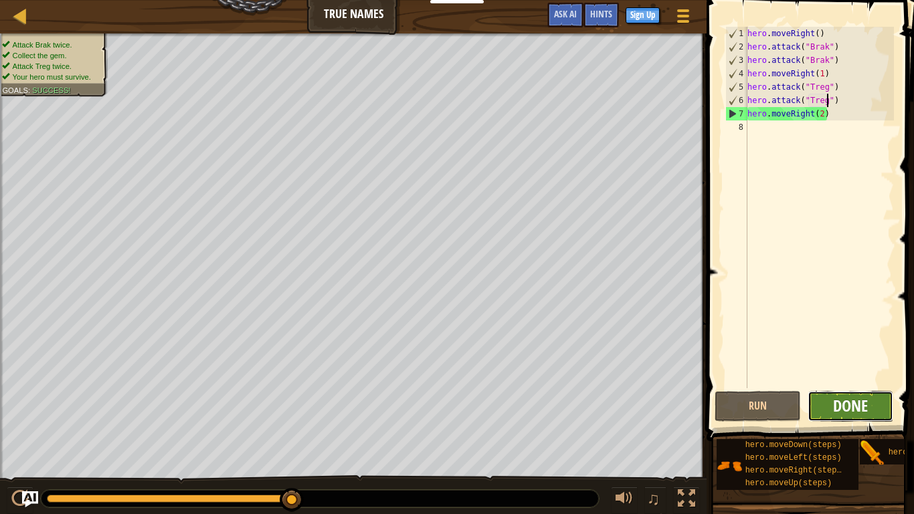
click at [846, 400] on span "Done" at bounding box center [850, 405] width 35 height 21
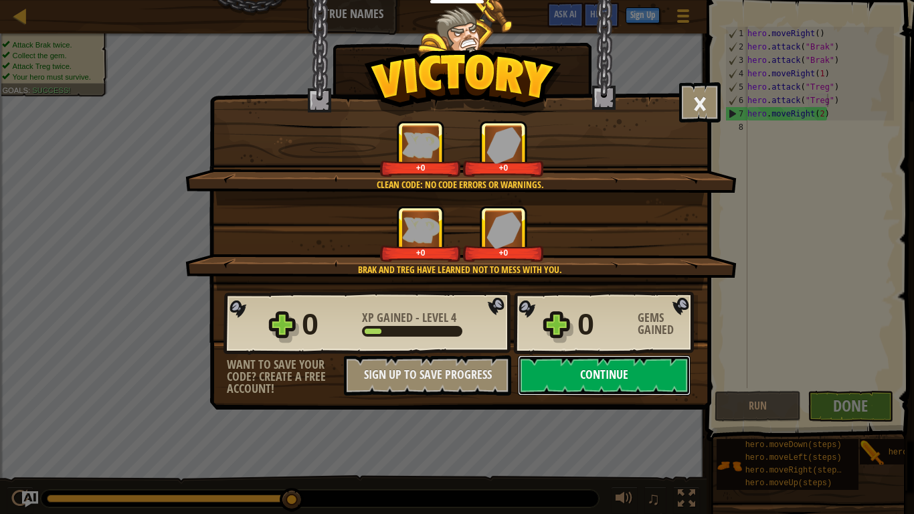
click at [648, 382] on button "Continue" at bounding box center [604, 375] width 173 height 40
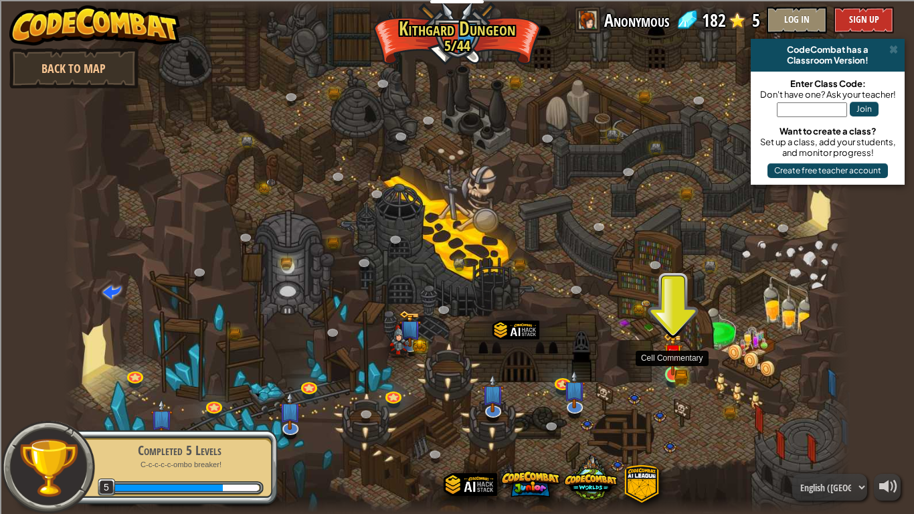
click at [676, 365] on img at bounding box center [673, 353] width 20 height 43
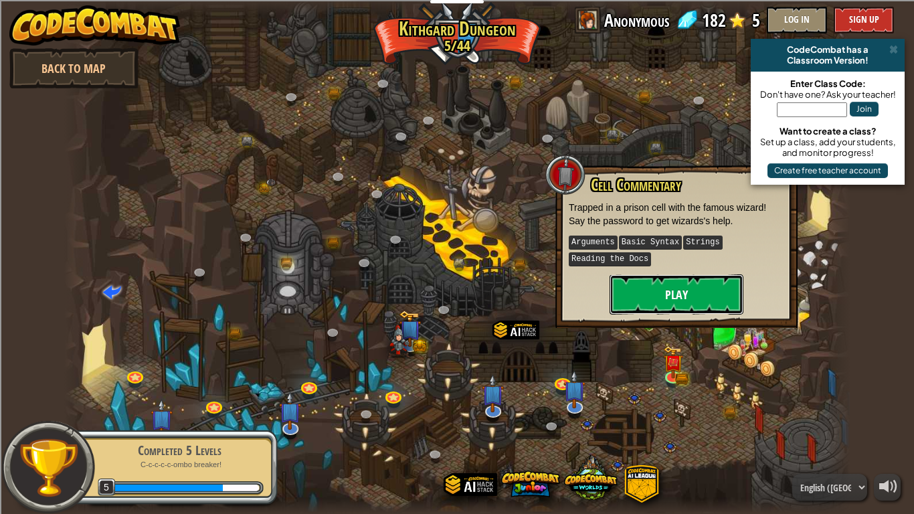
click at [654, 302] on button "Play" at bounding box center [676, 294] width 134 height 40
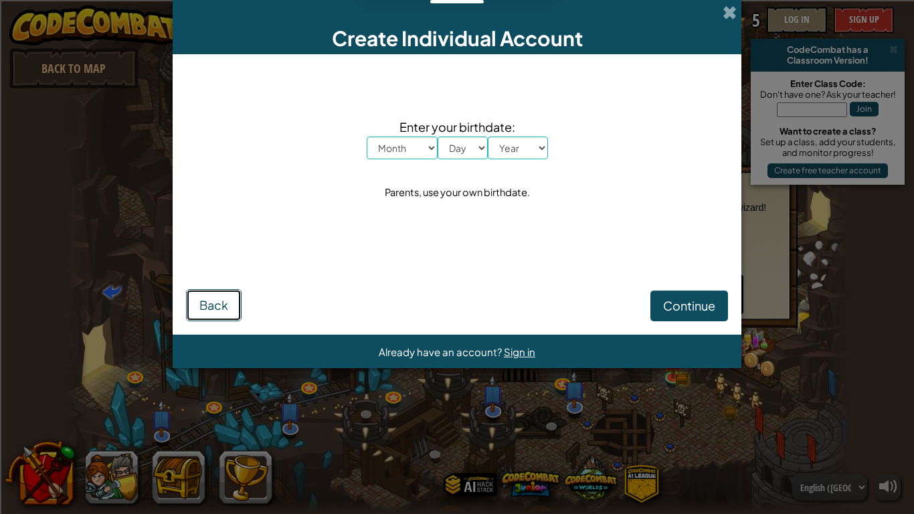
click at [217, 298] on span "Back" at bounding box center [213, 304] width 29 height 15
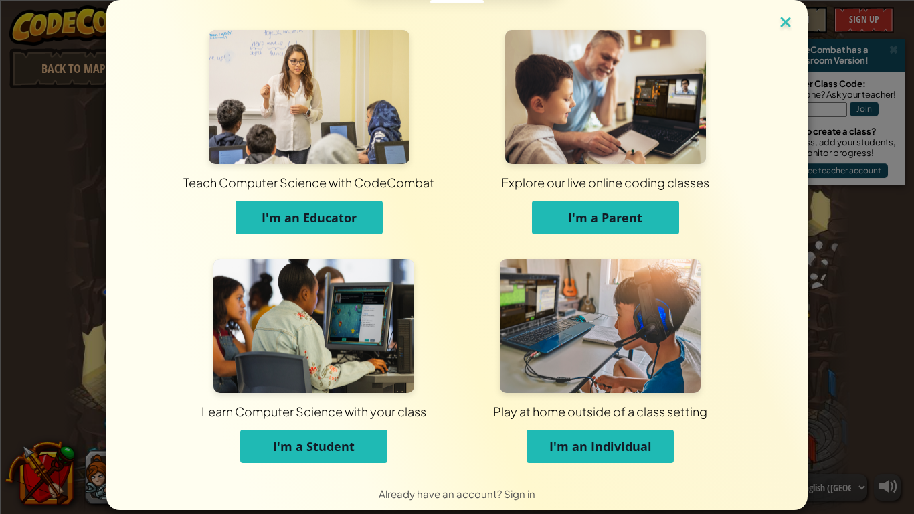
click at [785, 18] on img at bounding box center [785, 23] width 17 height 20
